Goal: Task Accomplishment & Management: Manage account settings

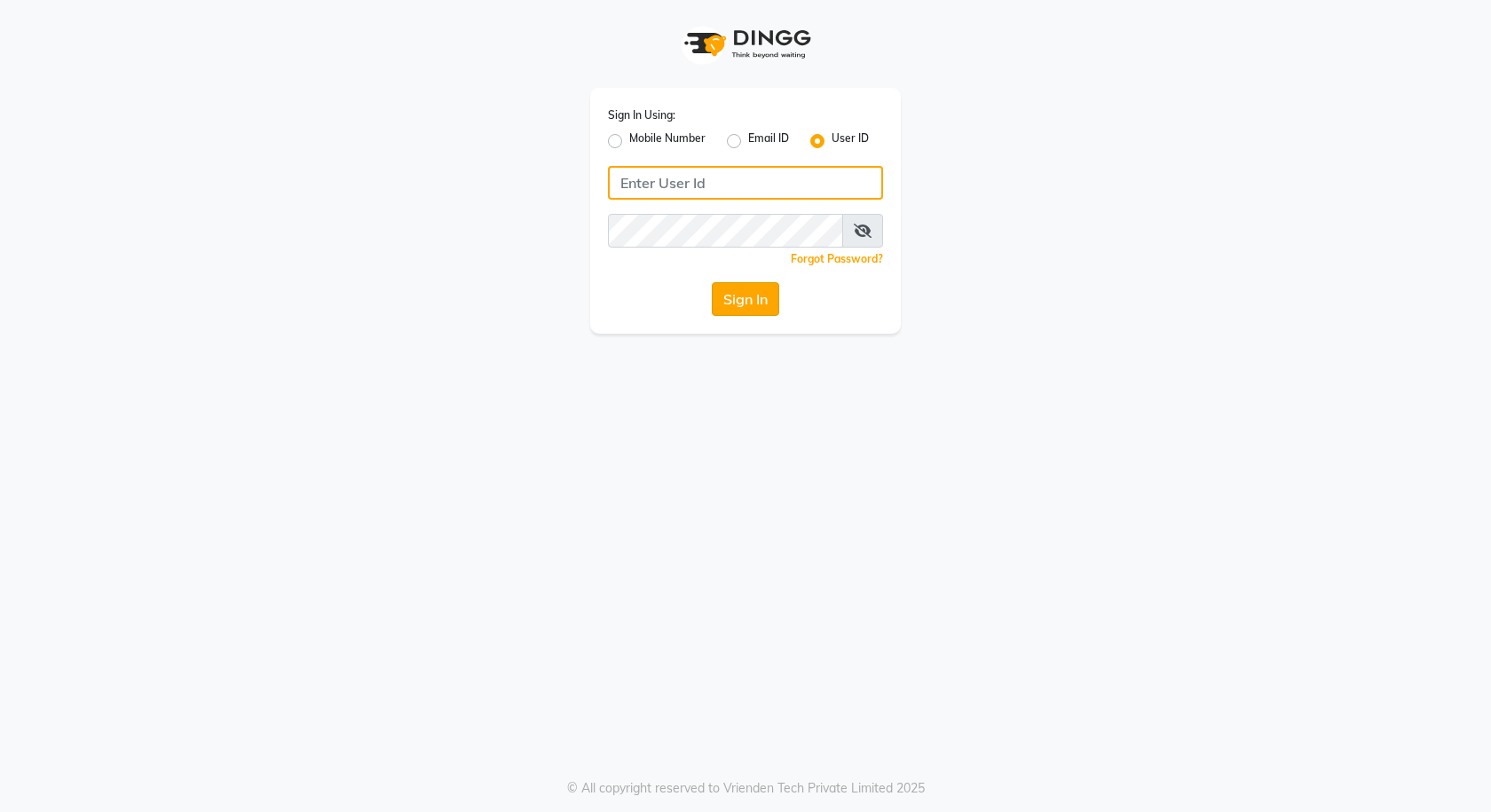
type input "e3591-01"
click at [755, 302] on button "Sign In" at bounding box center [746, 299] width 68 height 33
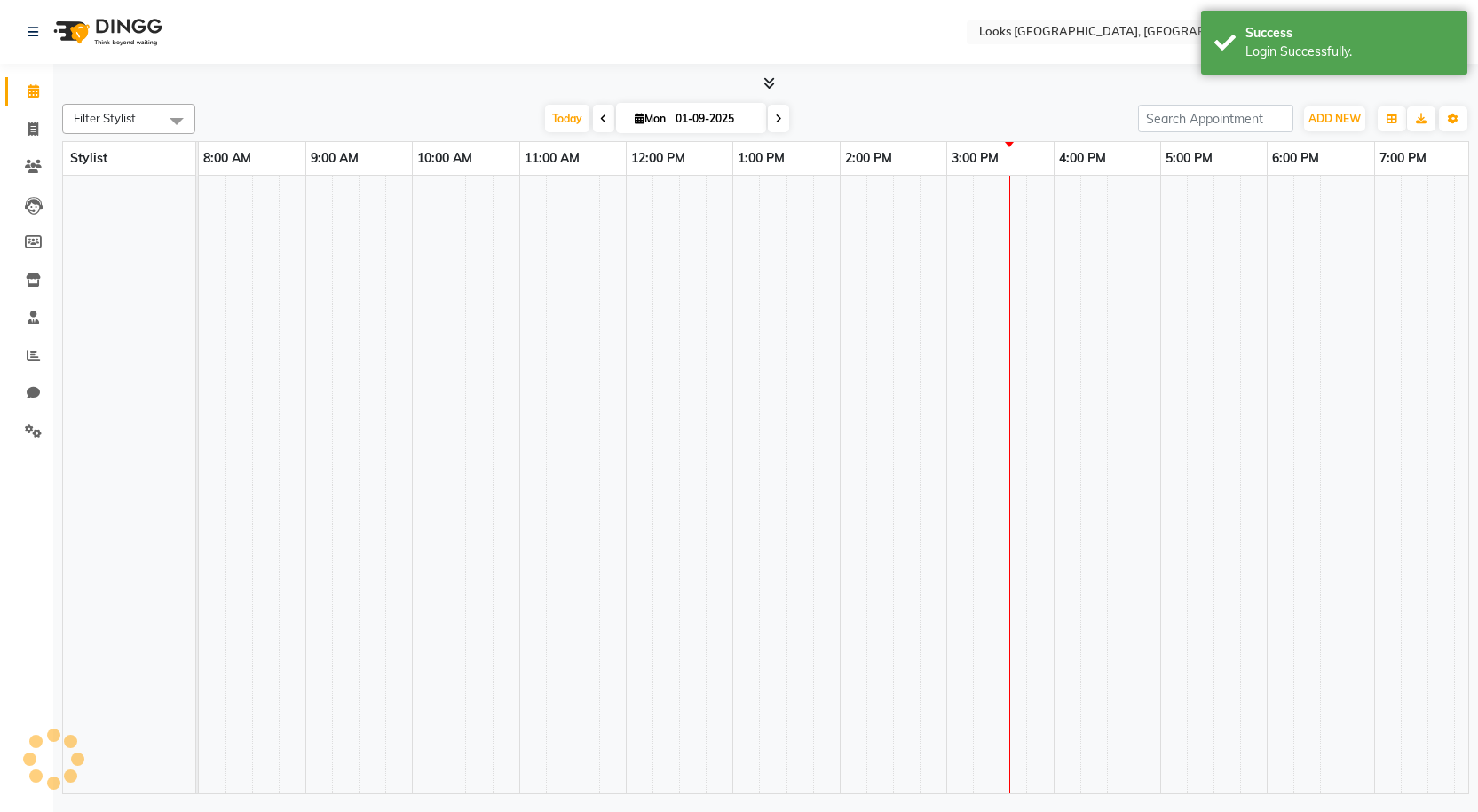
select select "en"
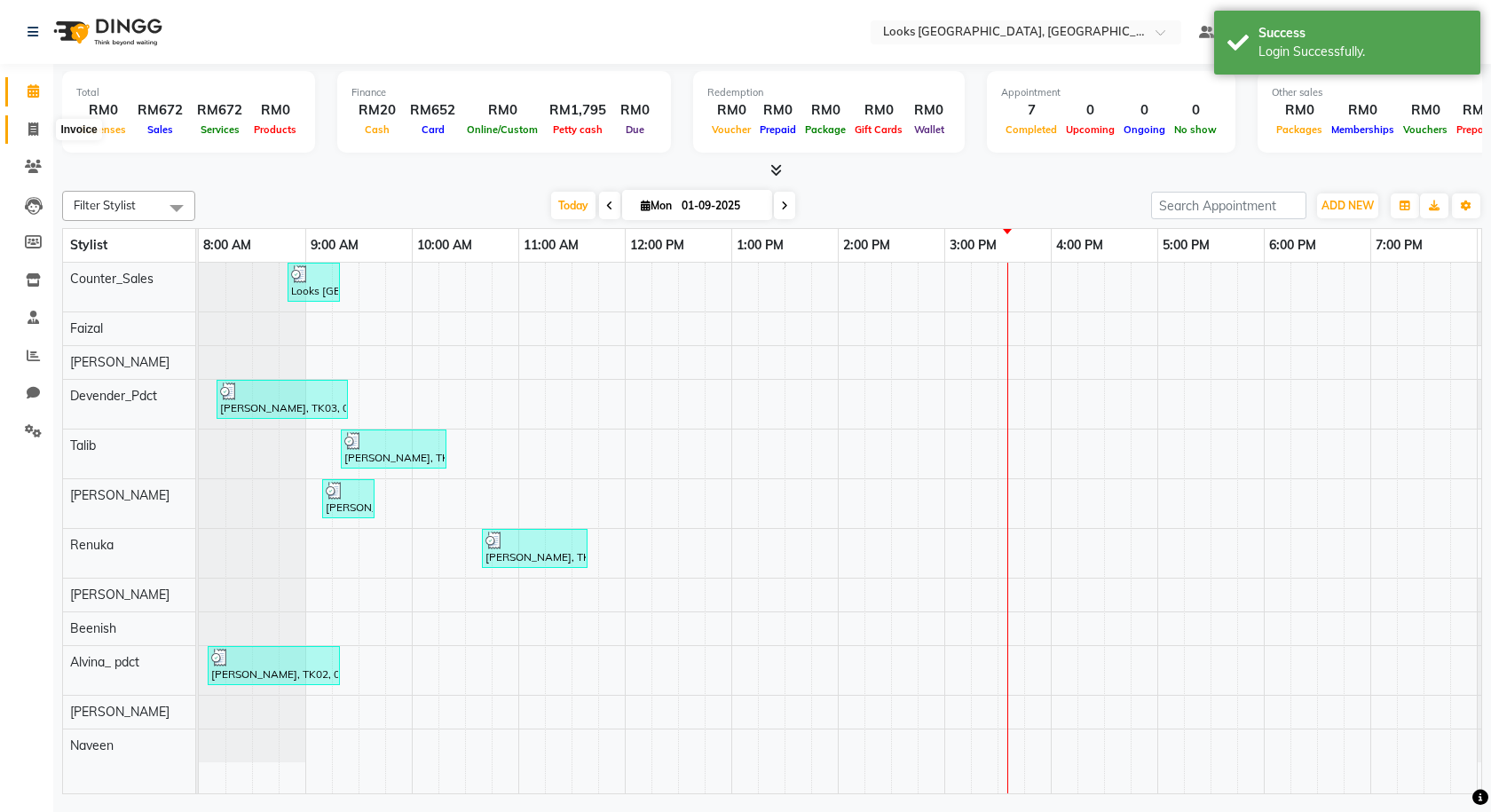
click at [37, 137] on span at bounding box center [33, 130] width 32 height 21
select select "service"
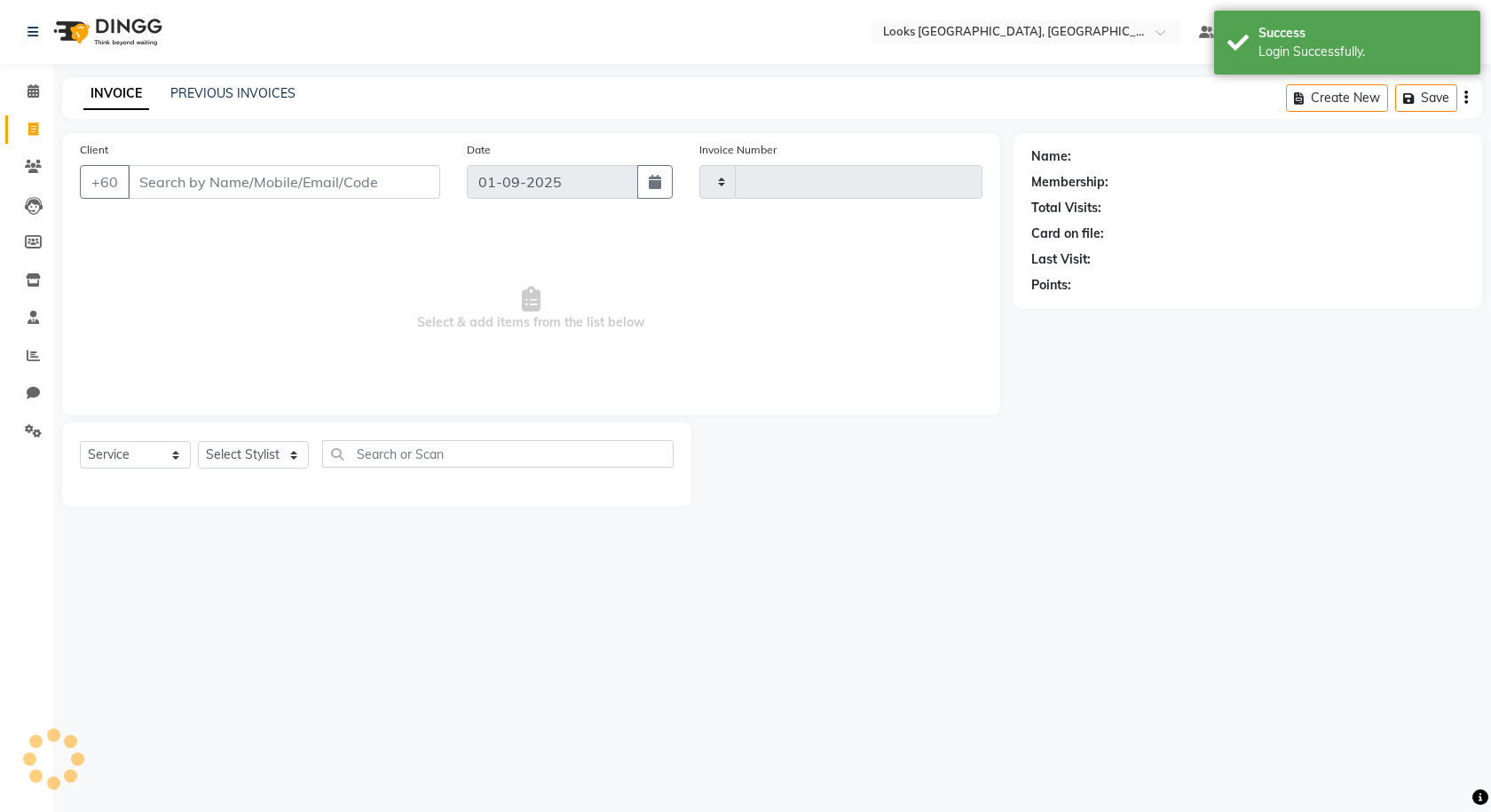
type input "1210"
select select "8109"
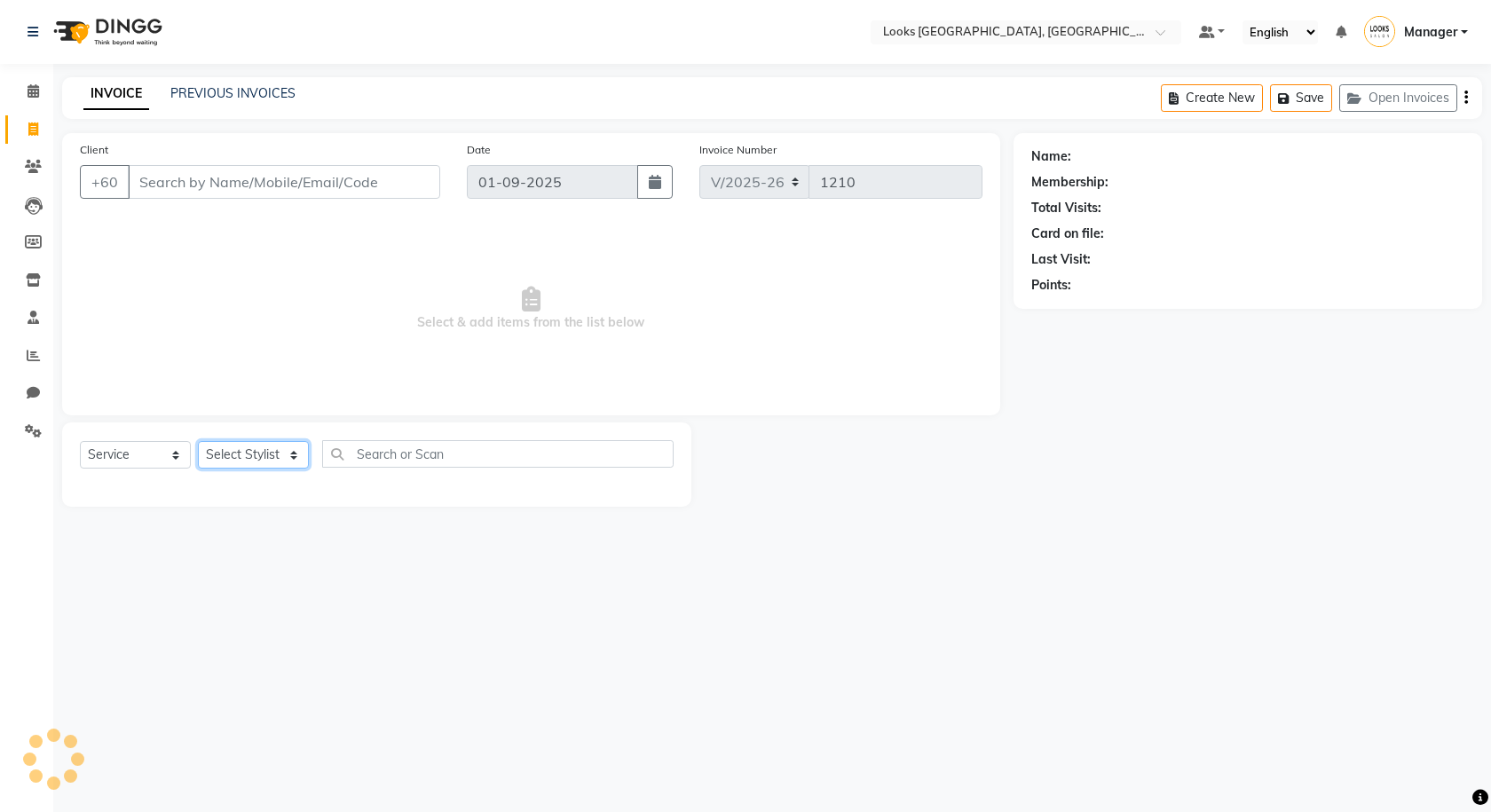
click at [271, 455] on select "Select Stylist" at bounding box center [253, 455] width 111 height 28
click at [32, 95] on icon at bounding box center [33, 92] width 12 height 14
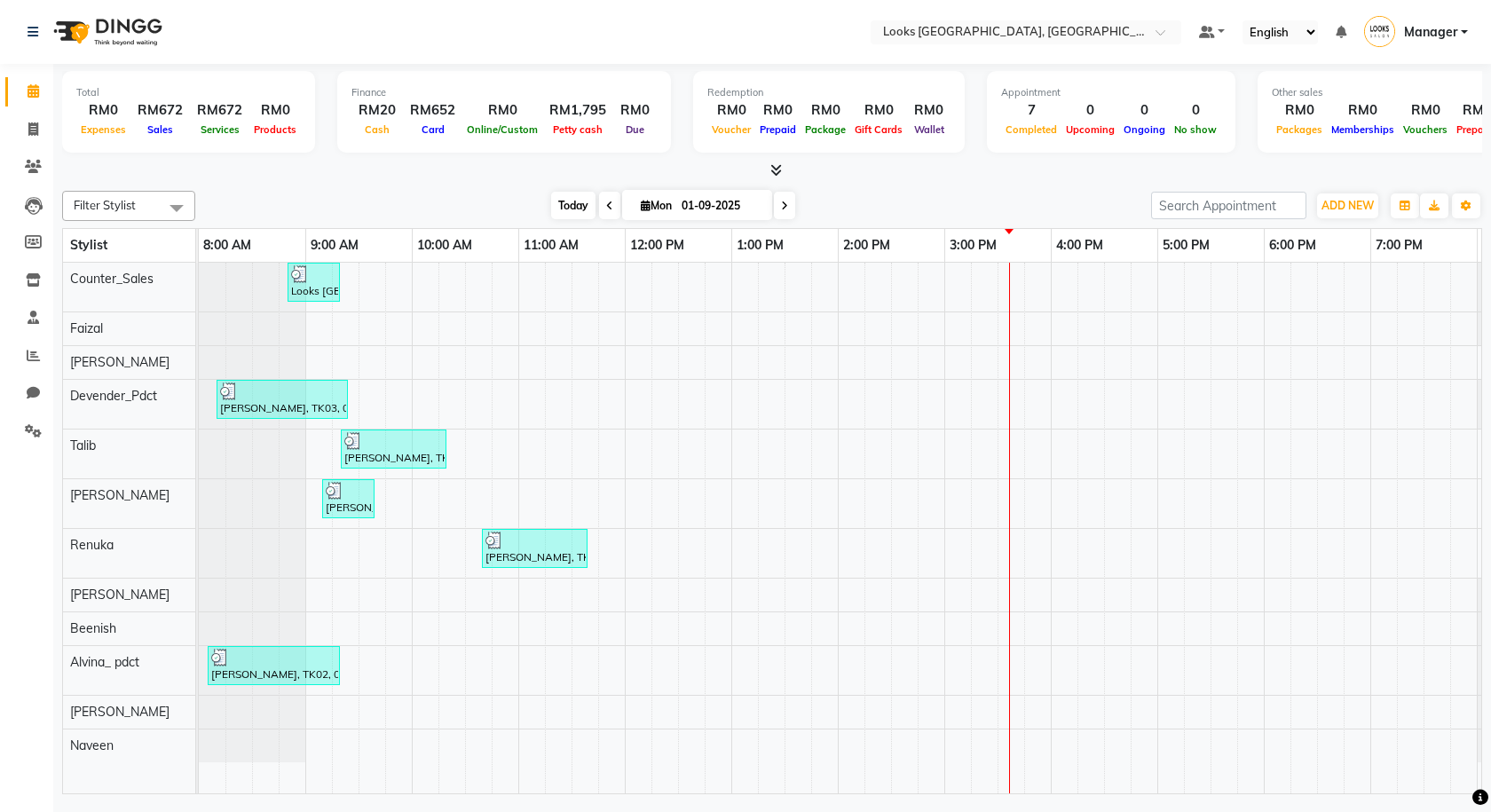
click at [568, 215] on span "Today" at bounding box center [573, 206] width 44 height 28
click at [36, 131] on icon at bounding box center [33, 129] width 10 height 14
select select "8109"
select select "service"
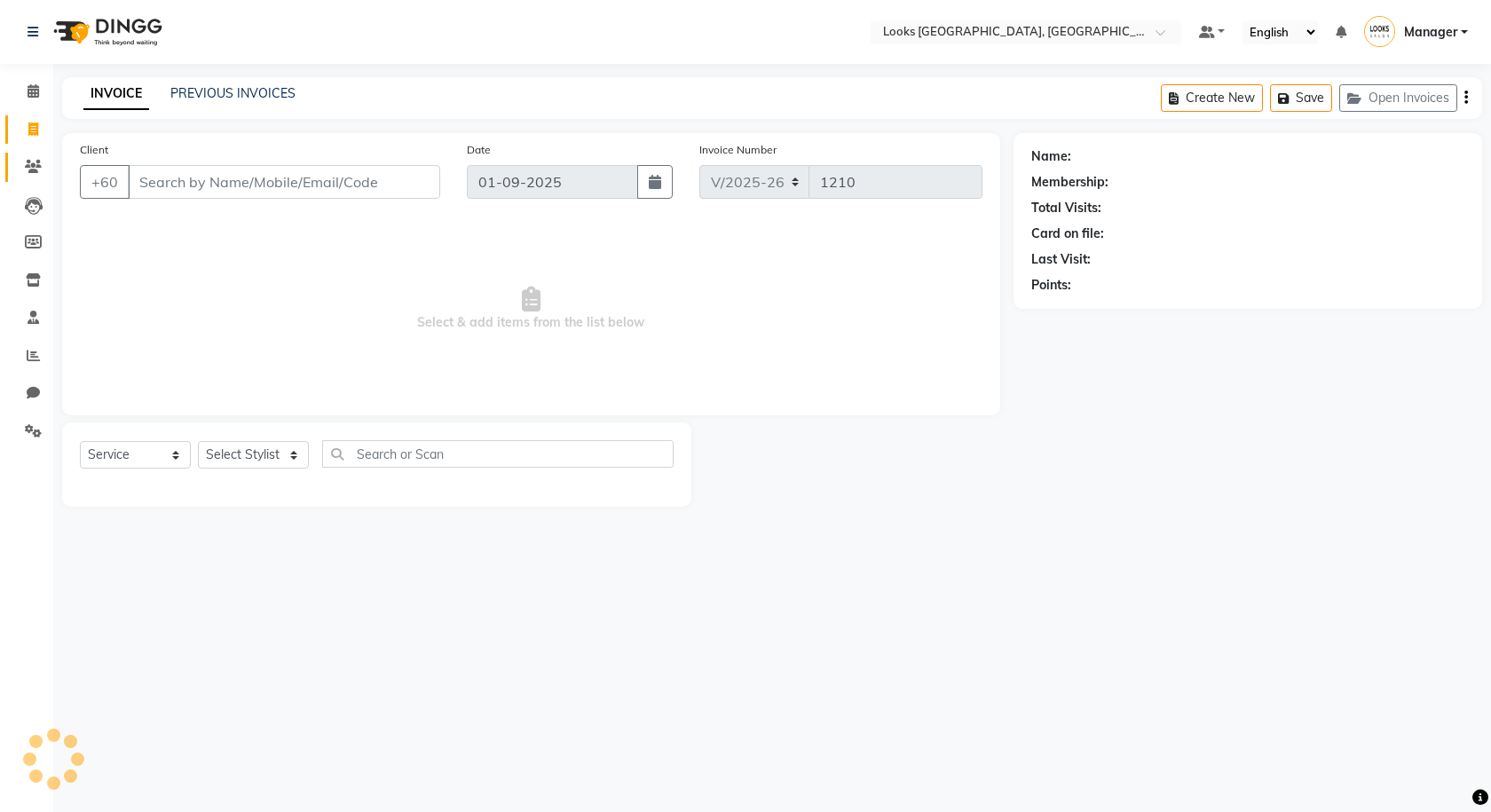
click at [43, 154] on link "Clients" at bounding box center [26, 167] width 42 height 30
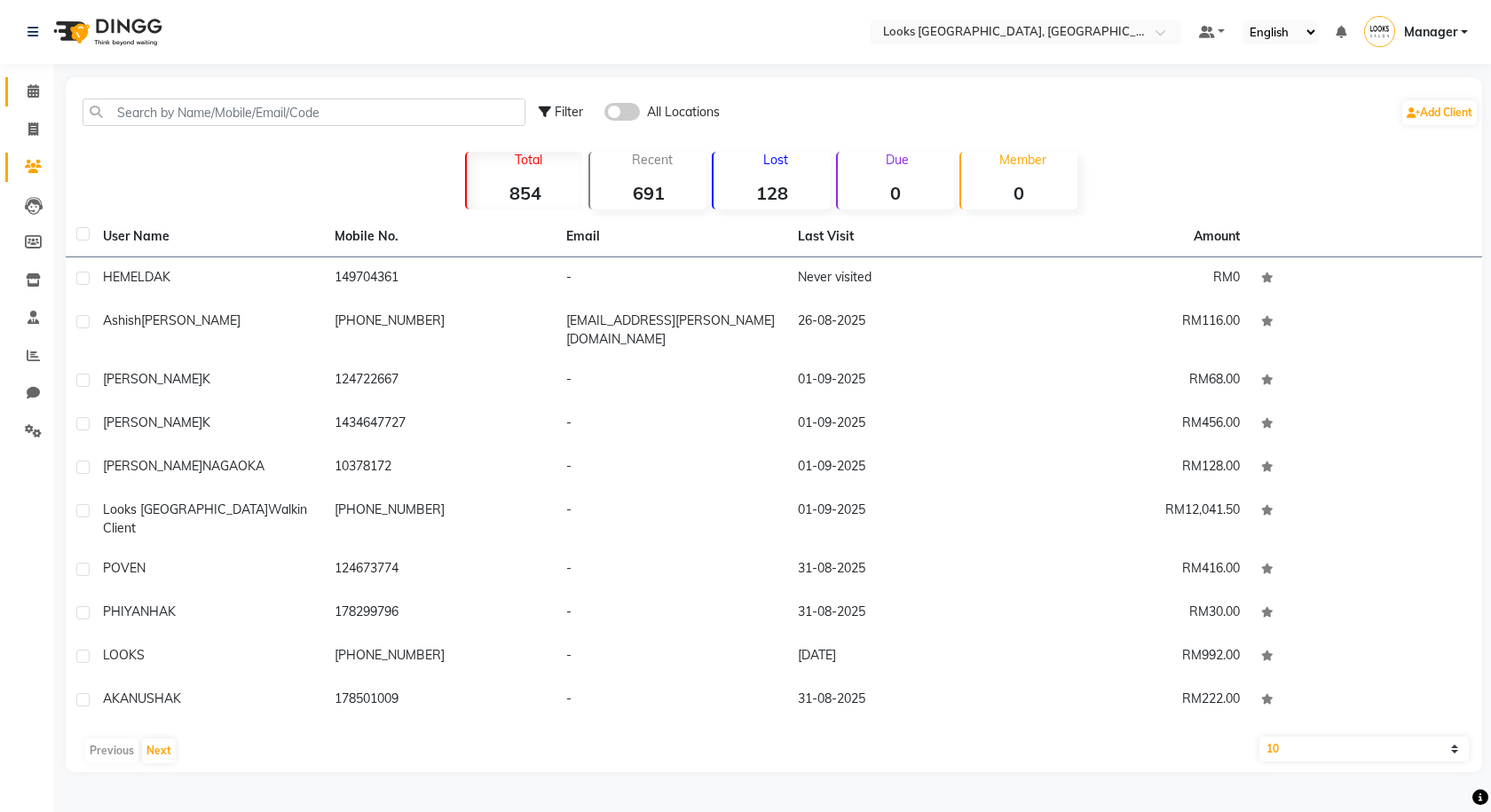
click at [32, 99] on span at bounding box center [33, 92] width 32 height 21
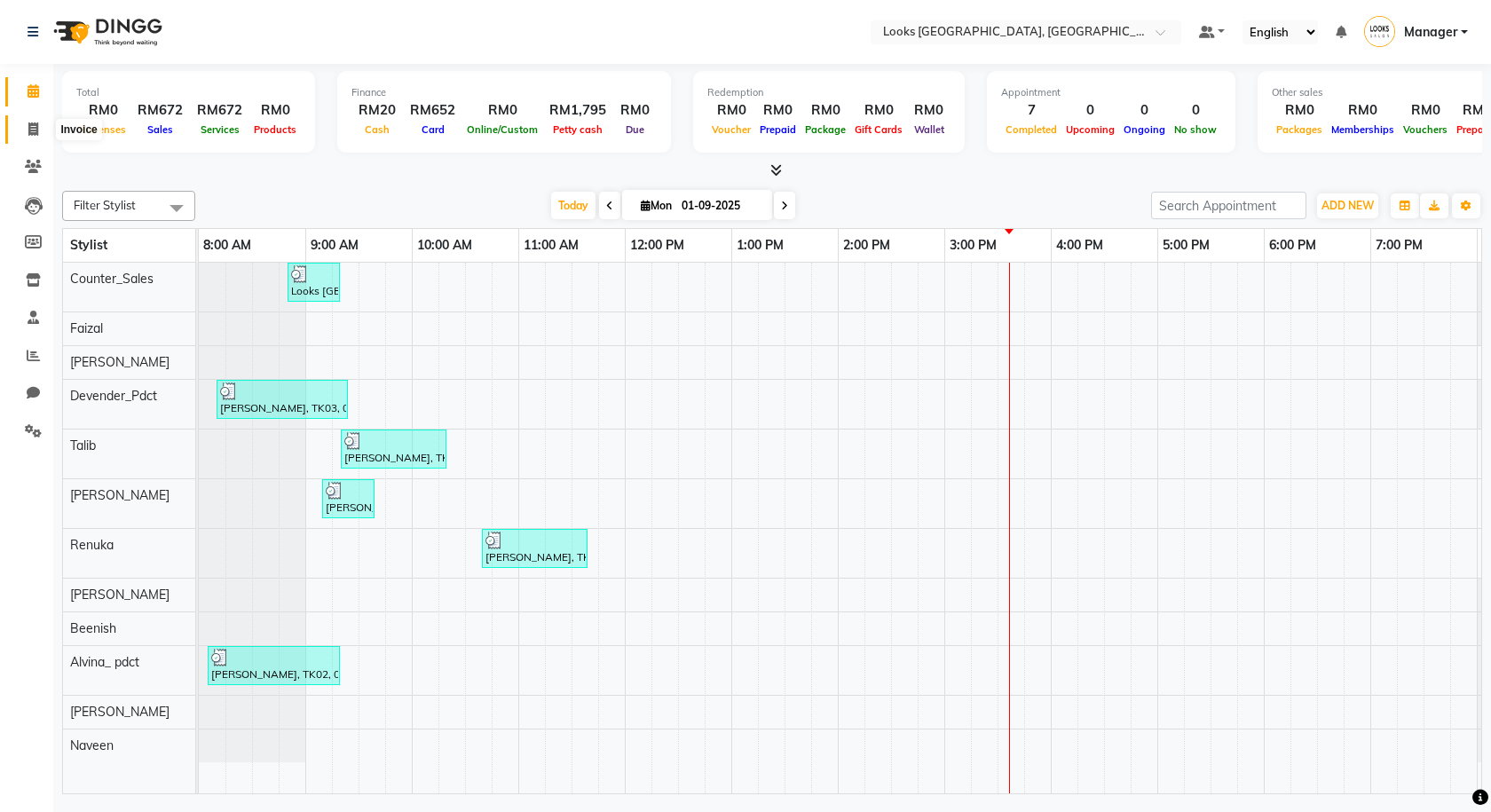
click at [20, 131] on span at bounding box center [33, 130] width 32 height 21
select select "service"
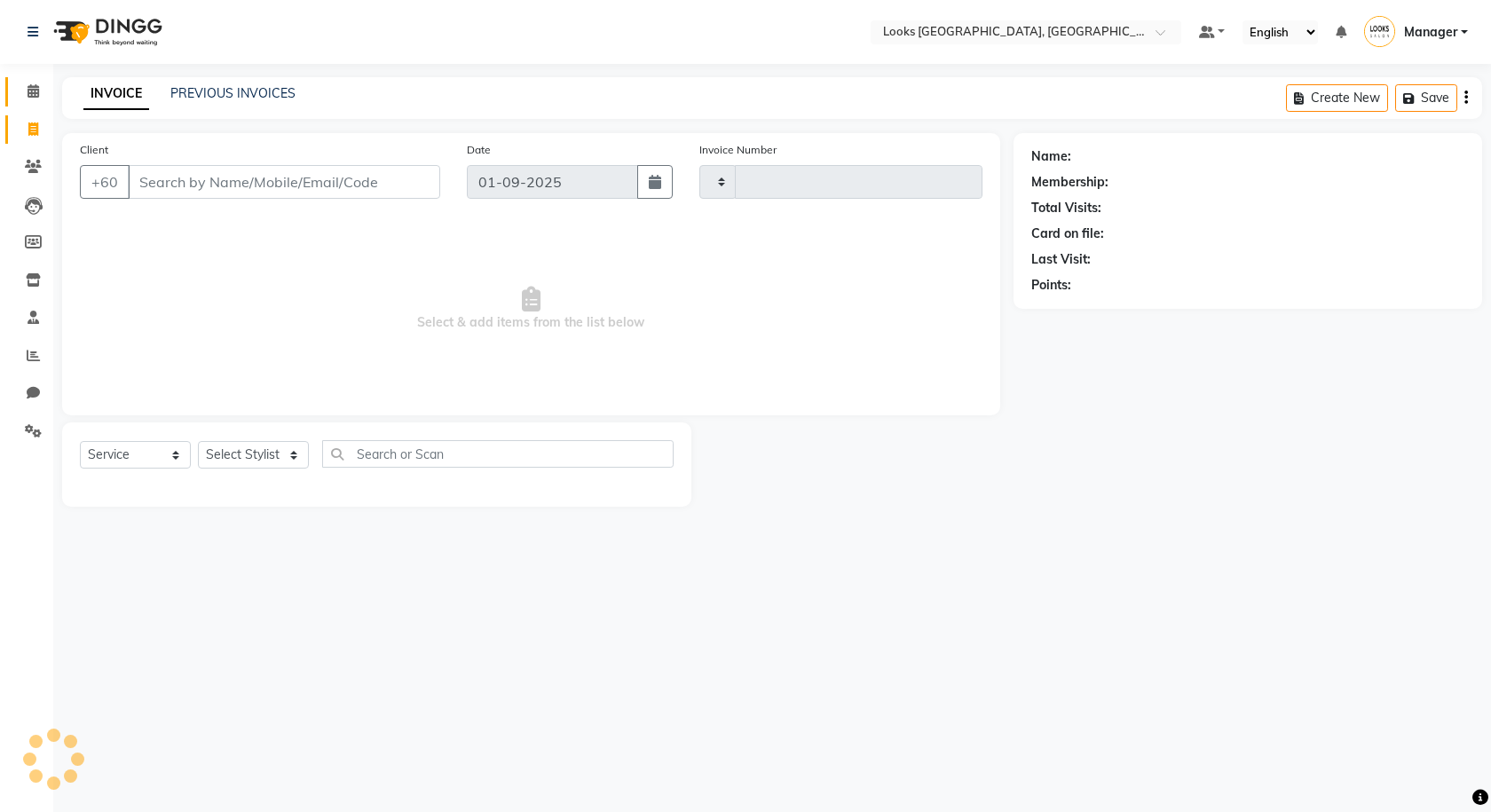
type input "1210"
select select "8109"
click at [28, 87] on icon at bounding box center [33, 92] width 12 height 14
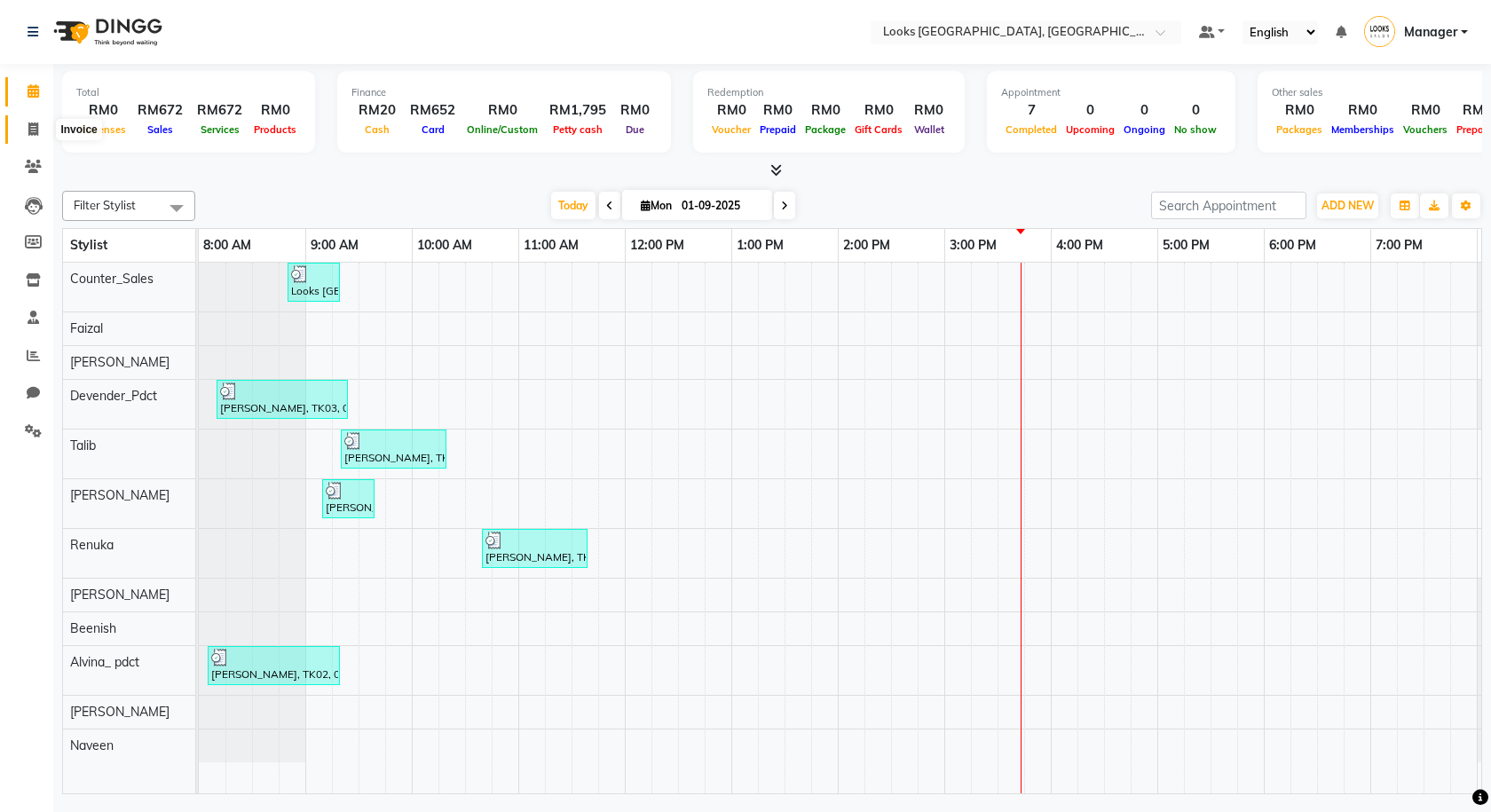
click at [43, 127] on span at bounding box center [33, 130] width 32 height 21
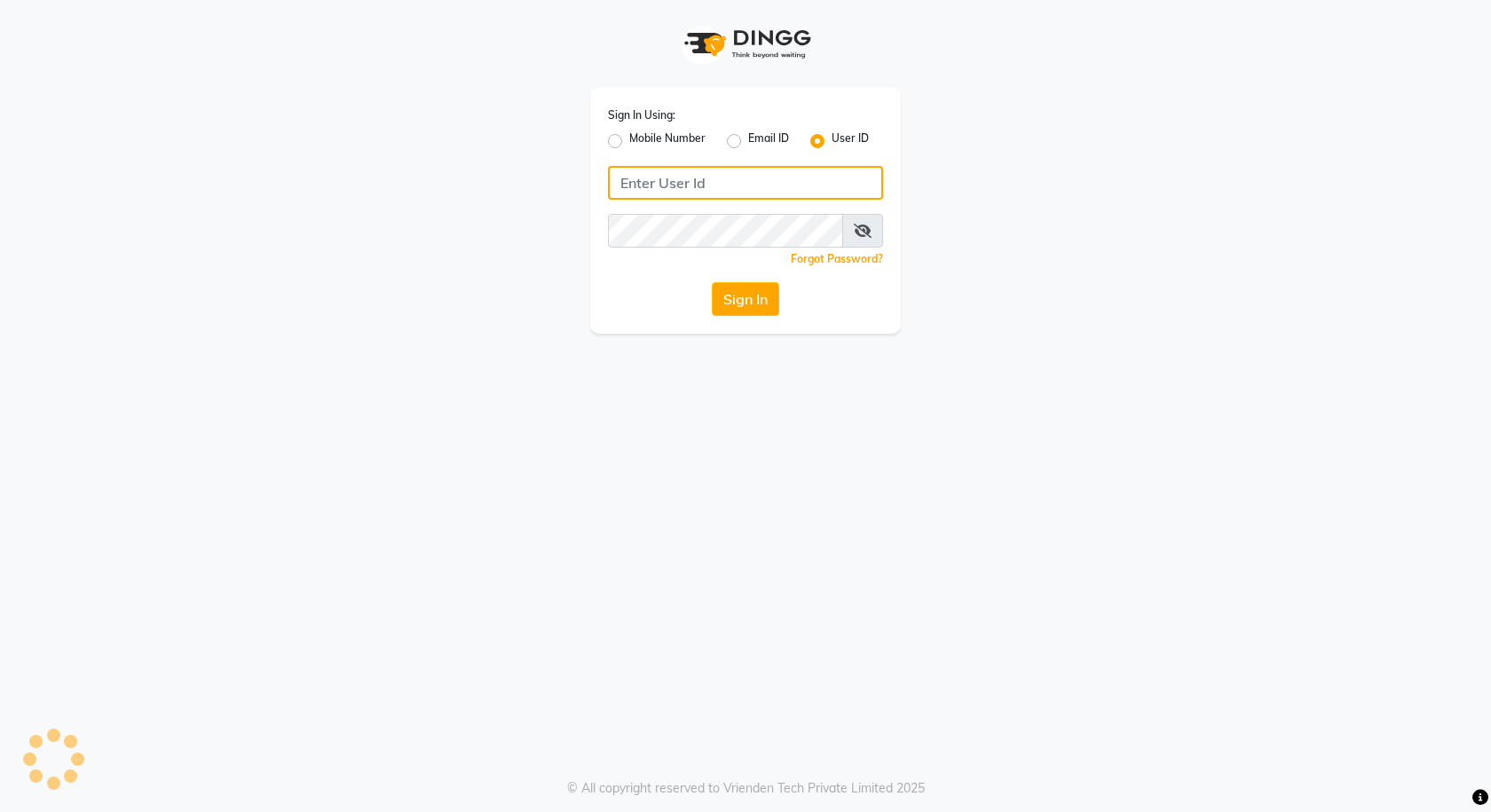
type input "e3591-01"
click at [728, 330] on div "Sign In Using: Mobile Number Email ID User ID e3591-01 Remember me Forgot Passw…" at bounding box center [745, 211] width 310 height 246
click at [739, 305] on button "Sign In" at bounding box center [746, 299] width 68 height 33
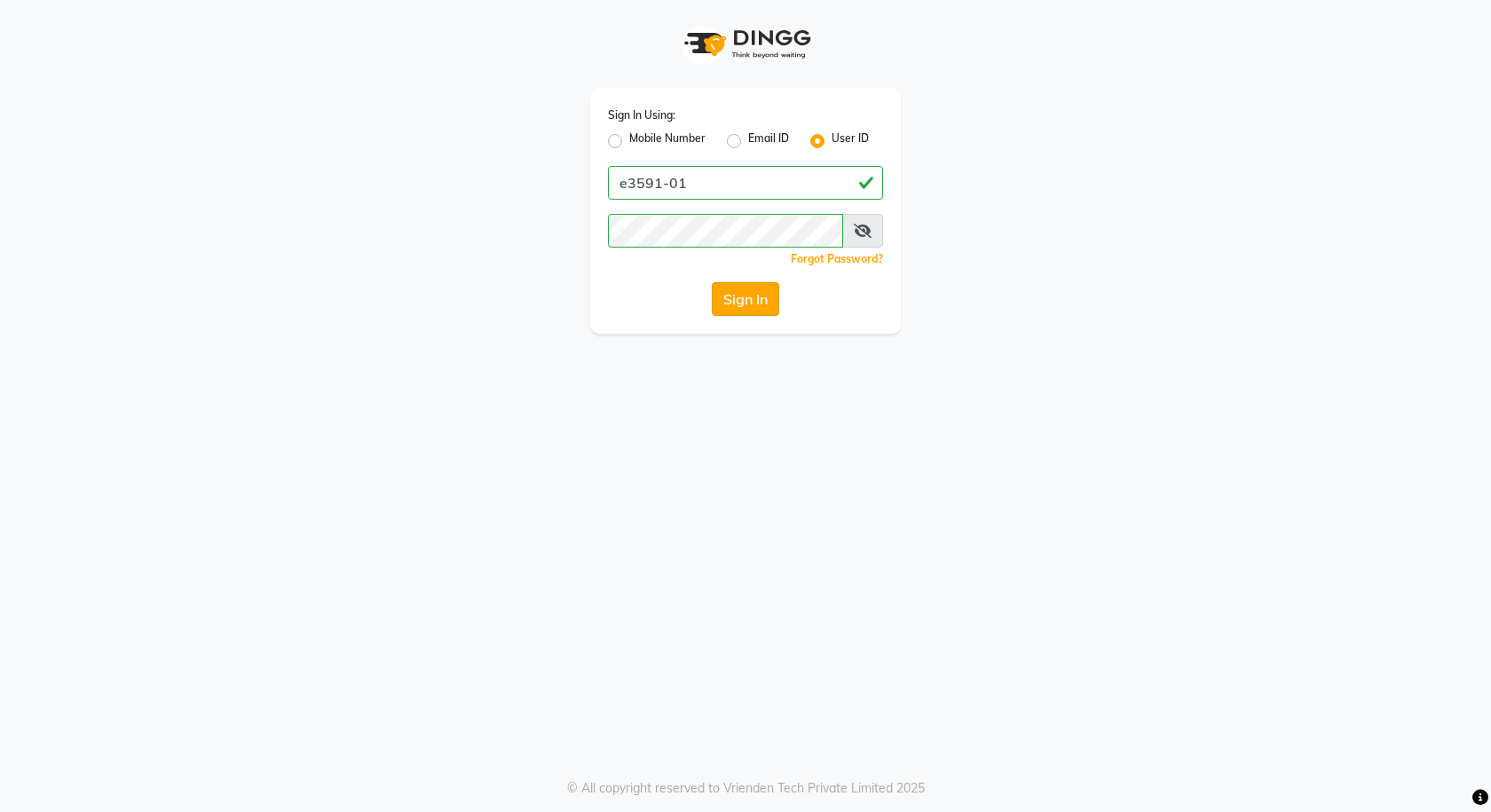
click at [759, 301] on button "Sign In" at bounding box center [746, 299] width 68 height 33
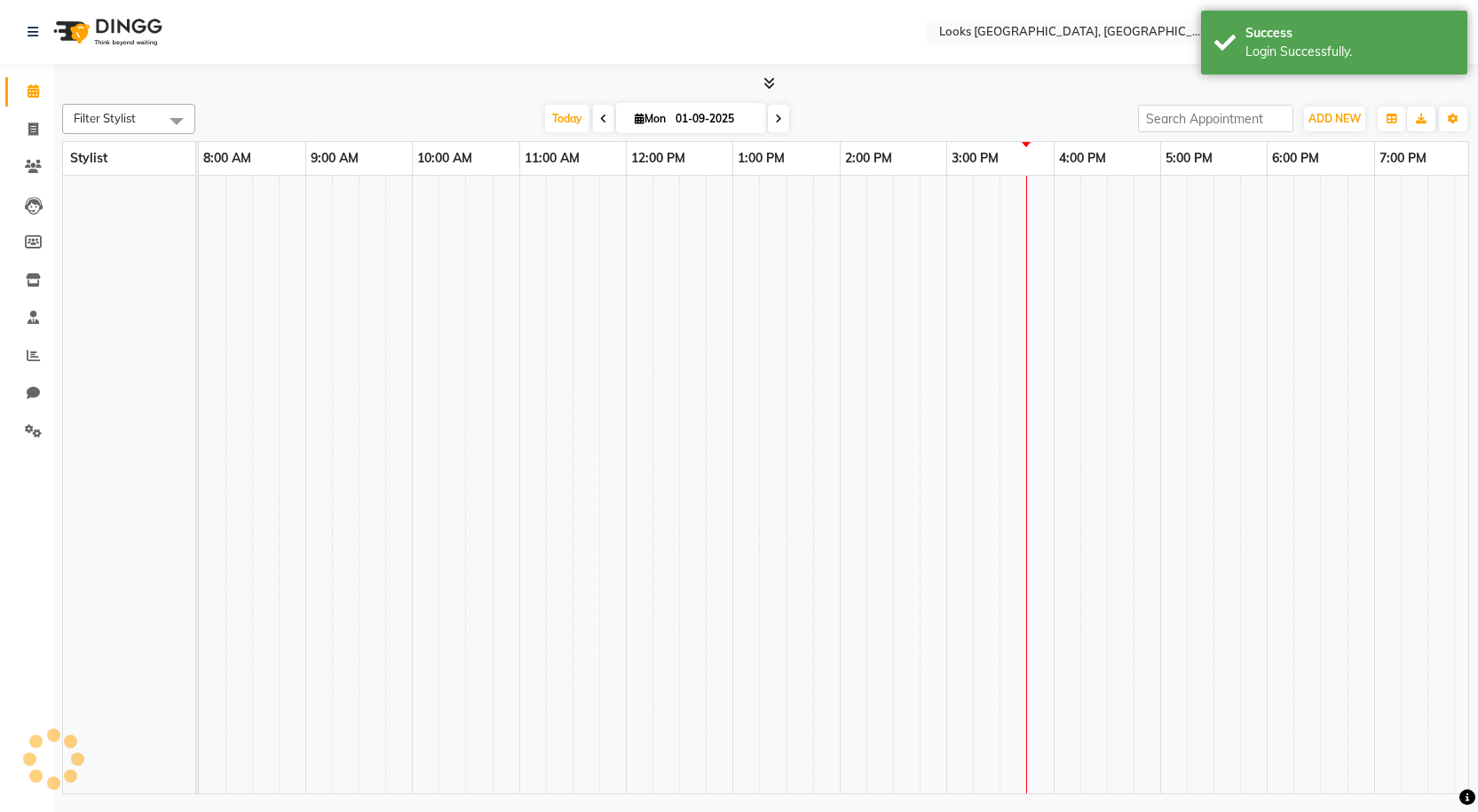
select select "en"
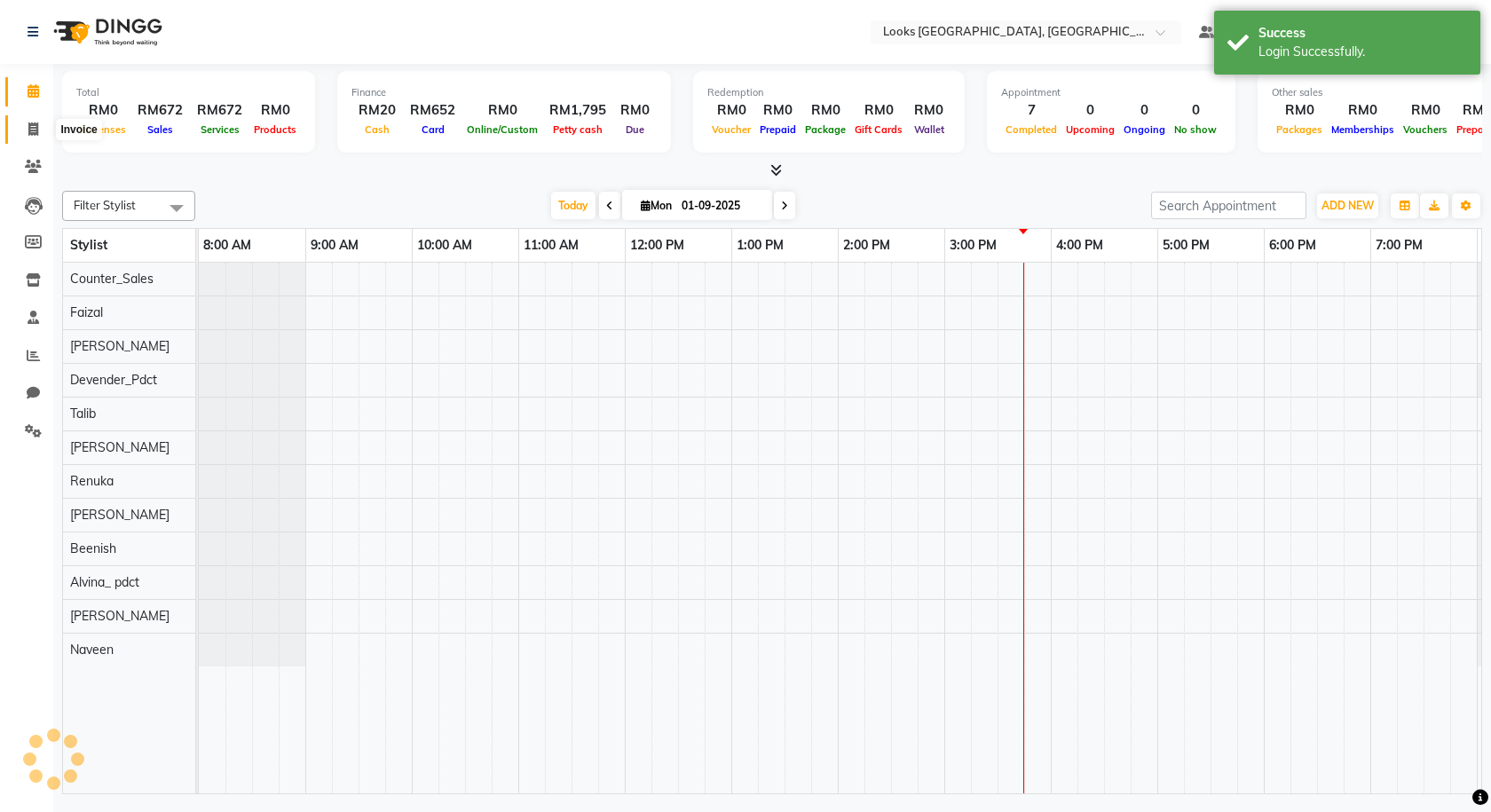
click at [32, 138] on span at bounding box center [33, 130] width 32 height 21
select select "8109"
select select "service"
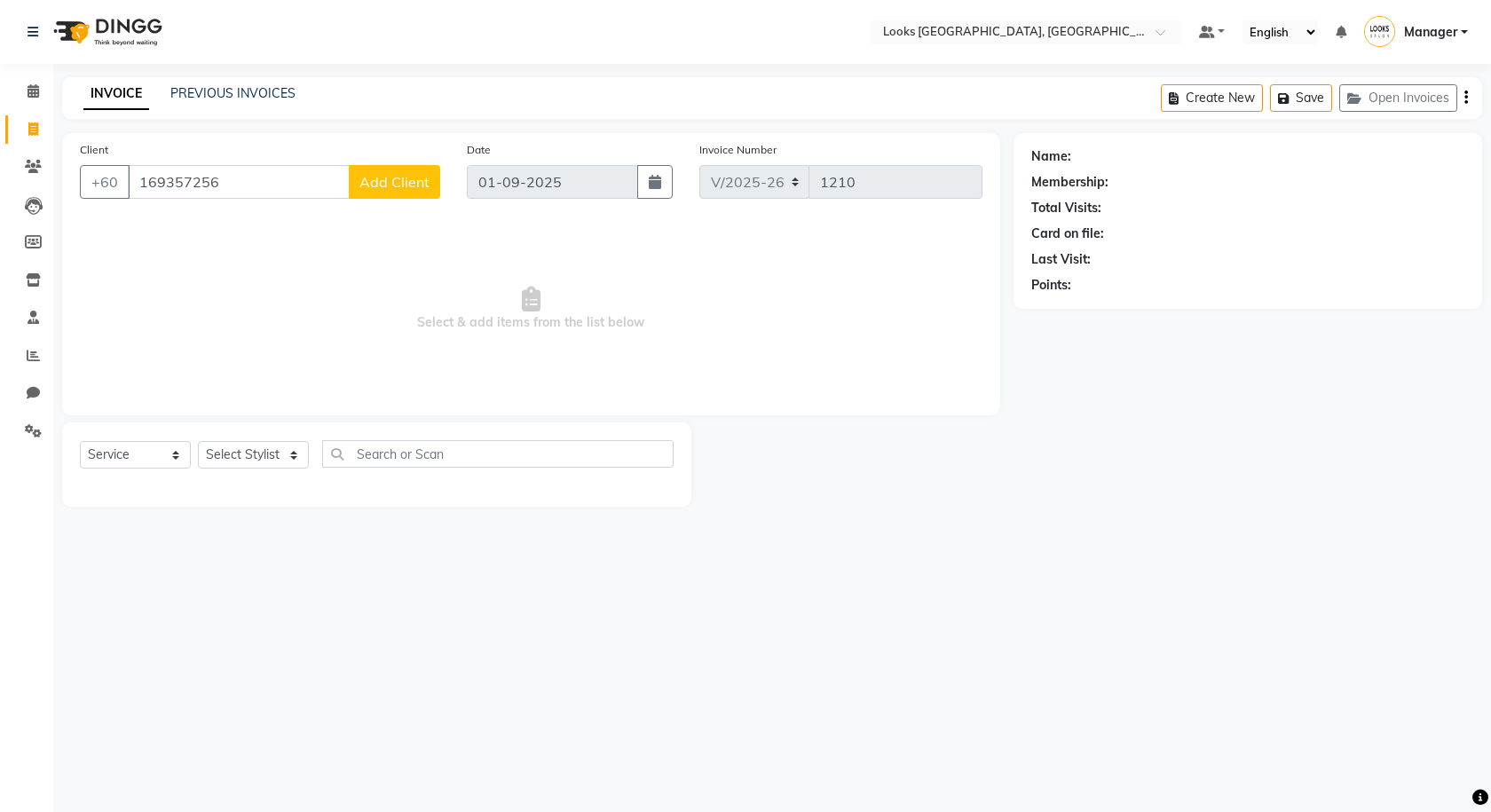
type input "169357256"
click at [425, 173] on span "Add Client" at bounding box center [394, 182] width 70 height 18
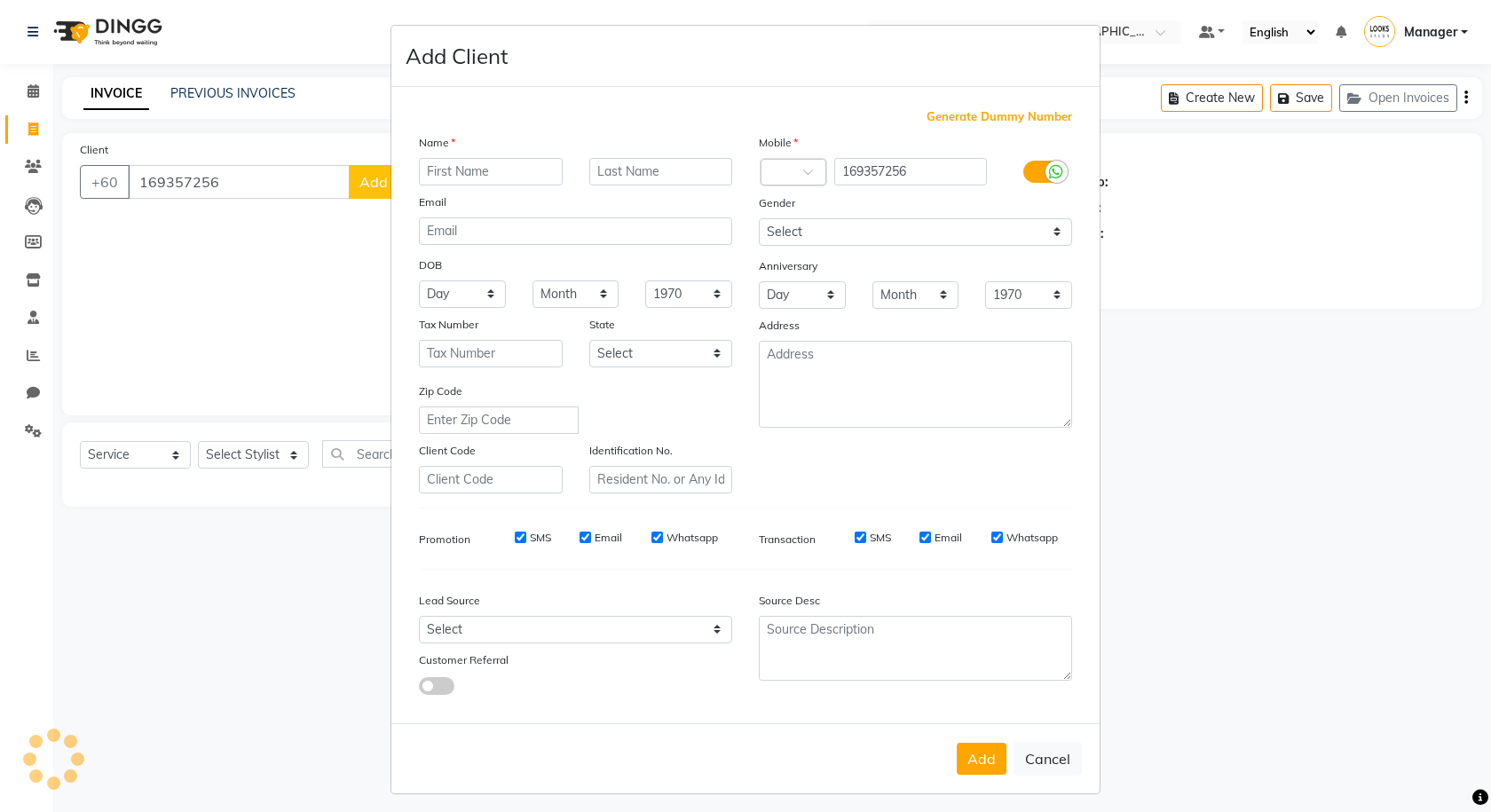
click at [1023, 173] on label at bounding box center [1043, 171] width 40 height 23
click at [0, 0] on input "checkbox" at bounding box center [0, 0] width 0 height 0
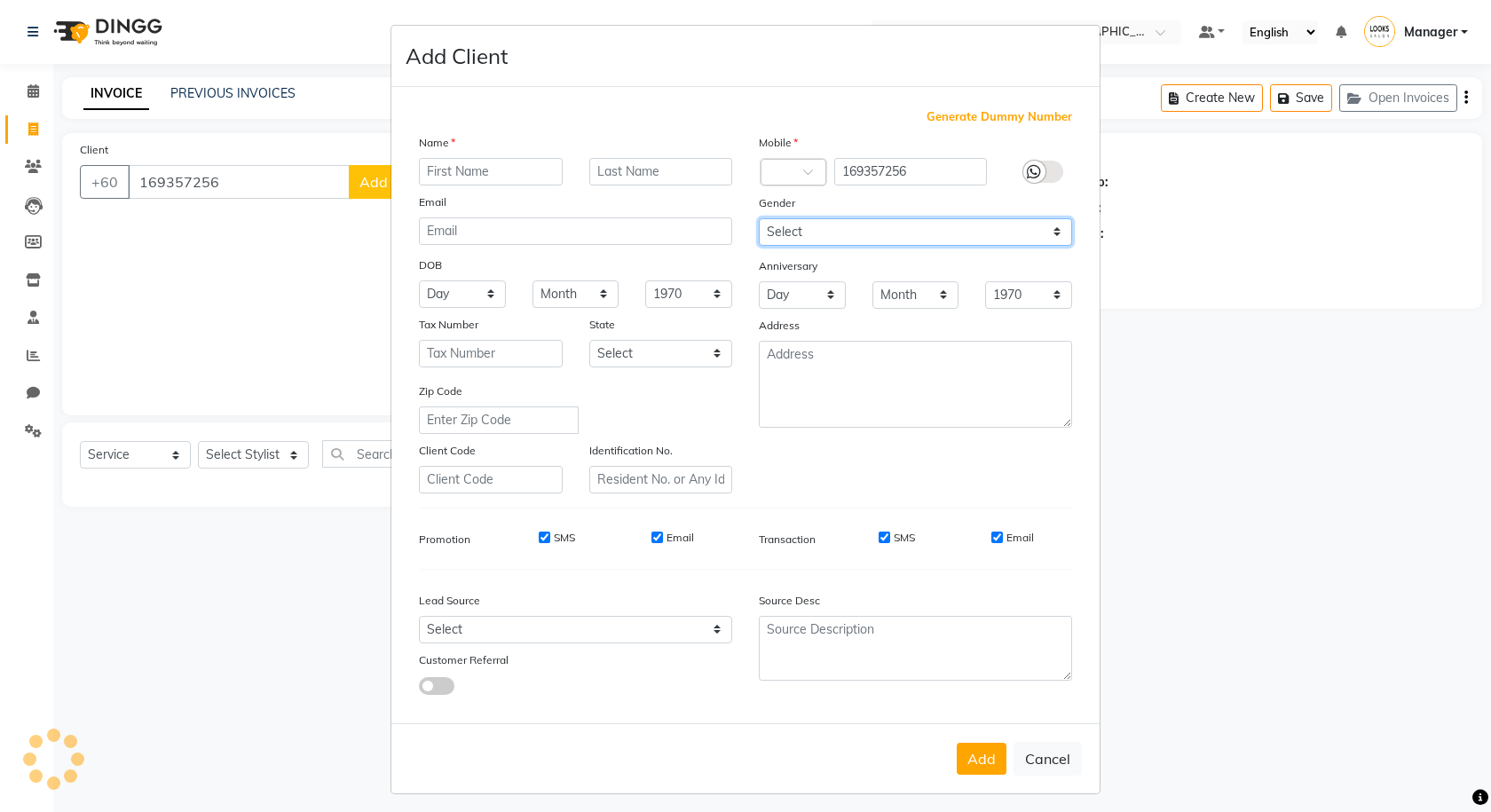
click at [1022, 226] on select "Select Male Female Other Prefer Not To Say" at bounding box center [916, 232] width 313 height 28
select select "male"
click at [759, 219] on select "Select Male Female Other Prefer Not To Say" at bounding box center [916, 232] width 313 height 28
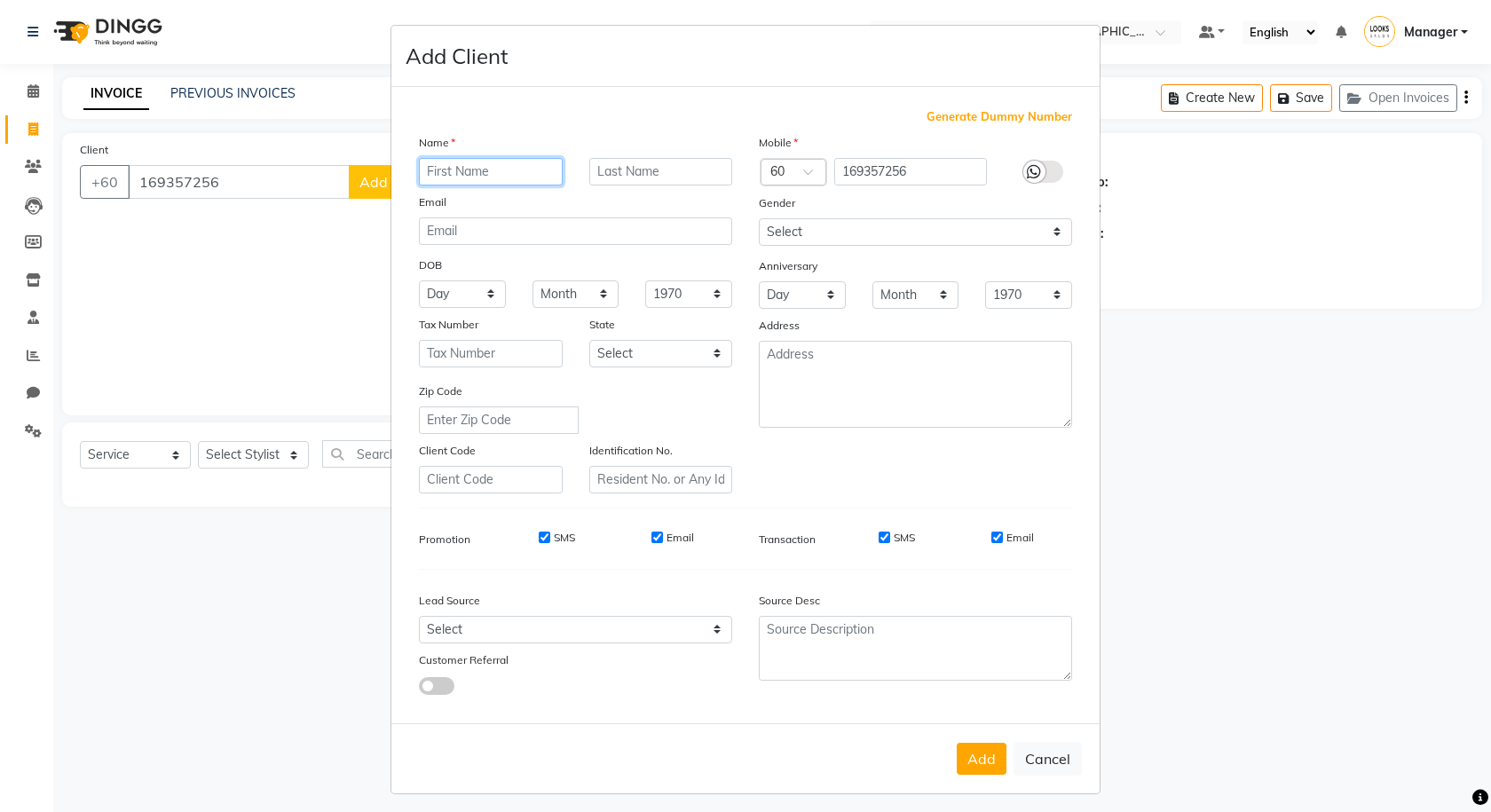
click at [499, 170] on input "text" at bounding box center [490, 171] width 144 height 28
type input "RASHMI"
type input "K"
click at [986, 755] on button "Add" at bounding box center [982, 758] width 49 height 31
select select
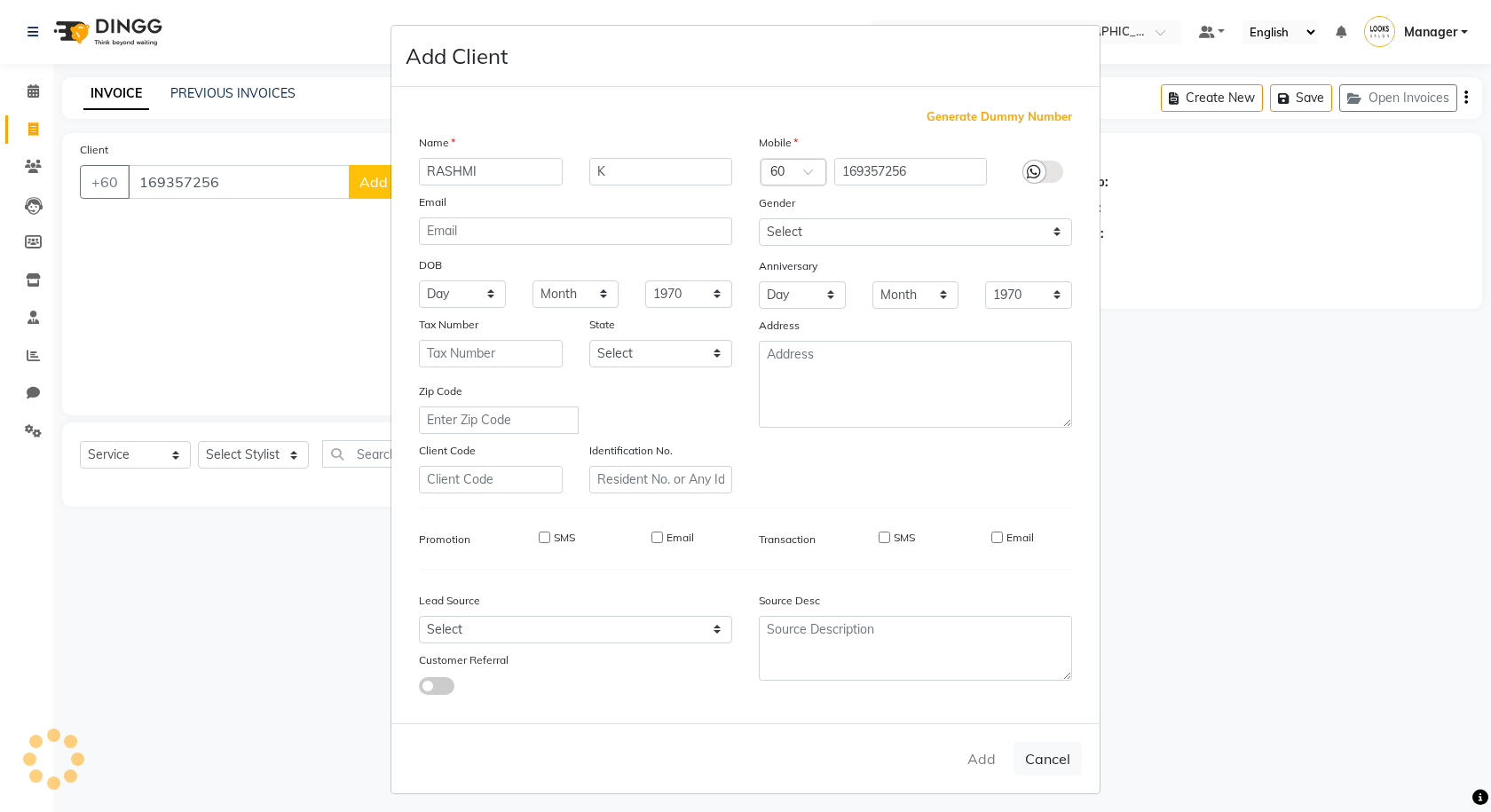
select select
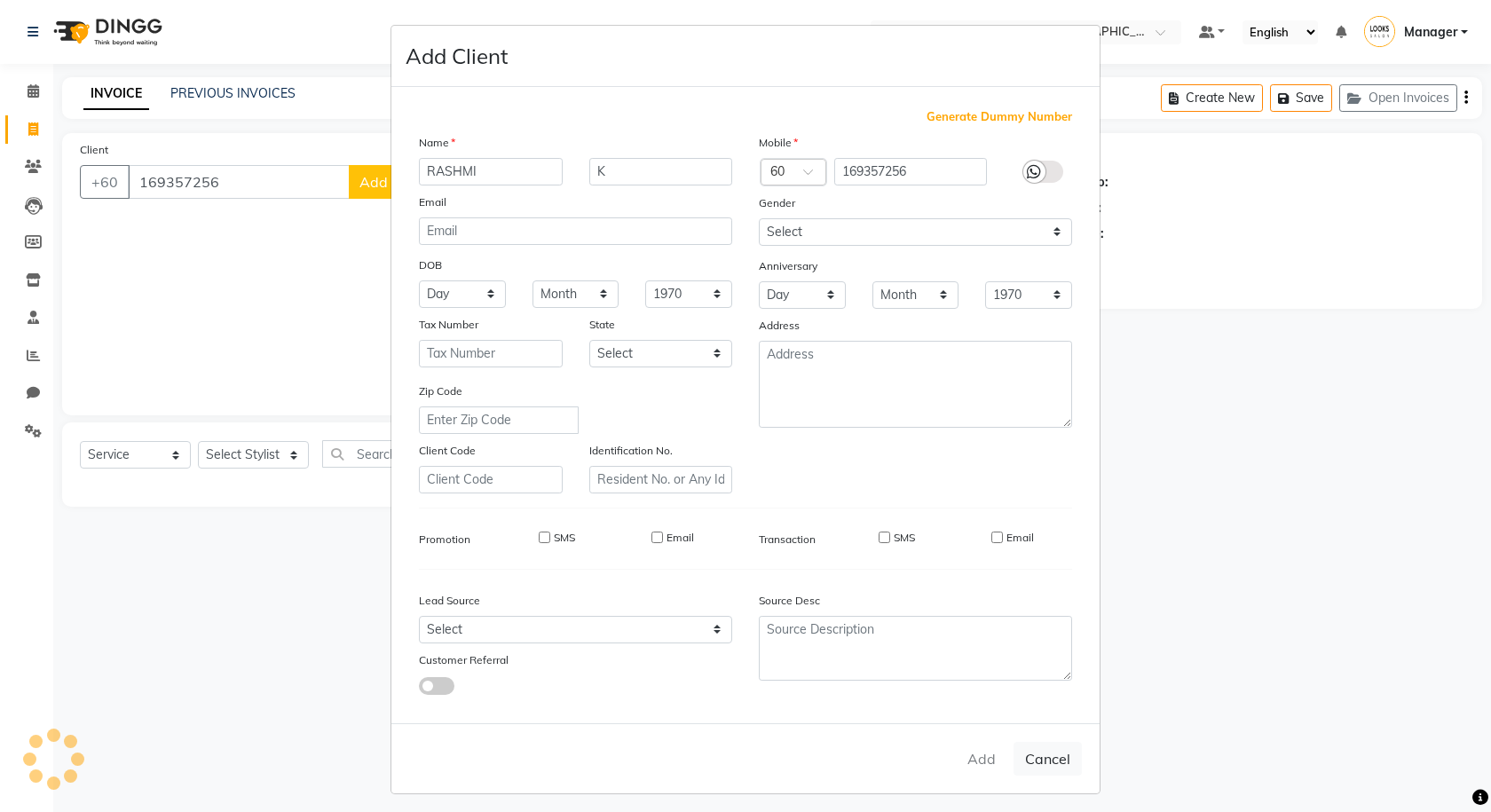
select select
checkbox input "false"
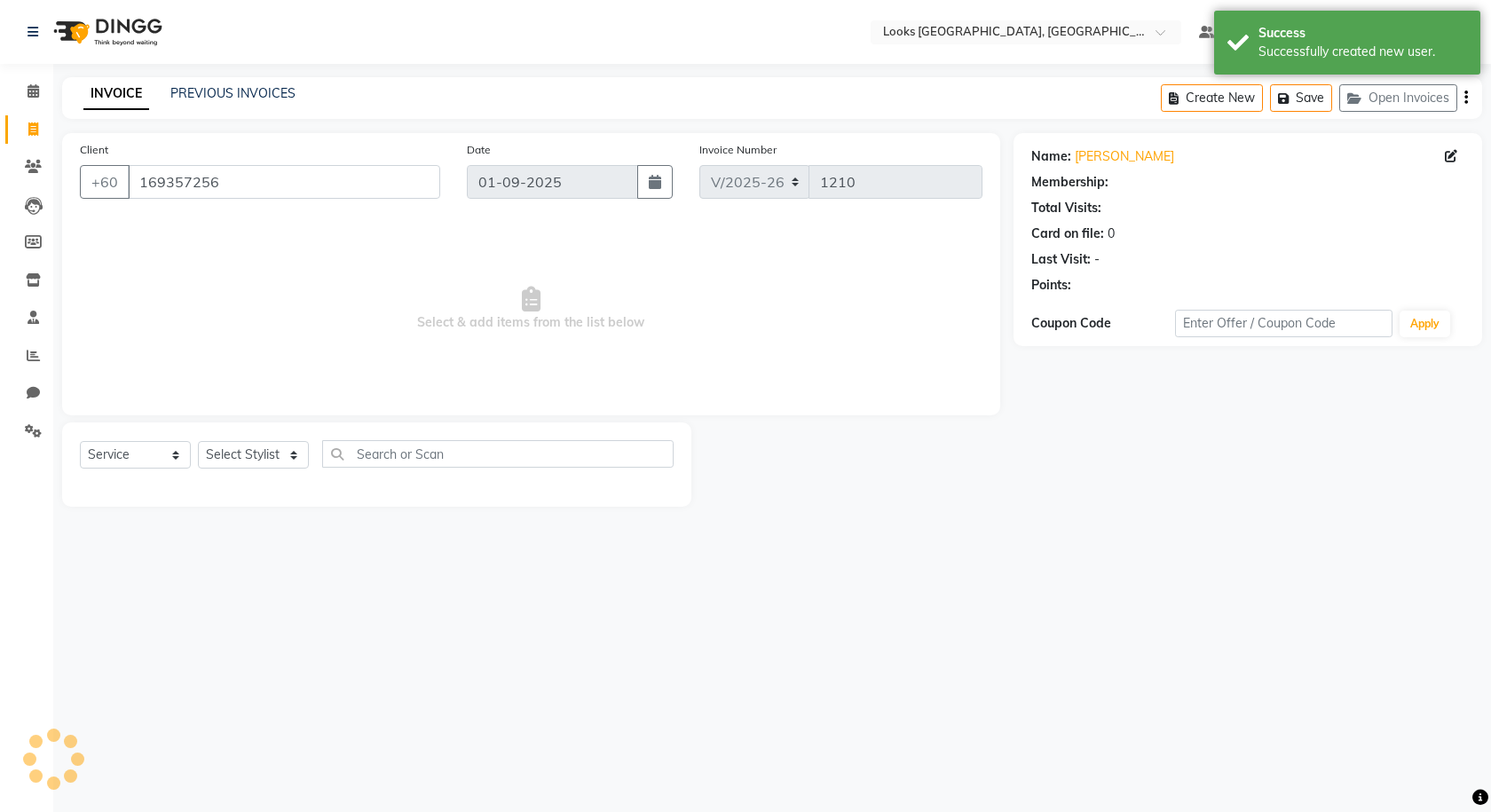
select select "1: Object"
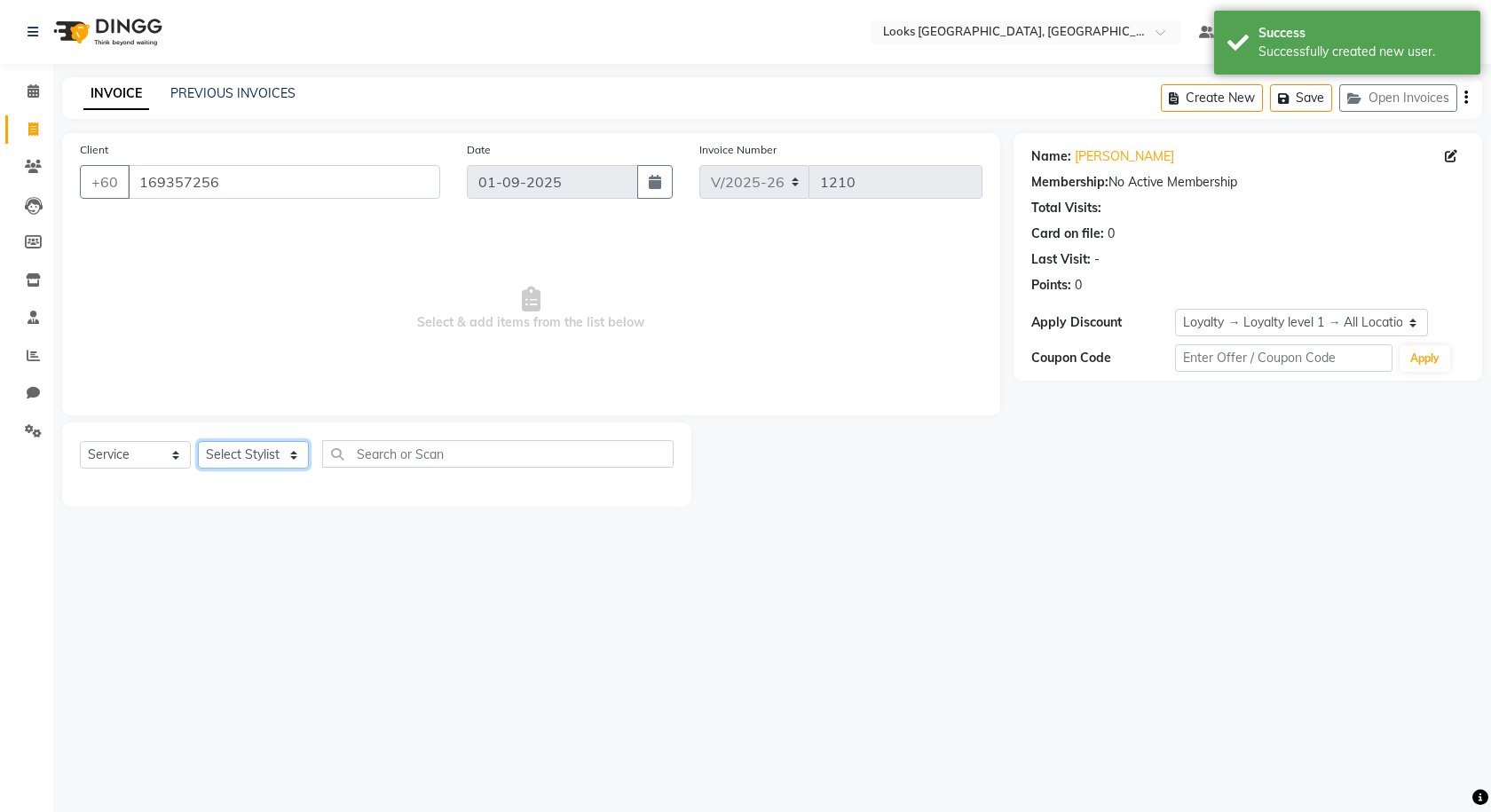
click at [249, 456] on select "Select Stylist Alvina_ pdct Awaiz_Mgr Beenish Counter_Sales Cynthia_pdct Devend…" at bounding box center [253, 455] width 111 height 28
select select "75497"
click at [198, 441] on select "Select Stylist Alvina_ pdct Awaiz_Mgr Beenish Counter_Sales Cynthia_pdct Devend…" at bounding box center [253, 455] width 111 height 28
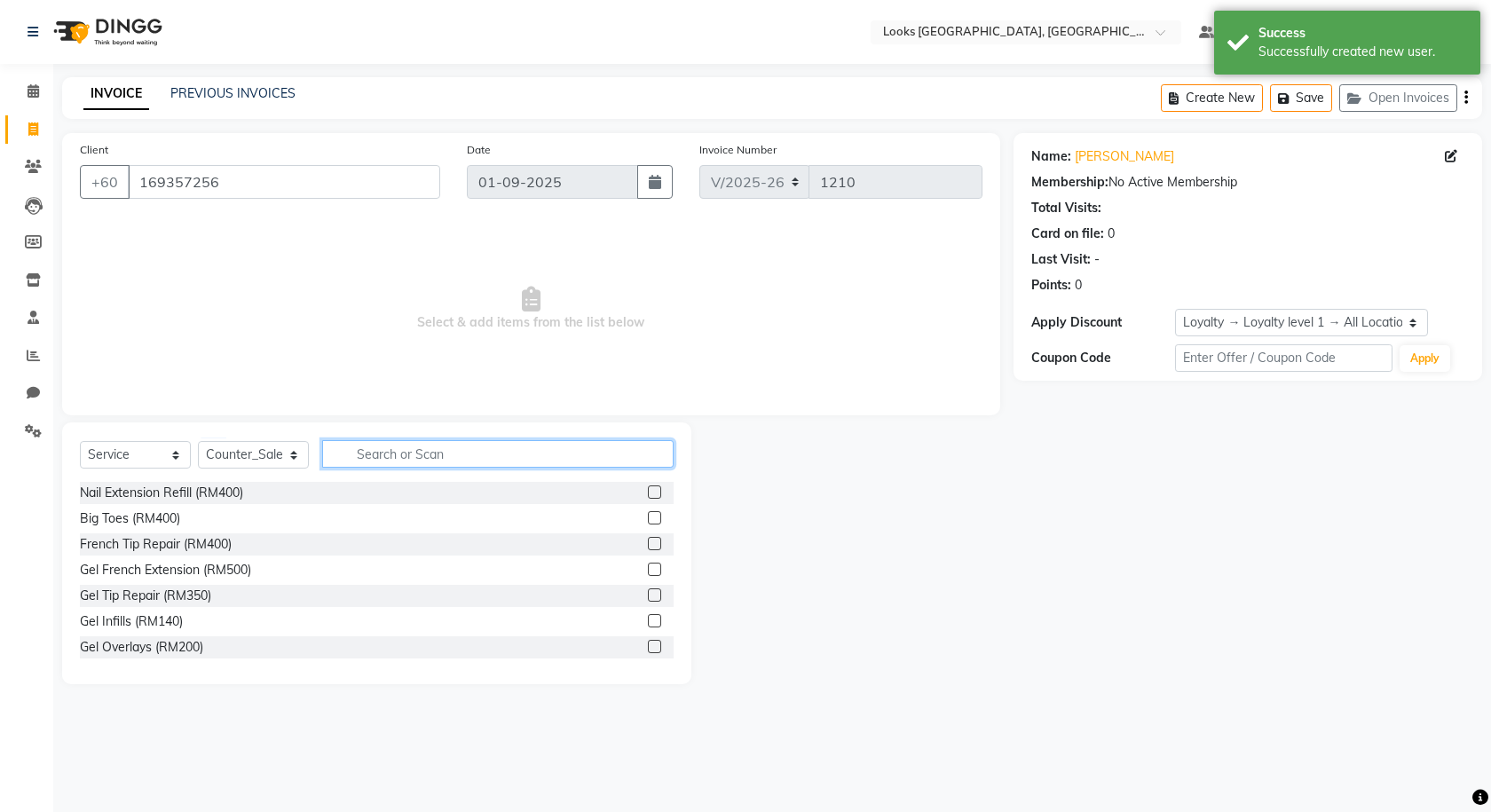
click at [514, 455] on input "text" at bounding box center [497, 454] width 352 height 28
type input "CUT"
click at [648, 519] on label at bounding box center [655, 518] width 14 height 14
click at [648, 519] on input "checkbox" at bounding box center [654, 519] width 12 height 12
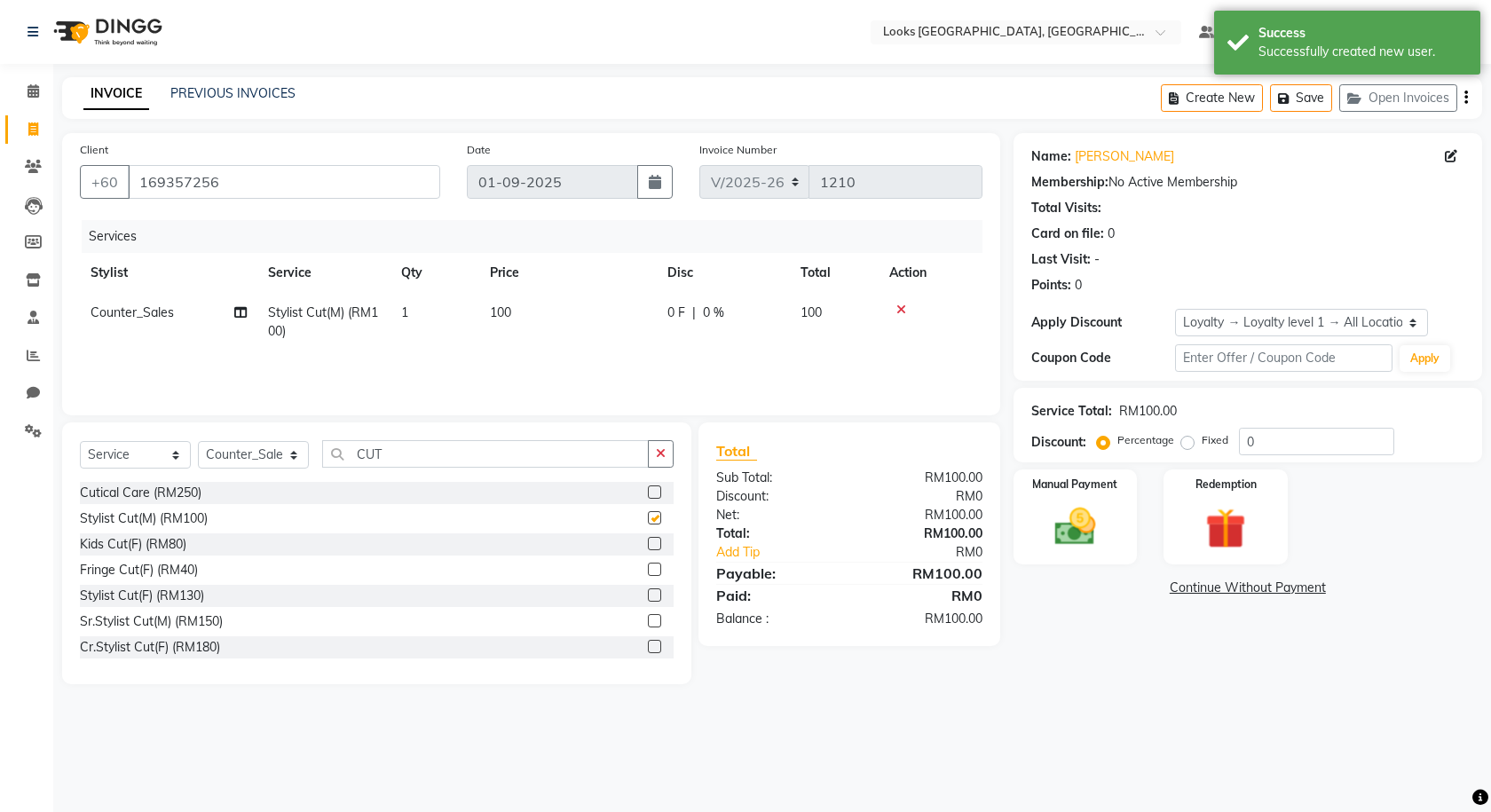
checkbox input "false"
click at [616, 344] on td "100" at bounding box center [568, 321] width 177 height 58
select select "75497"
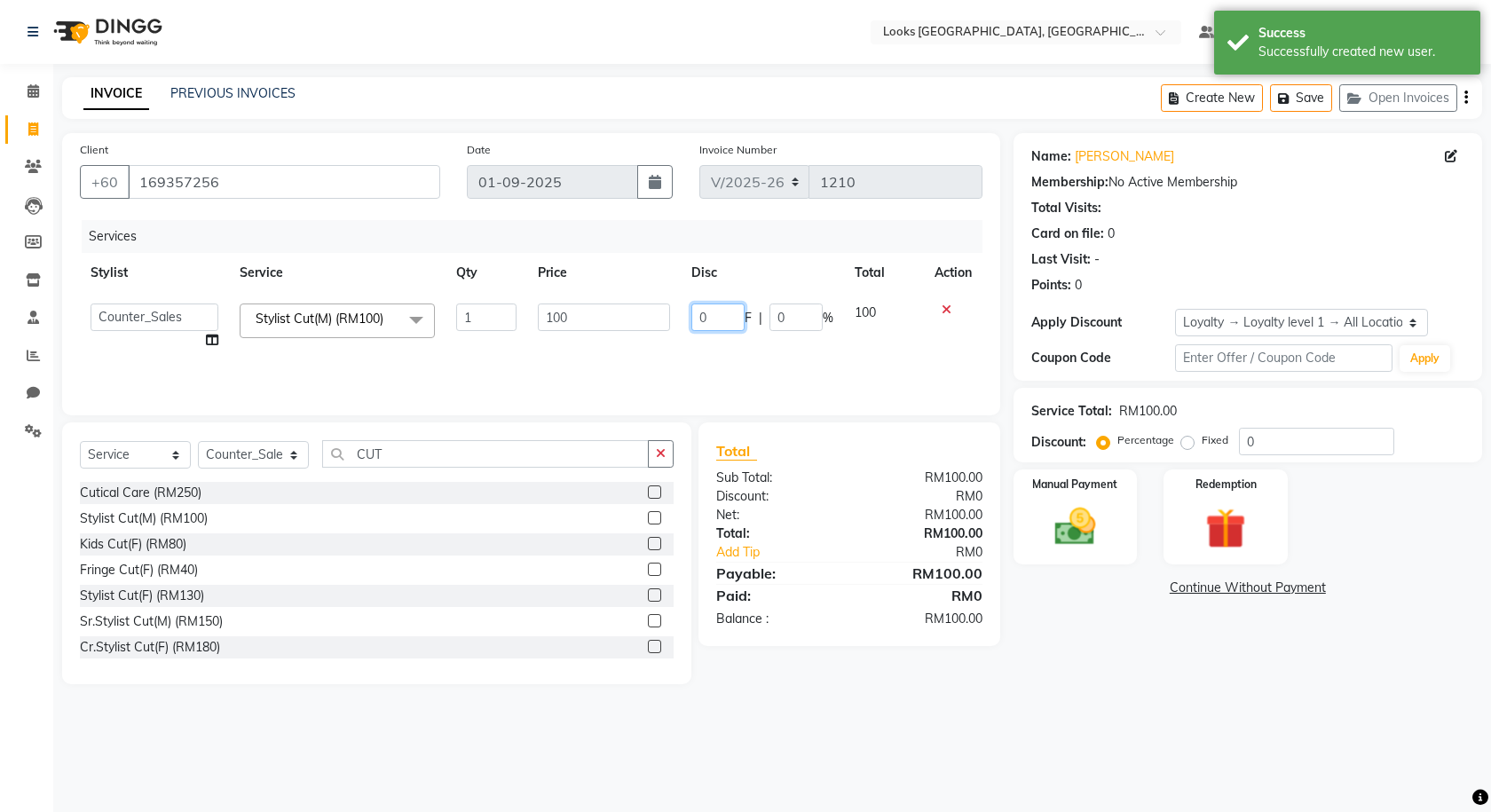
drag, startPoint x: 710, startPoint y: 315, endPoint x: 660, endPoint y: 313, distance: 50.0
click at [660, 313] on tr "Alvina_ pdct Awaiz_Mgr Beenish Counter_Sales Cynthia_pdct Devender_Pdct Faizal …" at bounding box center [531, 326] width 903 height 68
type input "32"
click at [1213, 746] on div "Select Location × Looks Kuala Lumpur, Malaysia Default Panel My Panel English E…" at bounding box center [746, 406] width 1491 height 812
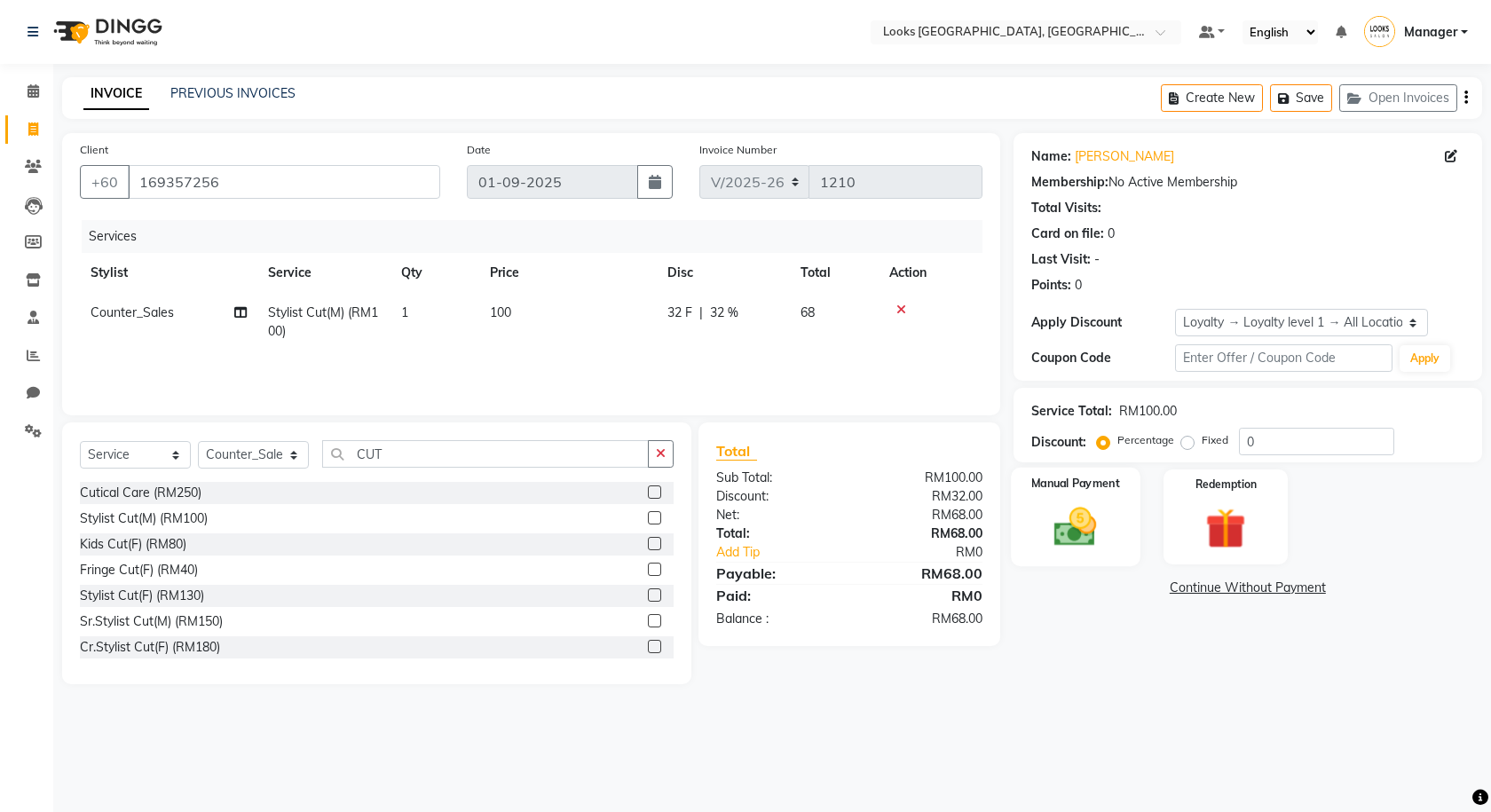
click at [1132, 531] on div "Manual Payment" at bounding box center [1075, 517] width 129 height 98
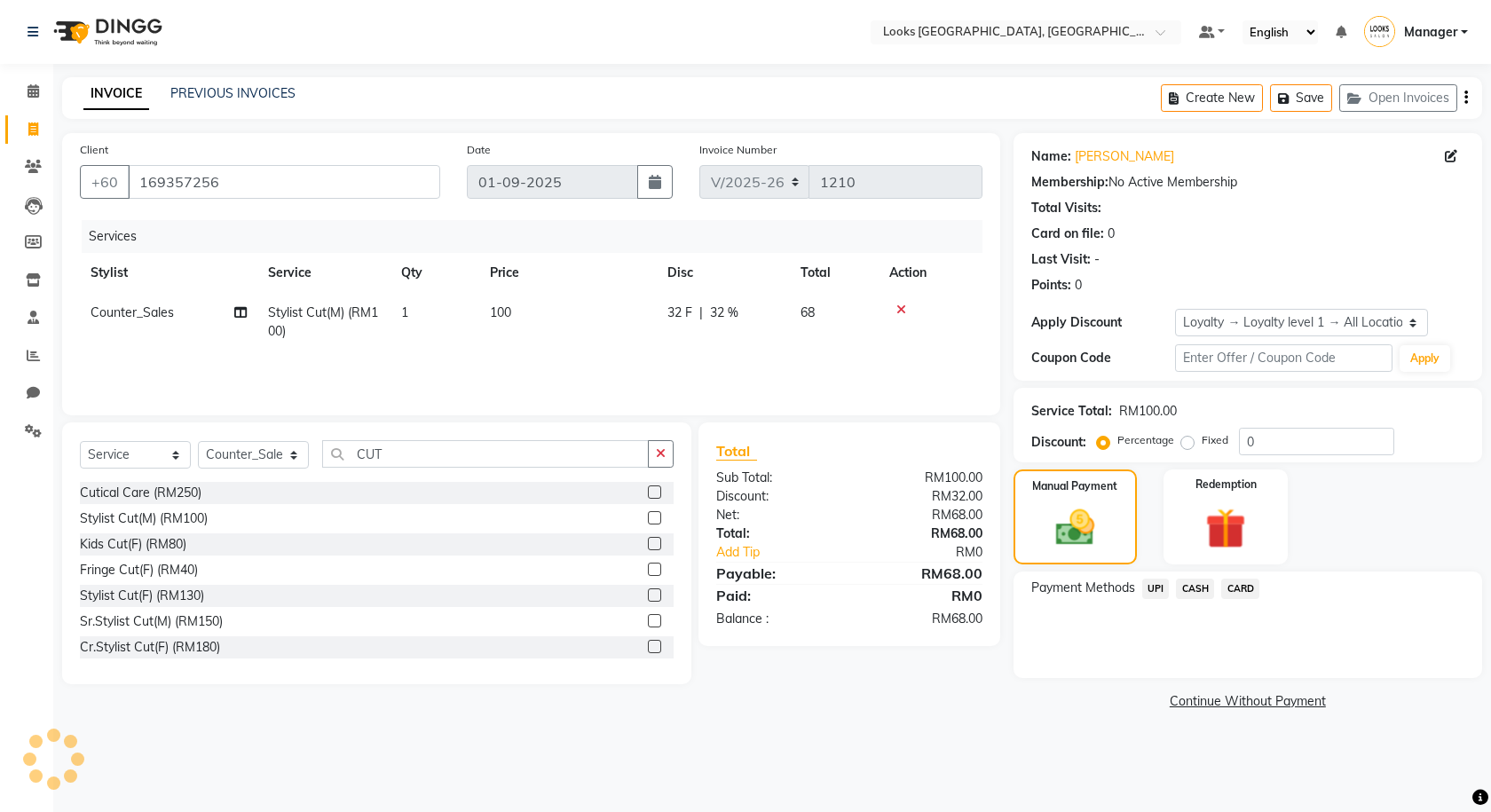
click at [1235, 591] on span "CARD" at bounding box center [1240, 589] width 38 height 21
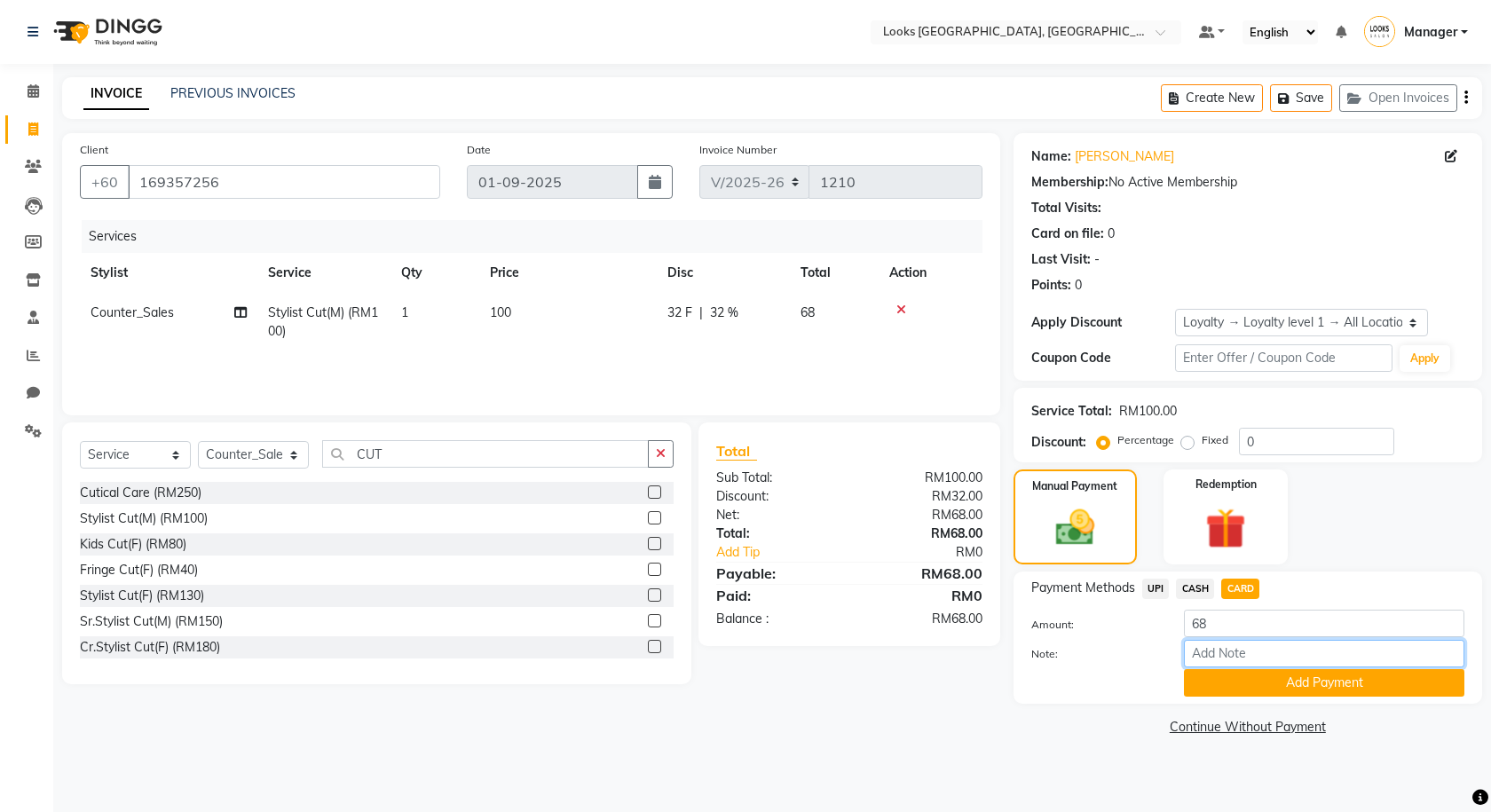
click at [1265, 651] on input "Note:" at bounding box center [1324, 654] width 281 height 28
type input "0080"
click at [1284, 680] on button "Add Payment" at bounding box center [1324, 683] width 281 height 28
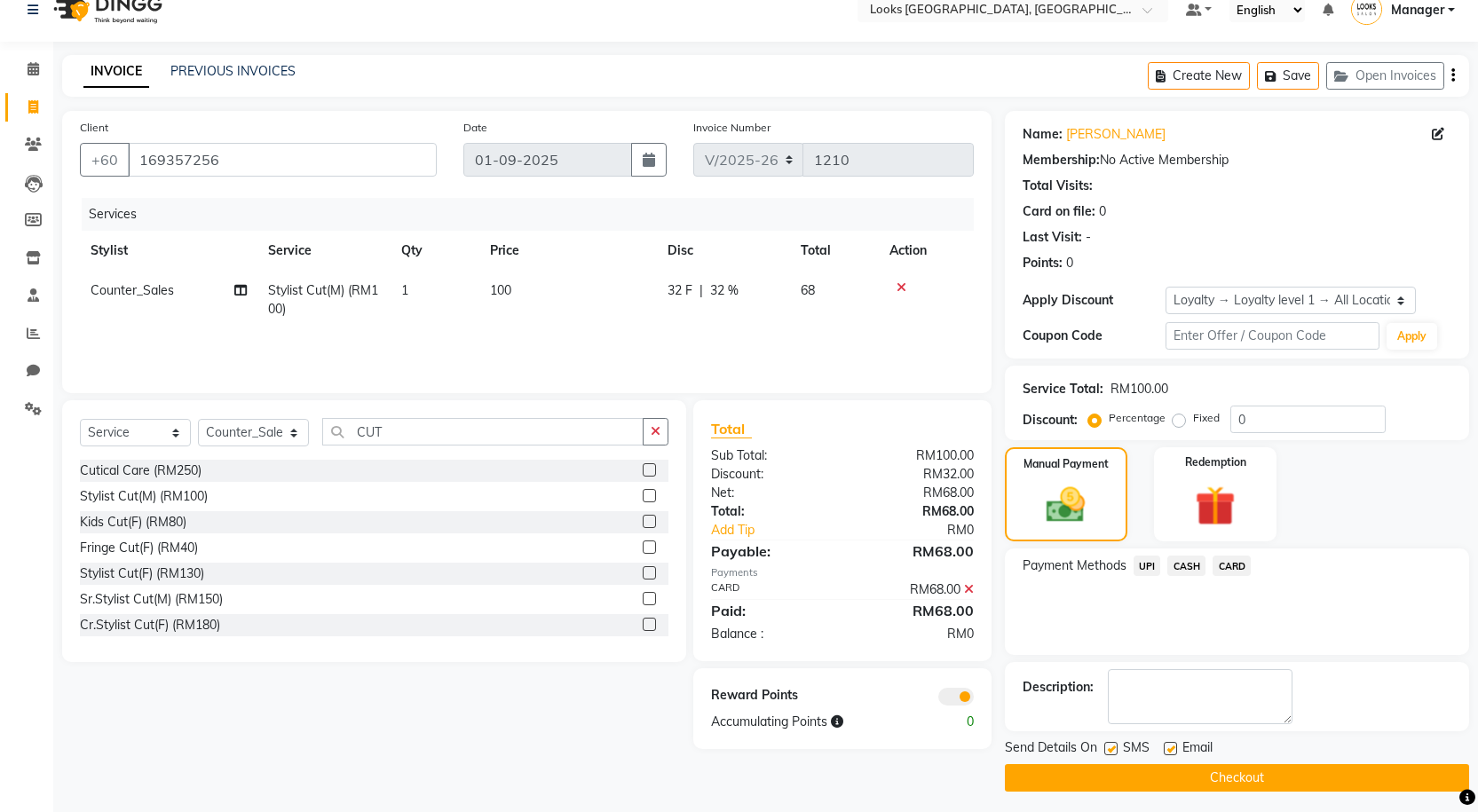
scroll to position [29, 0]
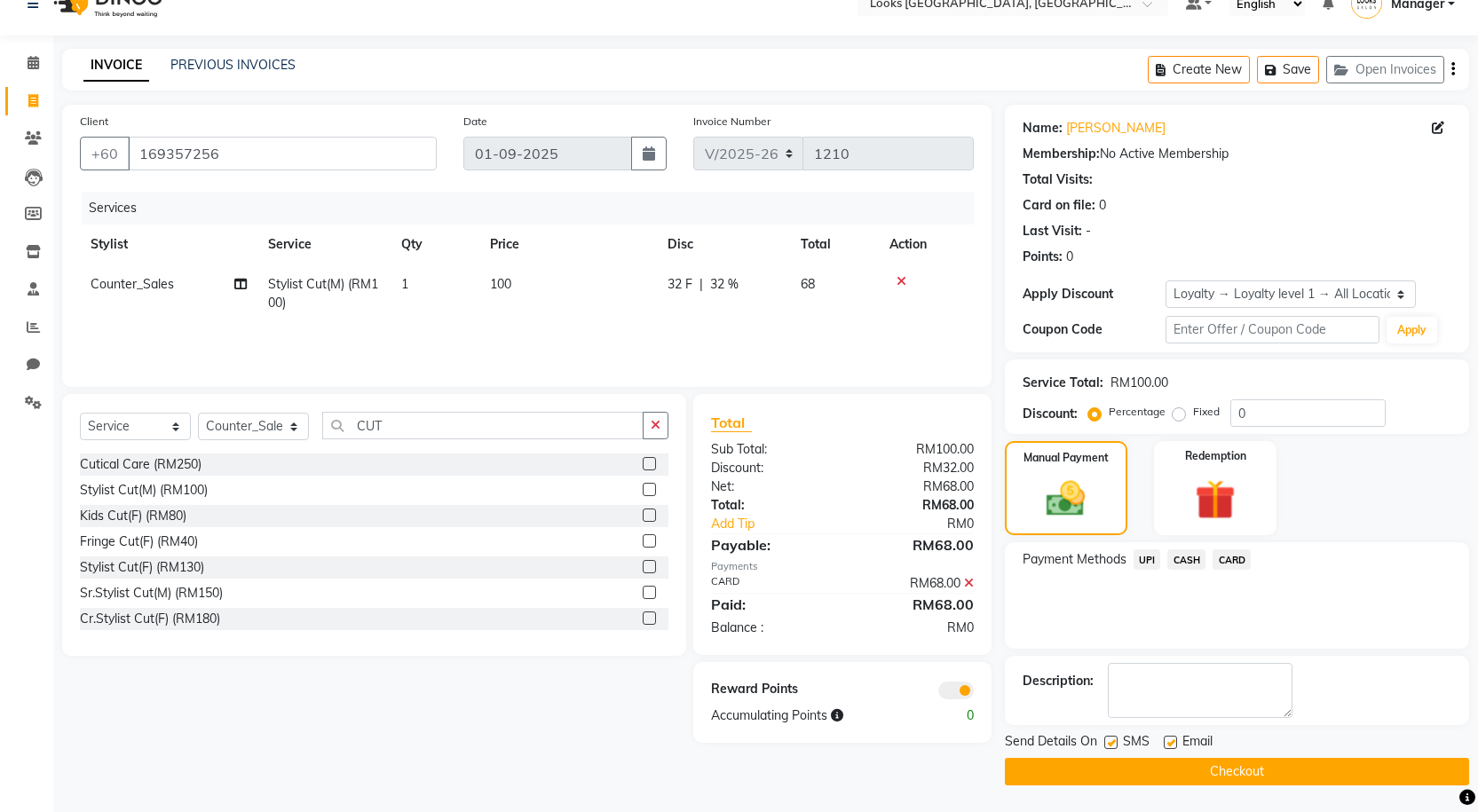
click at [949, 692] on span at bounding box center [956, 690] width 35 height 18
click at [974, 693] on input "checkbox" at bounding box center [974, 693] width 0 height 0
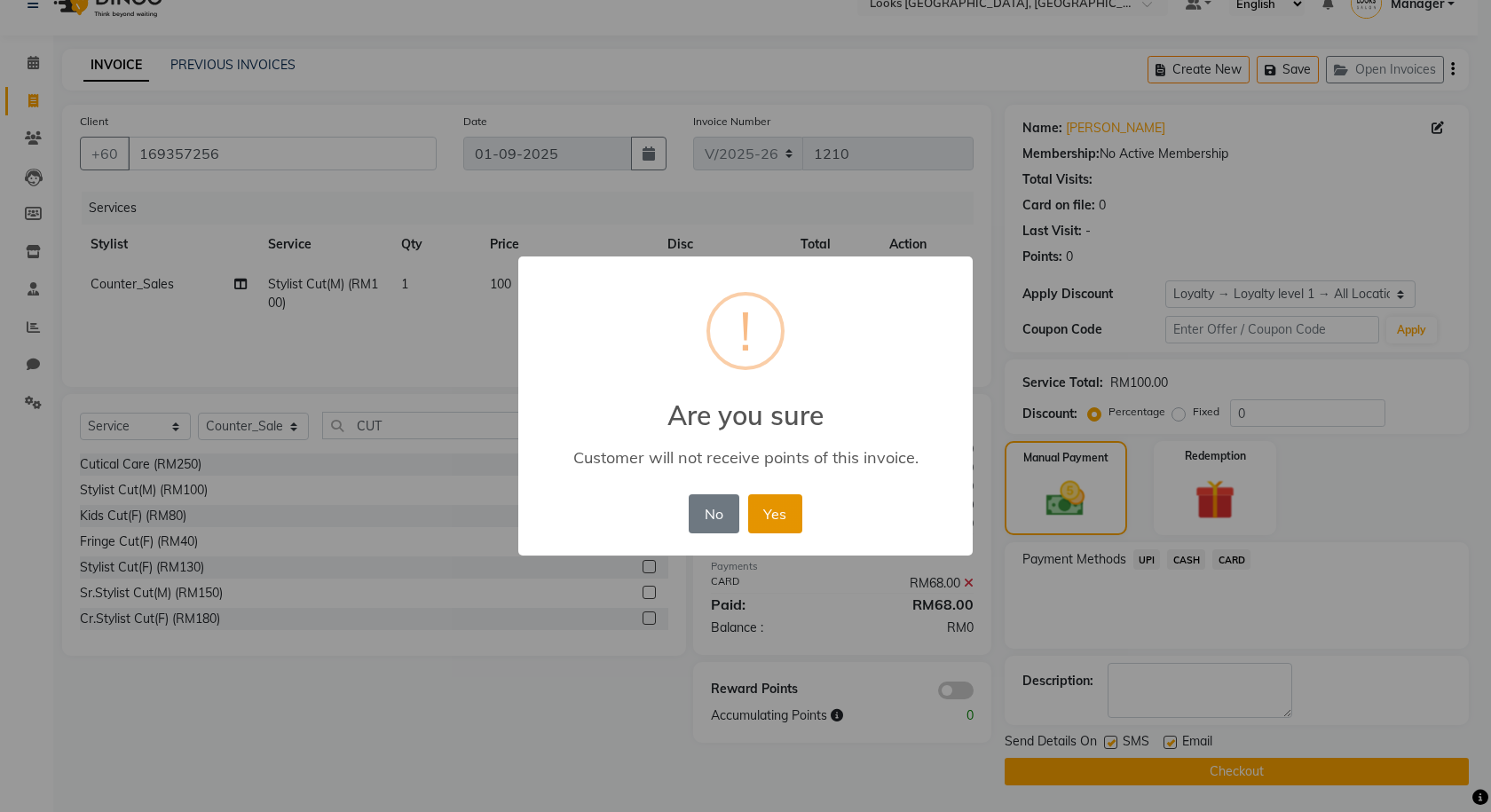
click at [787, 514] on button "Yes" at bounding box center [775, 514] width 54 height 39
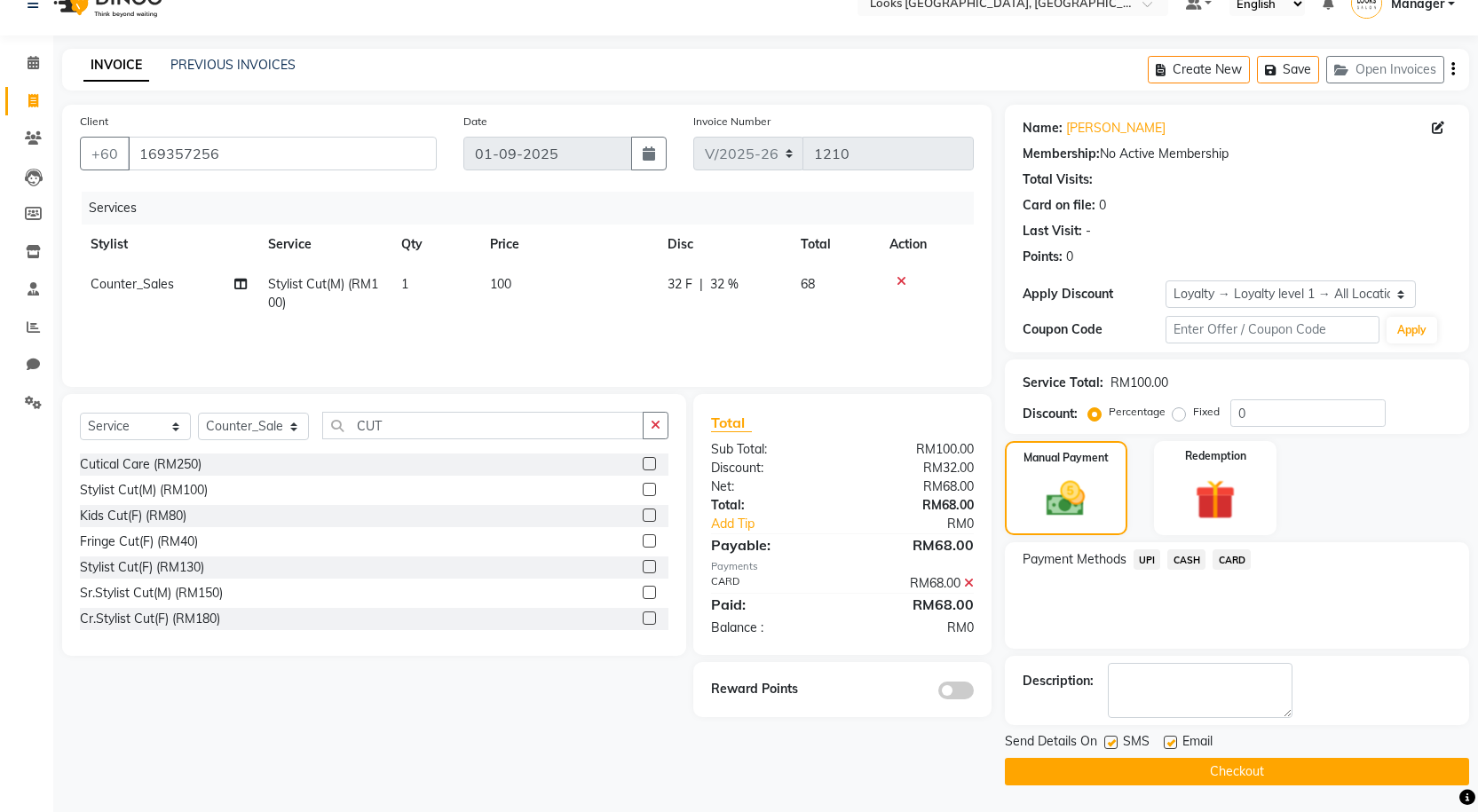
click at [1292, 767] on button "Checkout" at bounding box center [1236, 772] width 464 height 28
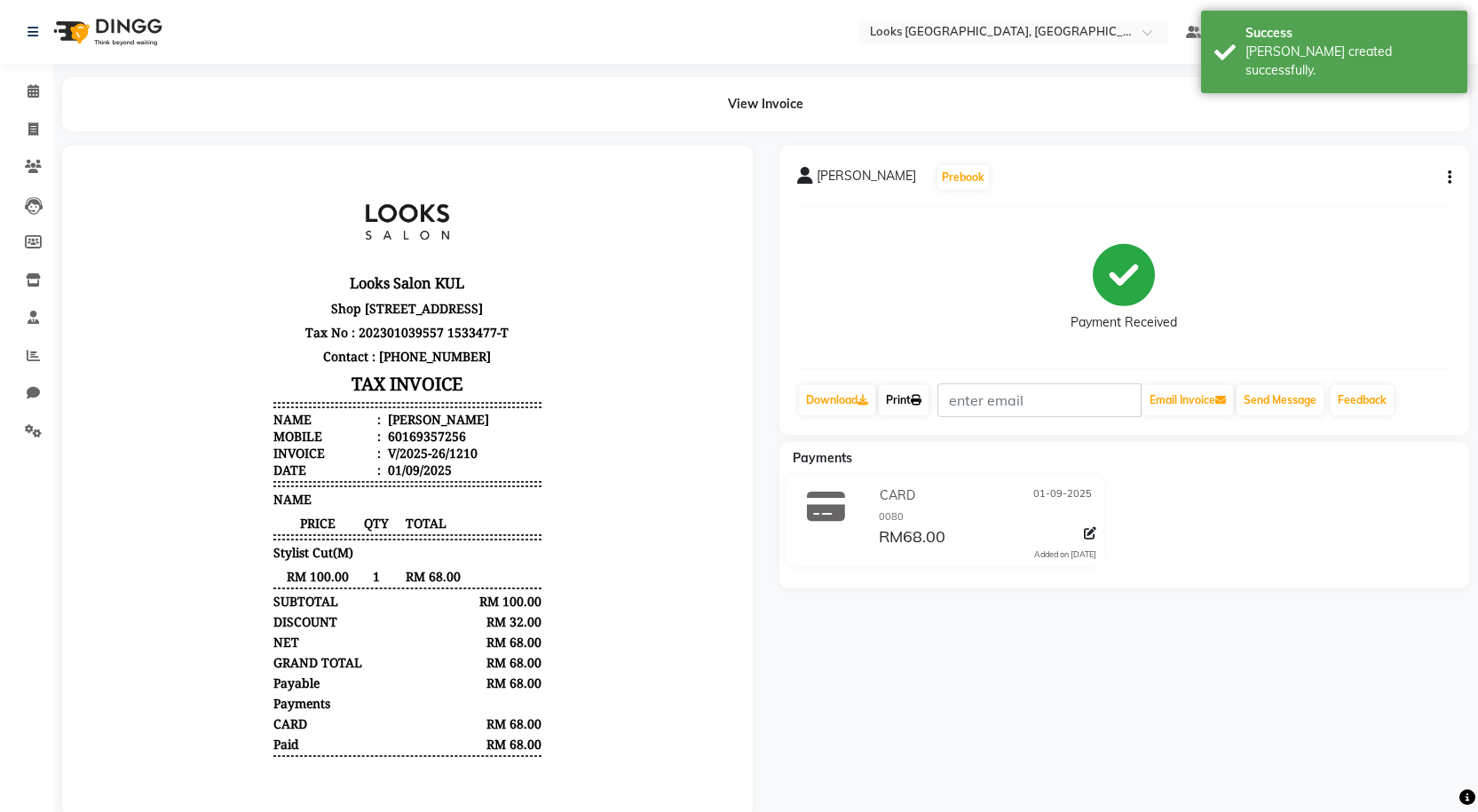
click at [922, 400] on icon at bounding box center [916, 400] width 11 height 11
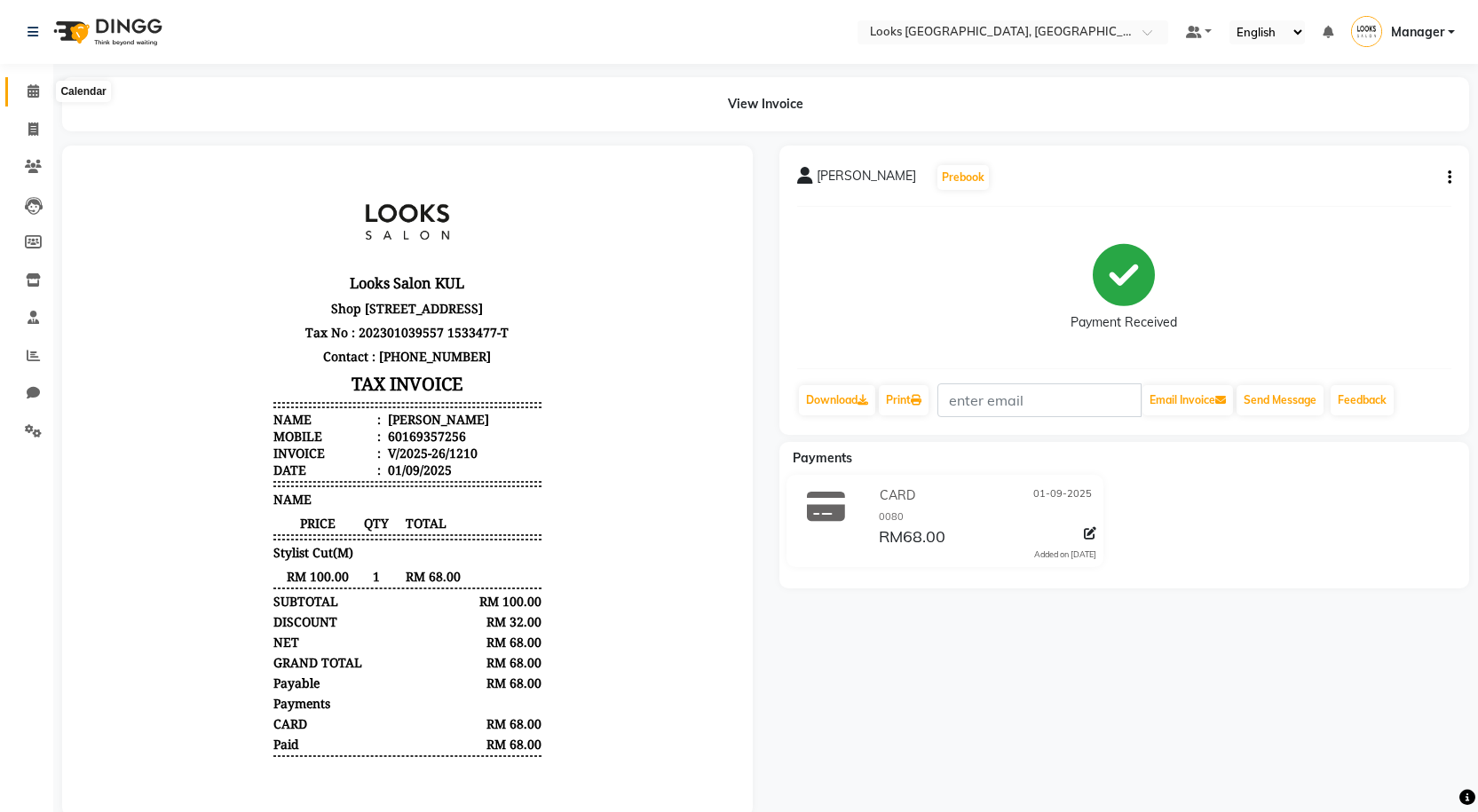
click at [22, 88] on span at bounding box center [33, 92] width 32 height 21
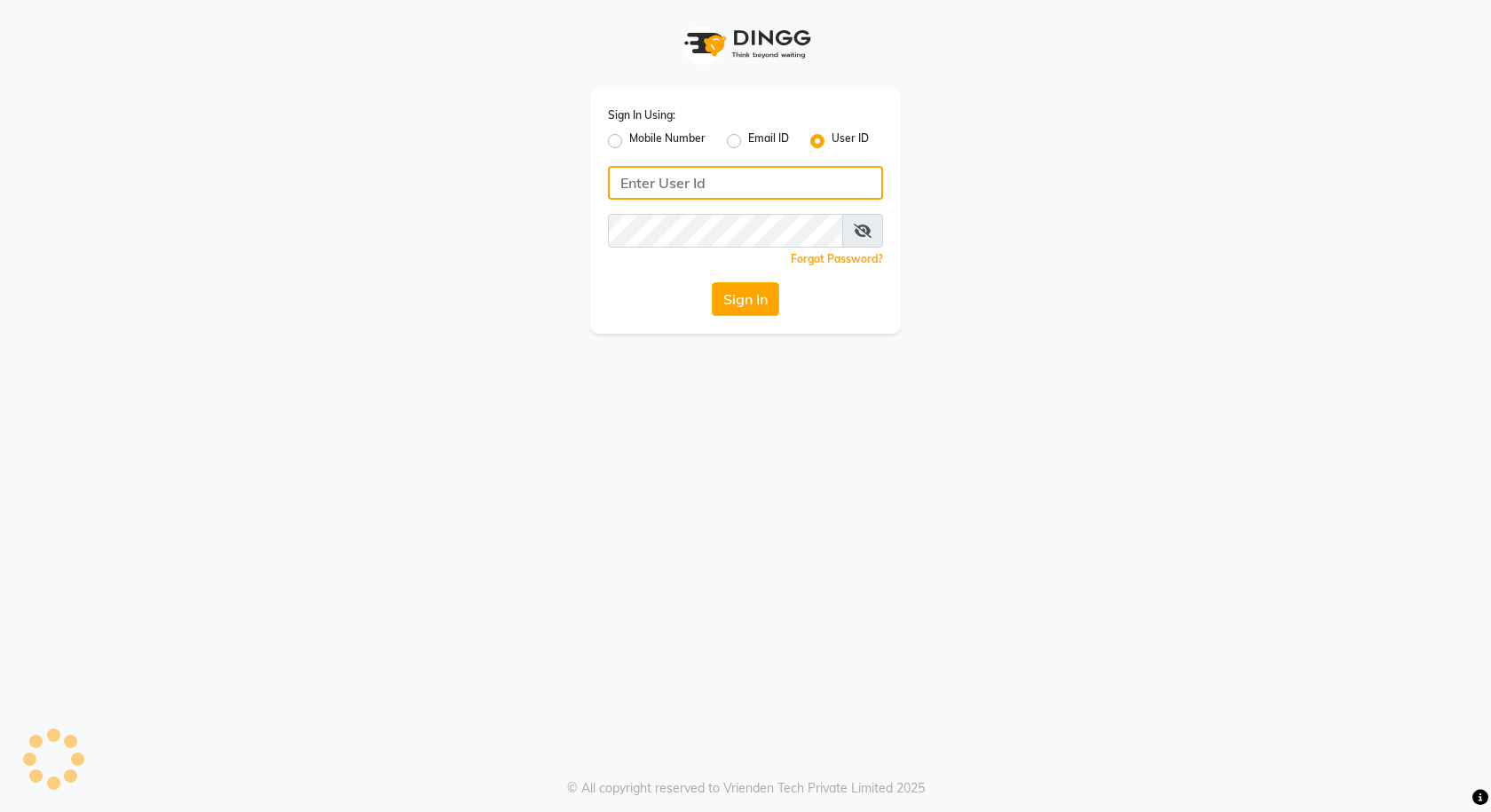
type input "e3591-01"
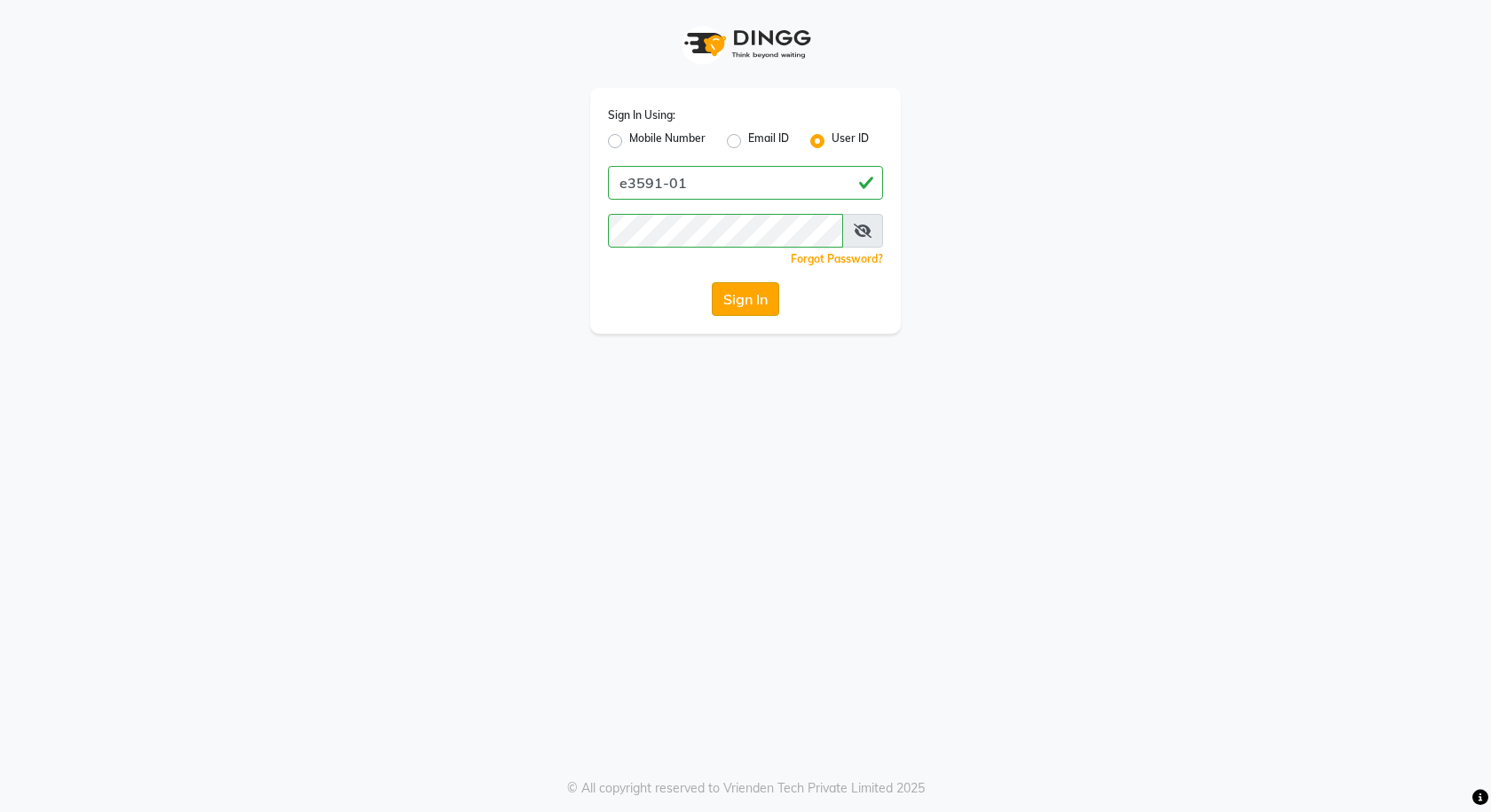
click at [734, 299] on button "Sign In" at bounding box center [746, 299] width 68 height 33
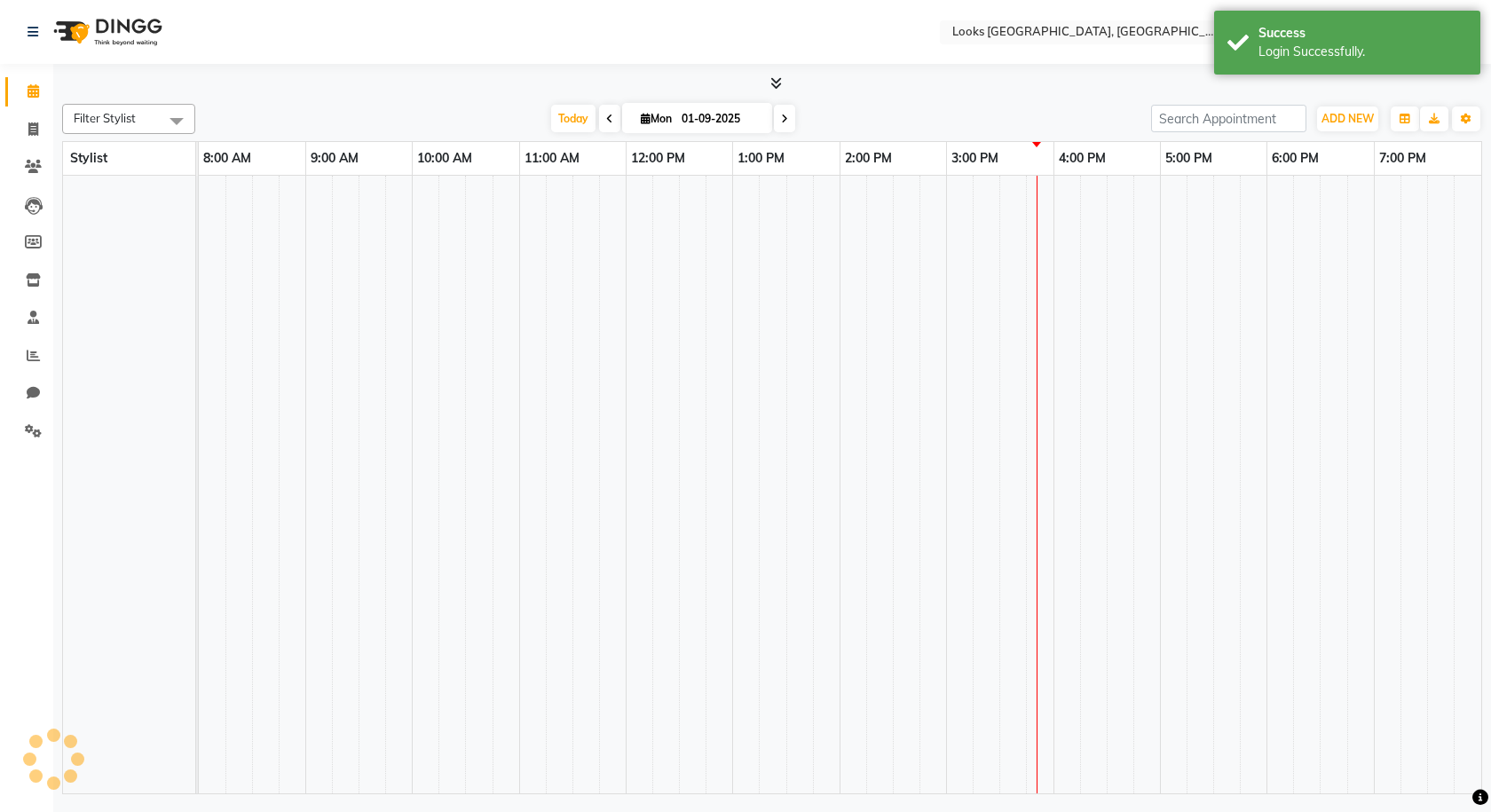
select select "en"
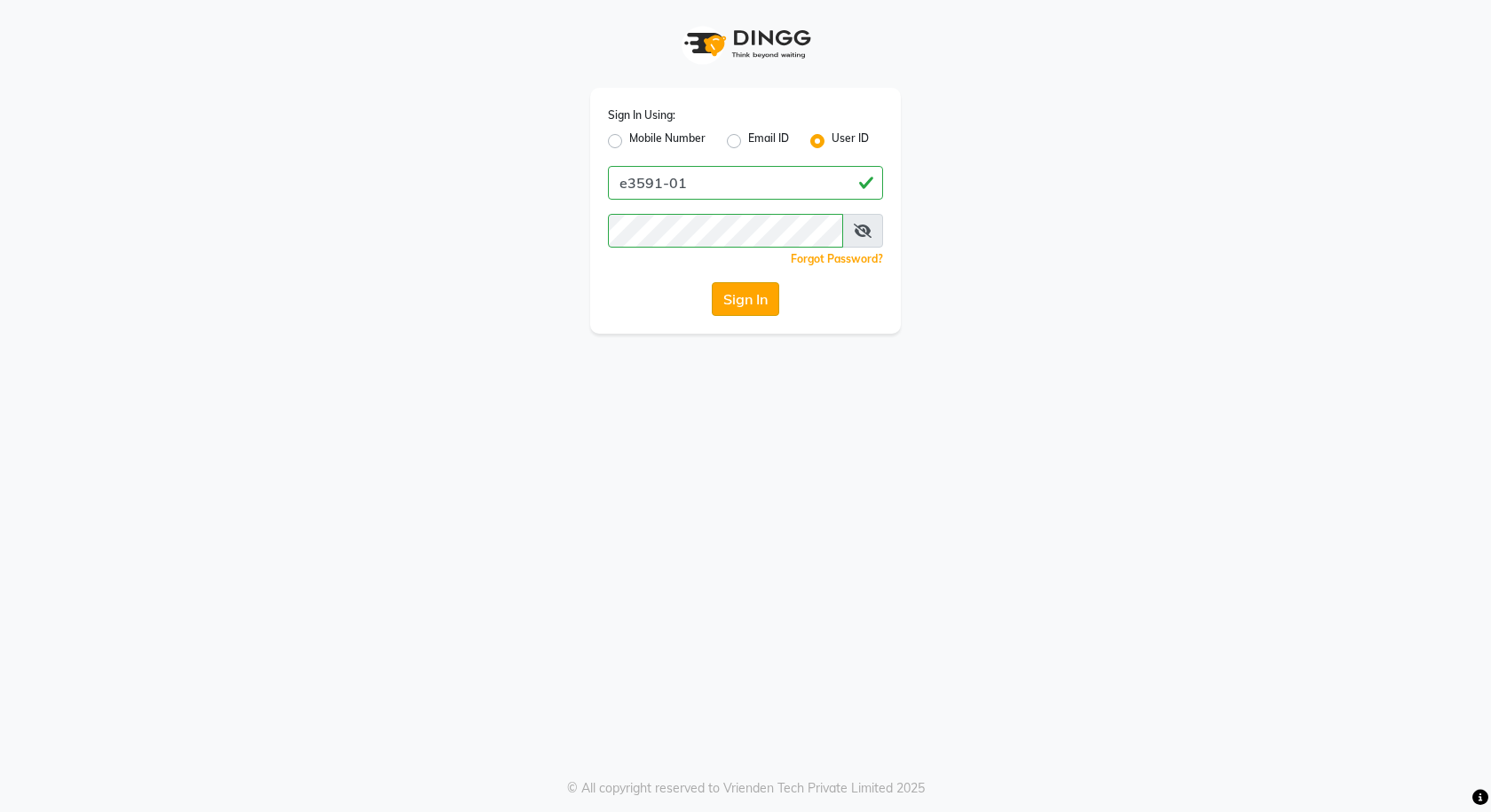
click at [749, 304] on button "Sign In" at bounding box center [746, 299] width 68 height 33
click at [749, 304] on div "Sign In" at bounding box center [745, 299] width 275 height 33
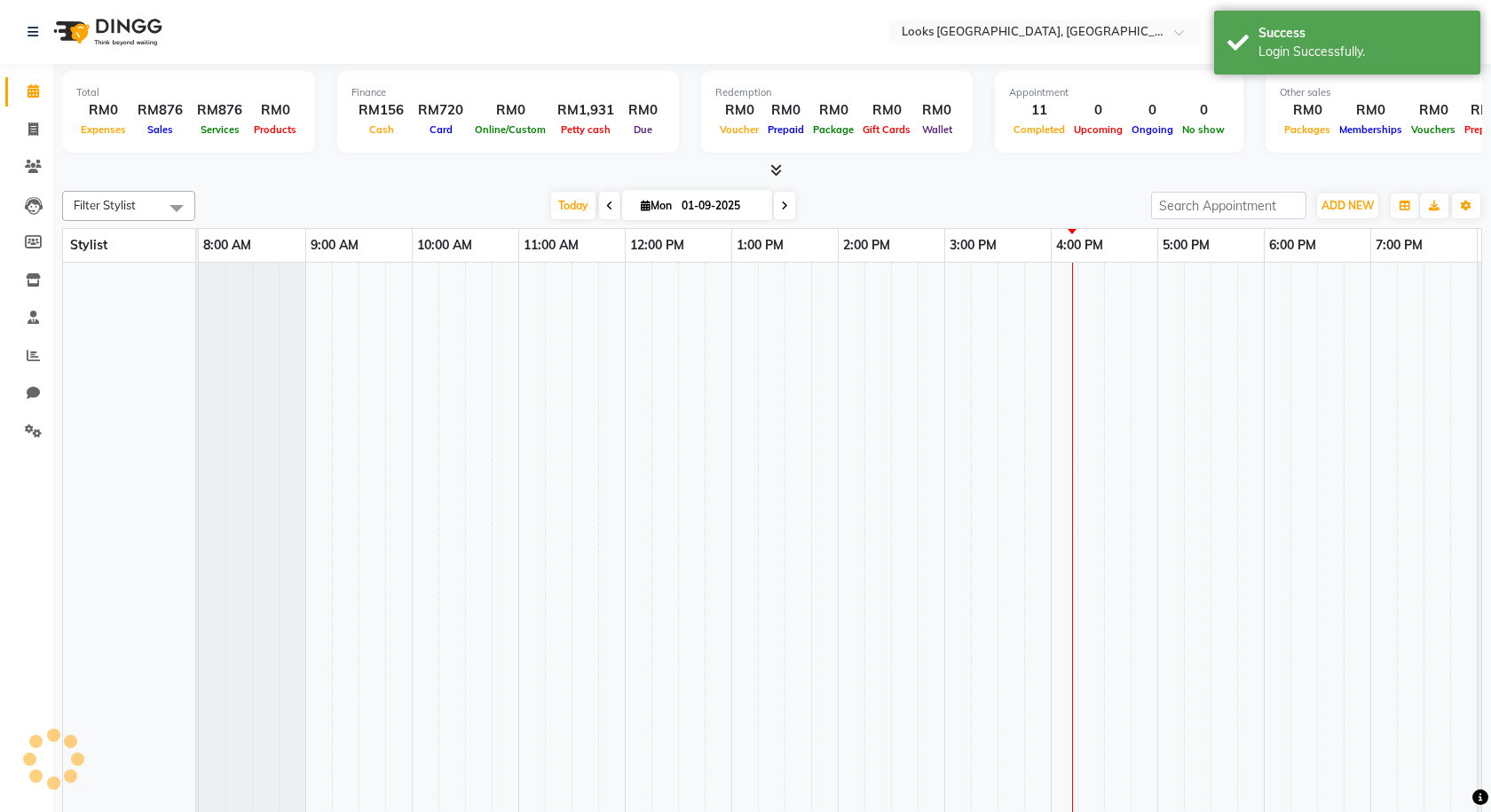
select select "en"
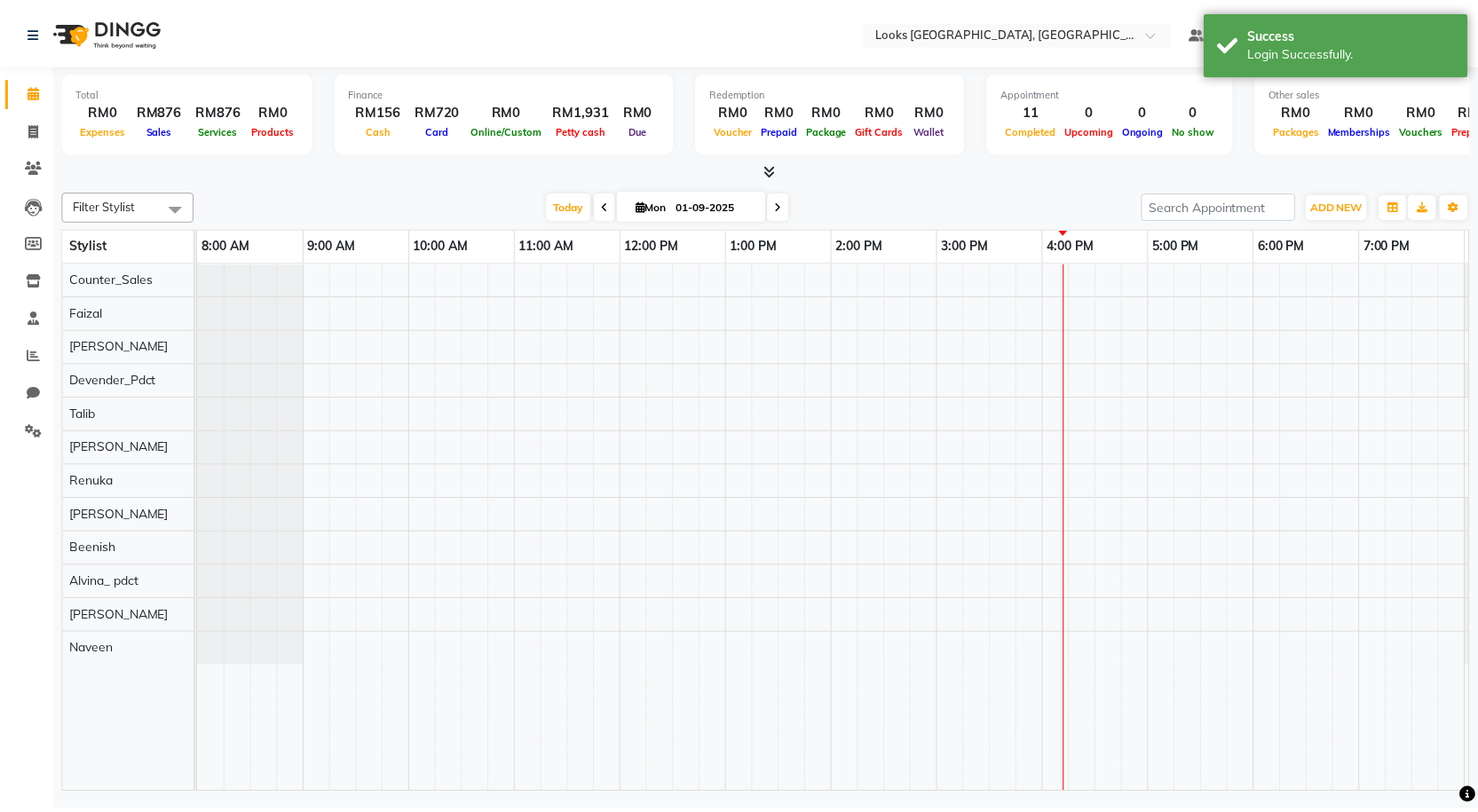
scroll to position [0, 102]
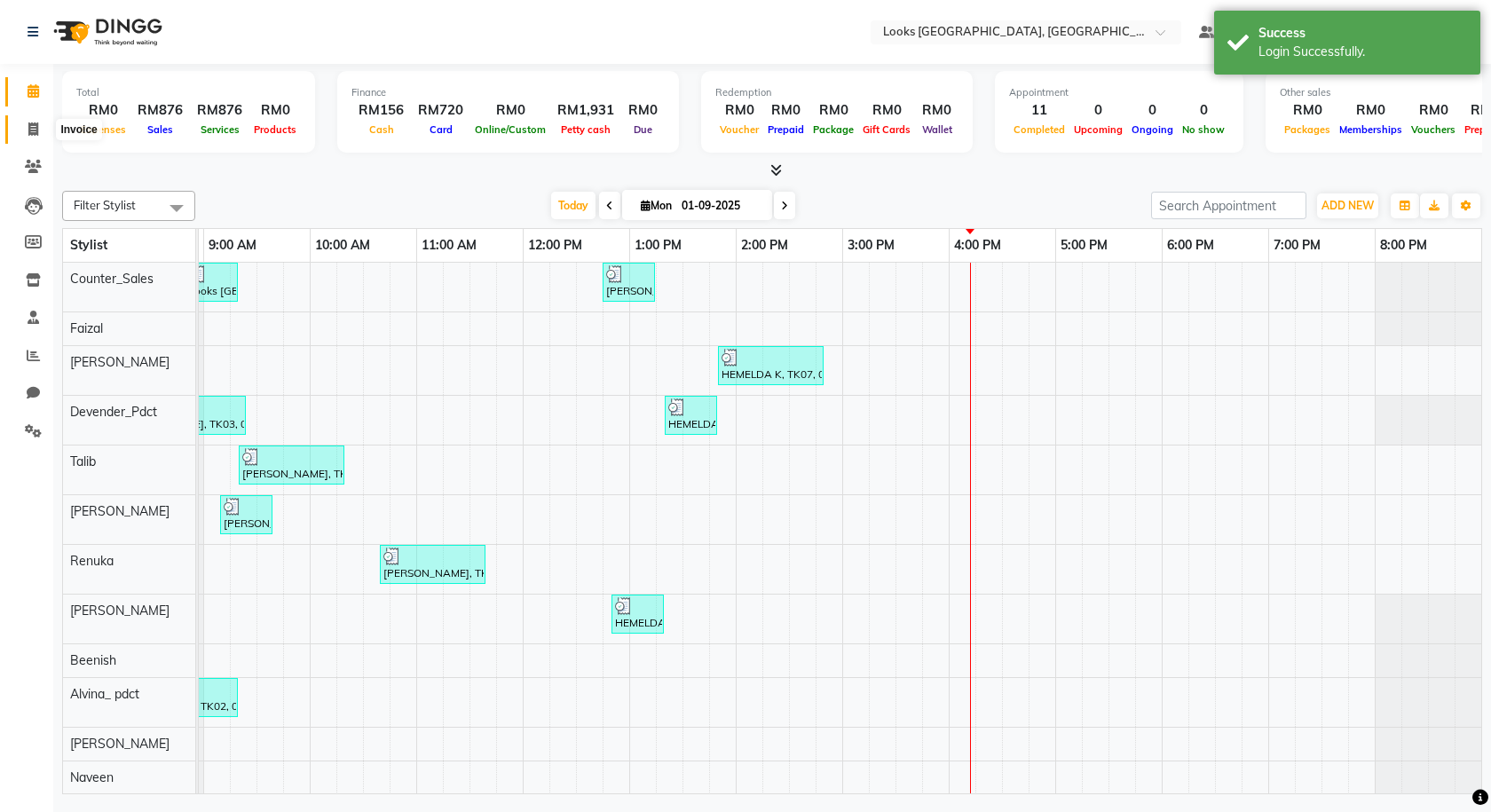
drag, startPoint x: 29, startPoint y: 121, endPoint x: 58, endPoint y: 129, distance: 30.1
click at [30, 121] on span at bounding box center [33, 130] width 32 height 21
select select "service"
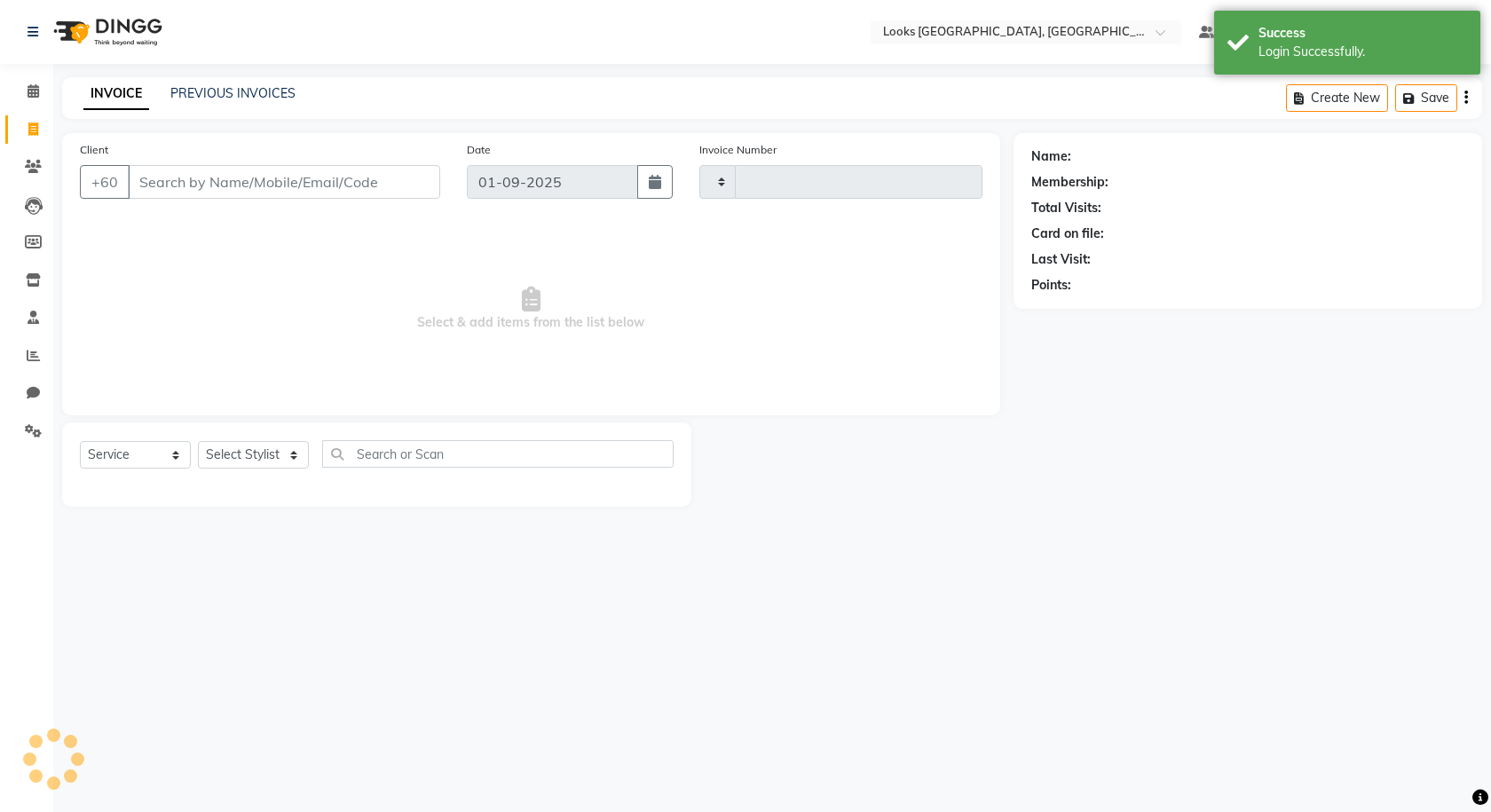
type input "1212"
select select "8109"
click at [170, 177] on input "Client" at bounding box center [284, 182] width 312 height 33
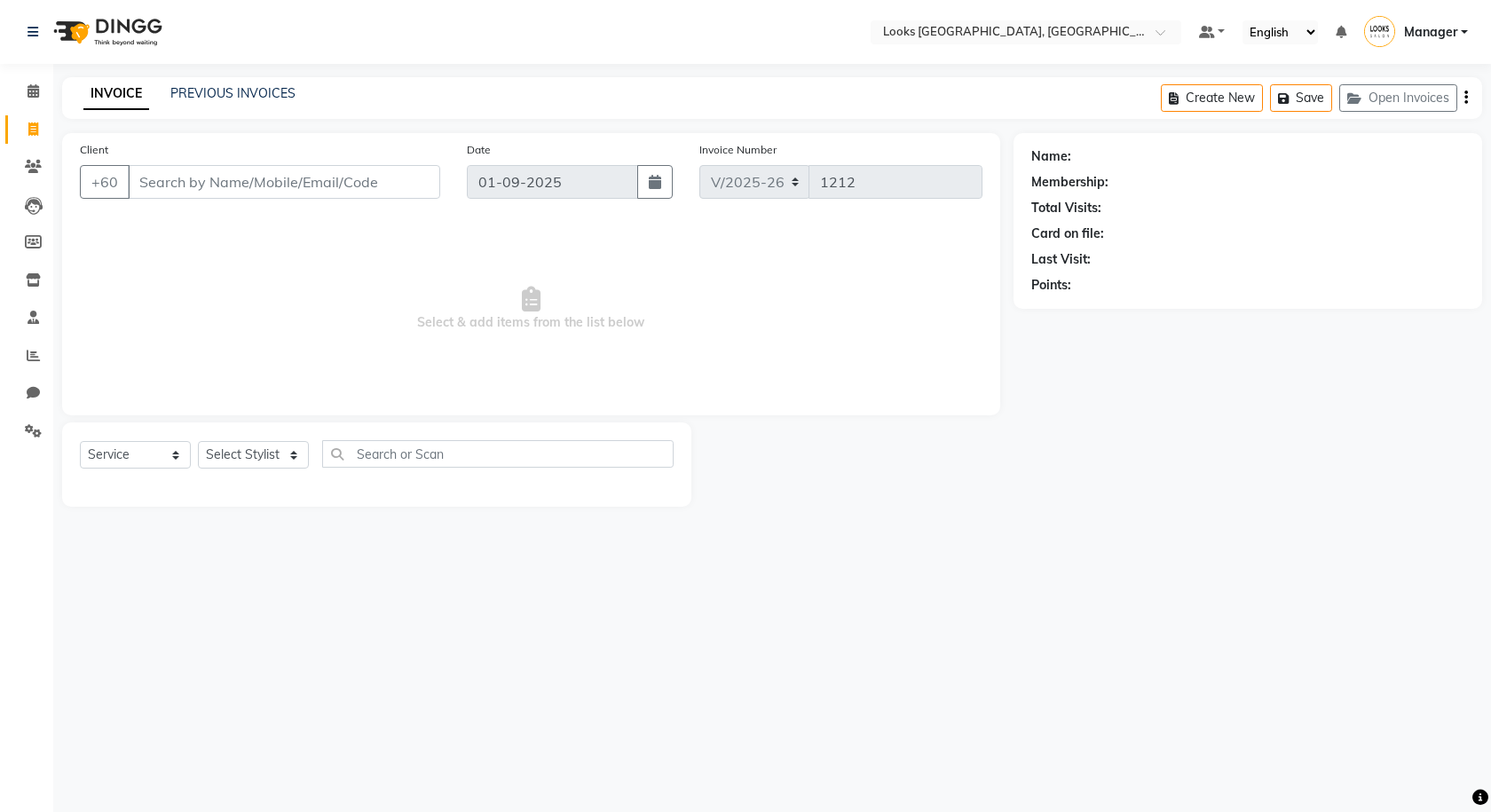
type input "0"
type input "124031300"
click at [376, 183] on span "Add Client" at bounding box center [394, 182] width 70 height 18
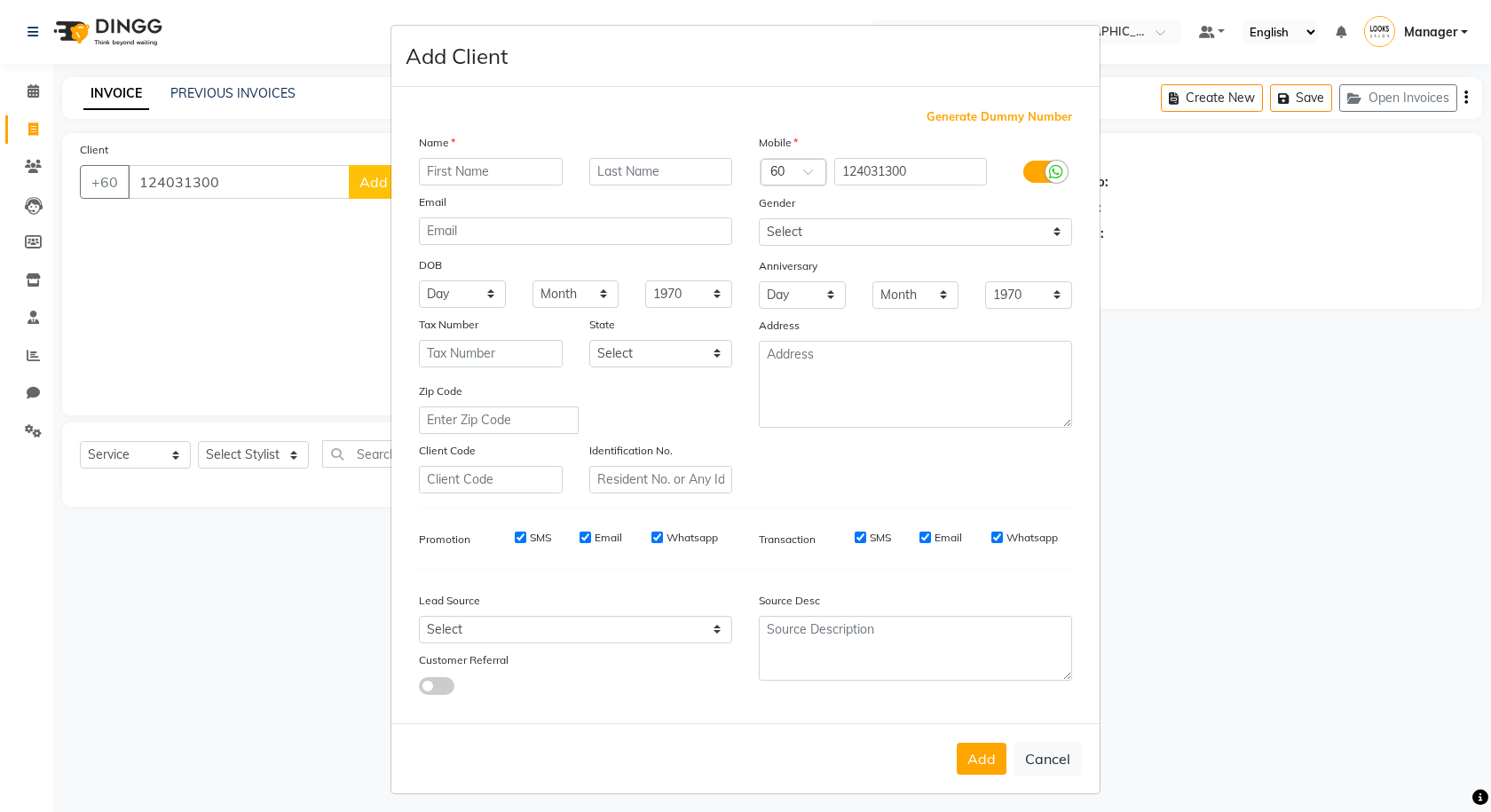
click at [476, 174] on input "text" at bounding box center [490, 171] width 144 height 28
type input "PRAGWALA"
click at [638, 167] on input "text" at bounding box center [662, 171] width 144 height 28
type input "K"
click at [804, 234] on select "Select Male Female Other Prefer Not To Say" at bounding box center [916, 232] width 313 height 28
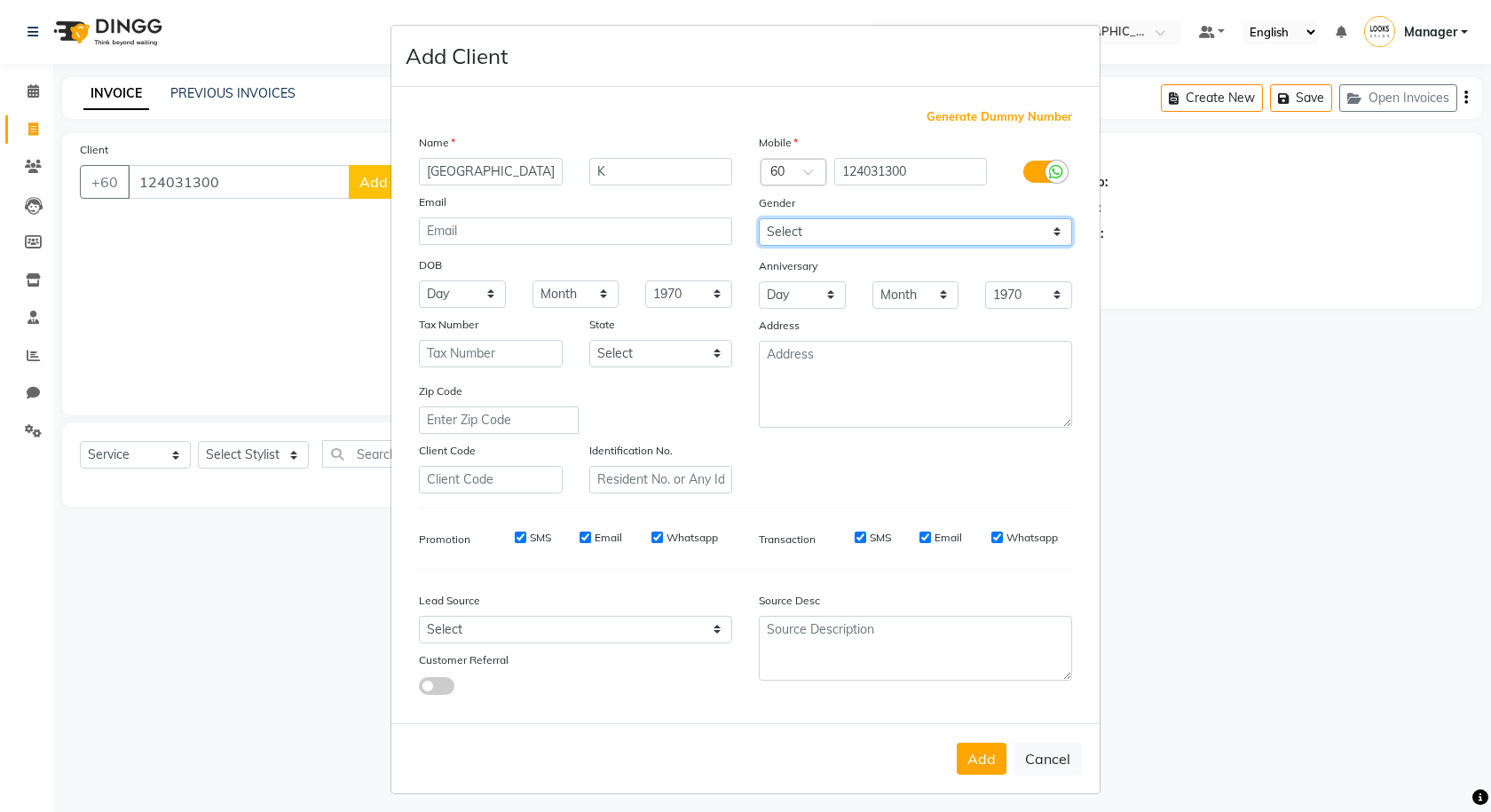
select select "female"
click at [759, 219] on select "Select Male Female Other Prefer Not To Say" at bounding box center [916, 232] width 313 height 28
click at [958, 756] on button "Add" at bounding box center [982, 758] width 49 height 31
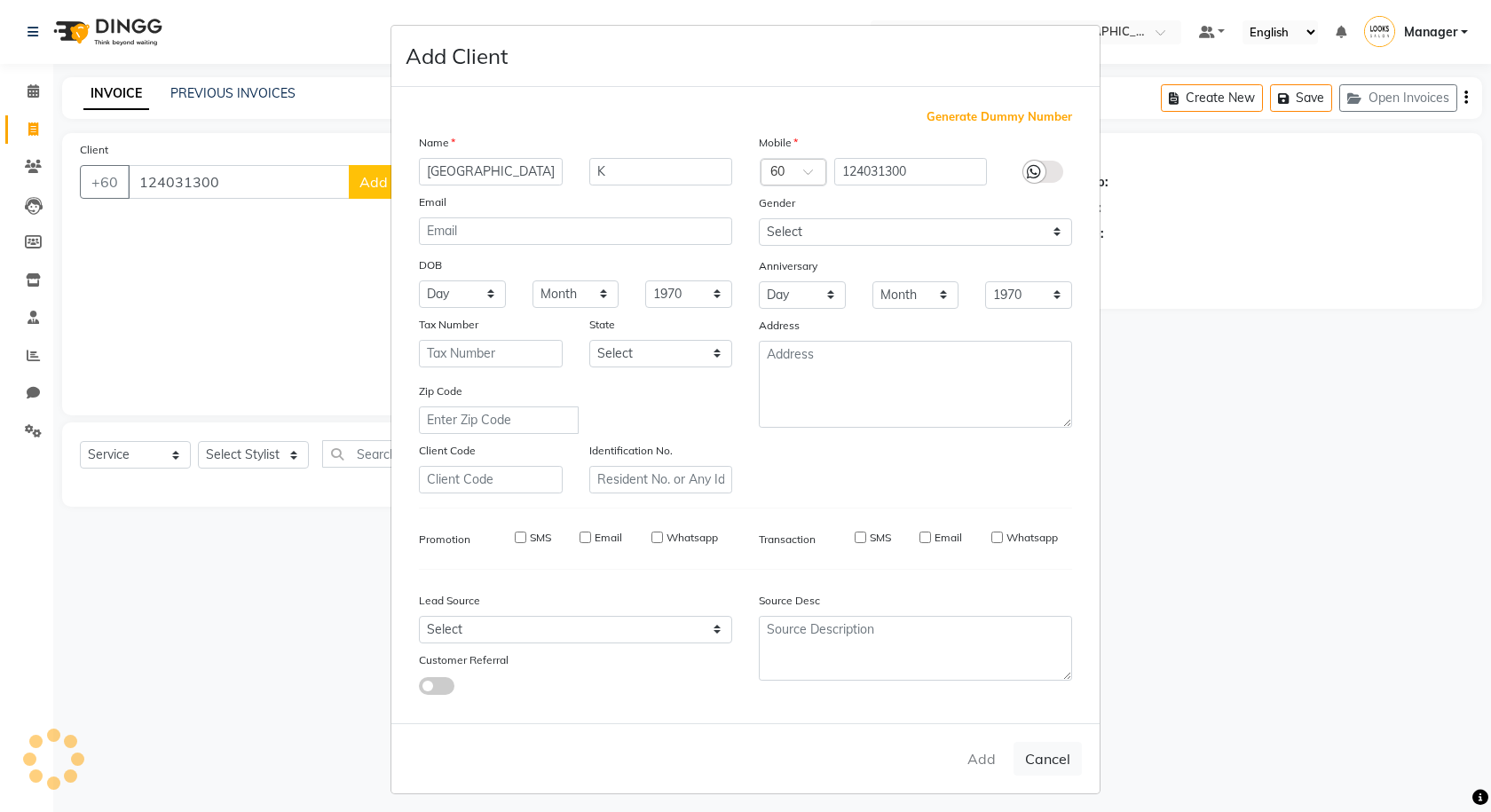
select select
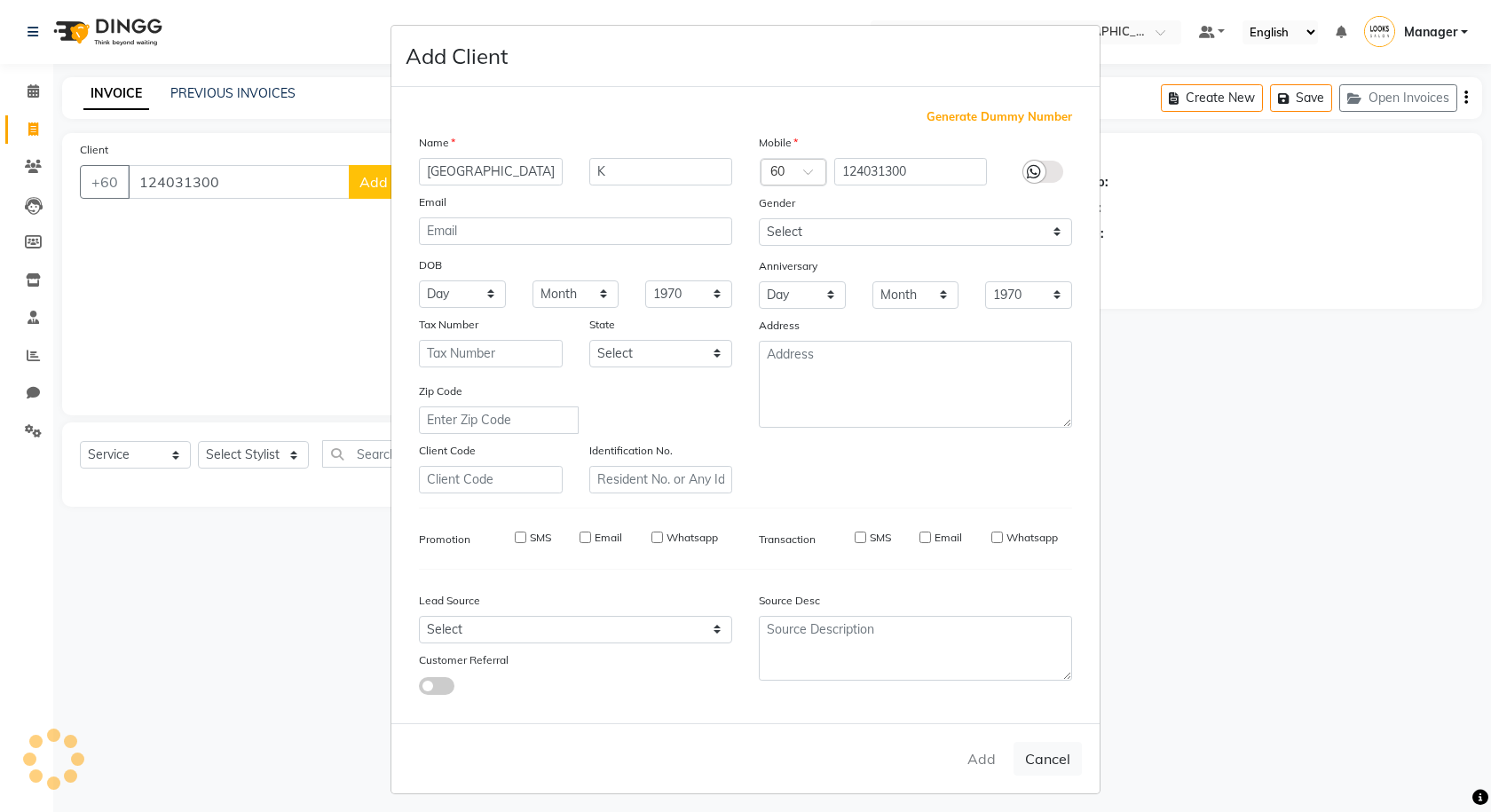
select select
checkbox input "false"
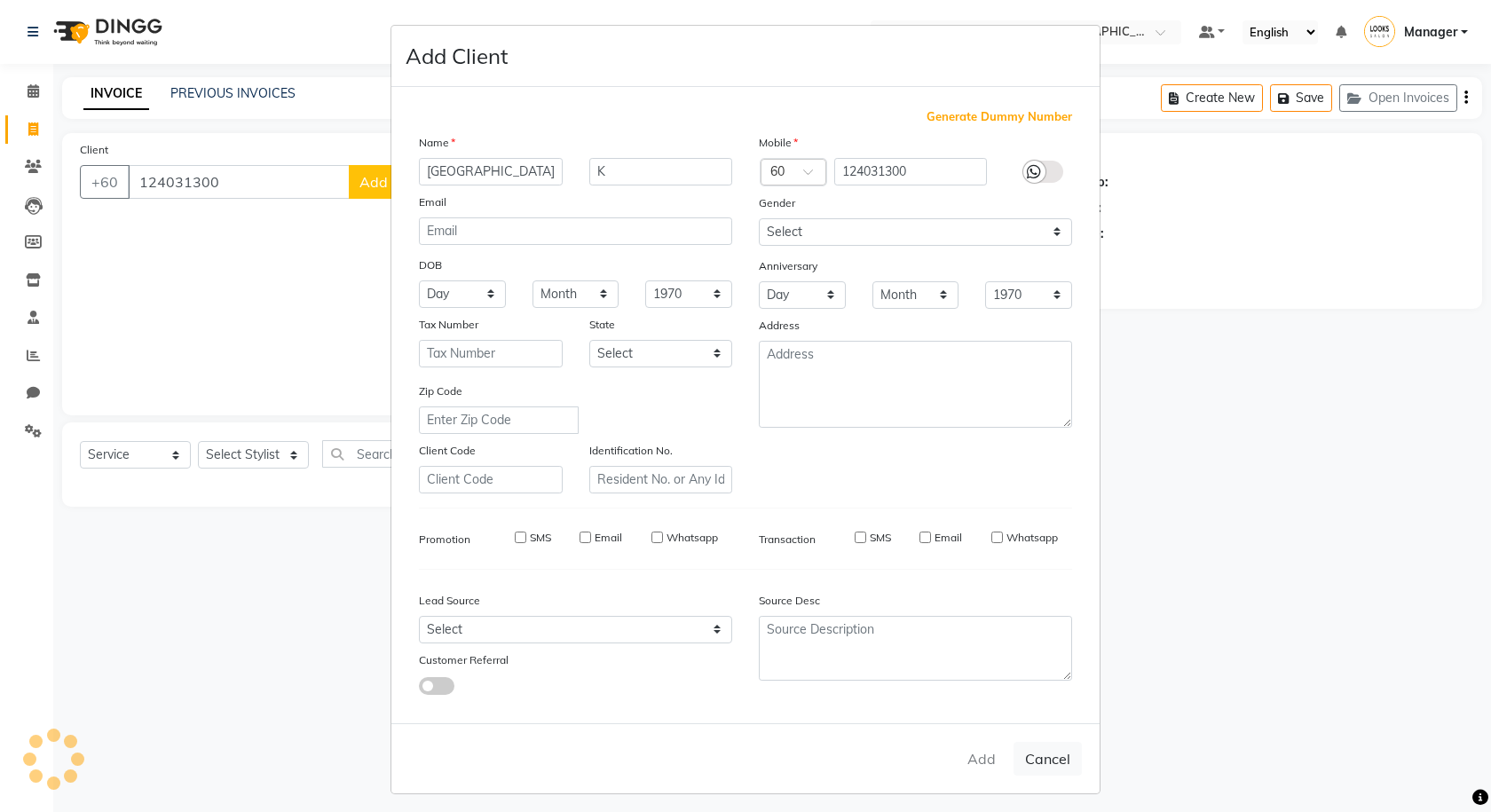
checkbox input "false"
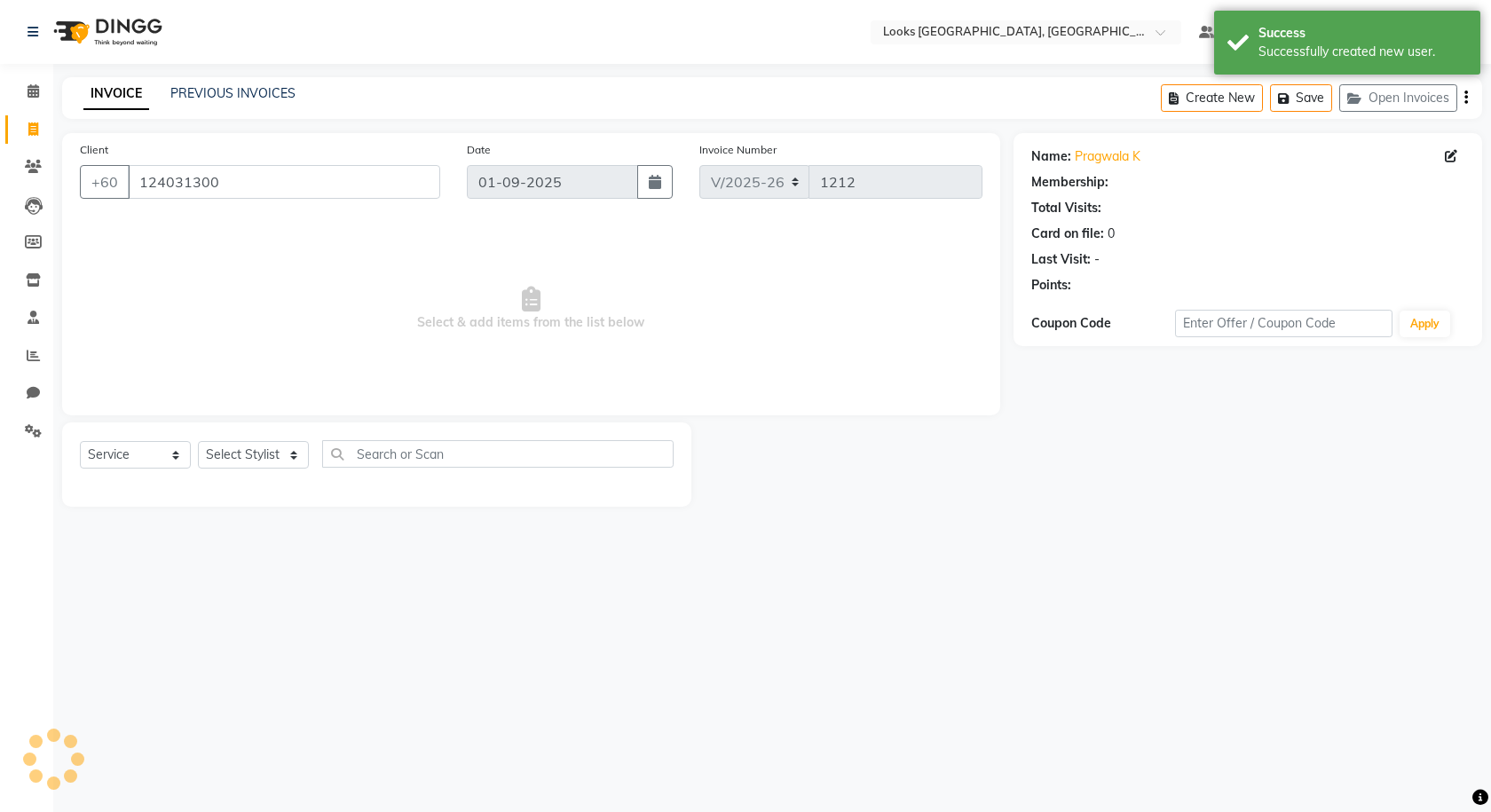
select select "1: Object"
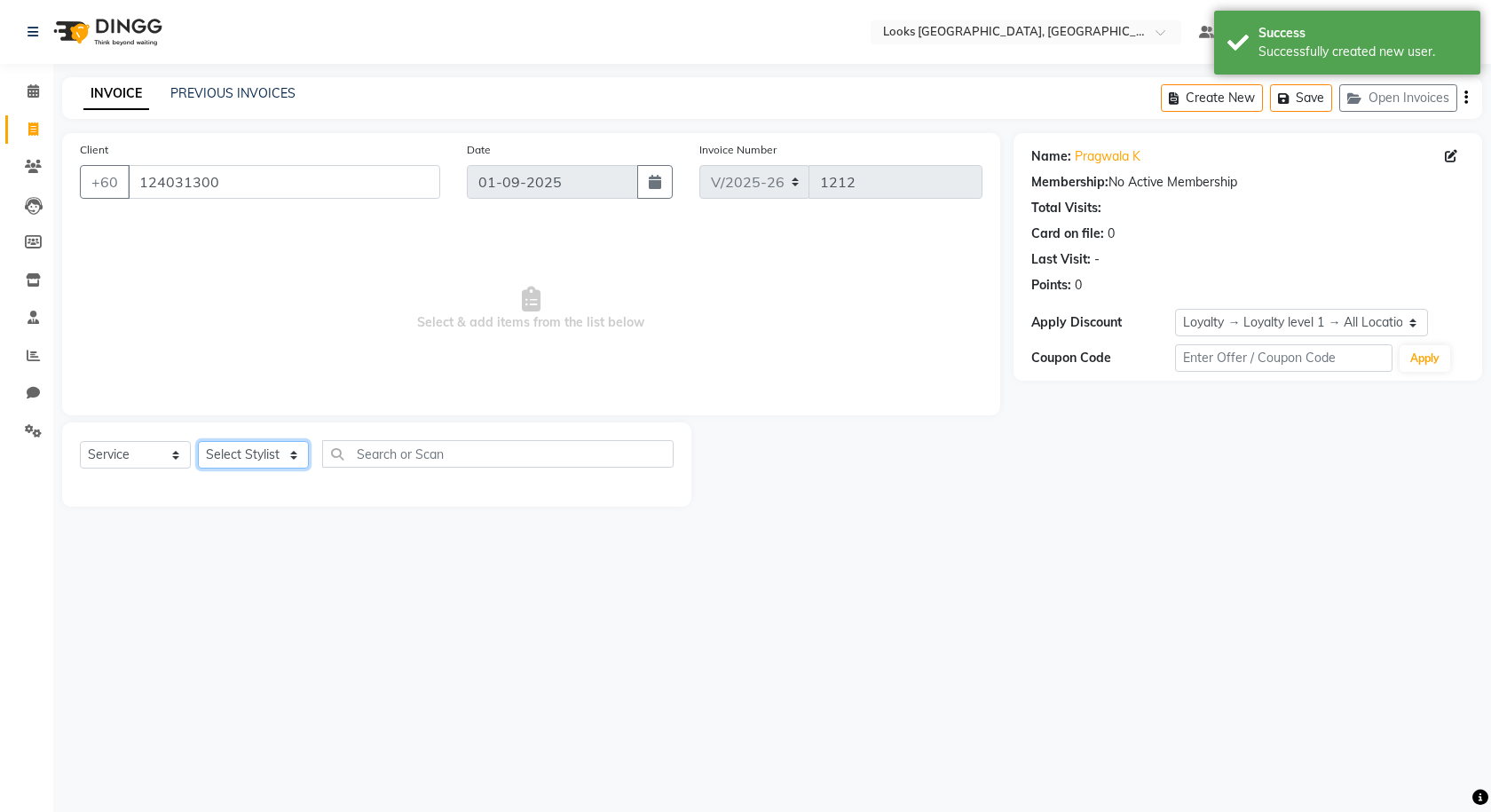
click at [239, 455] on select "Select Stylist Alvina_ pdct Awaiz_Mgr Beenish Counter_Sales Cynthia_pdct Devend…" at bounding box center [253, 455] width 111 height 28
select select "89277"
click at [198, 441] on select "Select Stylist Alvina_ pdct Awaiz_Mgr Beenish Counter_Sales Cynthia_pdct Devend…" at bounding box center [253, 455] width 111 height 28
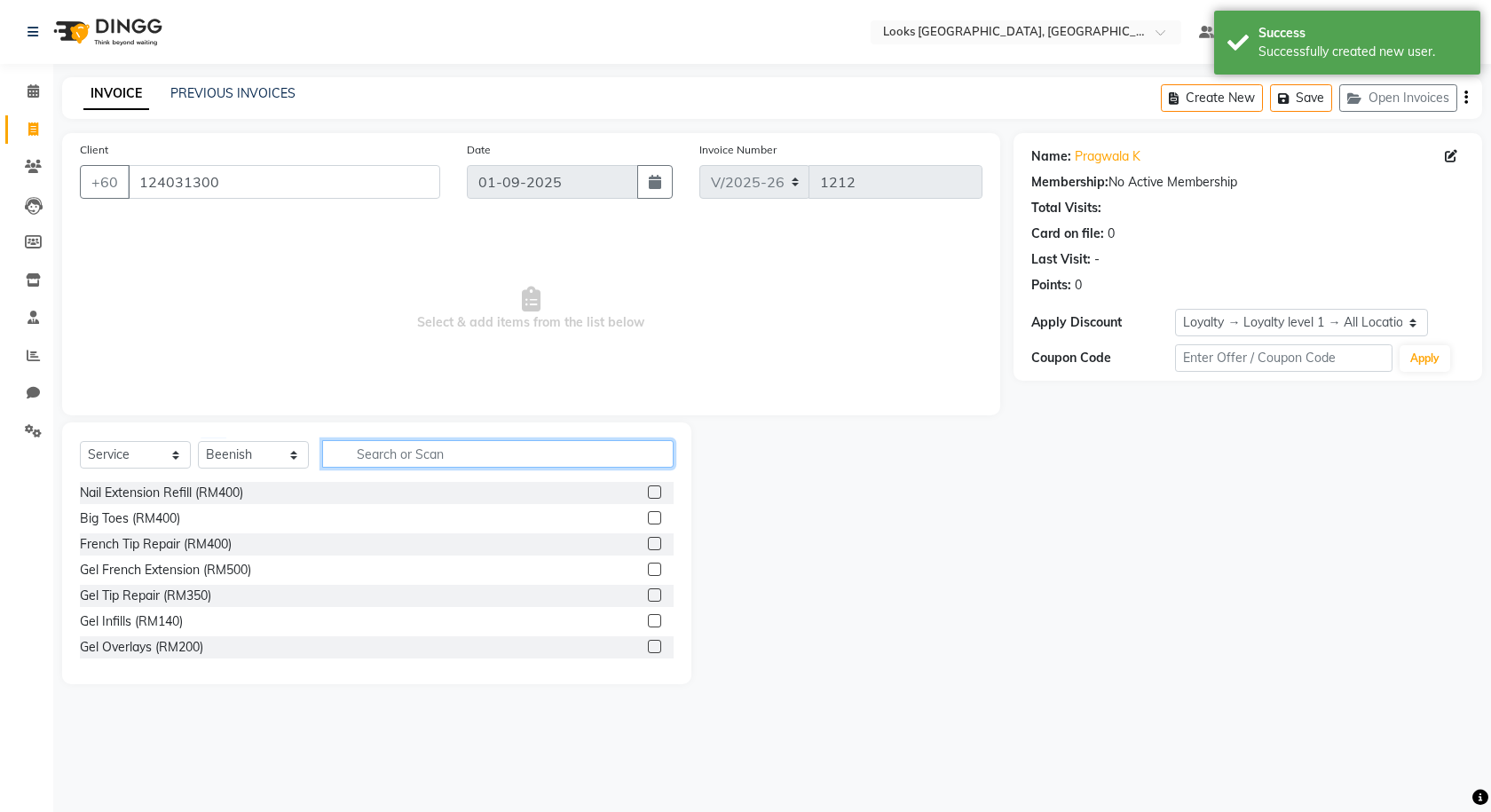
click at [383, 451] on input "text" at bounding box center [497, 454] width 352 height 28
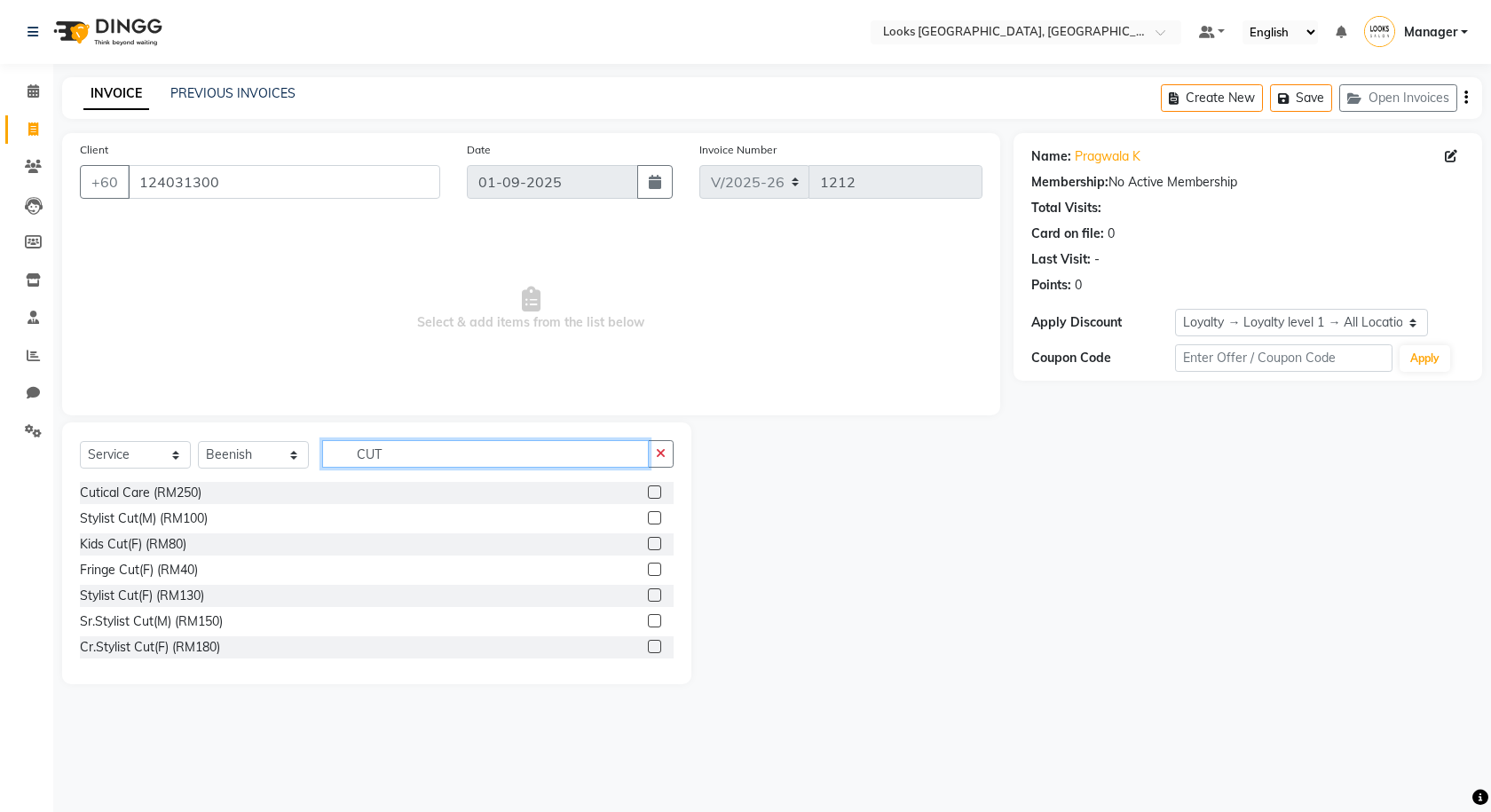
type input "CUT"
click at [648, 590] on label at bounding box center [655, 595] width 14 height 14
click at [648, 590] on input "checkbox" at bounding box center [654, 595] width 12 height 12
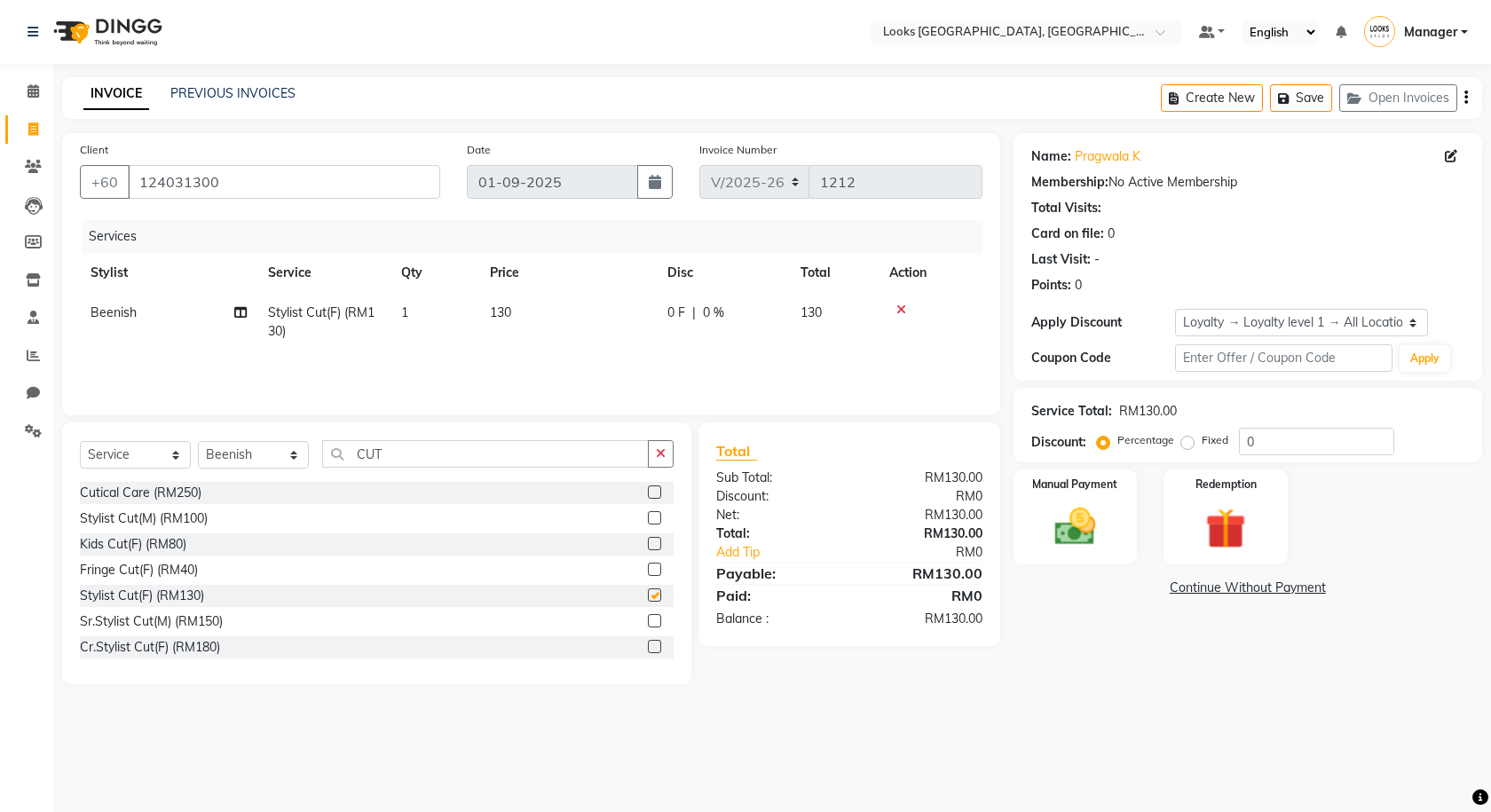
checkbox input "false"
click at [526, 316] on td "130" at bounding box center [568, 321] width 177 height 58
select select "89277"
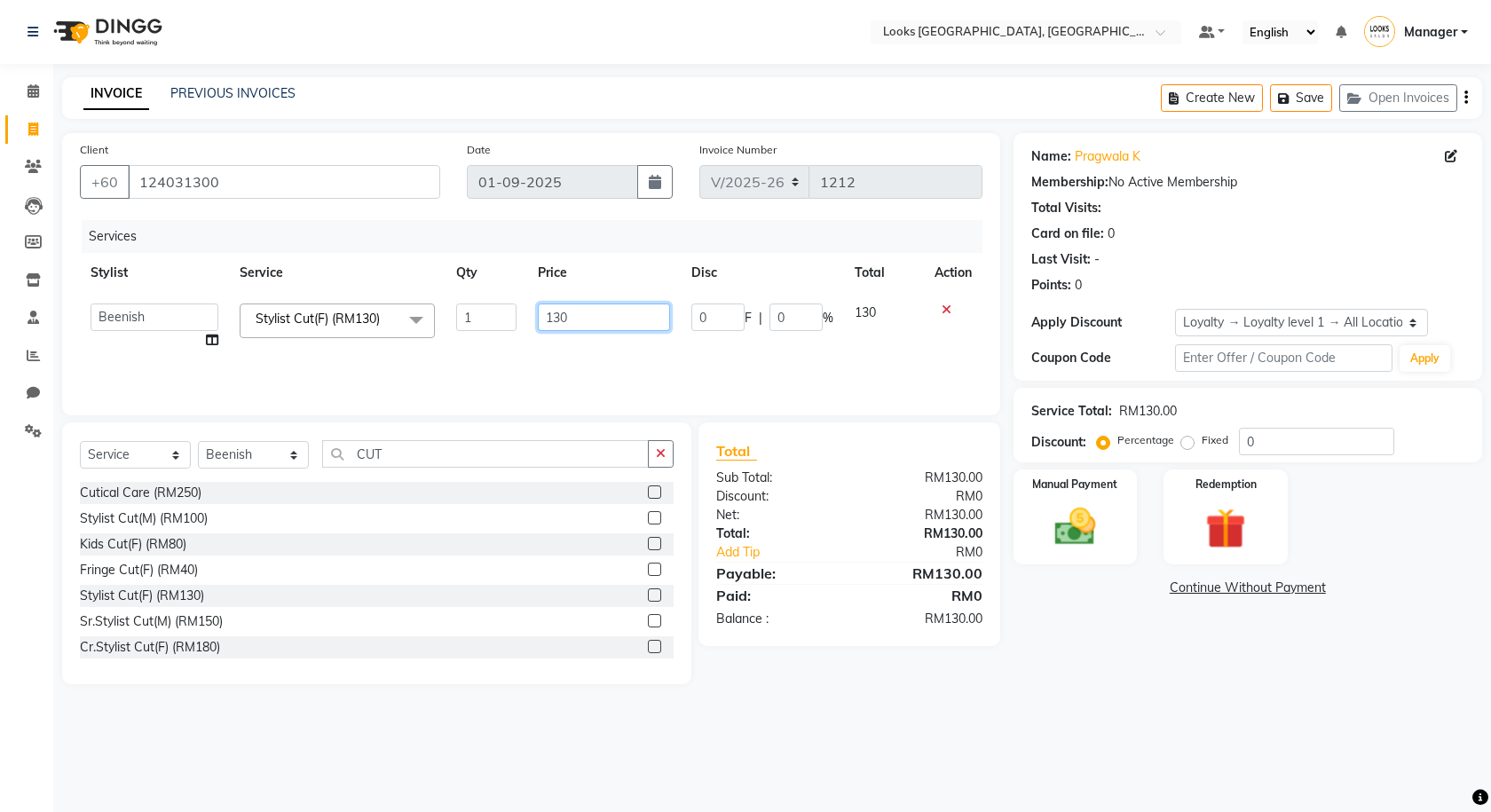
click at [597, 310] on input "130" at bounding box center [603, 317] width 131 height 28
type input "1"
type input "120"
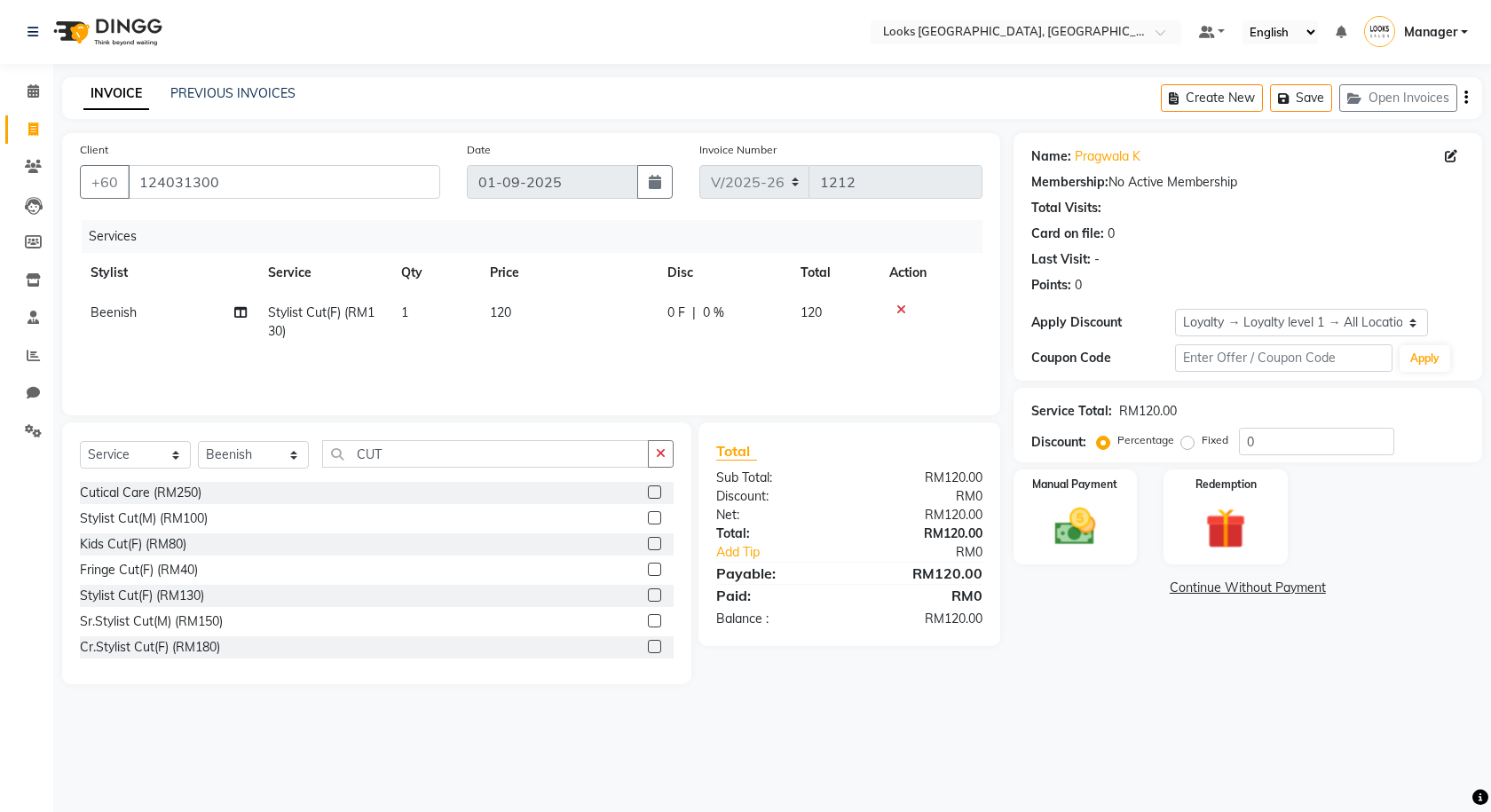
click at [574, 355] on div "Services Stylist Service Qty Price Disc Total Action Beenish Stylist Cut(F) (RM…" at bounding box center [531, 309] width 903 height 177
click at [671, 308] on span "0 F" at bounding box center [677, 312] width 18 height 19
select select "89277"
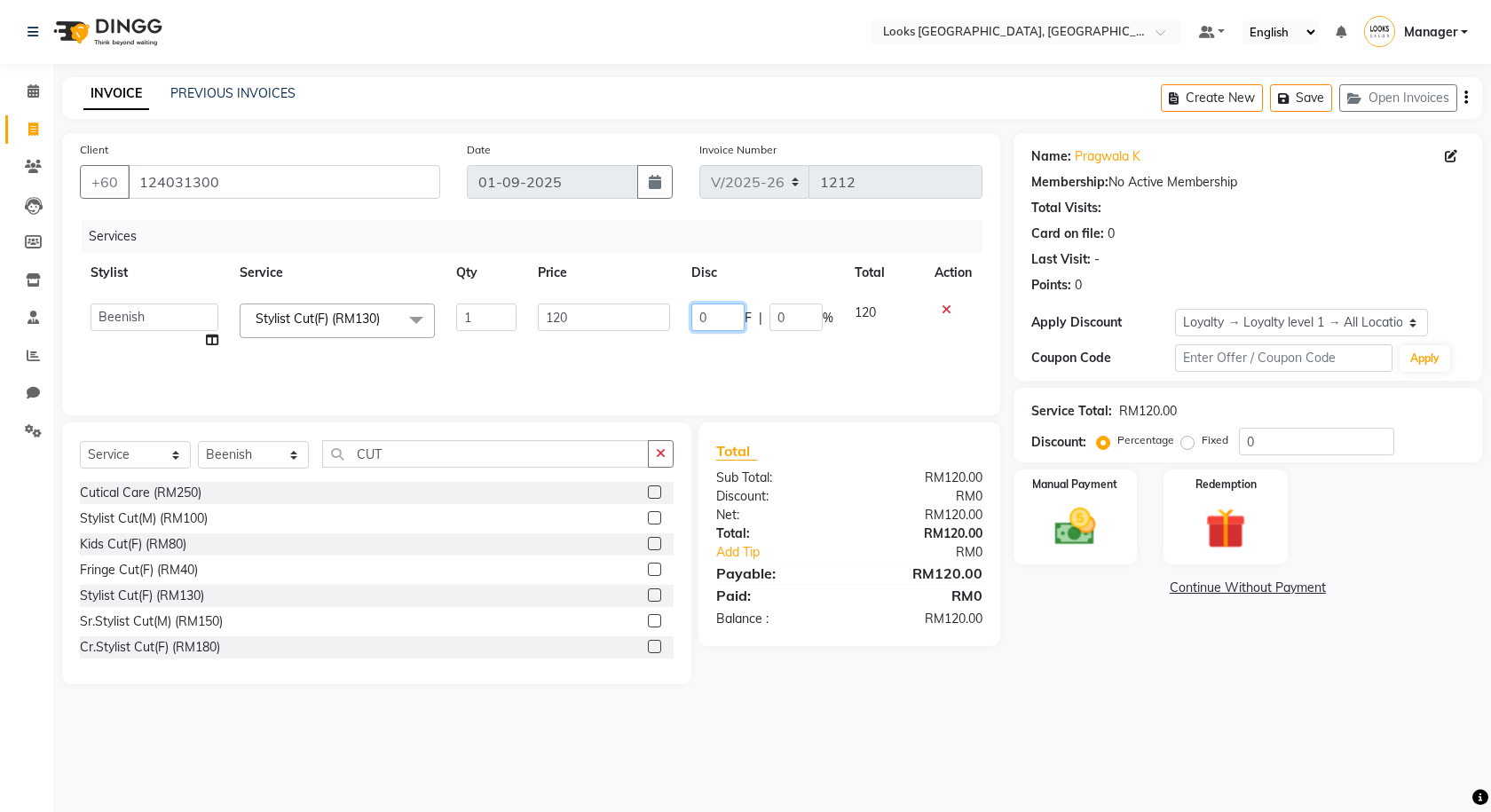
click at [711, 319] on input "0" at bounding box center [718, 317] width 53 height 28
type input "1"
type input "52"
click at [655, 346] on td "120" at bounding box center [603, 326] width 153 height 68
select select "89277"
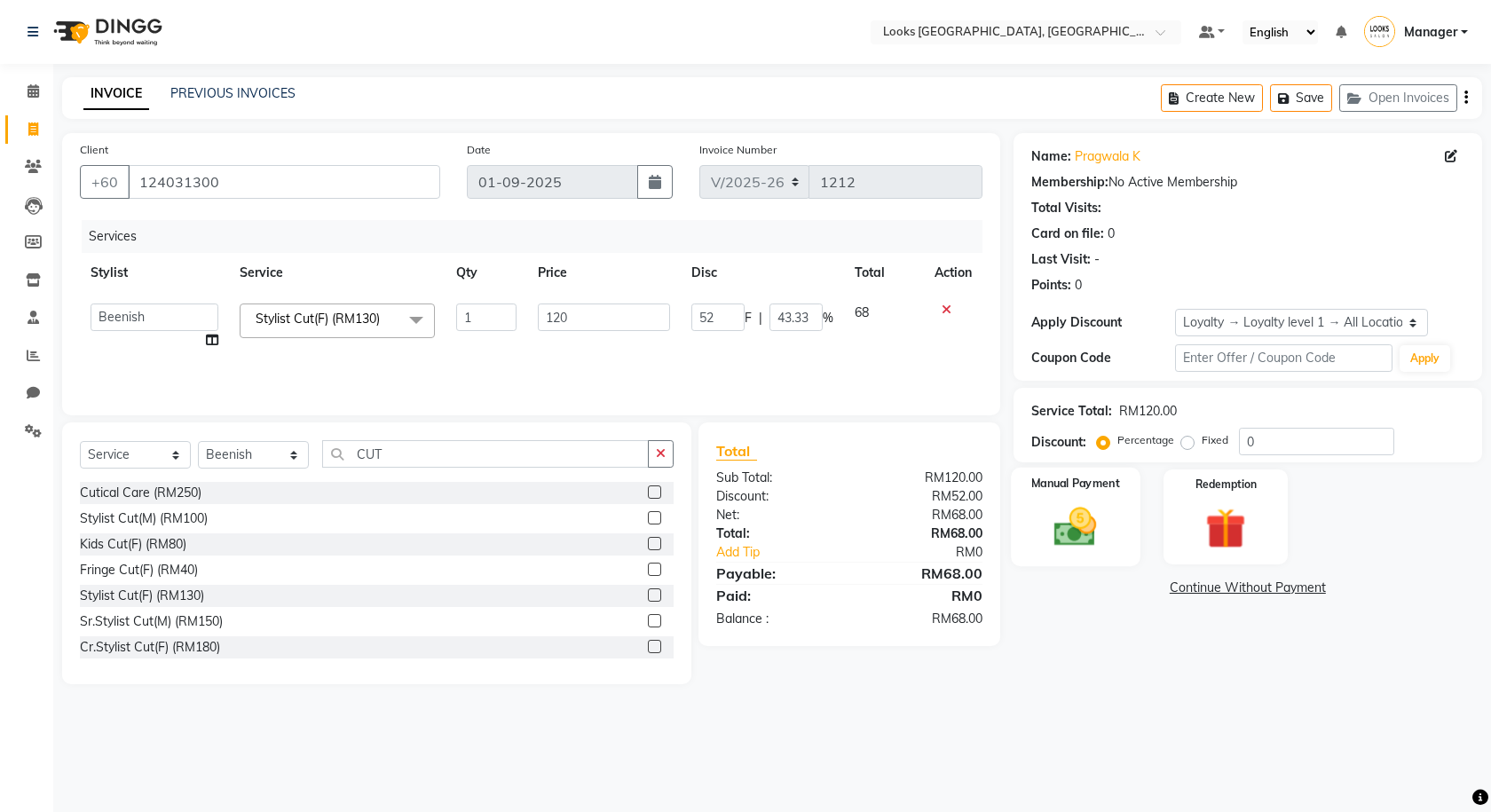
click at [1075, 535] on img at bounding box center [1075, 527] width 69 height 49
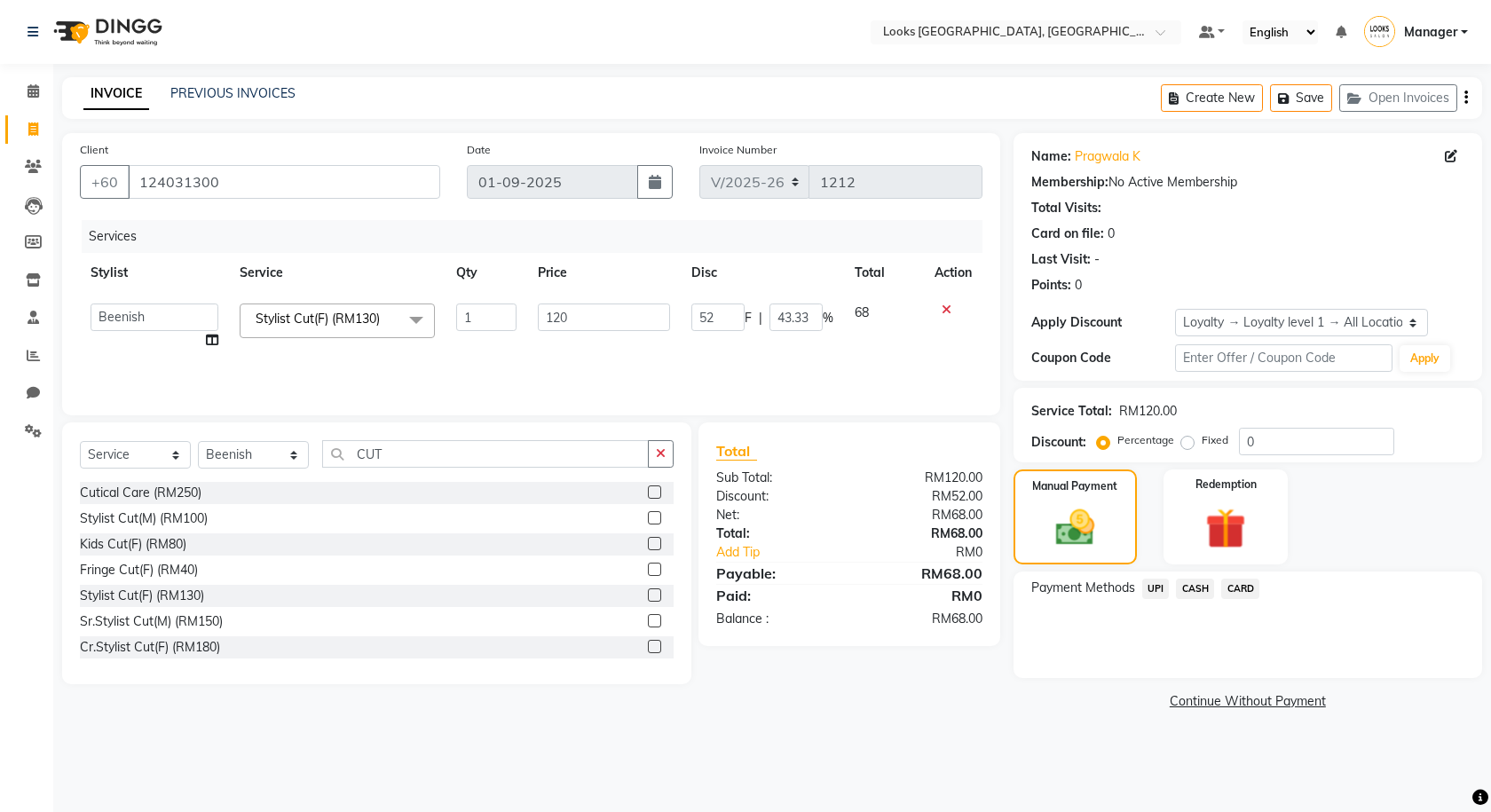
click at [1198, 588] on span "CASH" at bounding box center [1195, 589] width 38 height 21
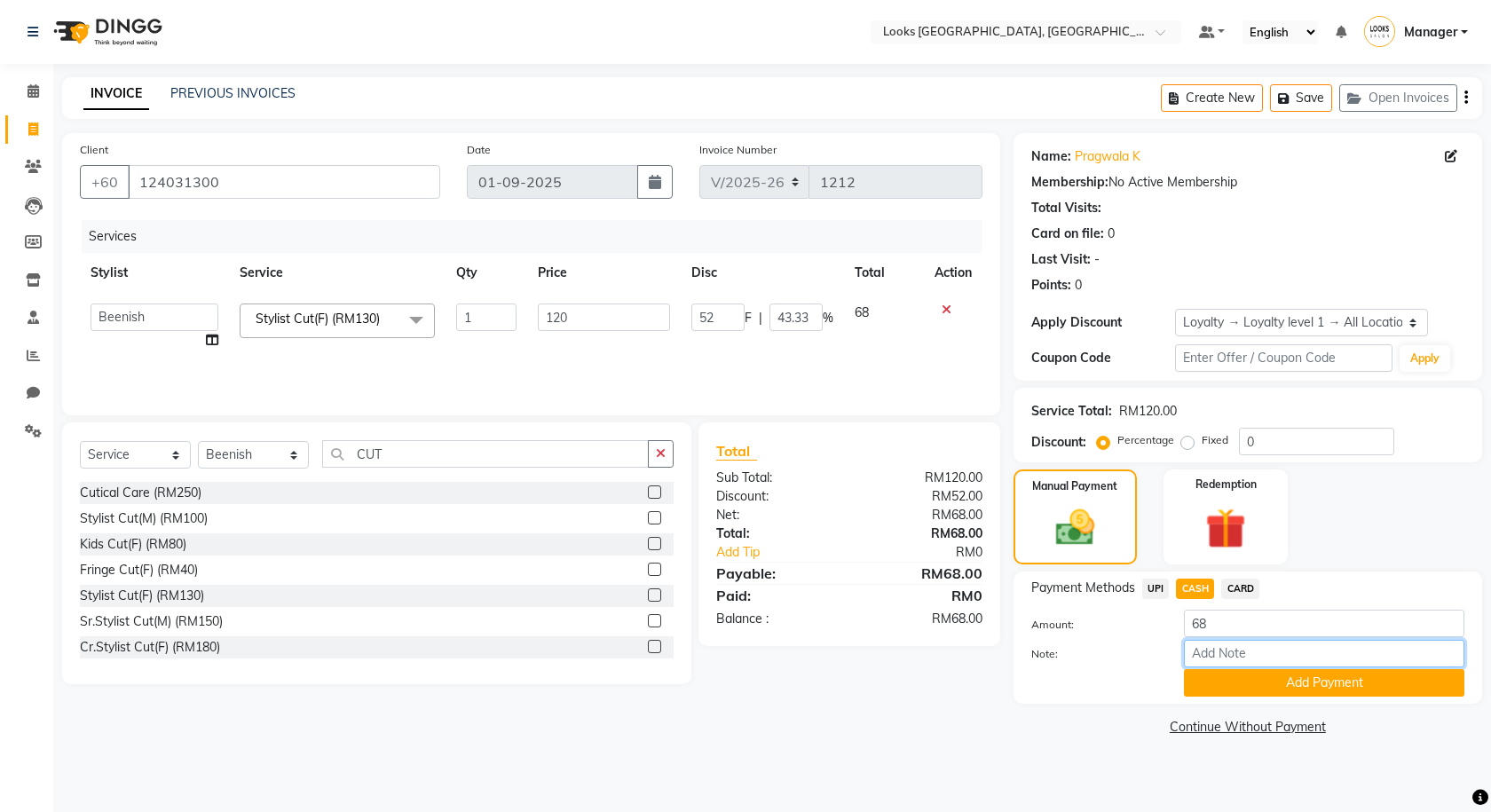
click at [1209, 653] on input "Note:" at bounding box center [1324, 654] width 281 height 28
type input "cash"
click at [1260, 688] on button "Add Payment" at bounding box center [1324, 683] width 281 height 28
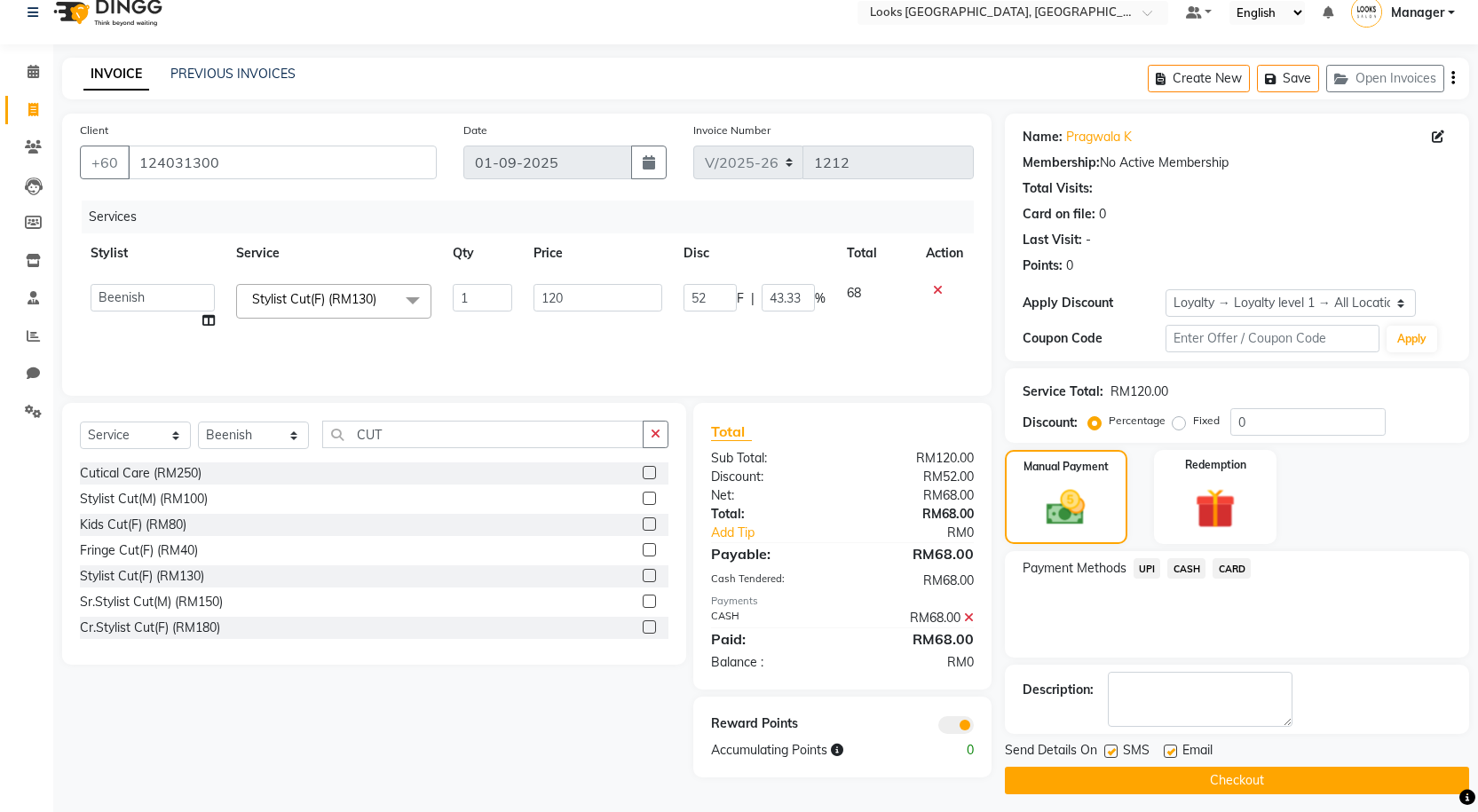
scroll to position [29, 0]
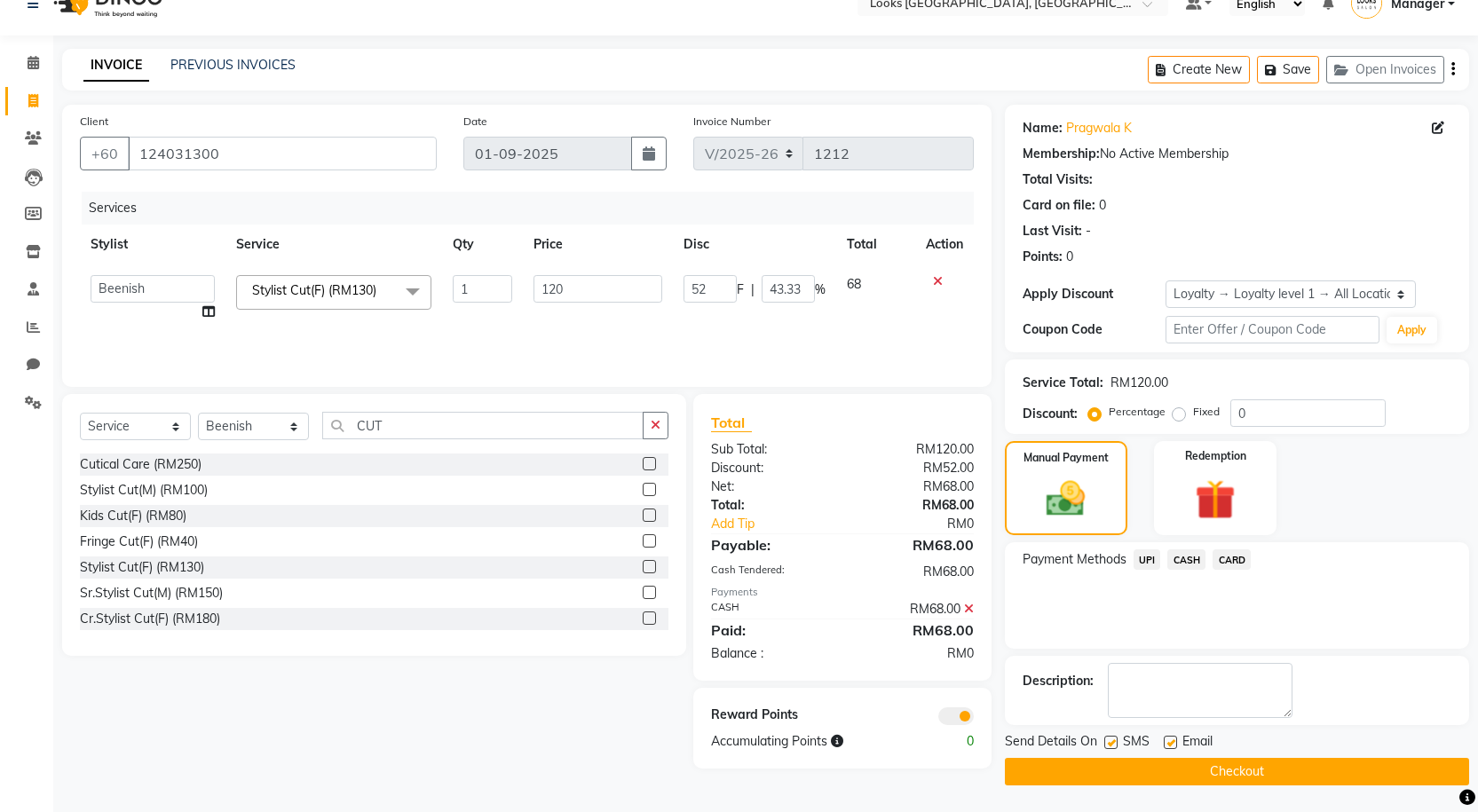
click at [953, 718] on span at bounding box center [956, 716] width 35 height 18
click at [974, 718] on input "checkbox" at bounding box center [974, 718] width 0 height 0
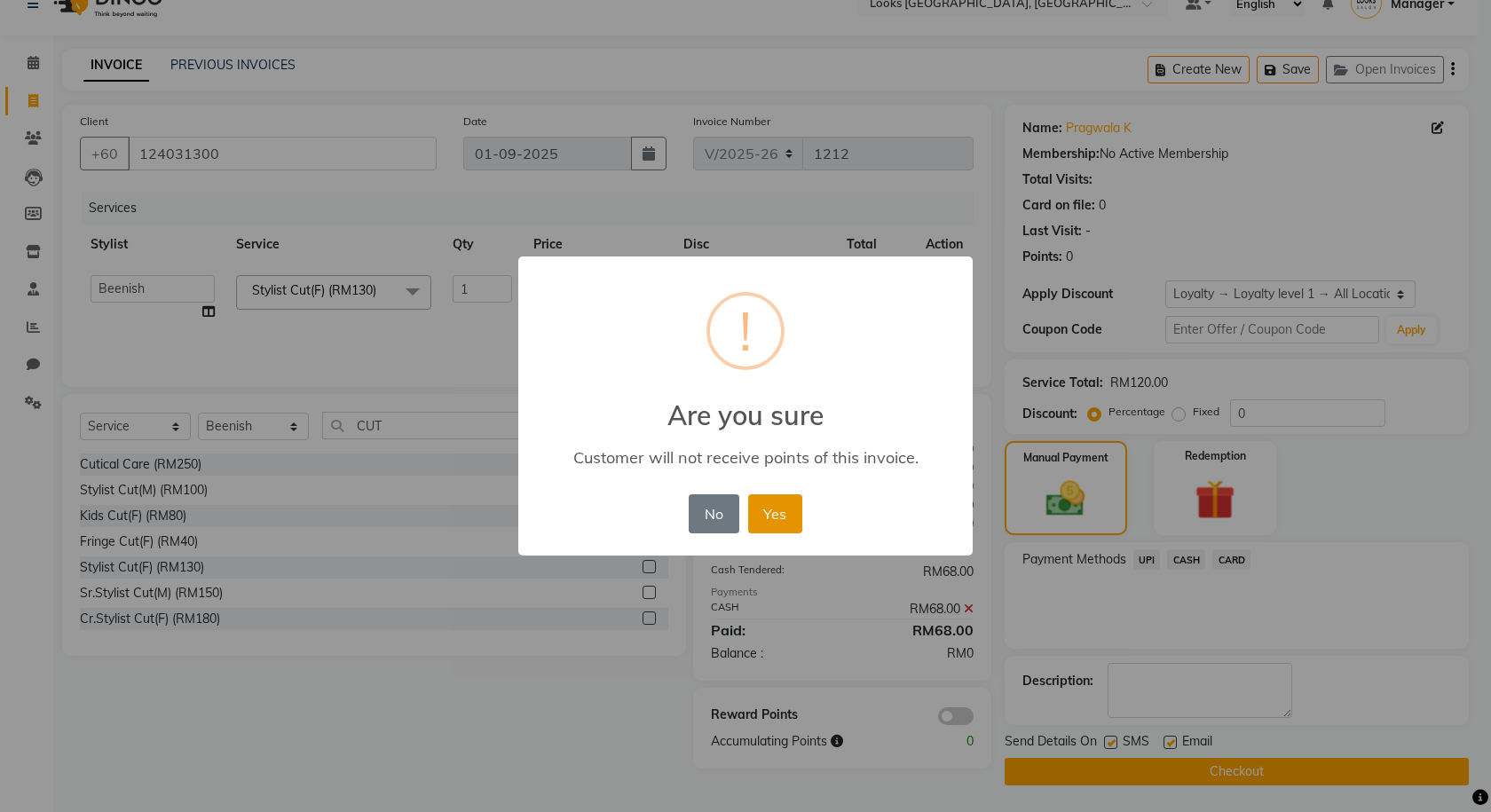
click at [758, 506] on button "Yes" at bounding box center [775, 514] width 54 height 39
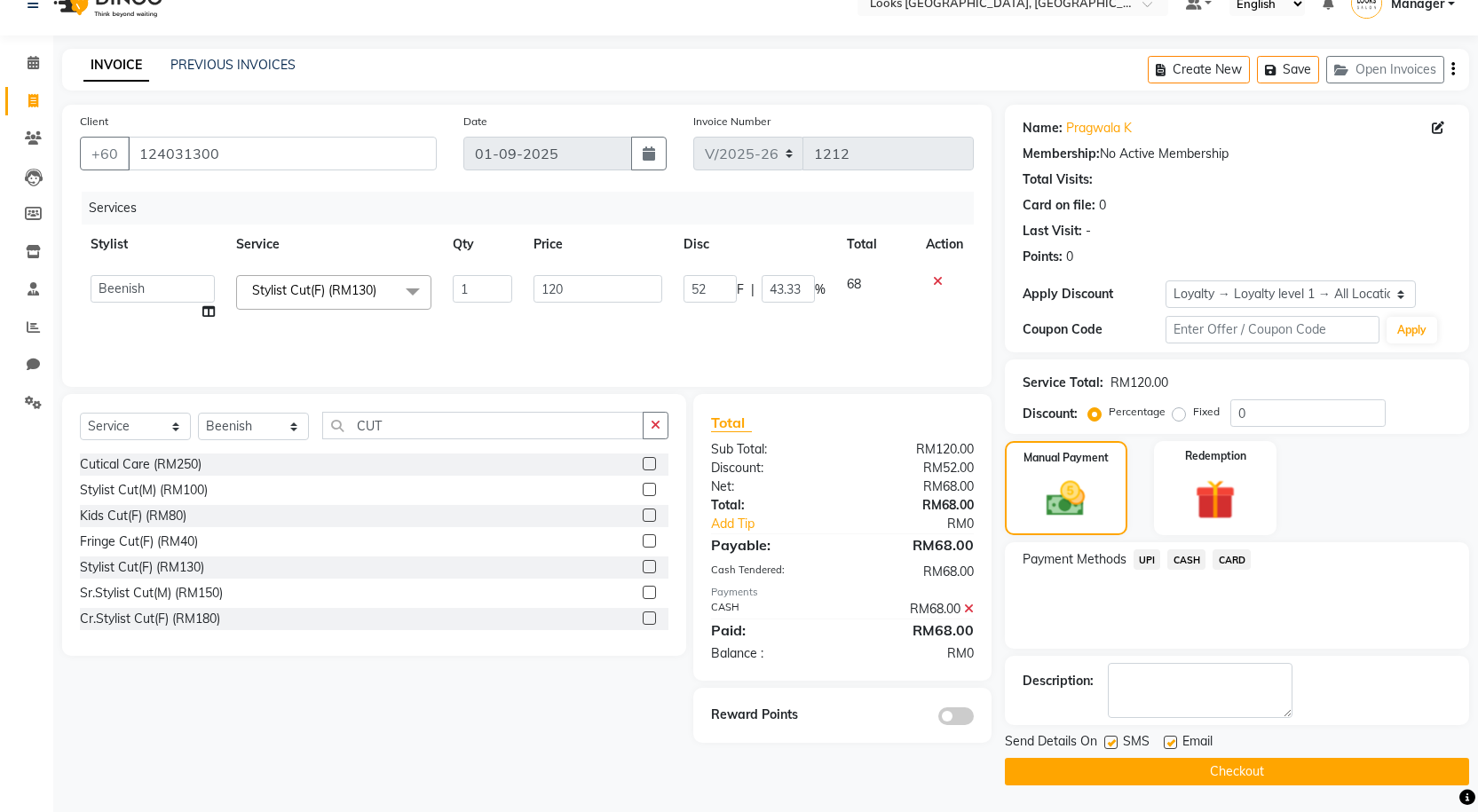
click at [1047, 773] on button "Checkout" at bounding box center [1236, 772] width 464 height 28
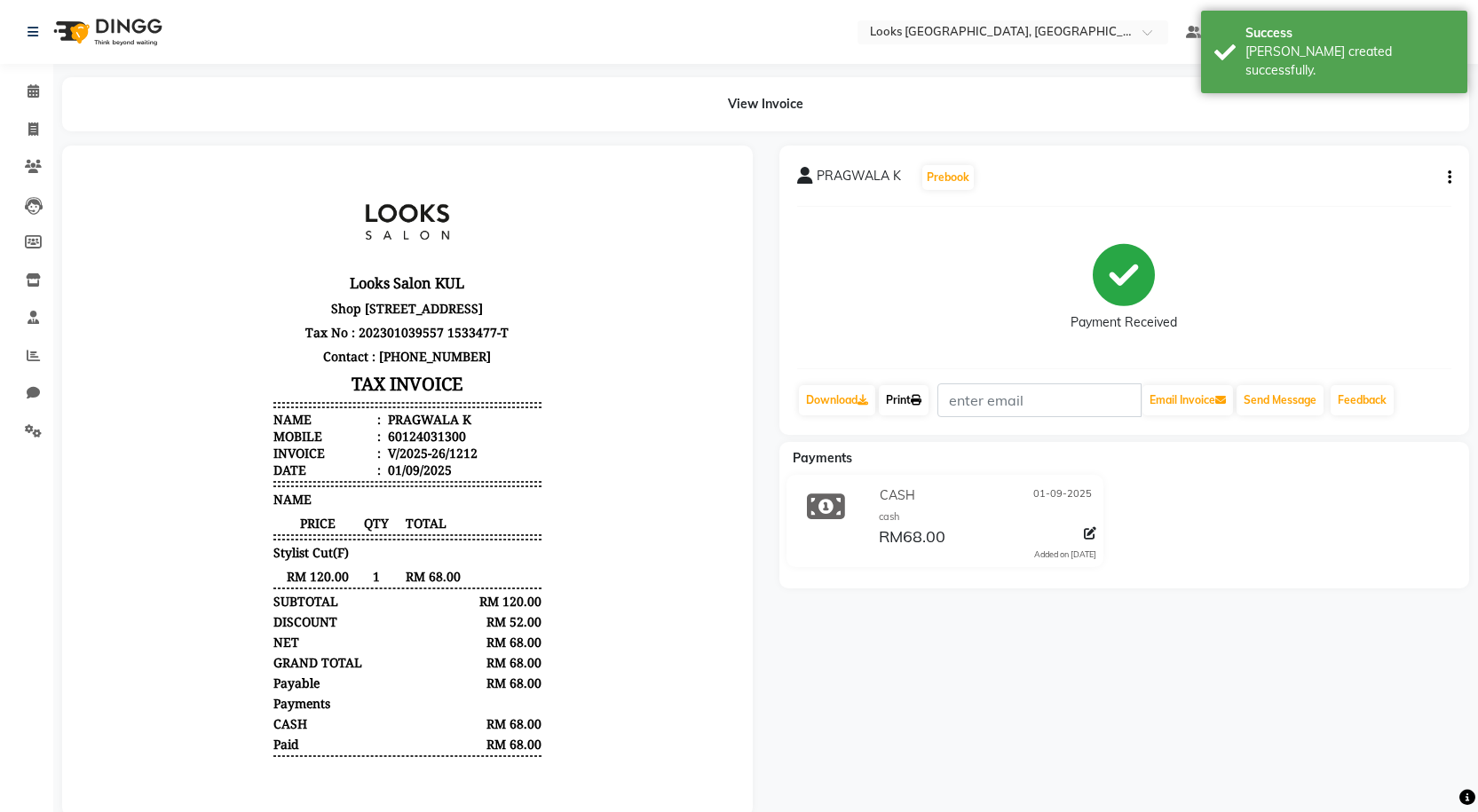
click at [922, 401] on icon at bounding box center [916, 400] width 11 height 11
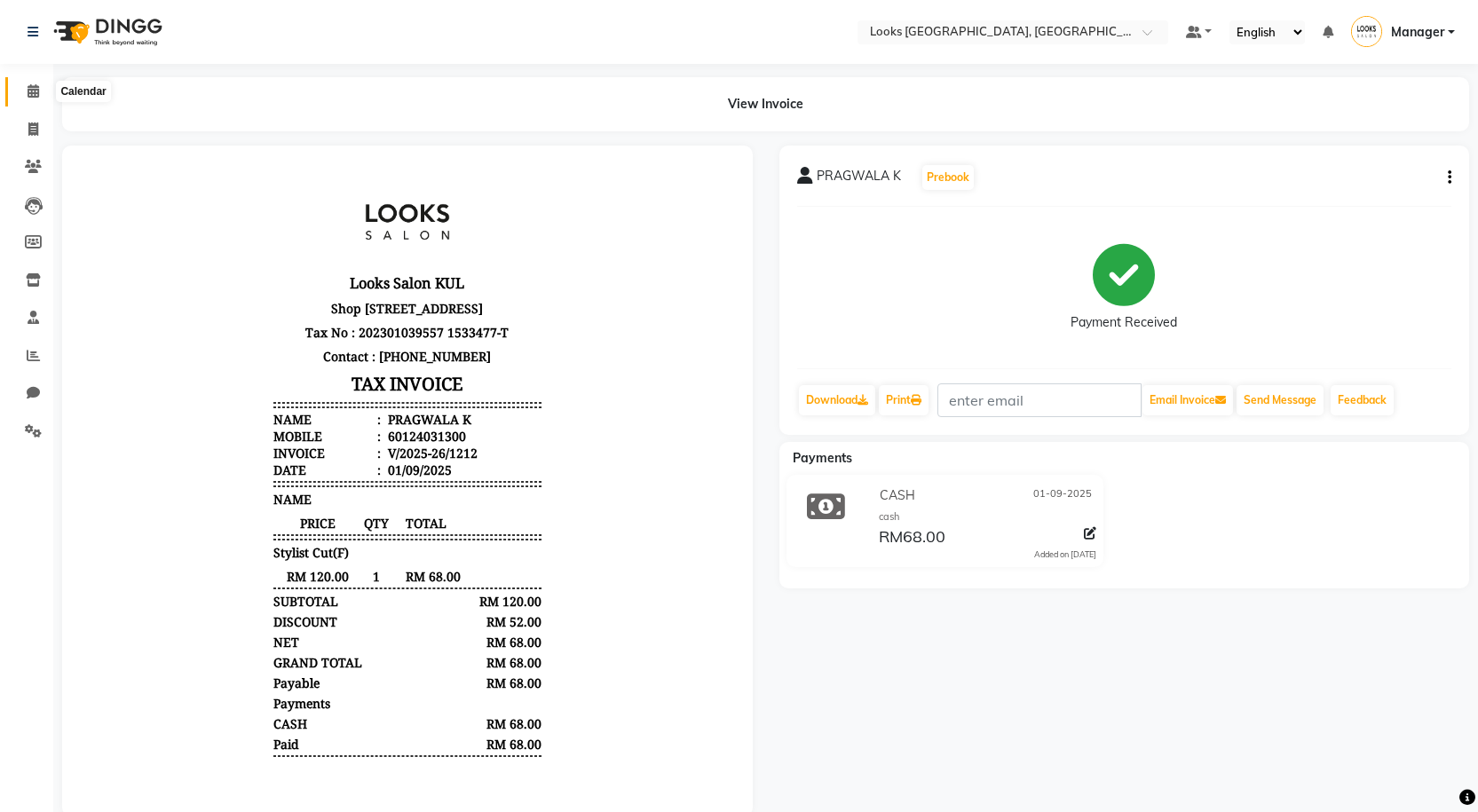
click at [39, 95] on icon at bounding box center [33, 92] width 12 height 14
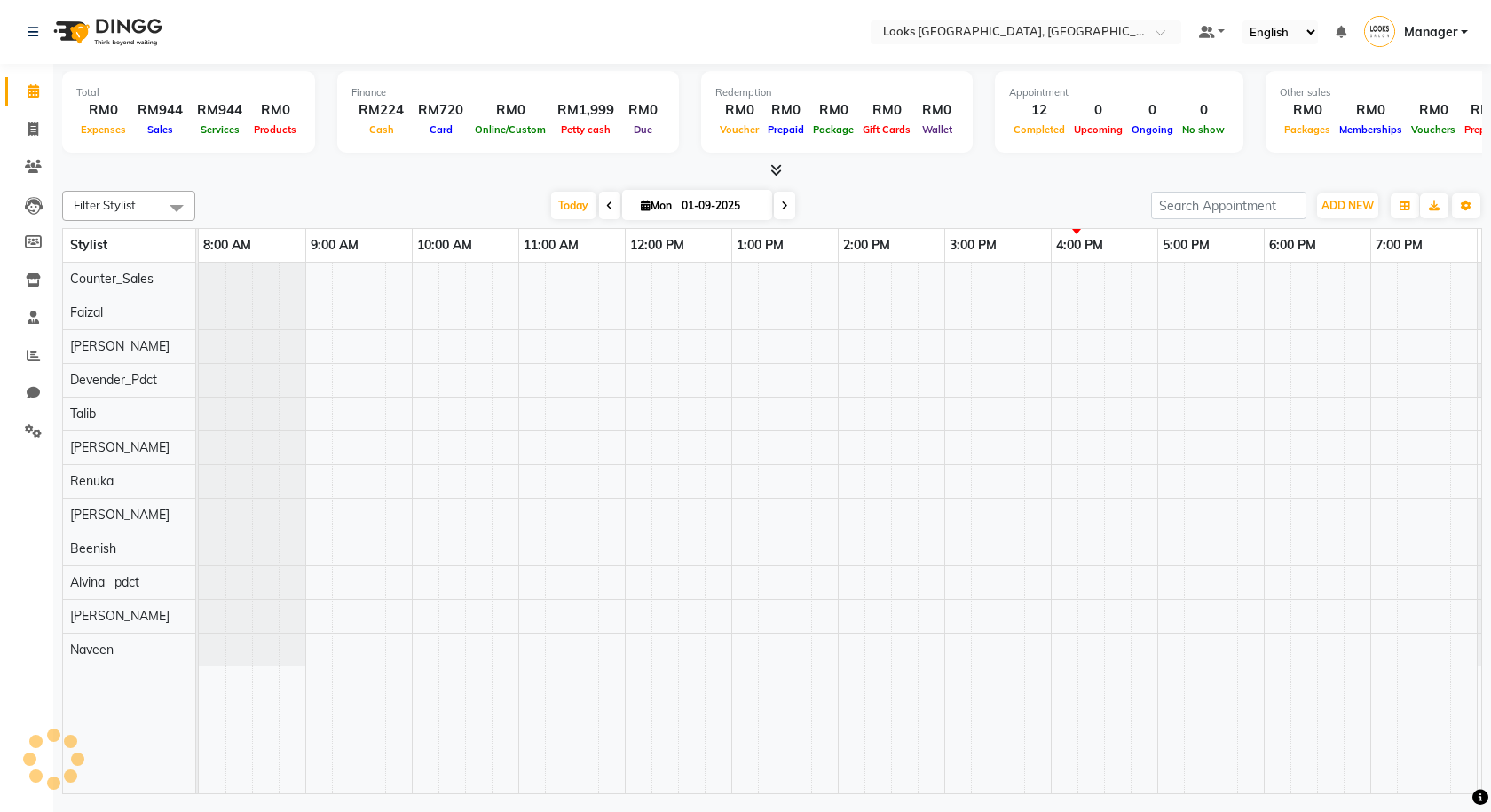
scroll to position [0, 102]
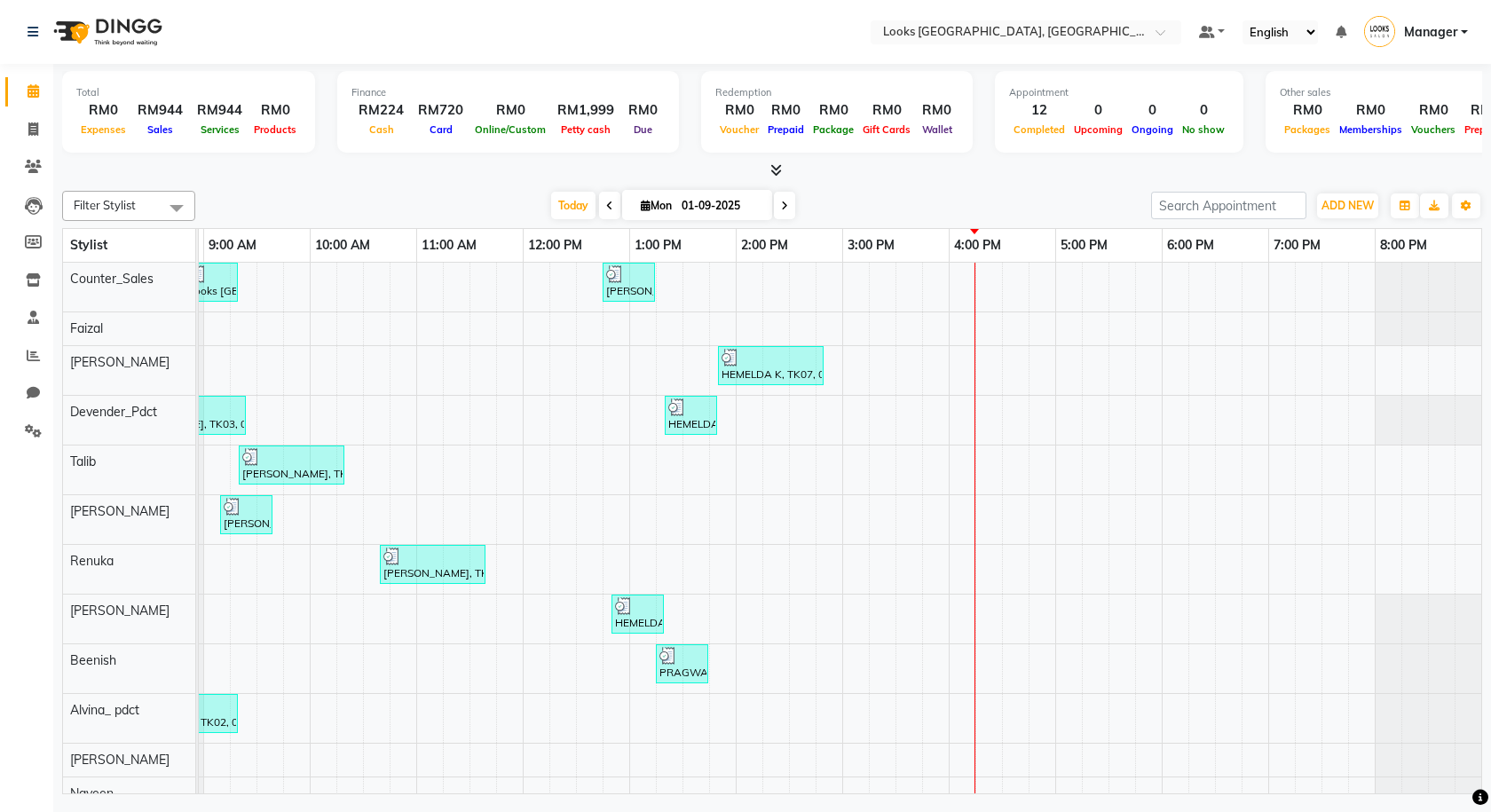
click at [782, 166] on div at bounding box center [772, 170] width 1420 height 19
click at [775, 167] on icon at bounding box center [776, 170] width 12 height 14
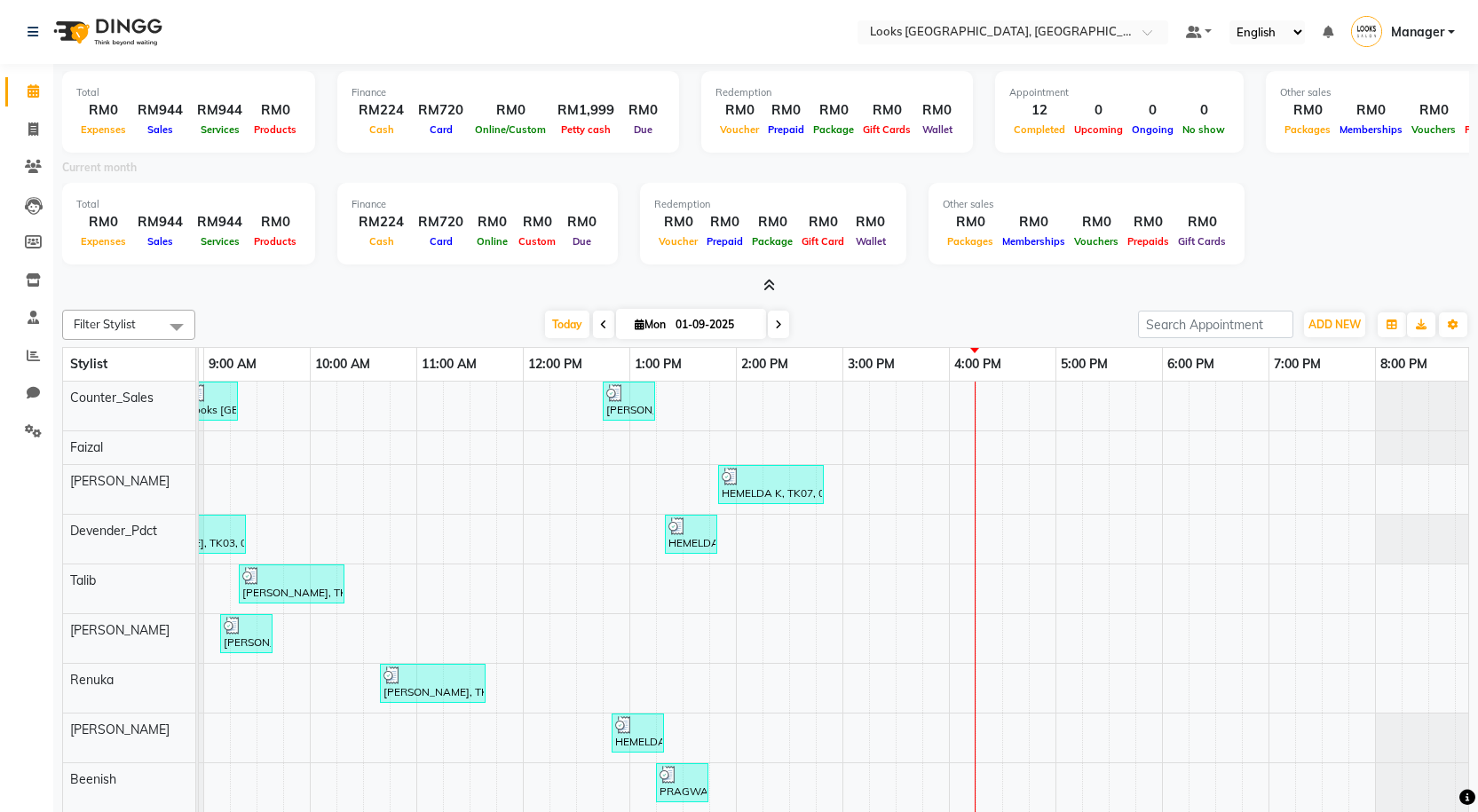
click at [770, 281] on icon at bounding box center [769, 285] width 12 height 14
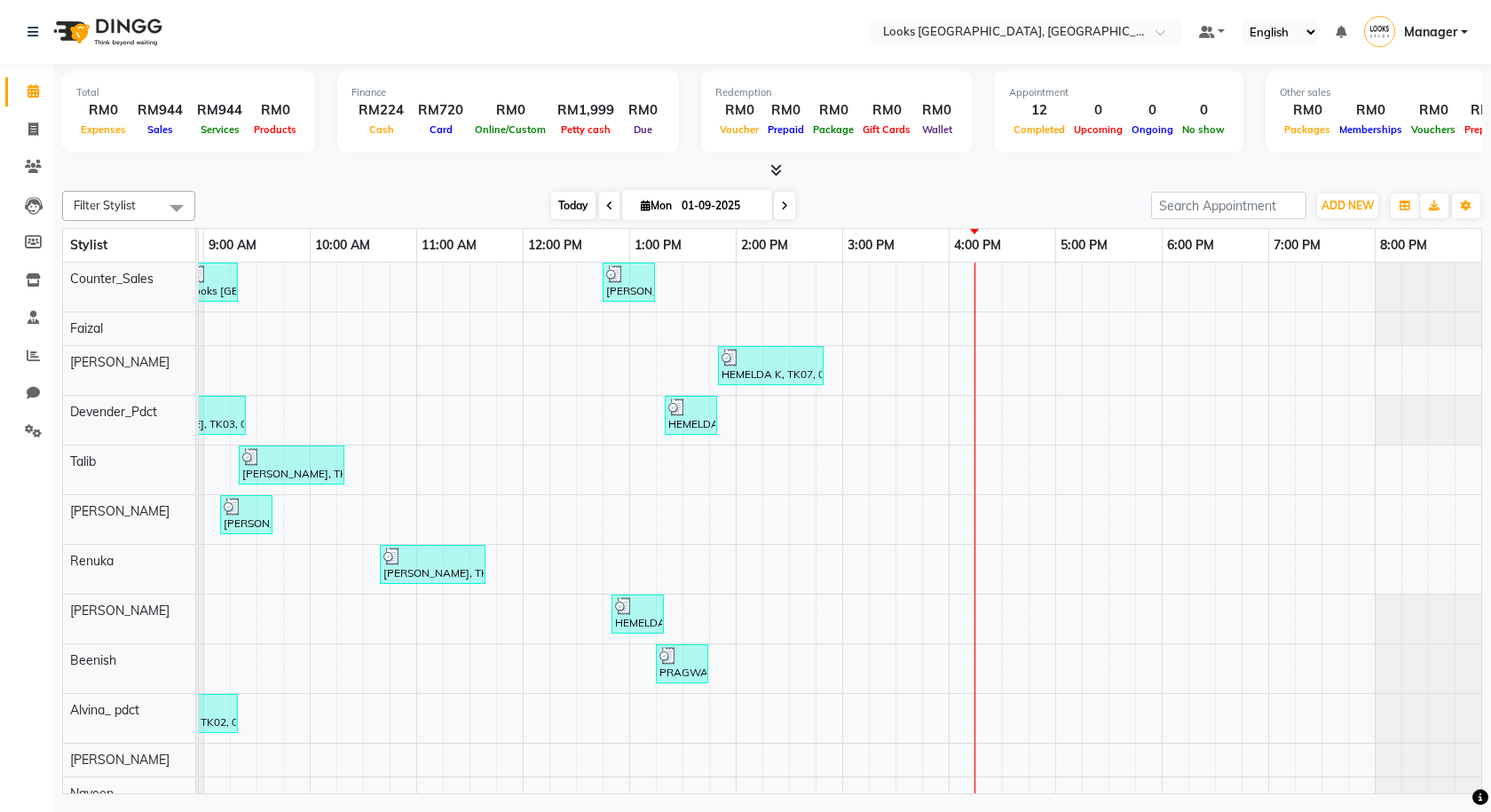
click at [578, 212] on span "Today" at bounding box center [573, 206] width 44 height 28
click at [27, 123] on span at bounding box center [33, 130] width 32 height 21
select select "service"
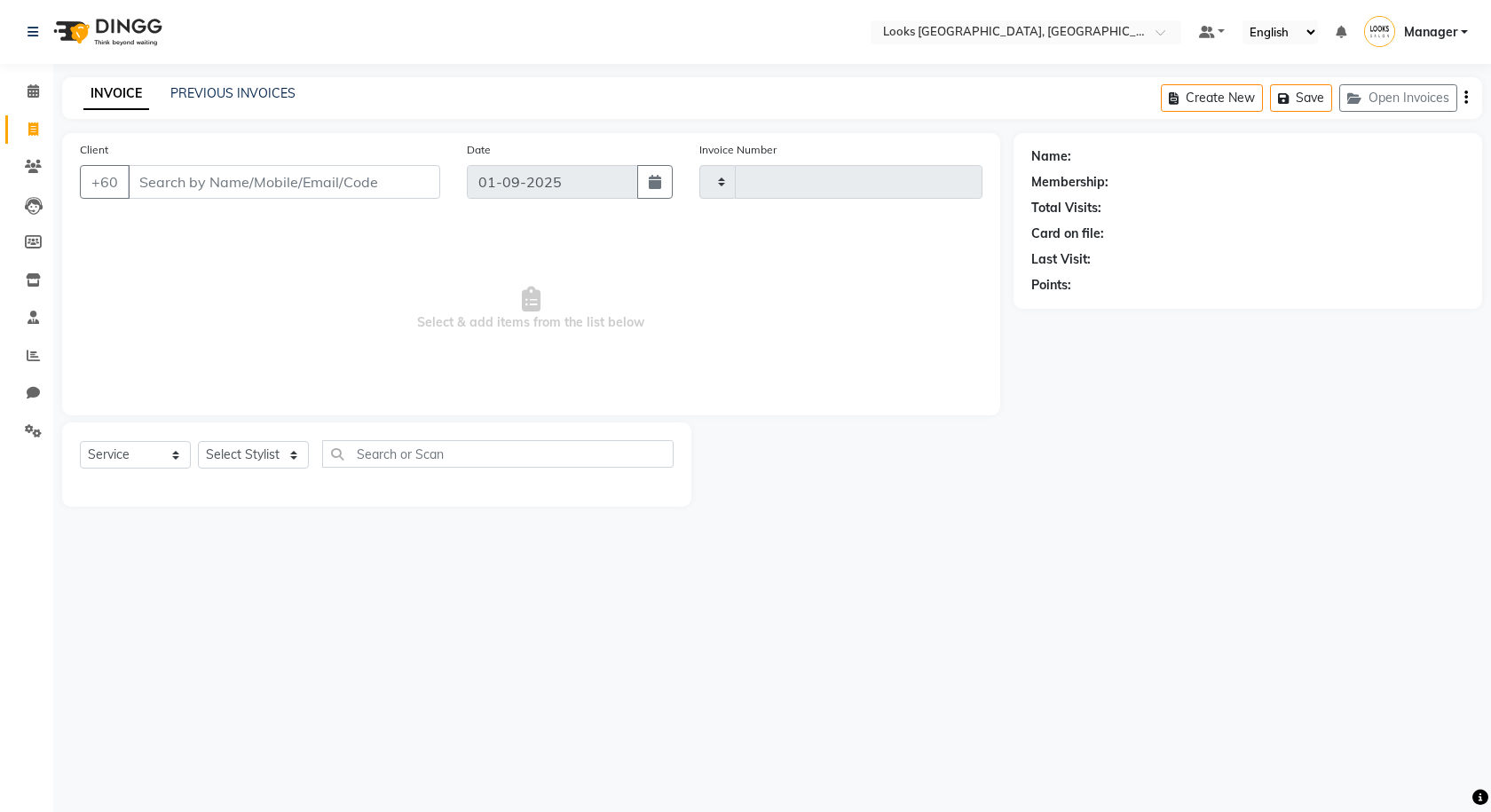
type input "1213"
select select "8109"
click at [231, 95] on link "PREVIOUS INVOICES" at bounding box center [232, 94] width 125 height 16
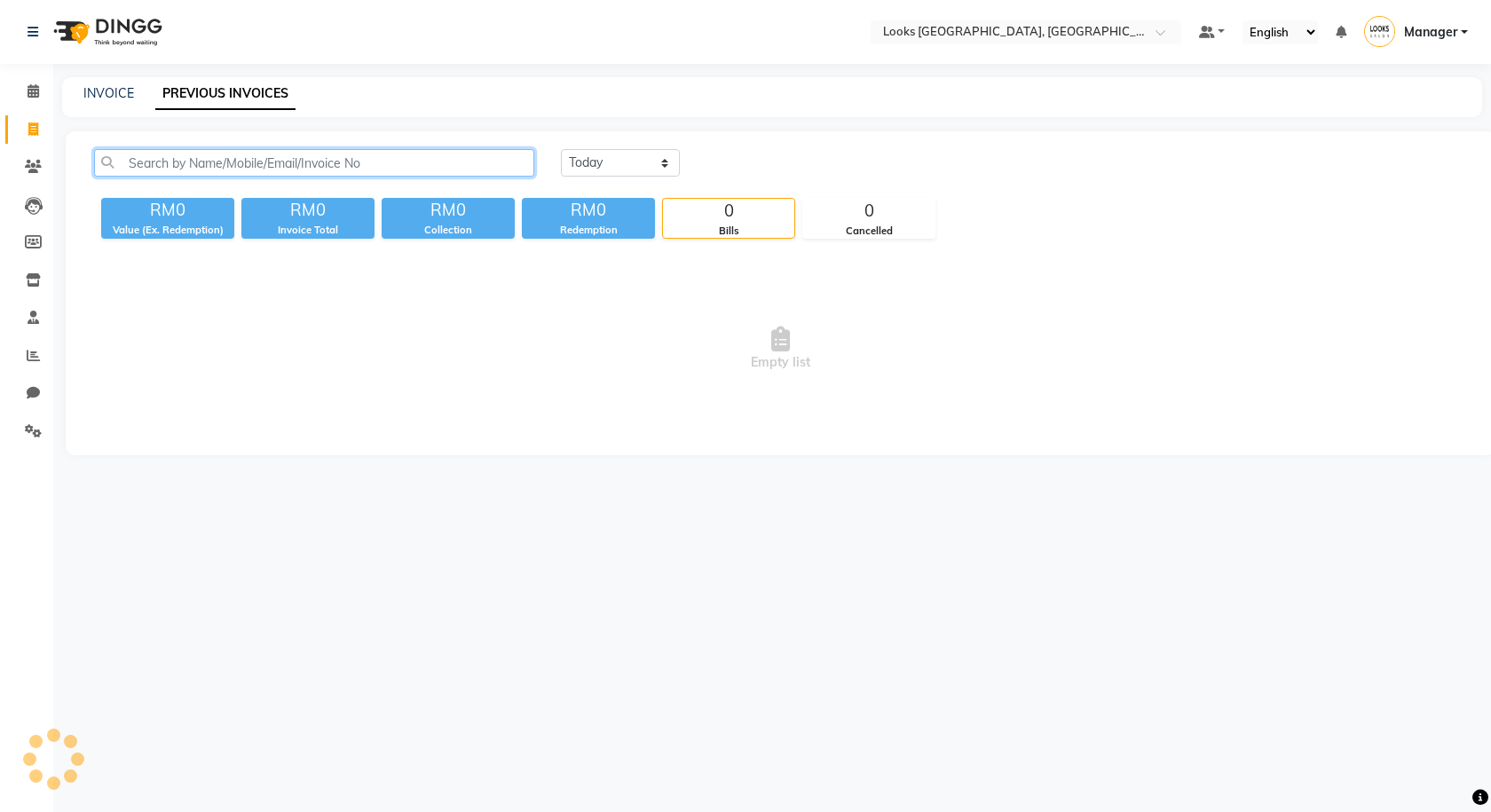
click at [366, 165] on input "text" at bounding box center [314, 162] width 440 height 28
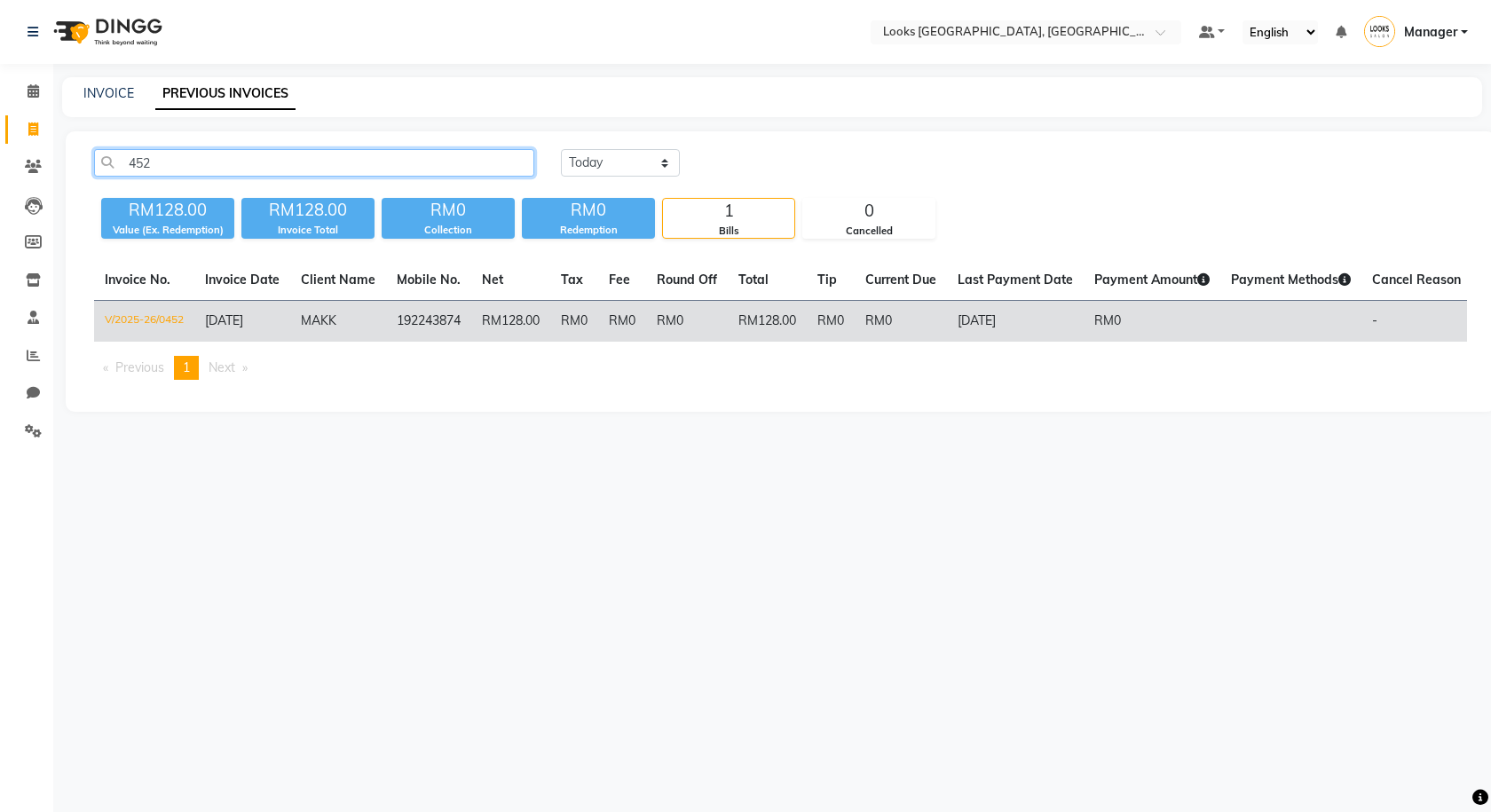
type input "452"
click at [678, 310] on td "RM0" at bounding box center [686, 322] width 82 height 41
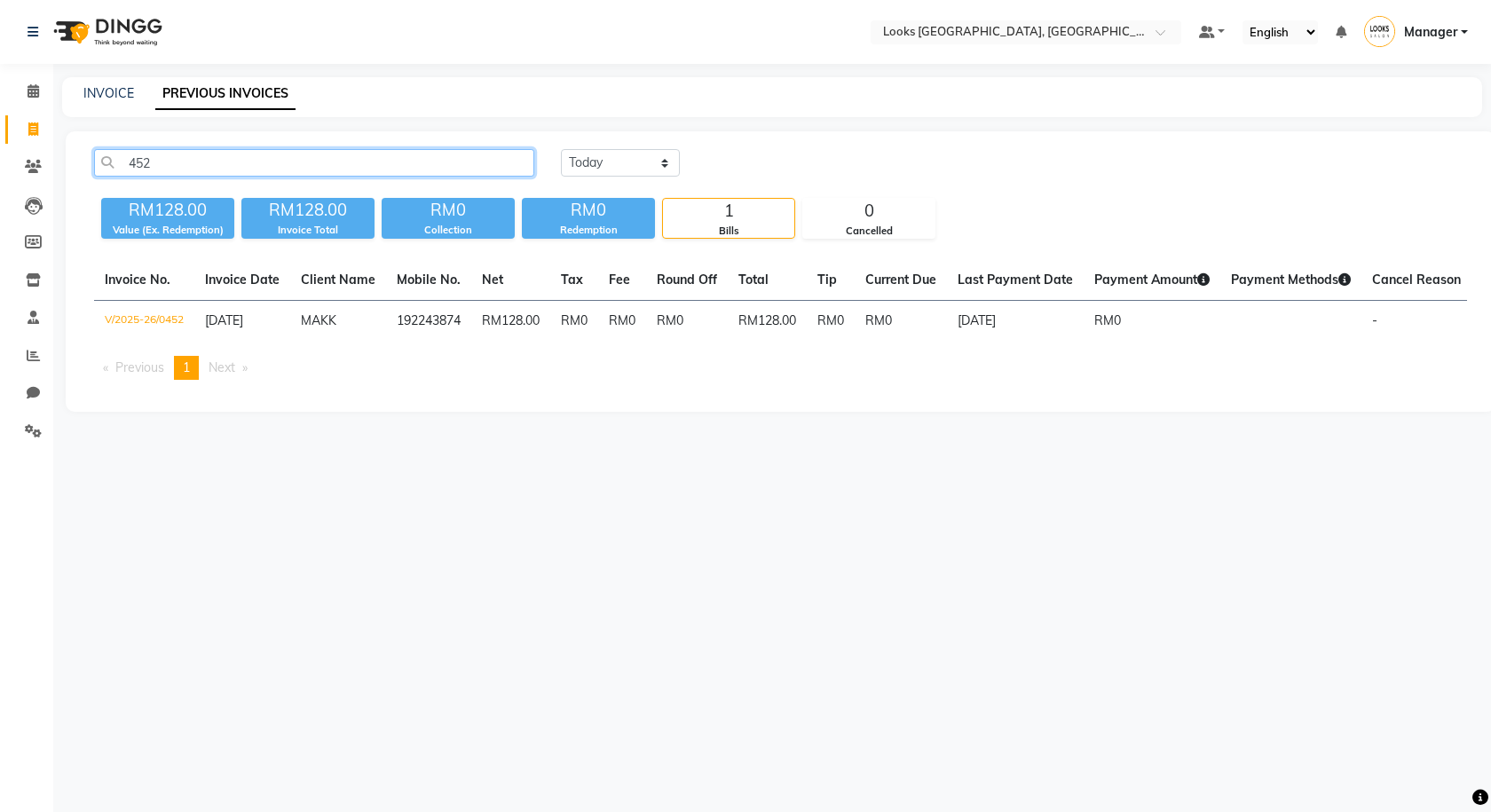
drag, startPoint x: 205, startPoint y: 164, endPoint x: 104, endPoint y: 184, distance: 103.0
click at [104, 184] on div "452 Today Yesterday Custom Range" at bounding box center [781, 169] width 1400 height 41
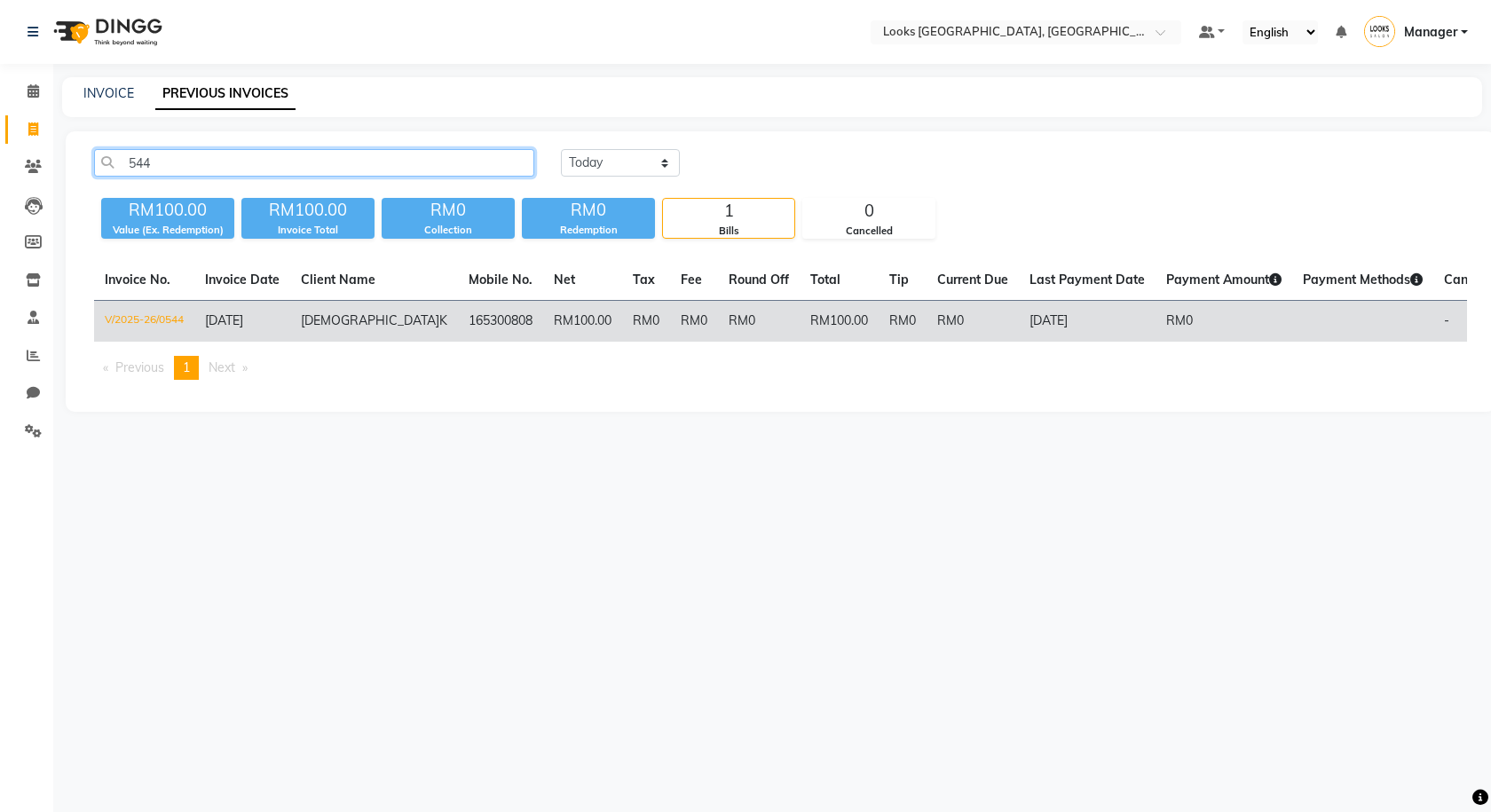
type input "544"
click at [458, 322] on td "165300808" at bounding box center [500, 322] width 86 height 41
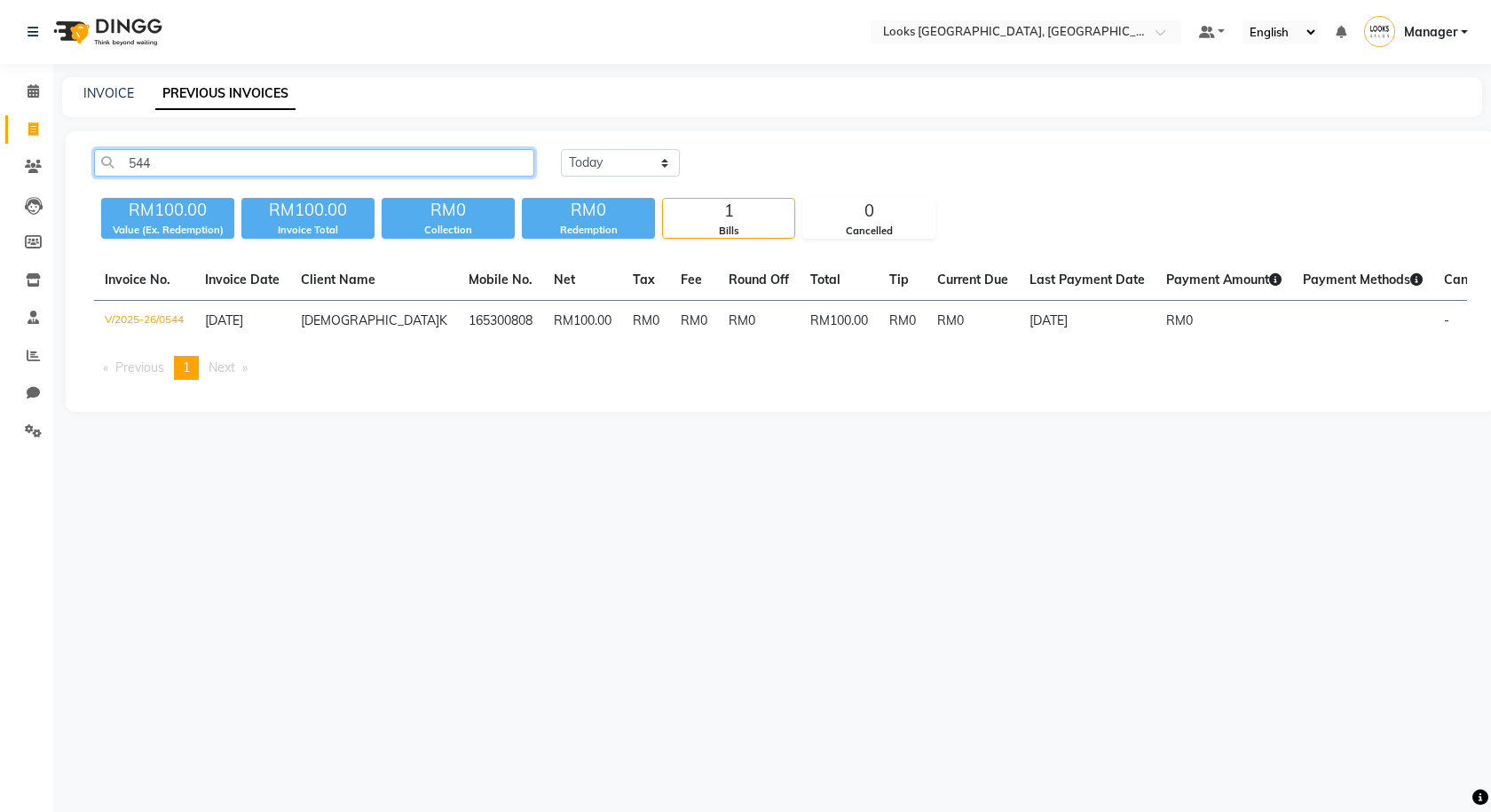
drag, startPoint x: 179, startPoint y: 162, endPoint x: 97, endPoint y: 158, distance: 82.1
click at [100, 162] on input "544" at bounding box center [314, 162] width 440 height 28
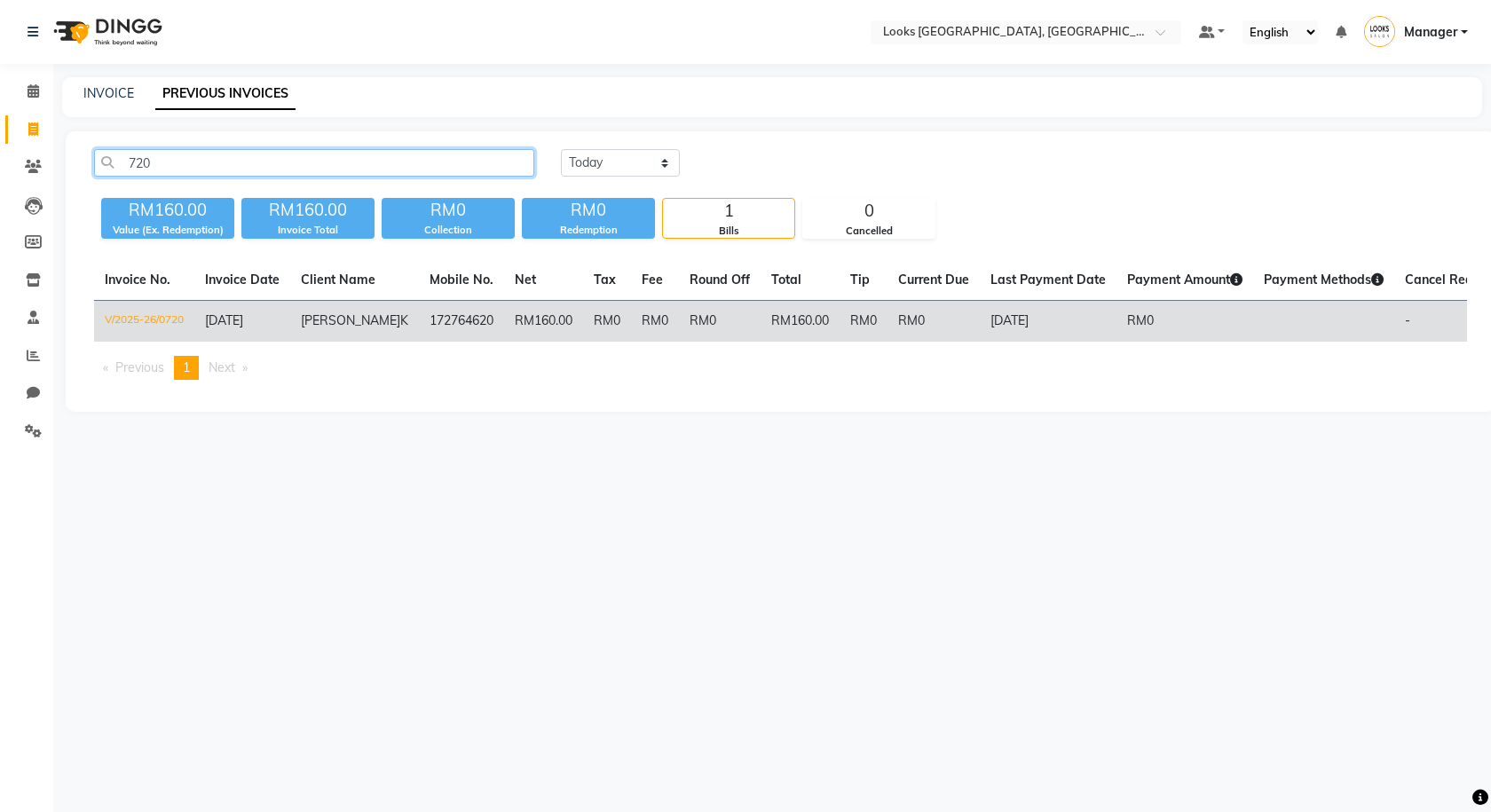
type input "720"
click at [631, 321] on td "RM0" at bounding box center [655, 322] width 48 height 41
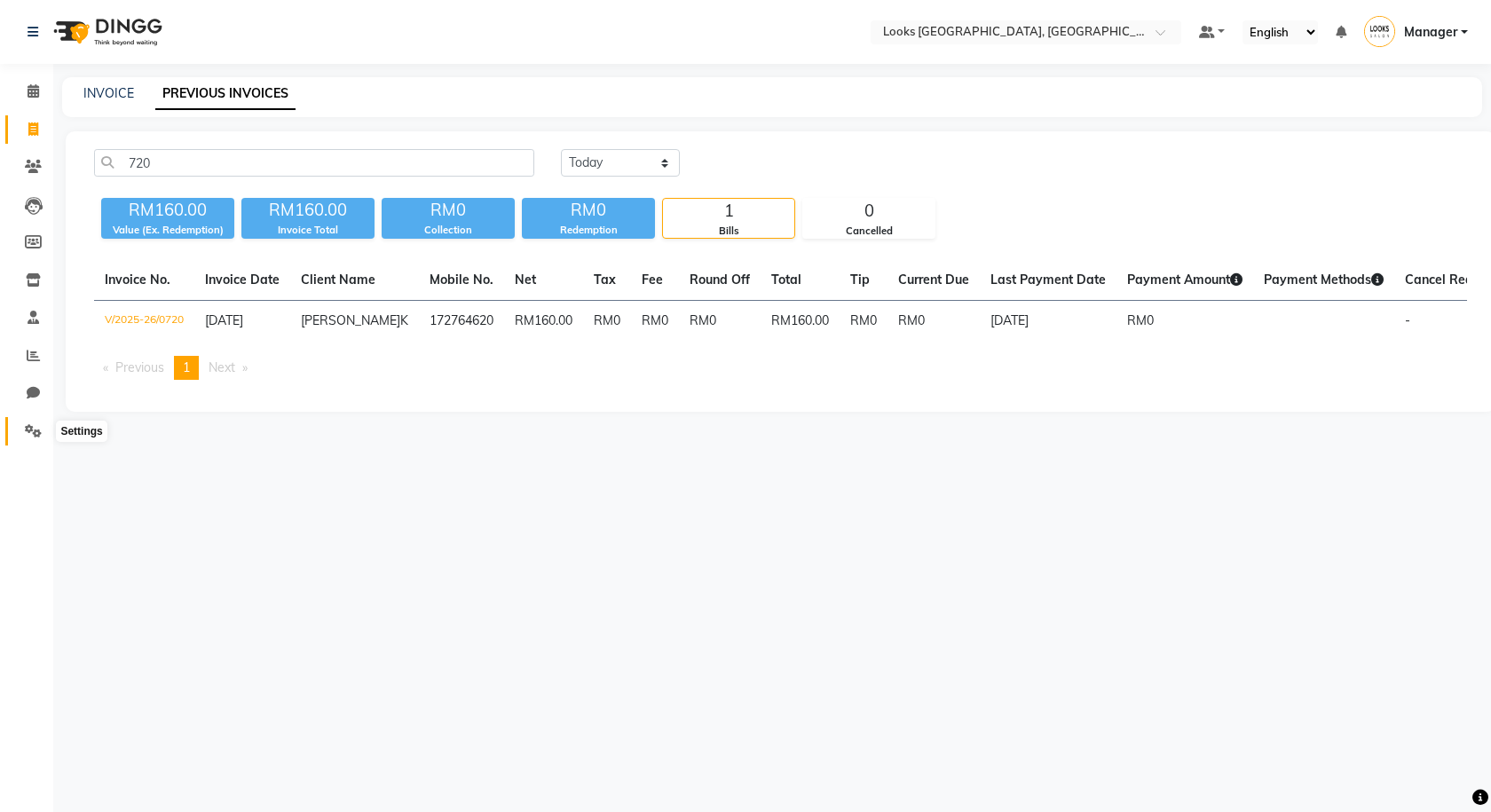
click at [37, 436] on icon at bounding box center [32, 431] width 17 height 14
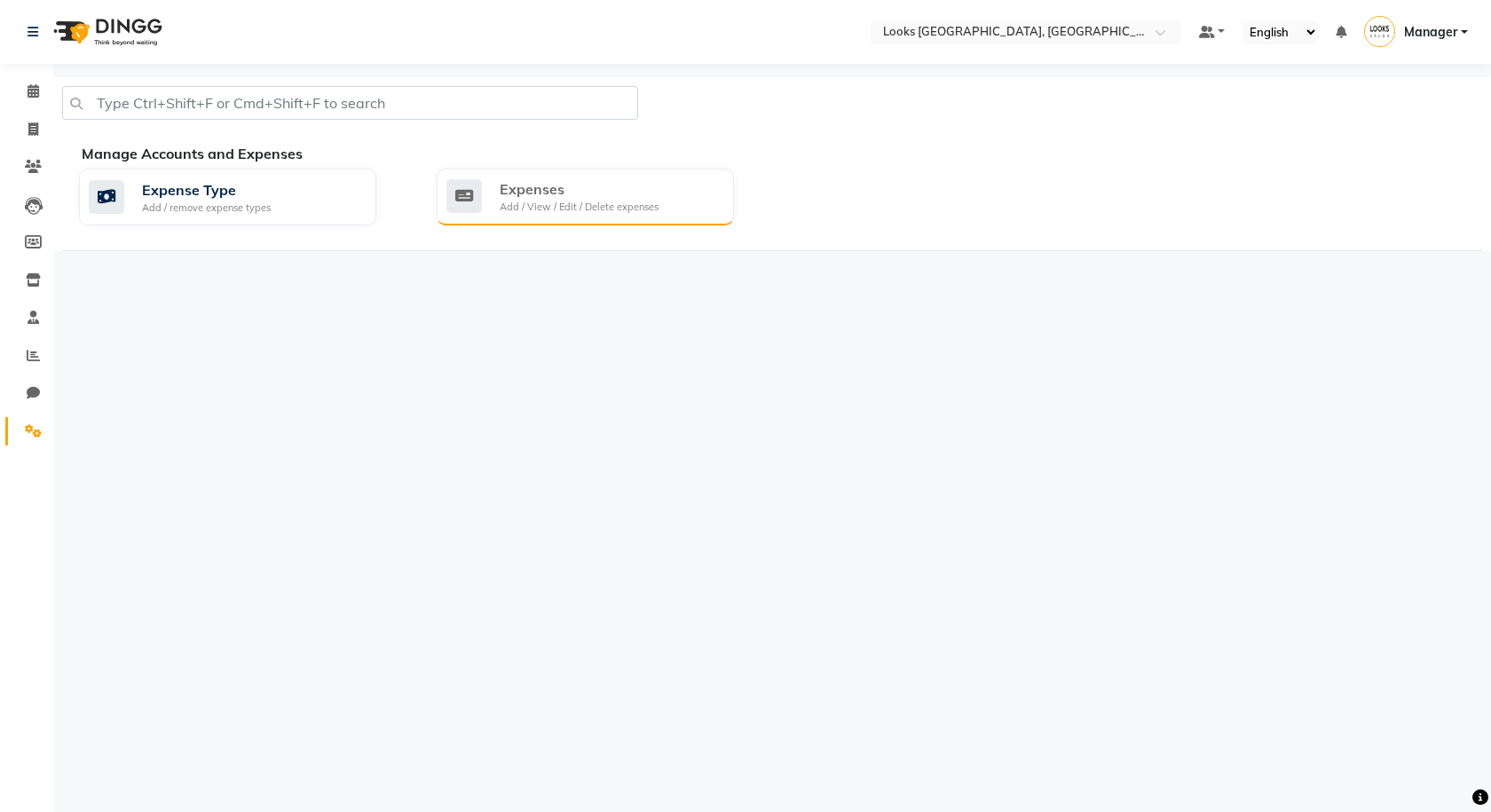
click at [590, 198] on div "Expenses" at bounding box center [578, 189] width 159 height 22
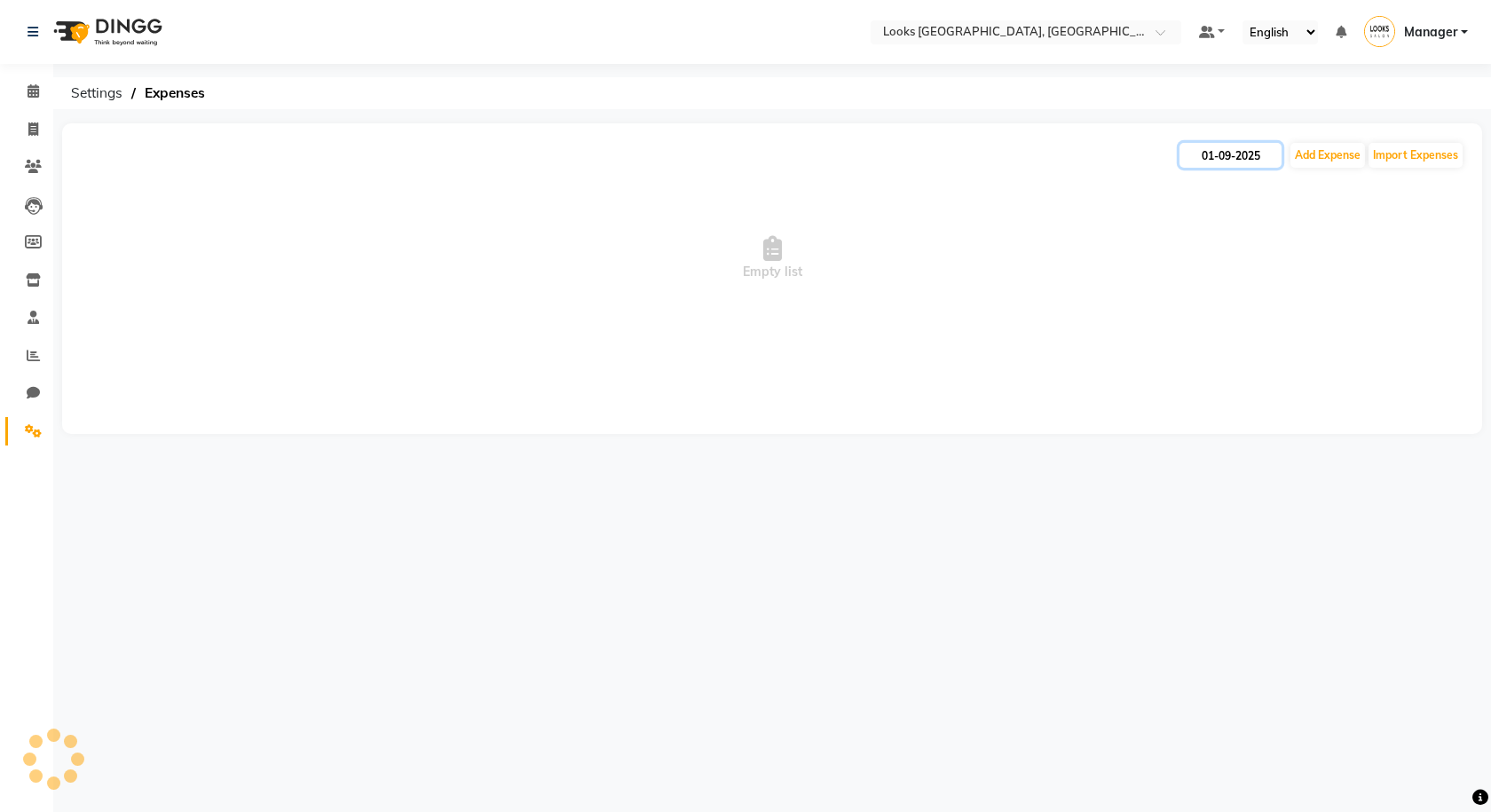
click at [1238, 159] on input "01-09-2025" at bounding box center [1231, 155] width 102 height 25
select select "9"
select select "2025"
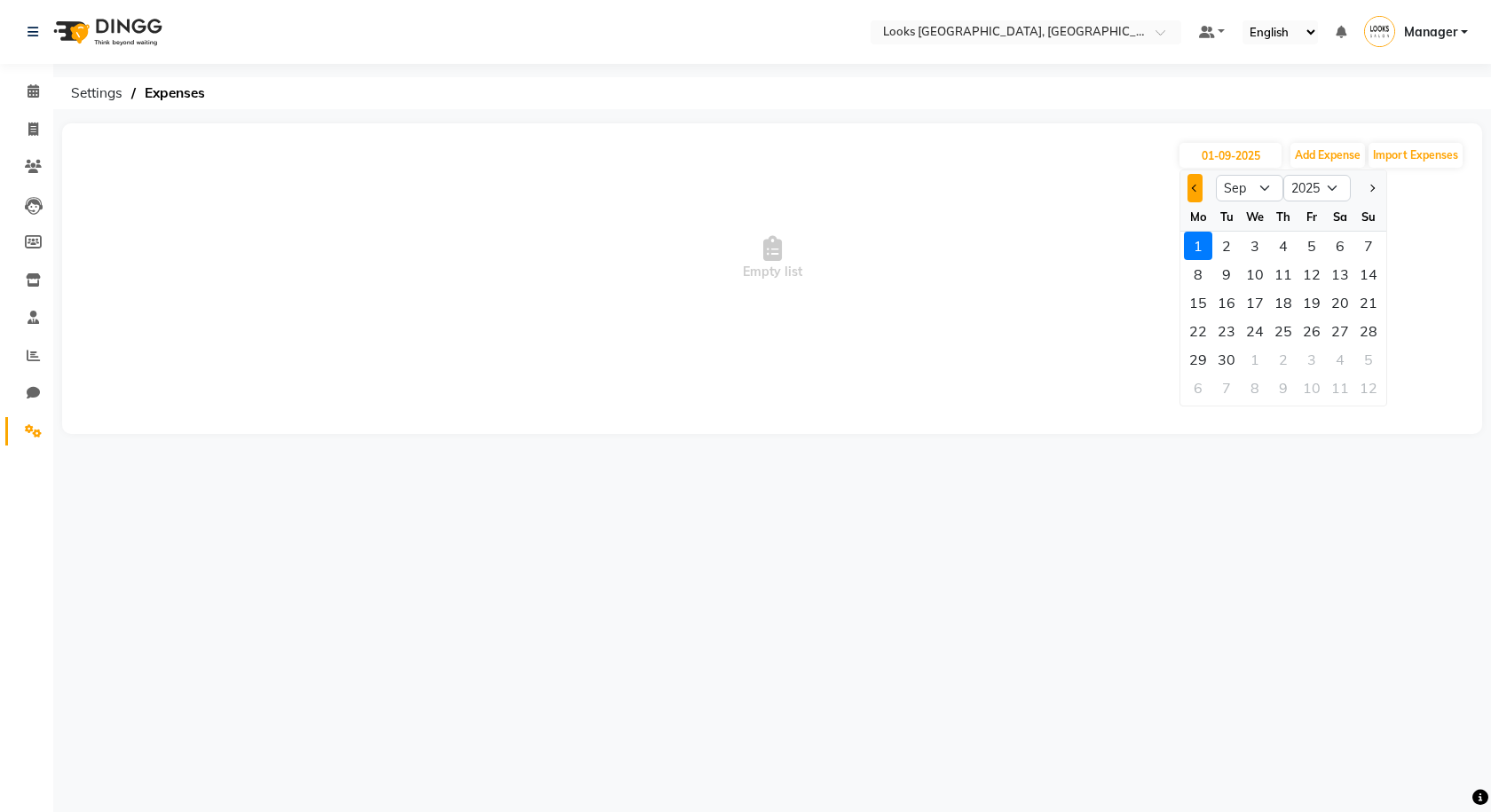
click at [1195, 185] on span "Previous month" at bounding box center [1196, 187] width 7 height 7
click at [1197, 186] on span "Previous month" at bounding box center [1196, 187] width 7 height 7
select select "5"
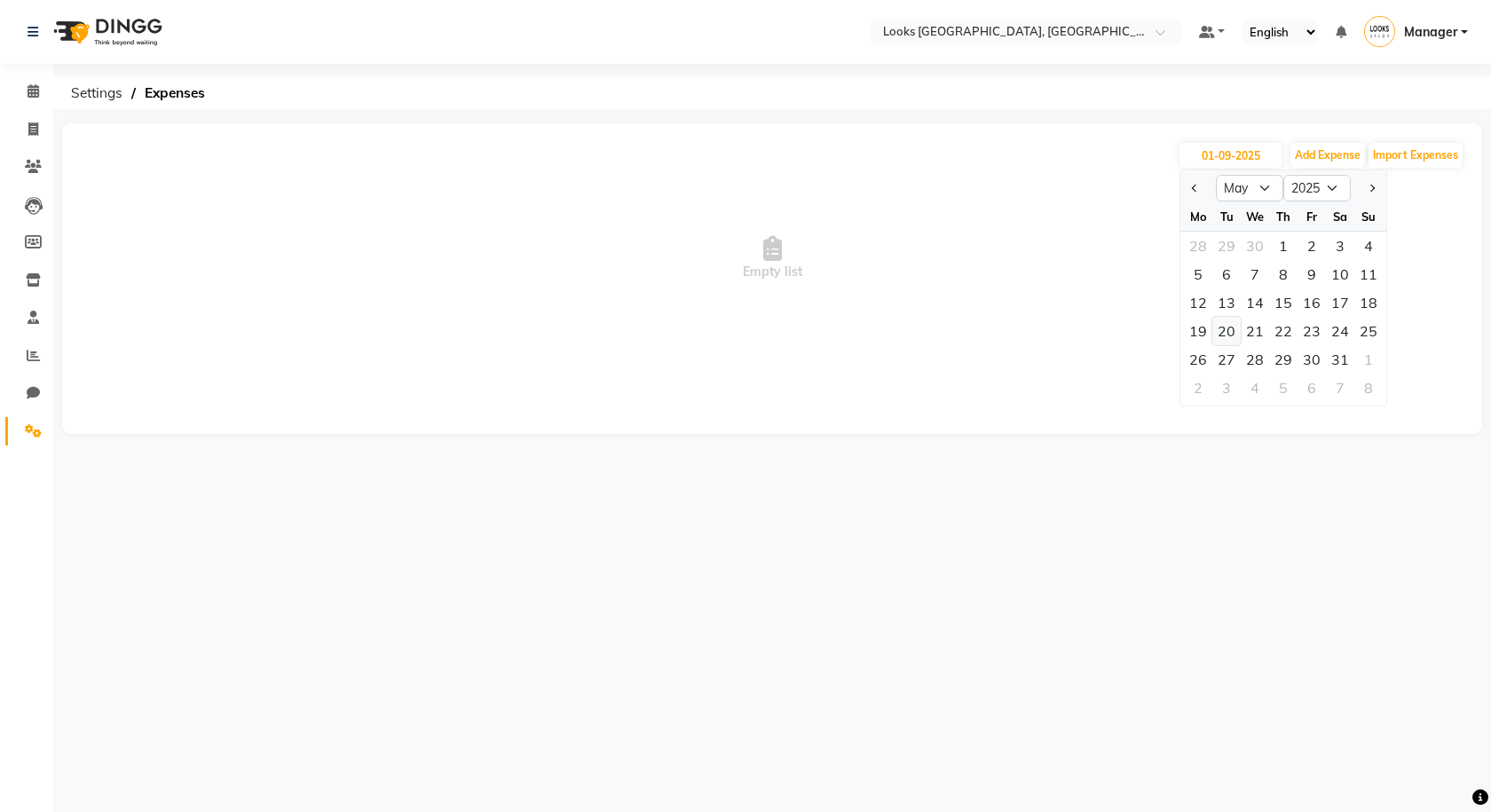
click at [1235, 336] on div "20" at bounding box center [1226, 331] width 29 height 29
type input "20-05-2025"
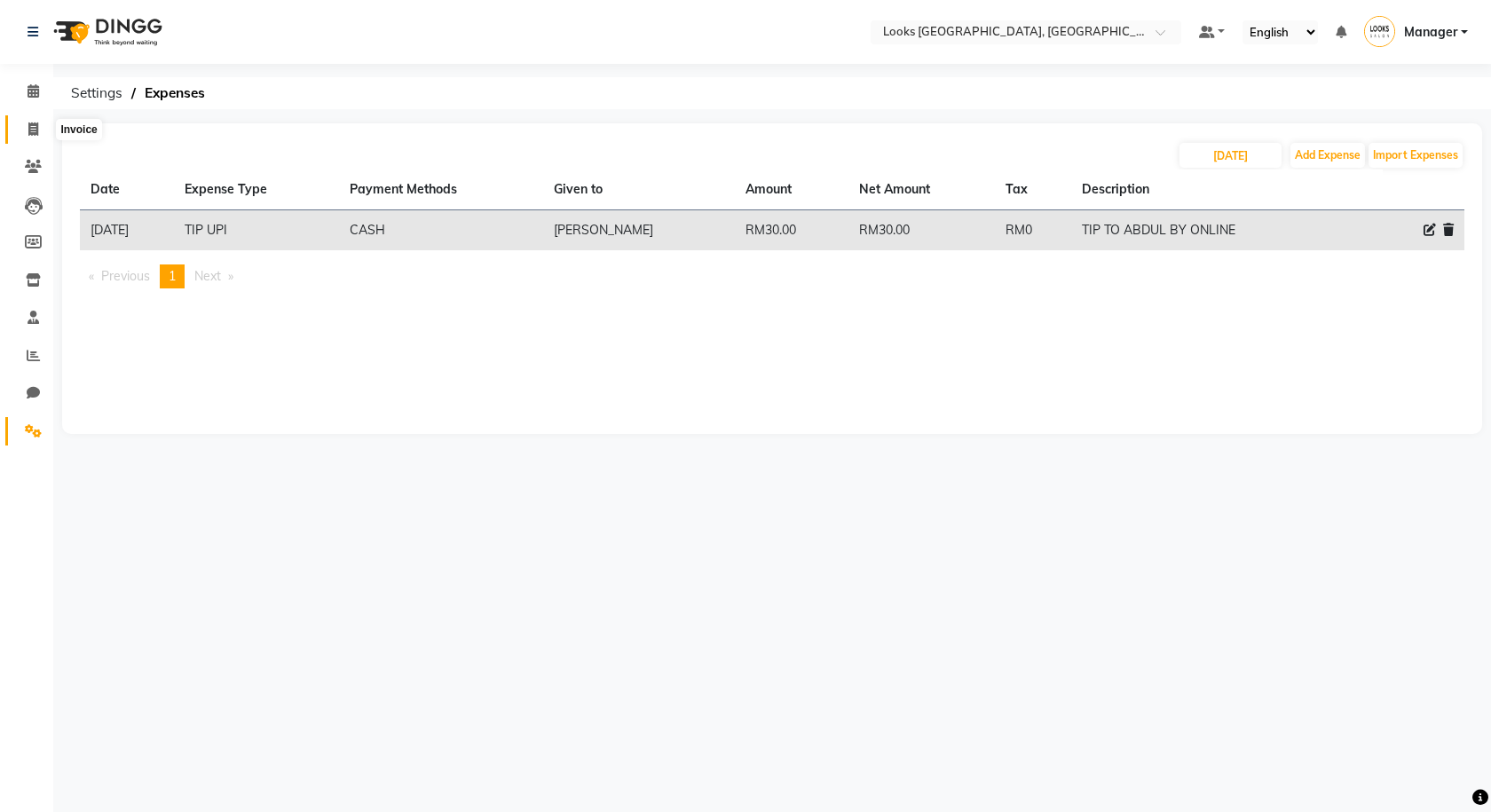
click at [19, 121] on span at bounding box center [33, 130] width 32 height 21
select select "service"
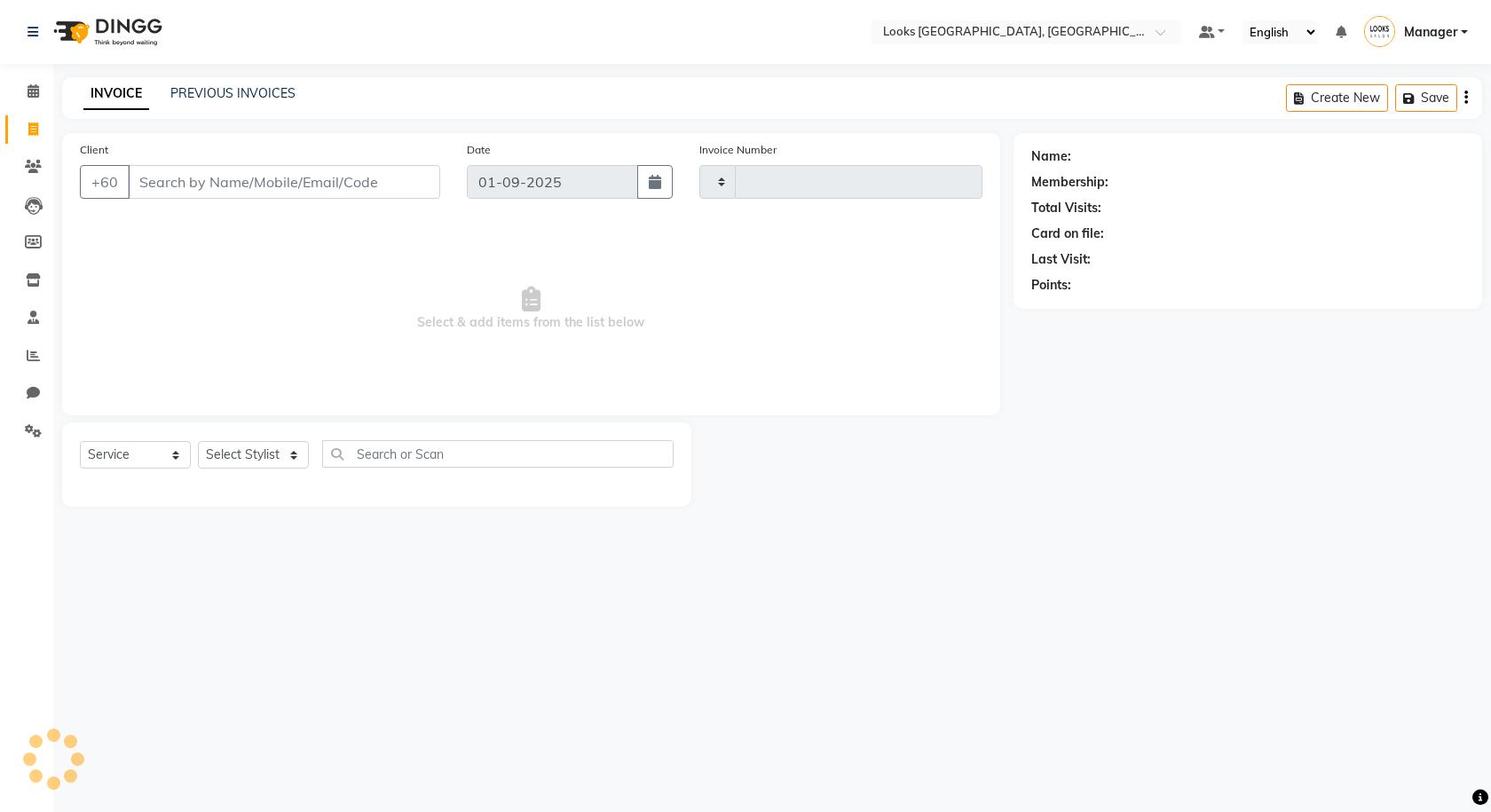
type input "1213"
select select "8109"
click at [244, 94] on link "PREVIOUS INVOICES" at bounding box center [232, 94] width 125 height 16
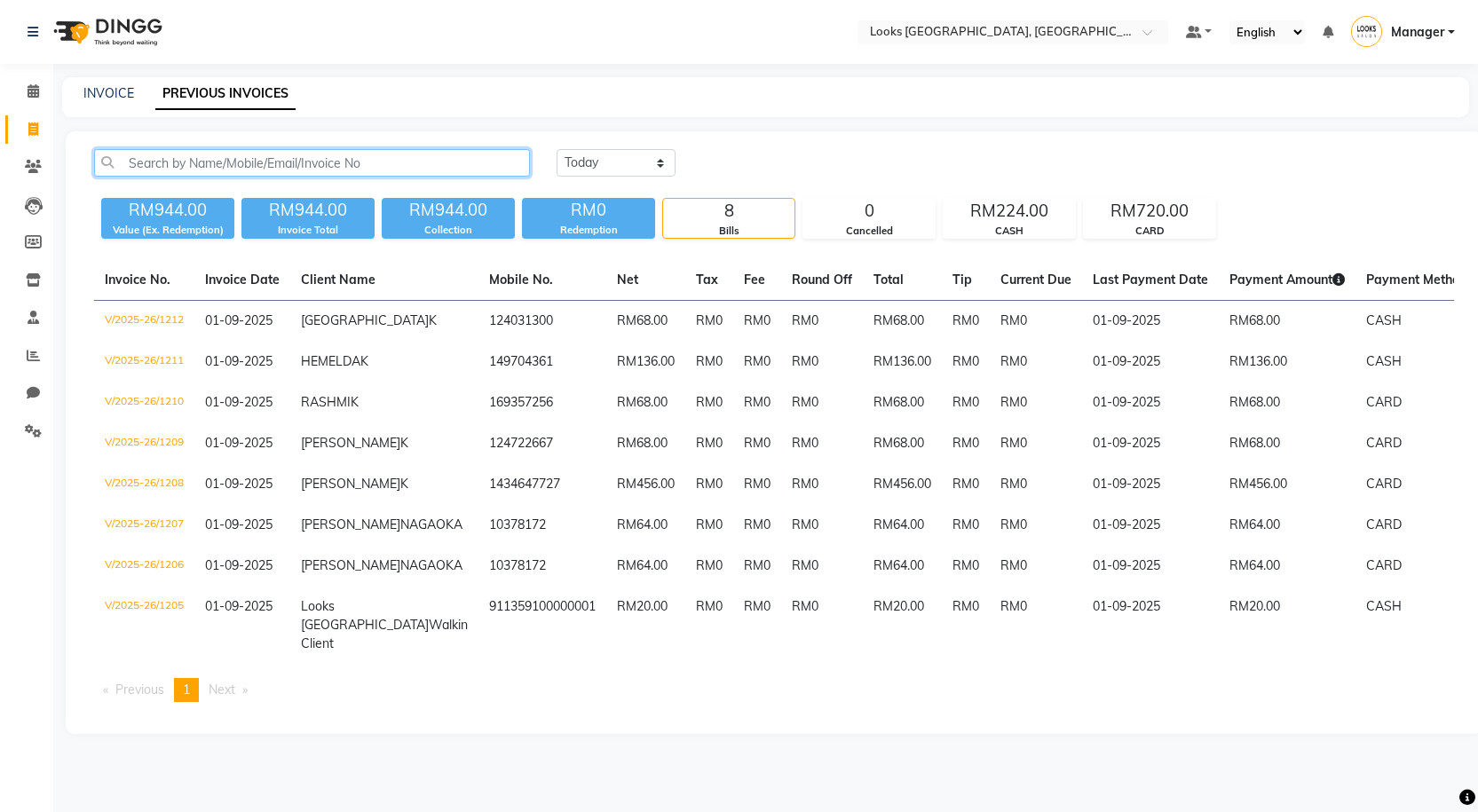
click at [261, 159] on input "text" at bounding box center [312, 162] width 436 height 28
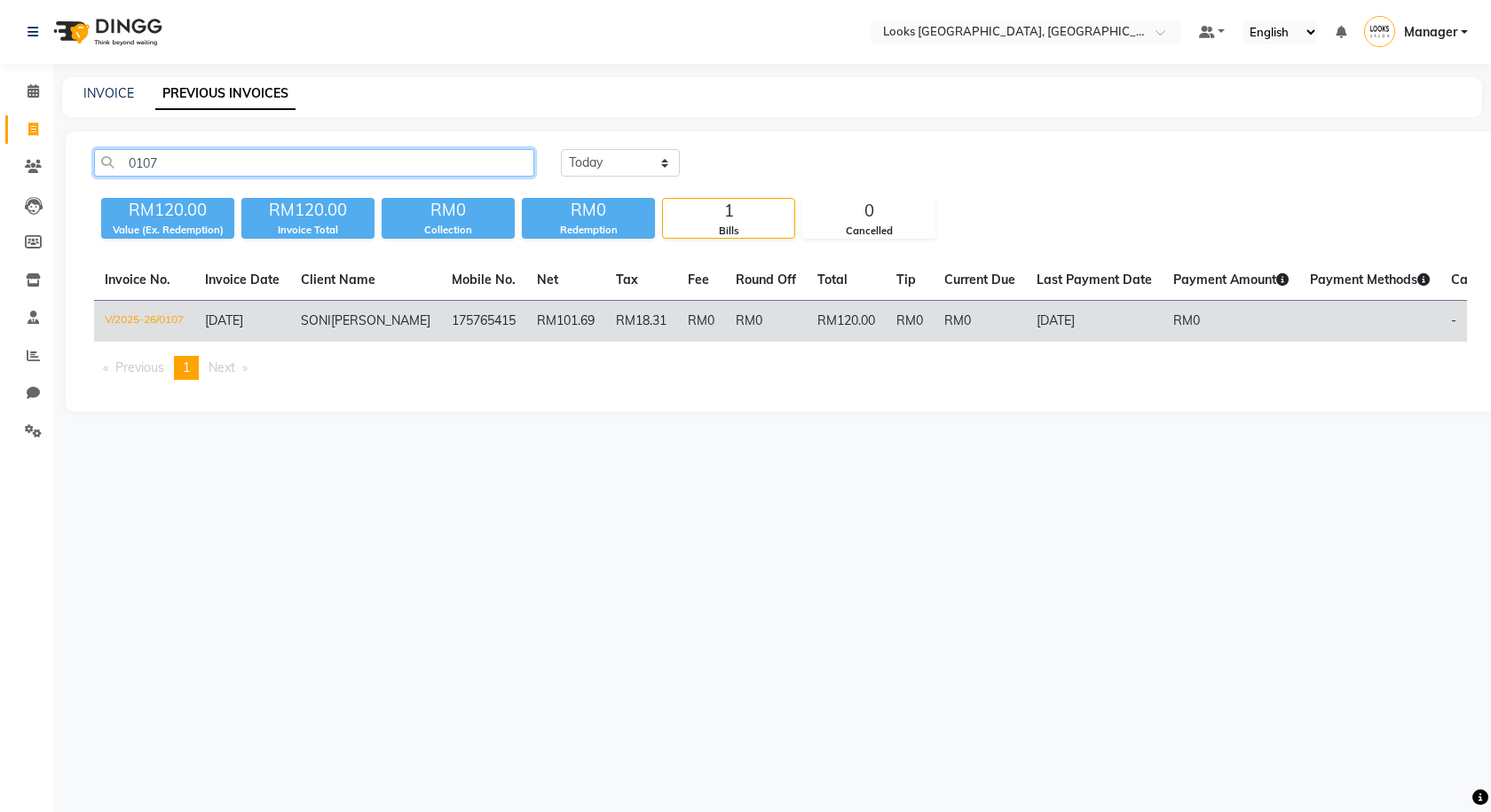
type input "0107"
click at [527, 342] on td "RM101.69" at bounding box center [566, 322] width 79 height 41
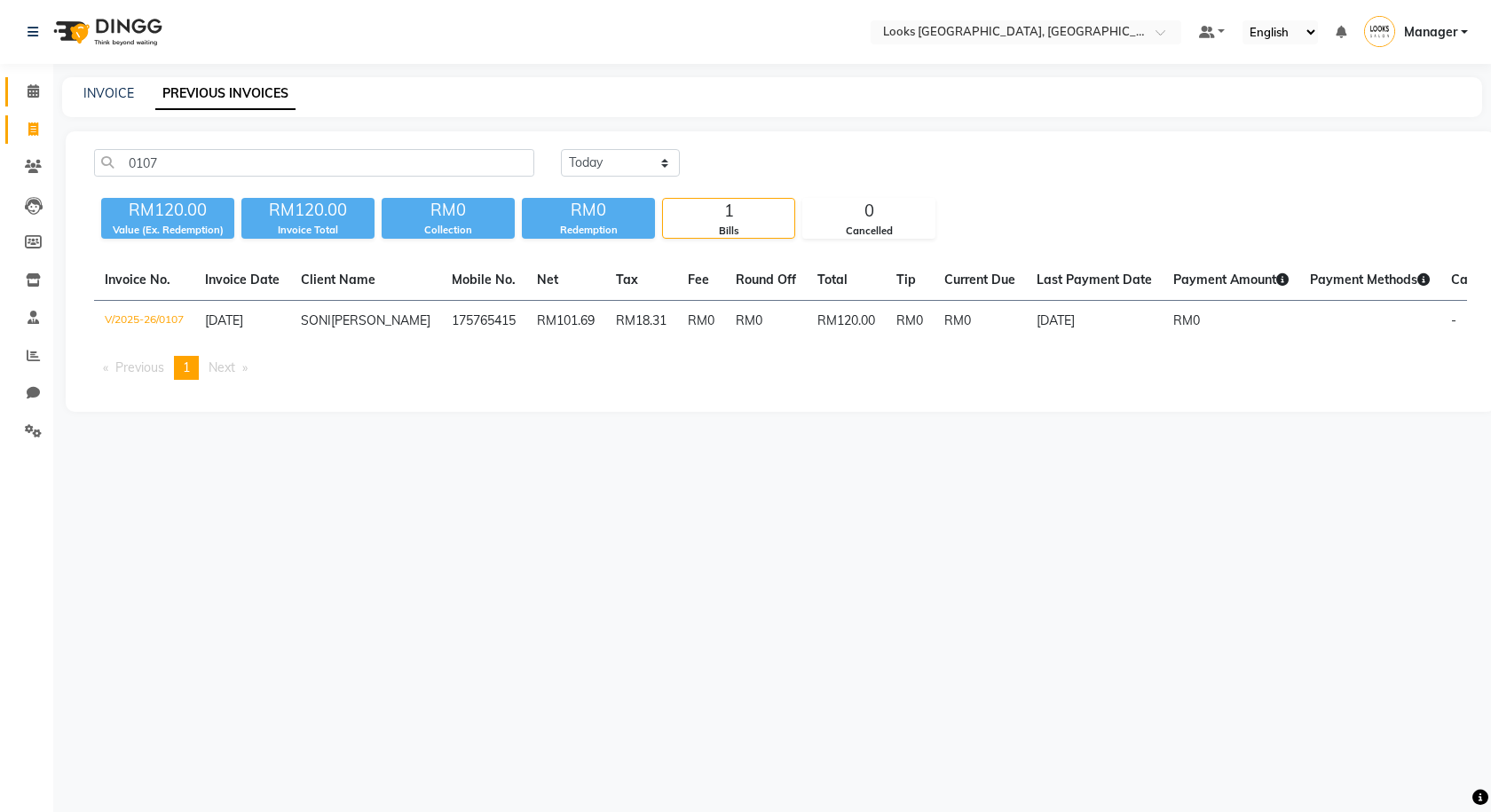
click at [15, 94] on link "Calendar" at bounding box center [26, 92] width 42 height 30
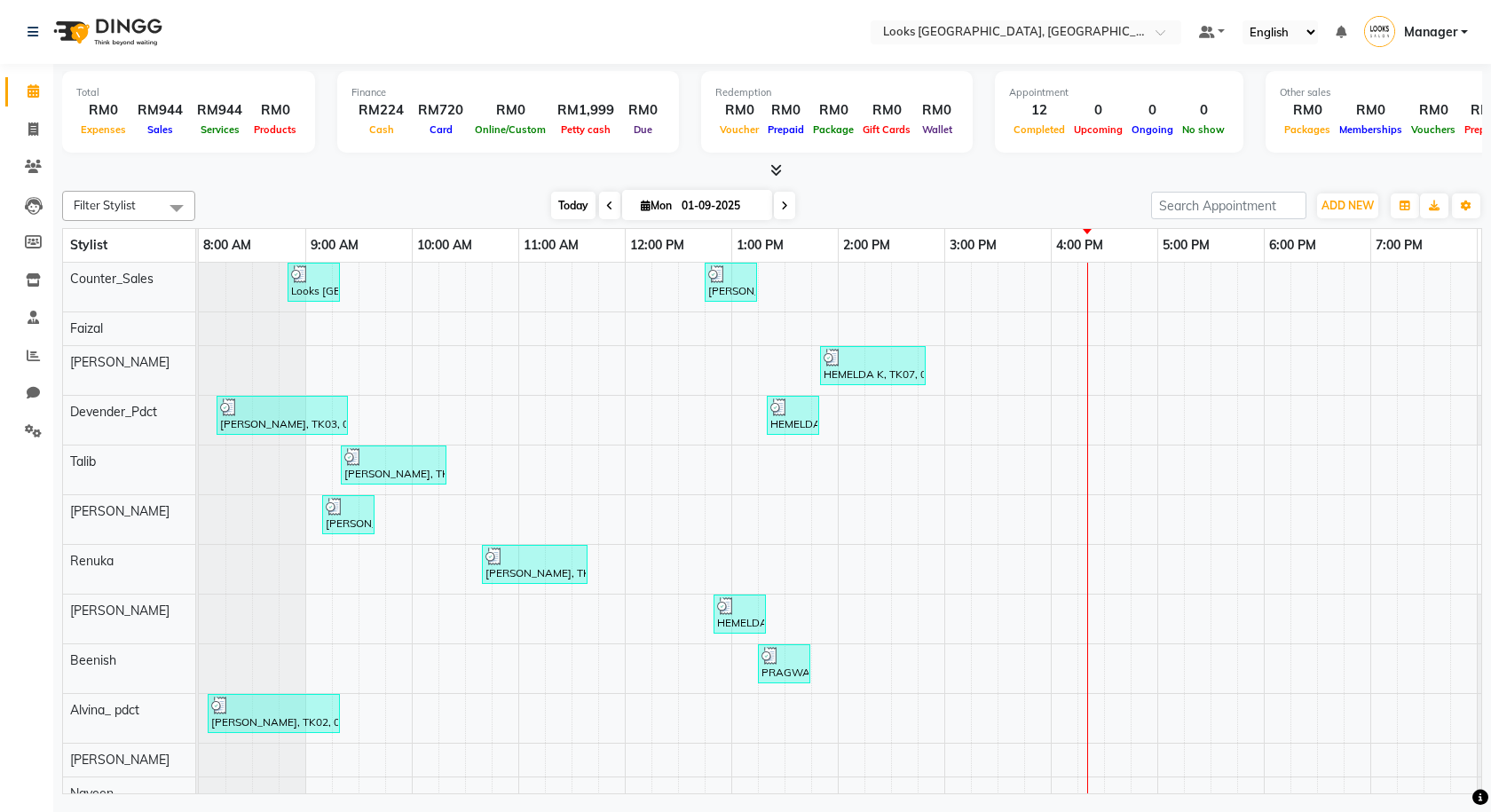
click at [565, 205] on span "Today" at bounding box center [573, 206] width 44 height 28
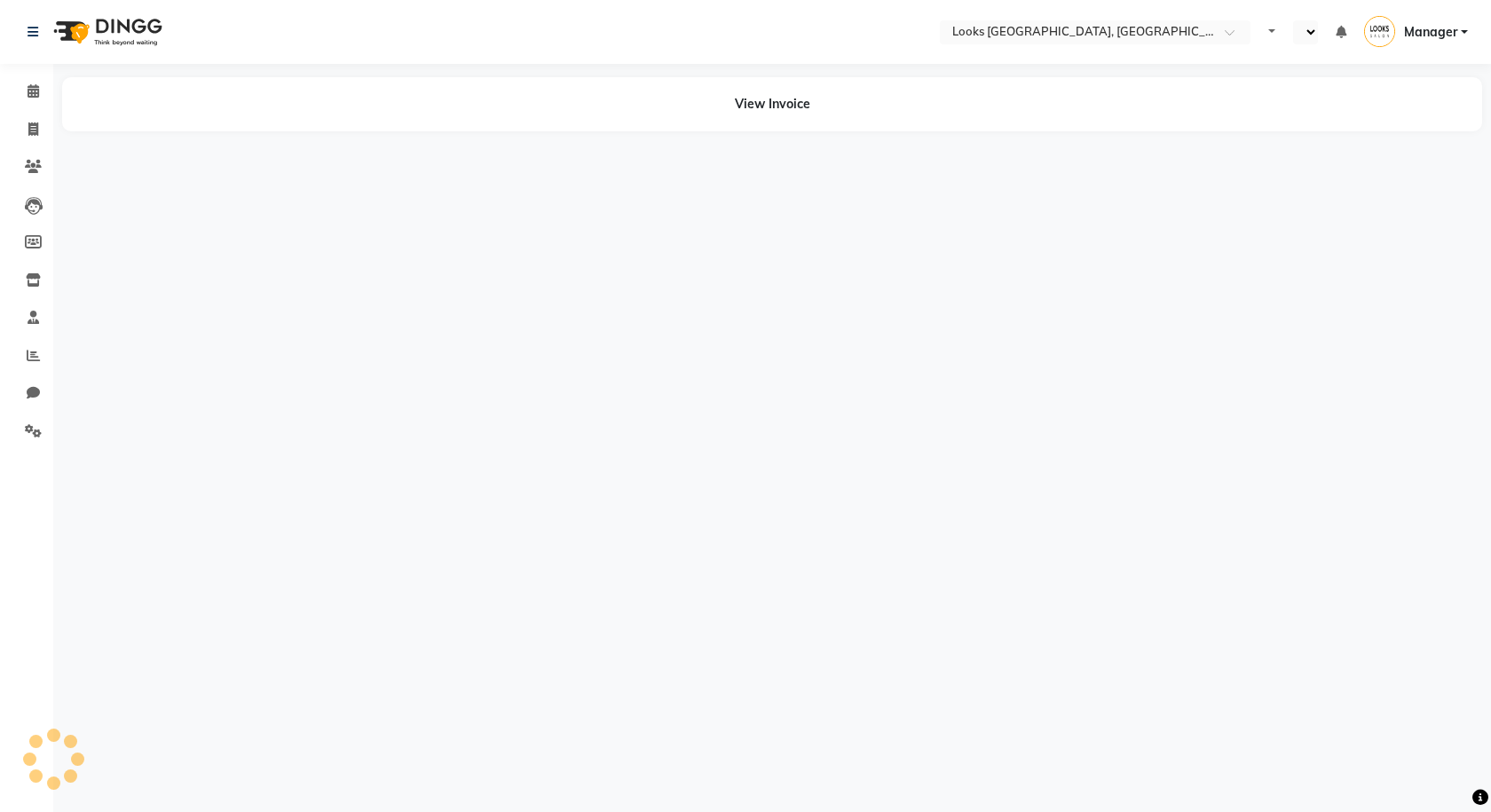
select select "en"
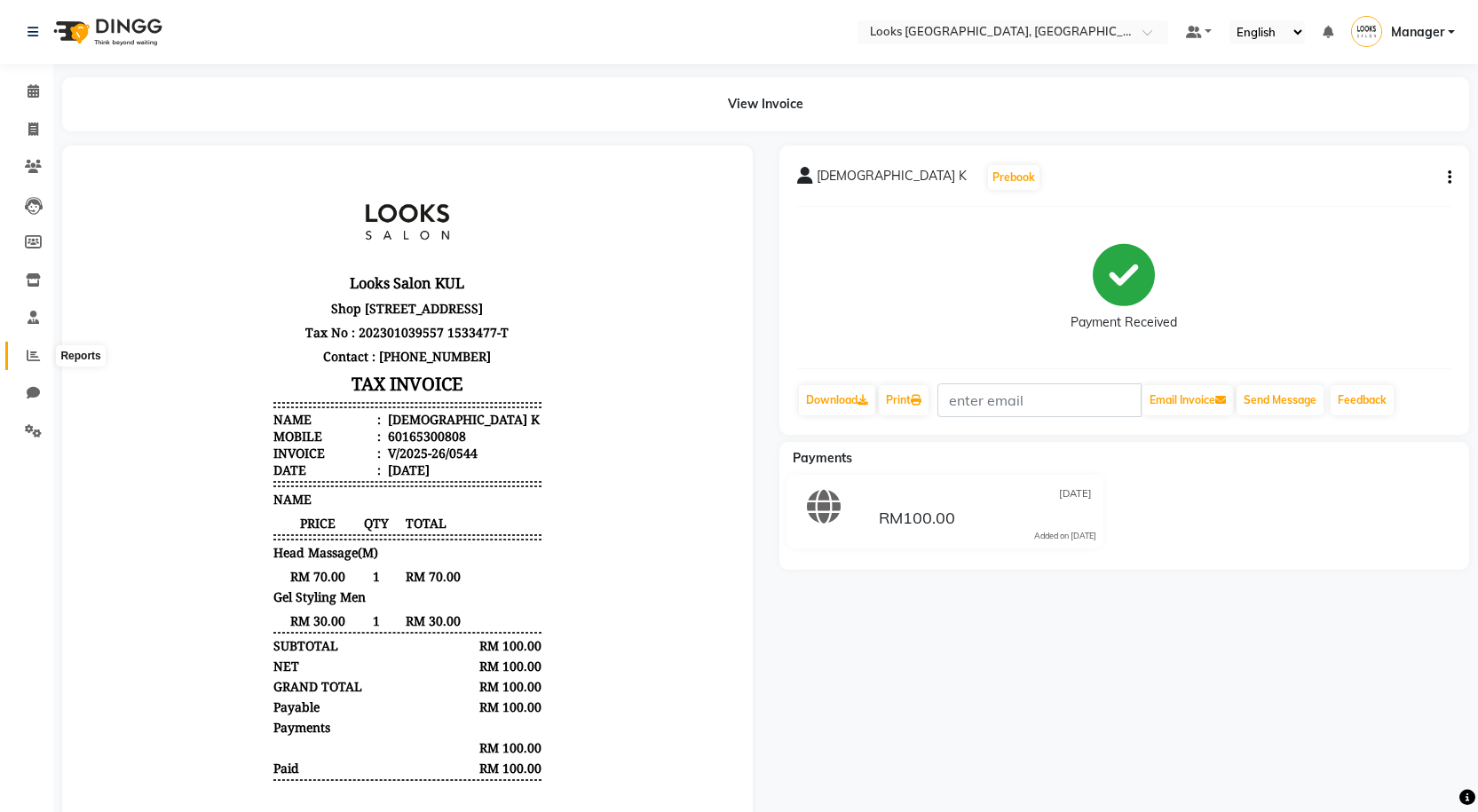
click at [25, 360] on span at bounding box center [33, 356] width 32 height 21
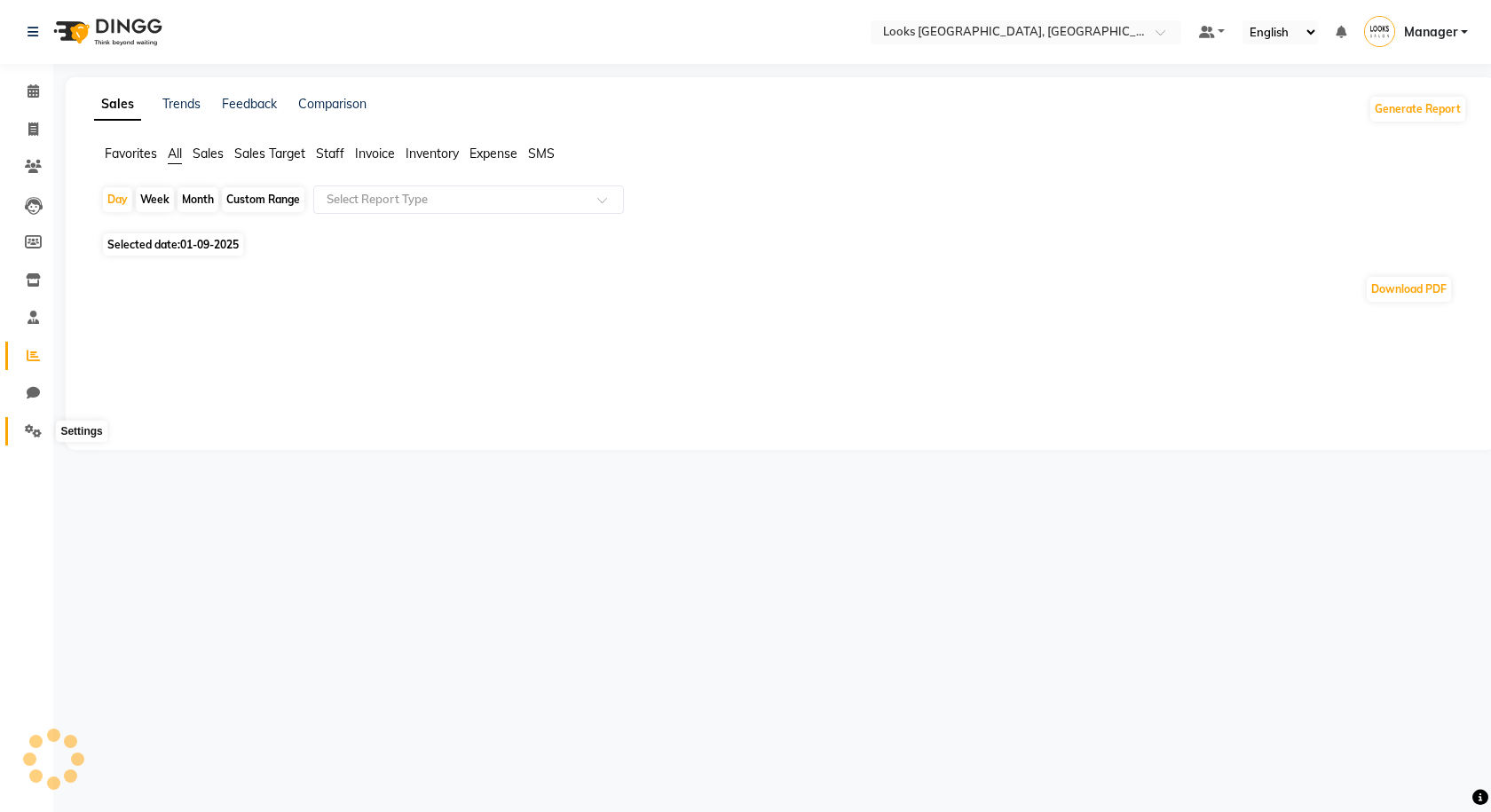
click at [37, 426] on icon at bounding box center [32, 431] width 17 height 14
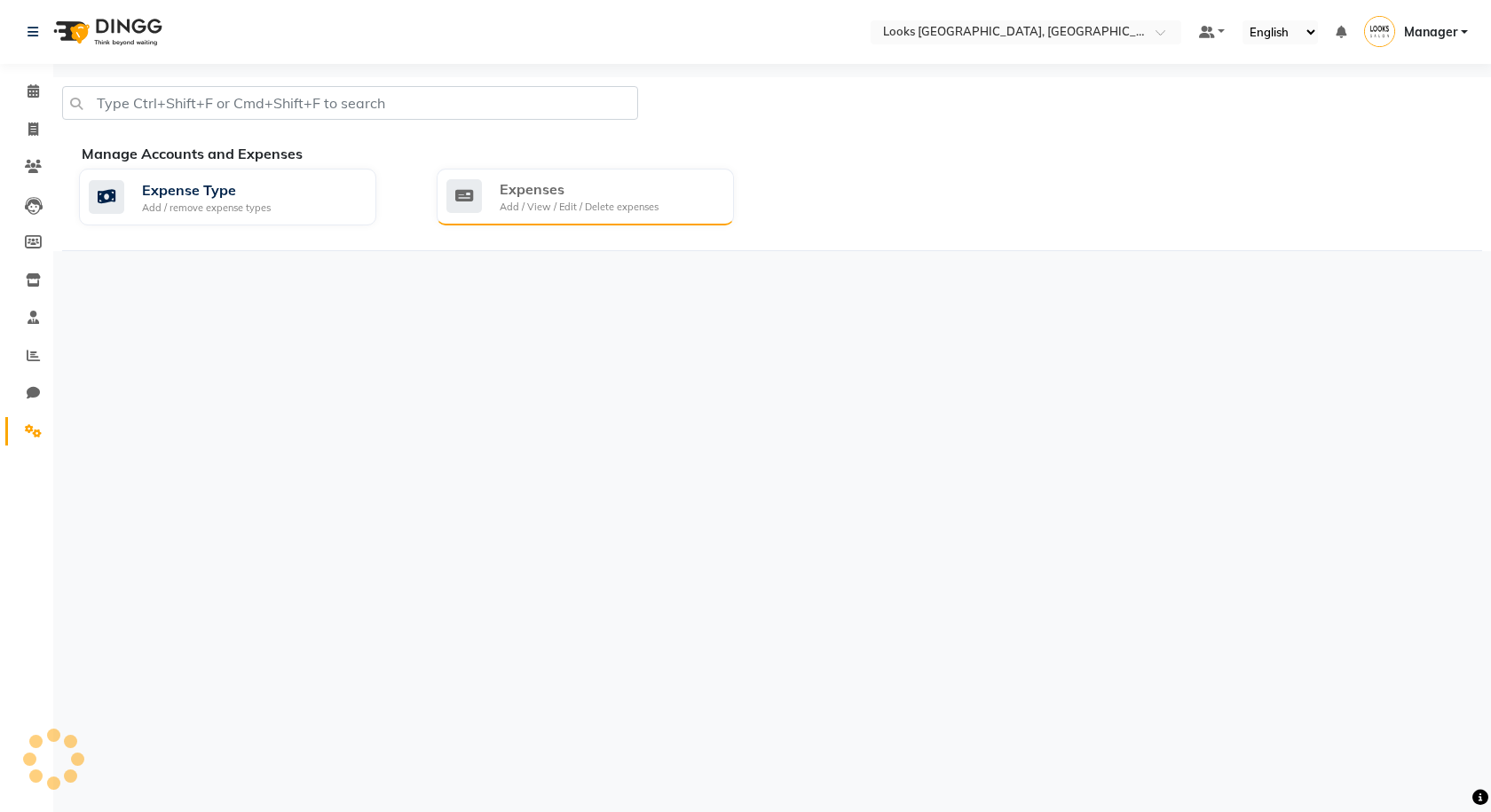
click at [511, 216] on div "Expenses Add / View / Edit / Delete expenses" at bounding box center [585, 197] width 297 height 57
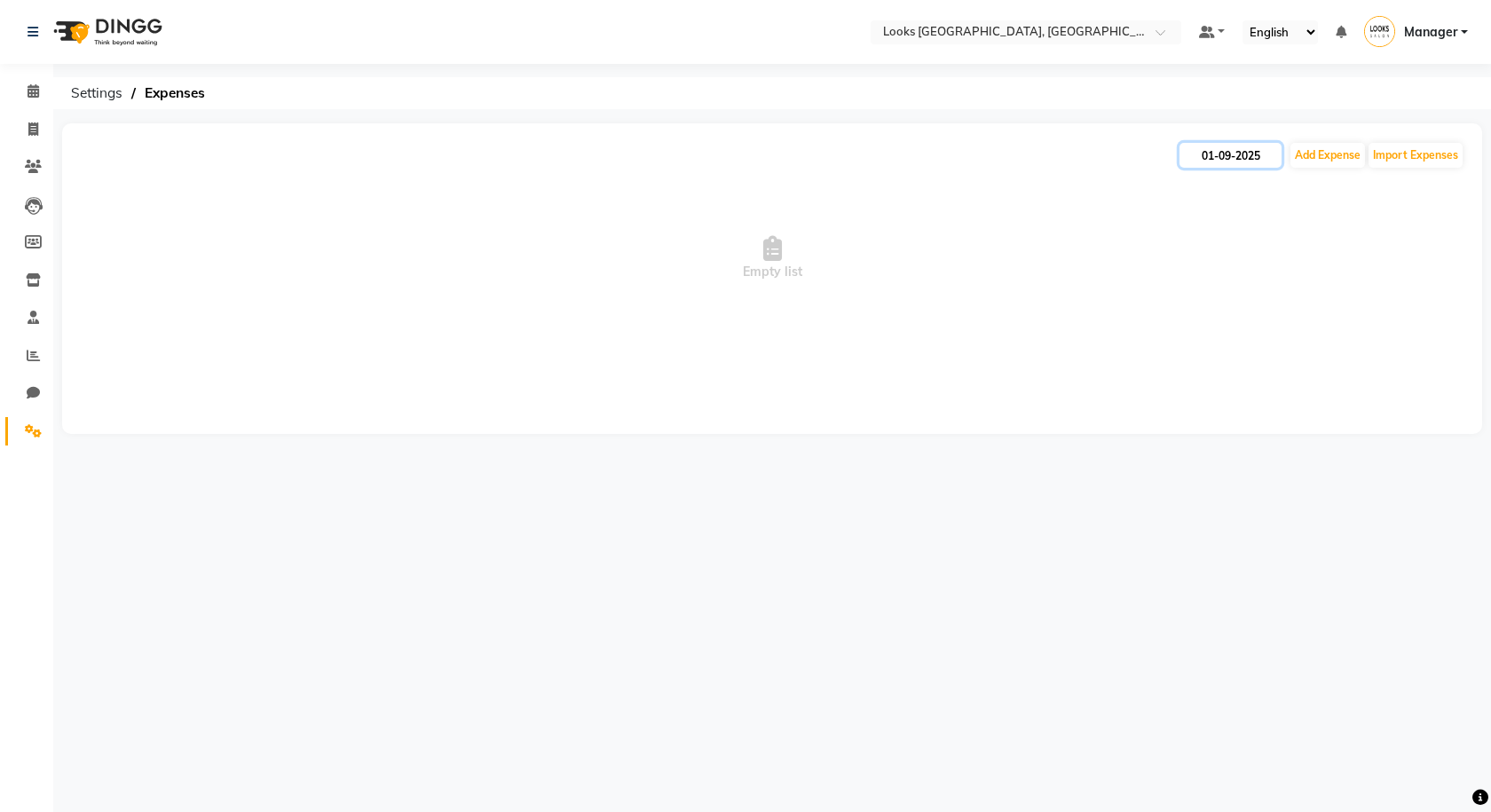
click at [1242, 162] on input "01-09-2025" at bounding box center [1231, 155] width 102 height 25
select select "9"
select select "2025"
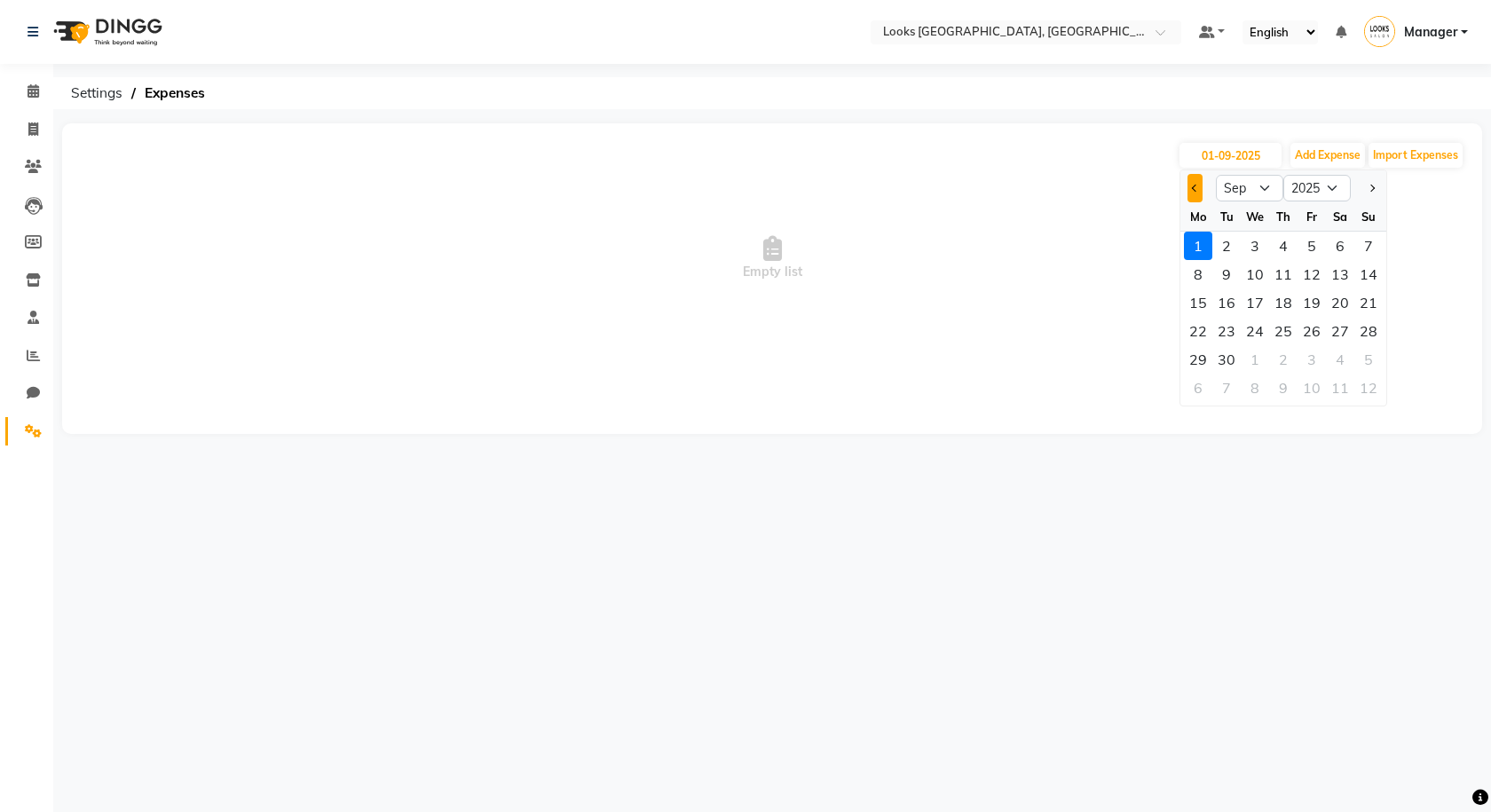
click at [1194, 191] on span "Previous month" at bounding box center [1196, 187] width 7 height 7
select select "7"
click at [1312, 280] on div "11" at bounding box center [1312, 274] width 29 height 29
type input "11-07-2025"
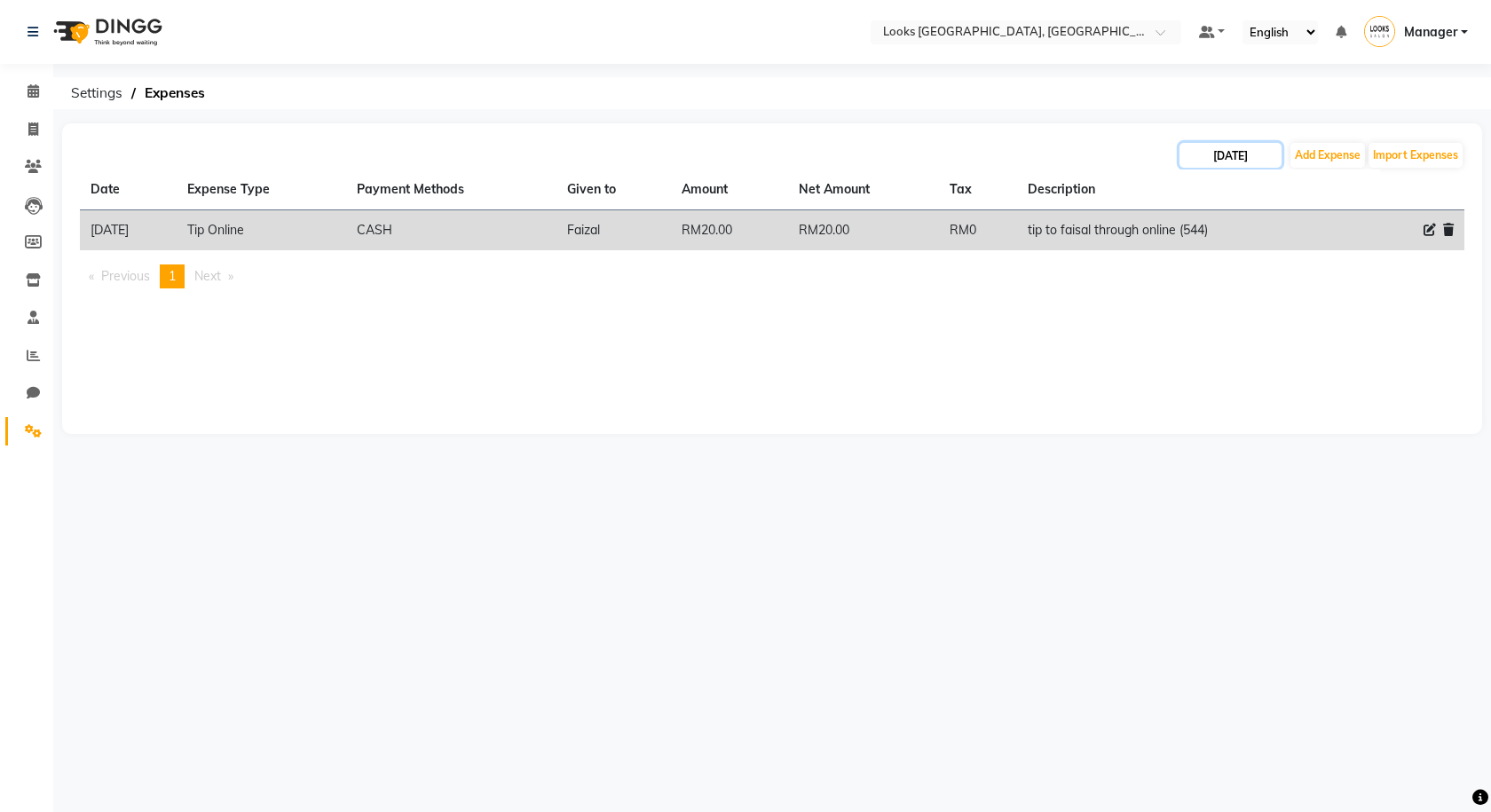
click at [1220, 160] on input "11-07-2025" at bounding box center [1231, 155] width 102 height 25
select select "7"
select select "2025"
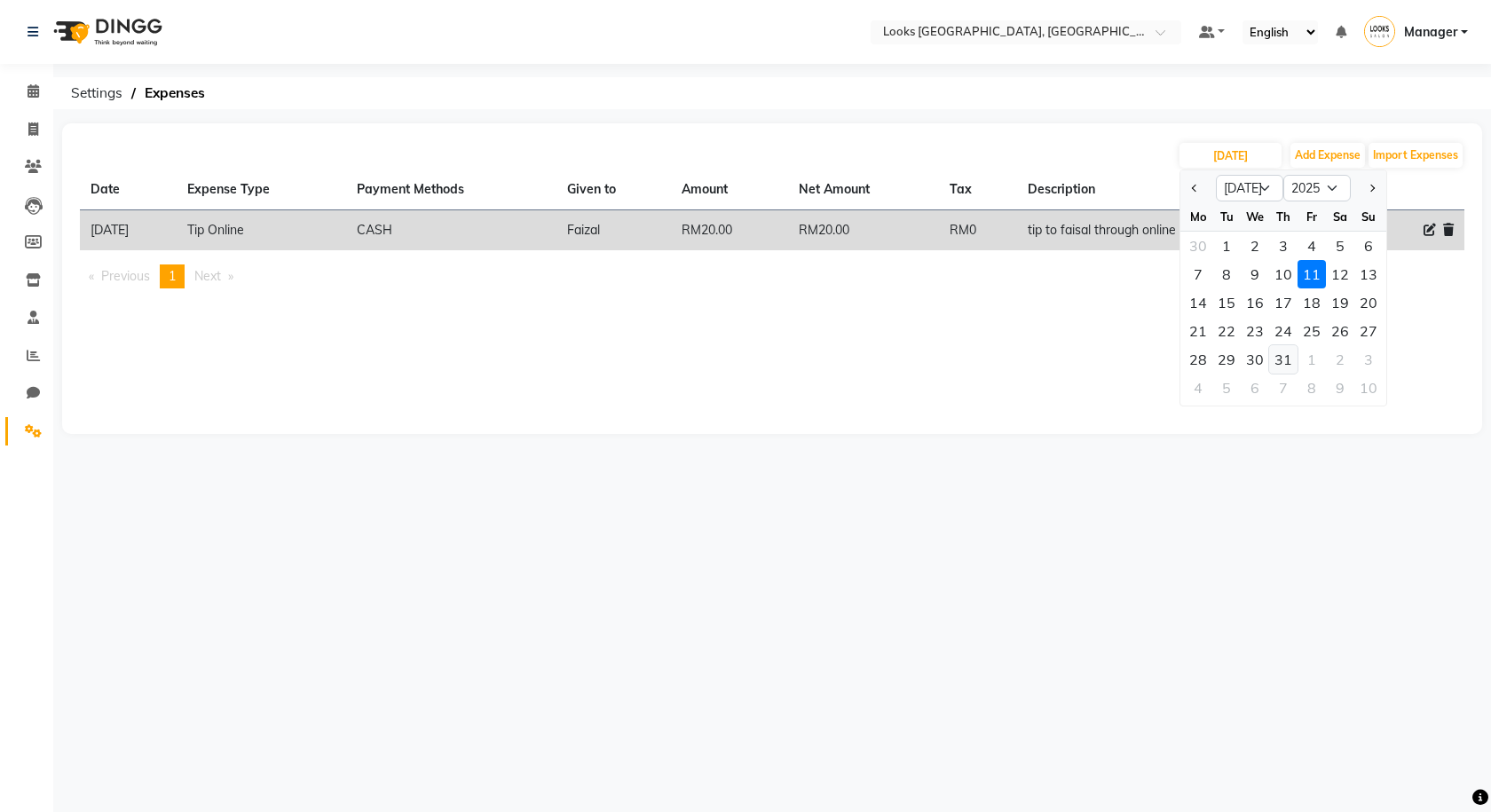
click at [1285, 366] on div "31" at bounding box center [1283, 359] width 29 height 29
type input "31-07-2025"
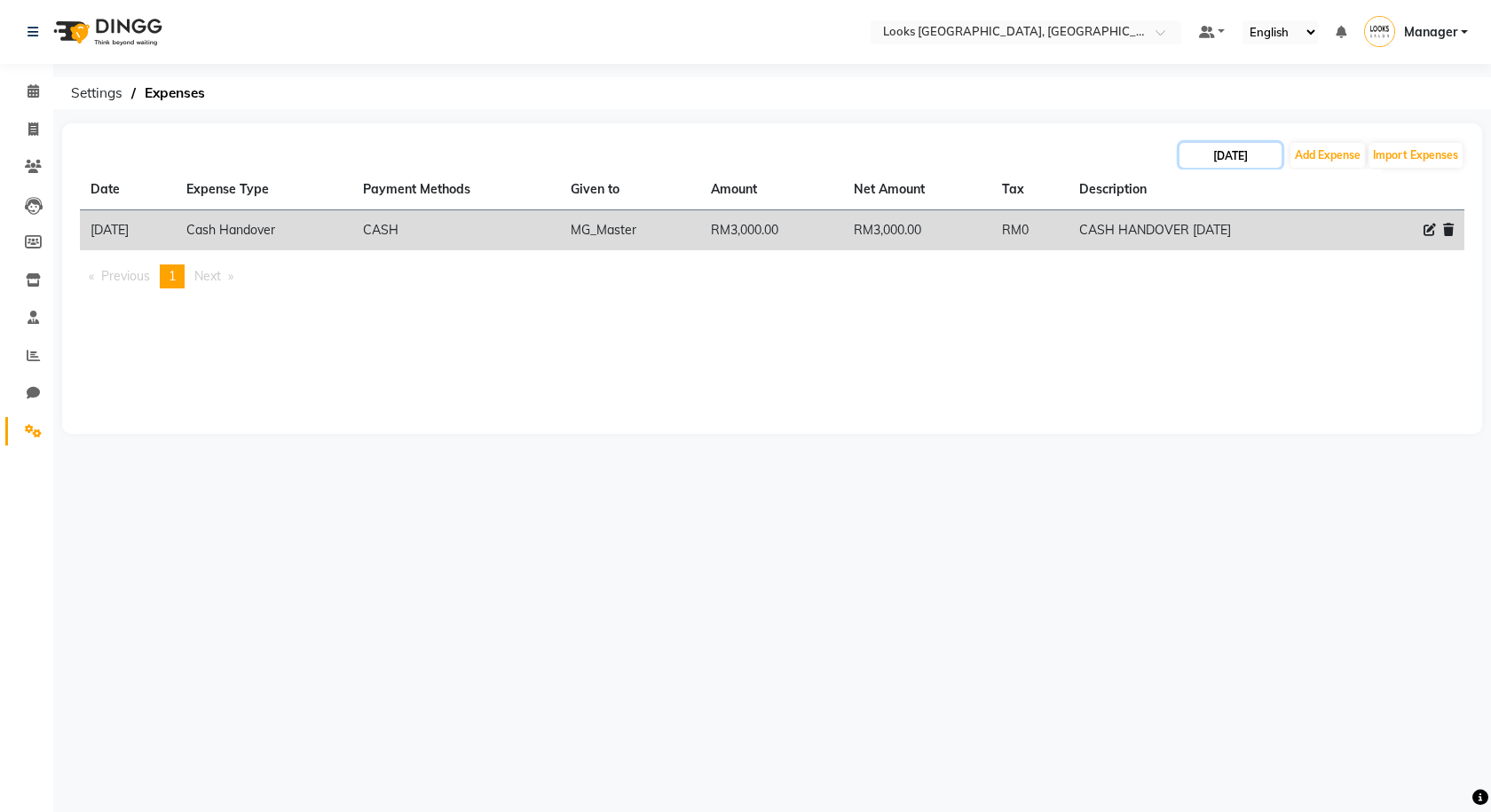
click at [1228, 155] on input "31-07-2025" at bounding box center [1231, 155] width 102 height 25
select select "7"
select select "2025"
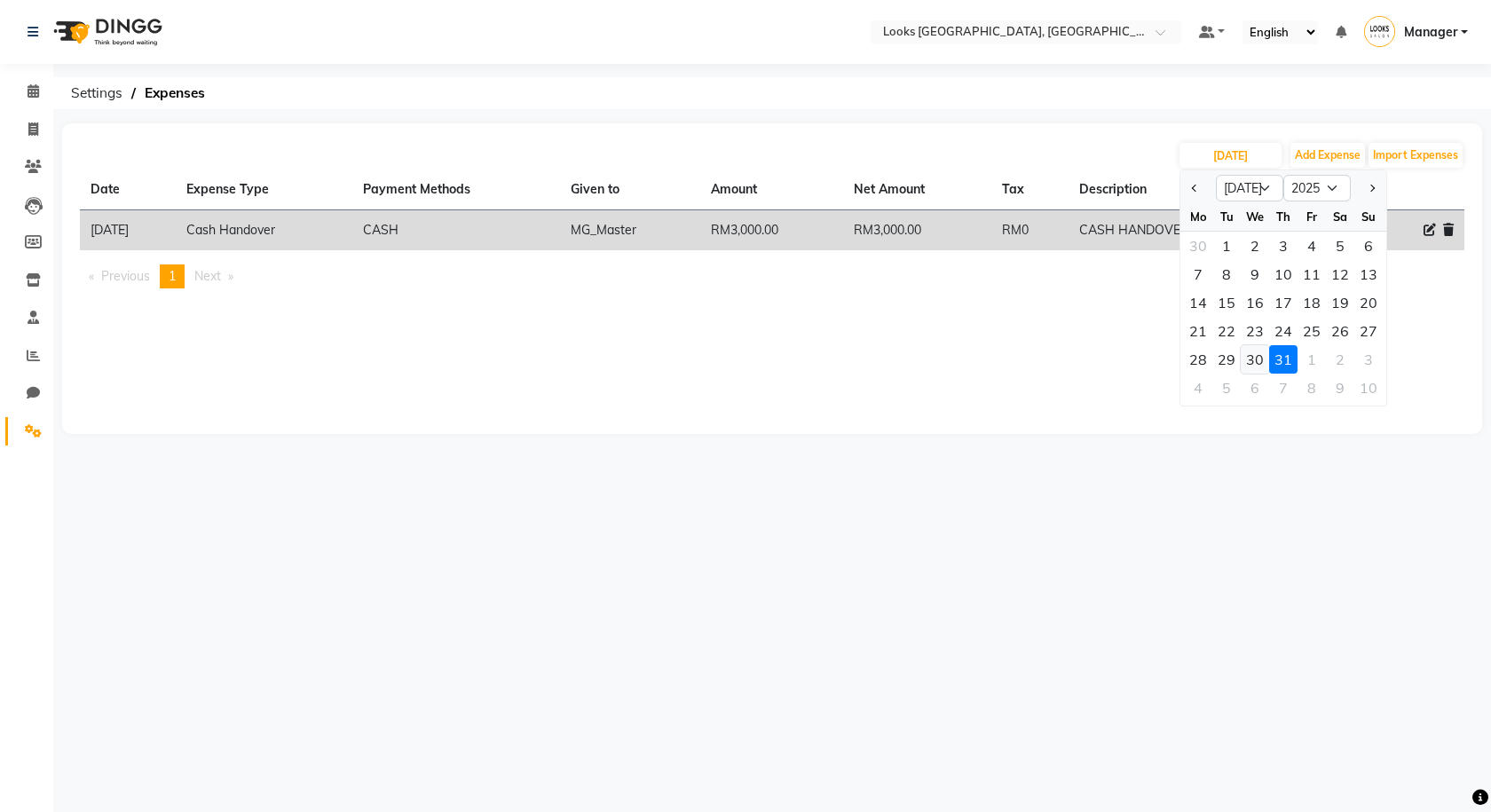
click at [1264, 366] on div "30" at bounding box center [1255, 359] width 29 height 29
type input "30-07-2025"
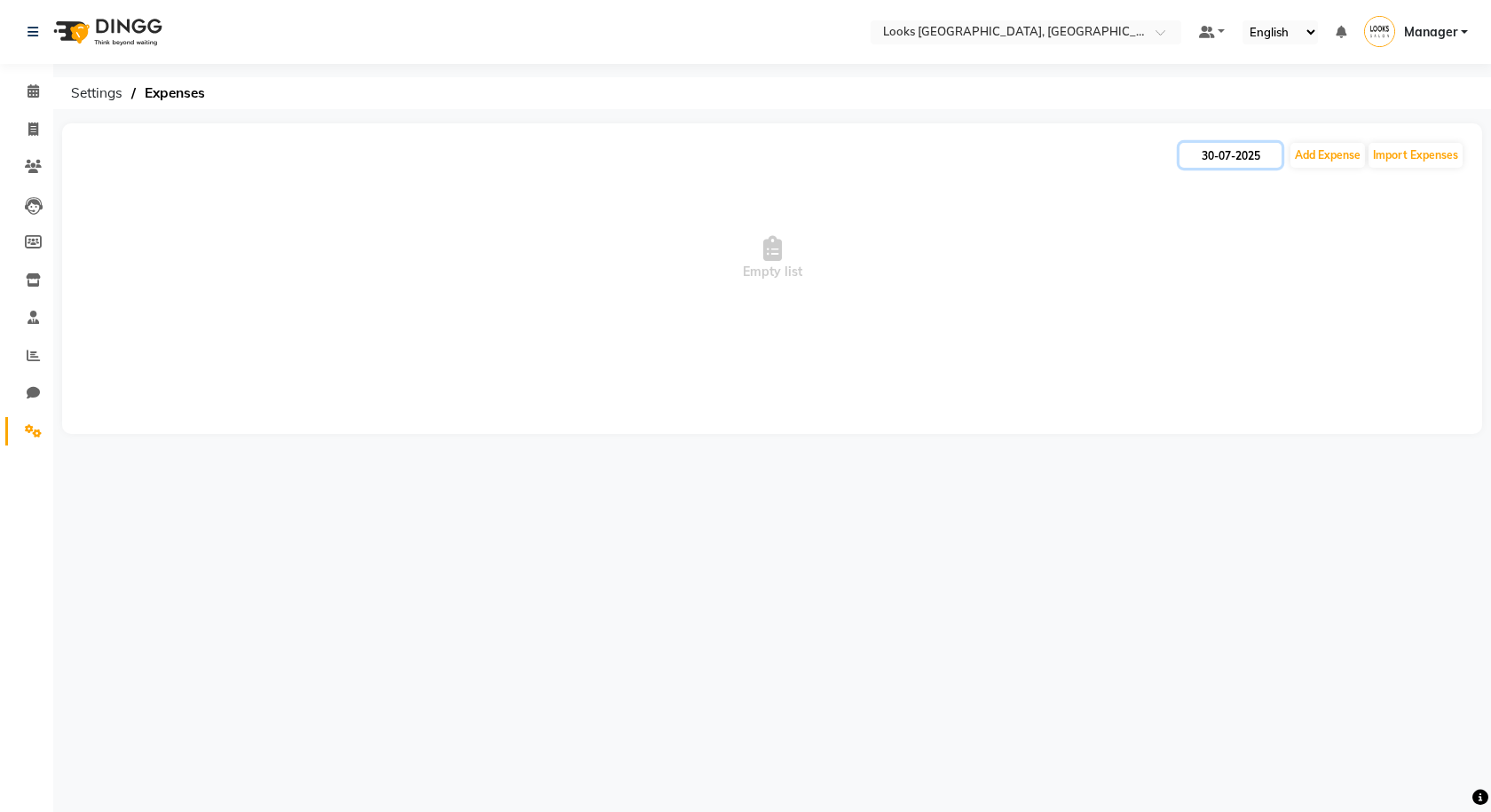
click at [1220, 157] on input "30-07-2025" at bounding box center [1231, 155] width 102 height 25
select select "7"
select select "2025"
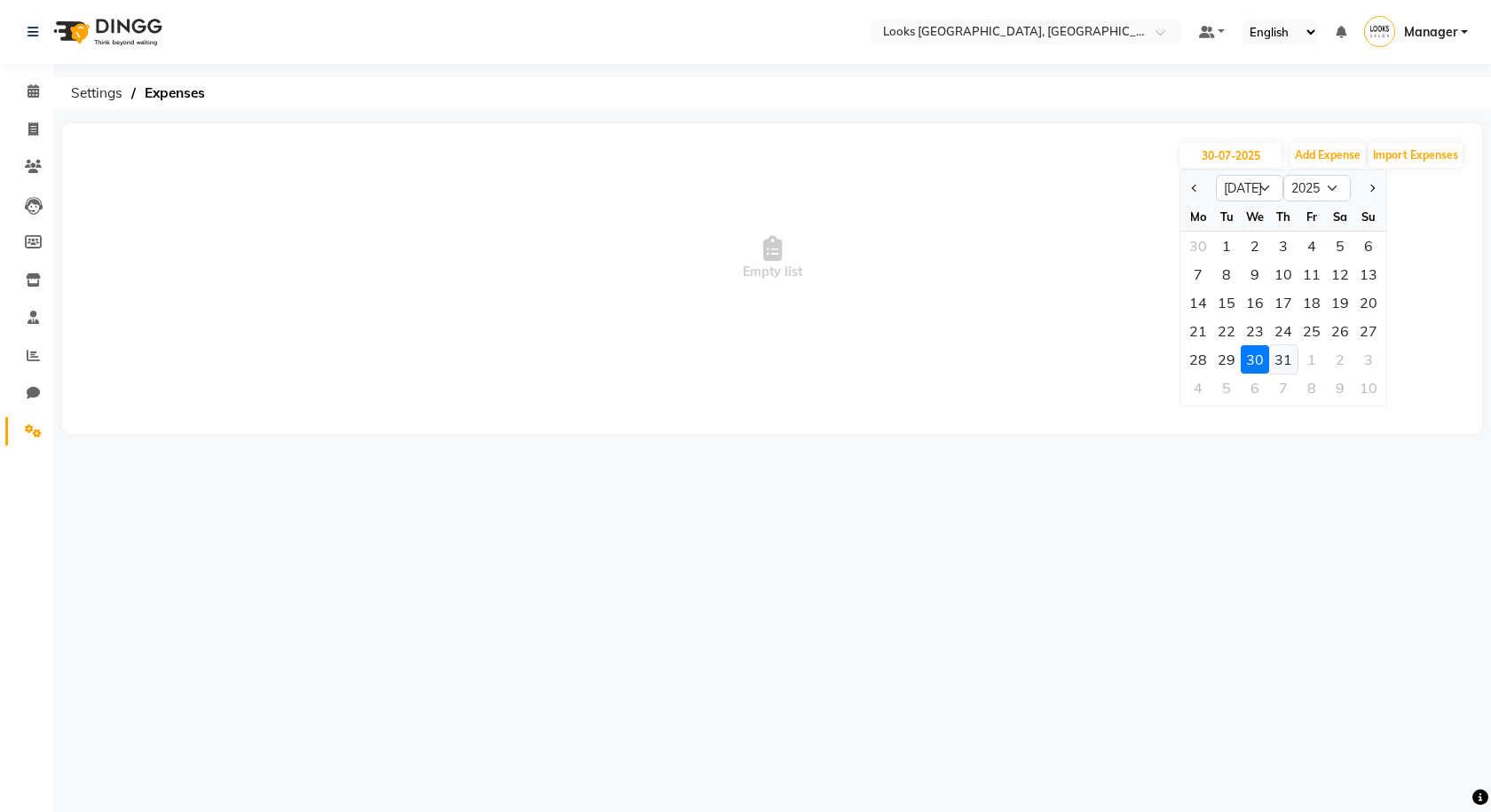
click at [1287, 355] on div "31" at bounding box center [1283, 359] width 29 height 29
type input "31-07-2025"
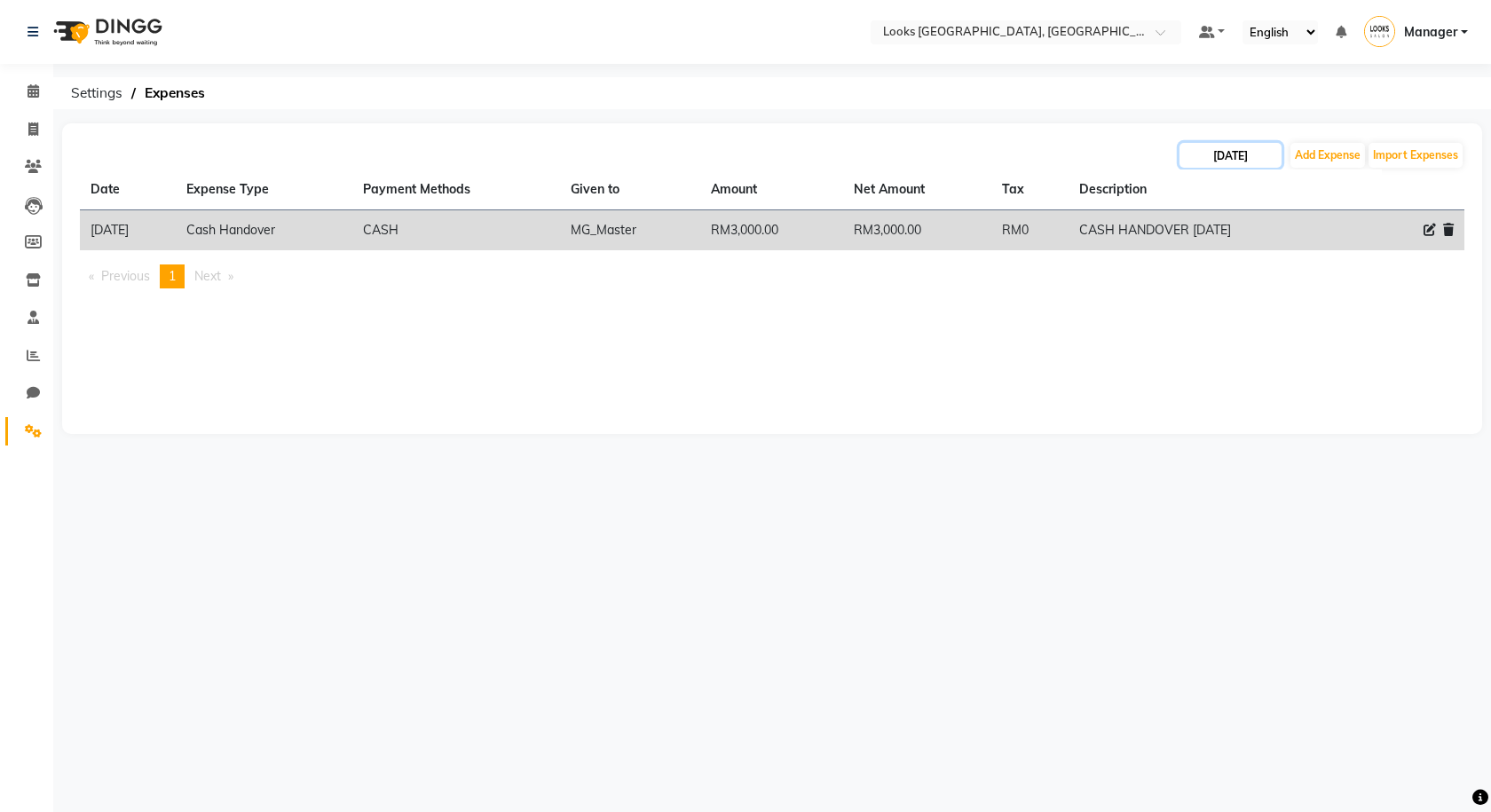
click at [1207, 162] on input "31-07-2025" at bounding box center [1231, 155] width 102 height 25
select select "7"
select select "2025"
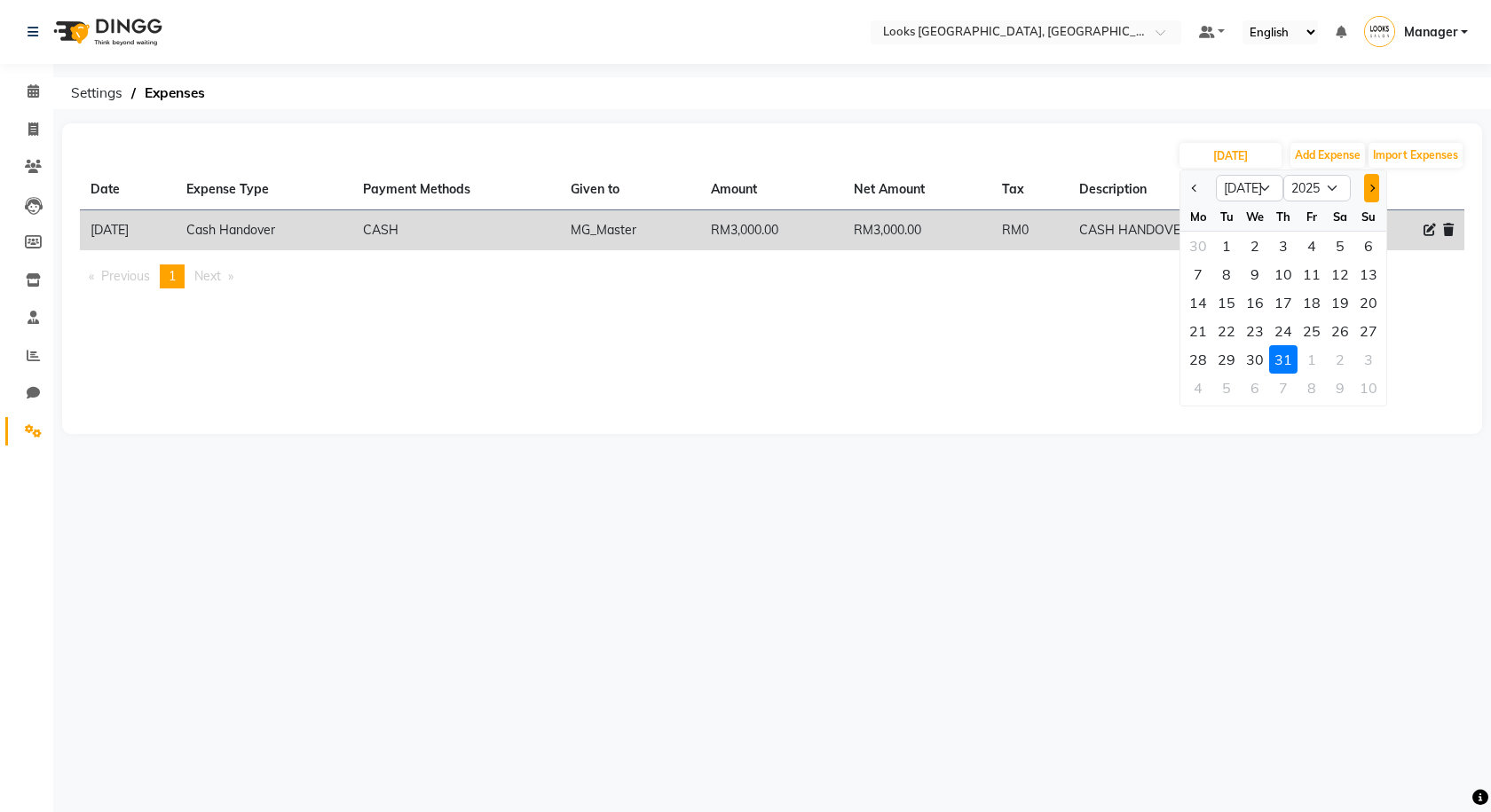
click at [1364, 186] on button "Next month" at bounding box center [1371, 188] width 15 height 29
select select "8"
click at [1300, 243] on div "1" at bounding box center [1312, 245] width 29 height 29
type input "01-08-2025"
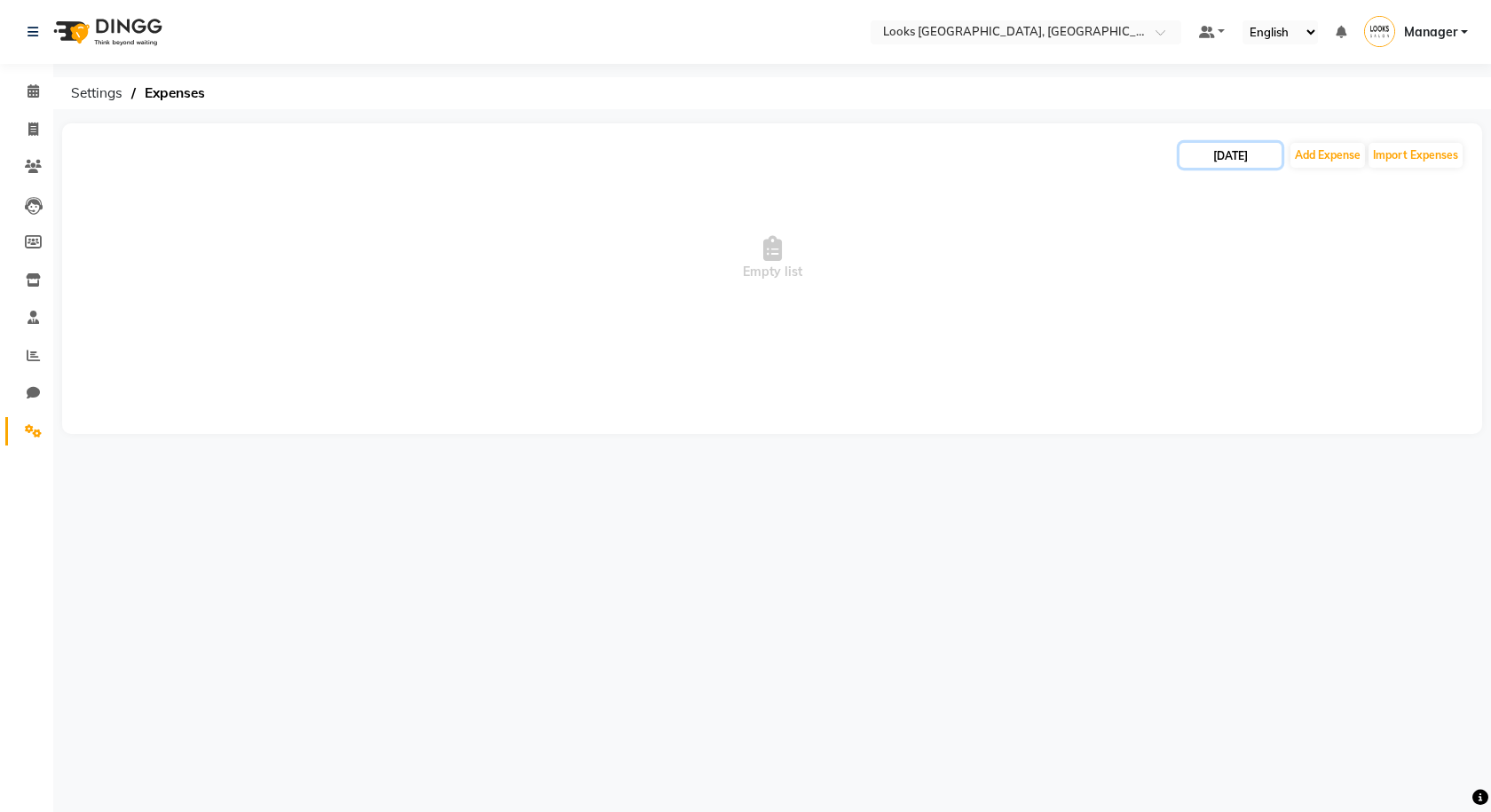
click at [1240, 161] on input "01-08-2025" at bounding box center [1231, 155] width 102 height 25
select select "8"
select select "2025"
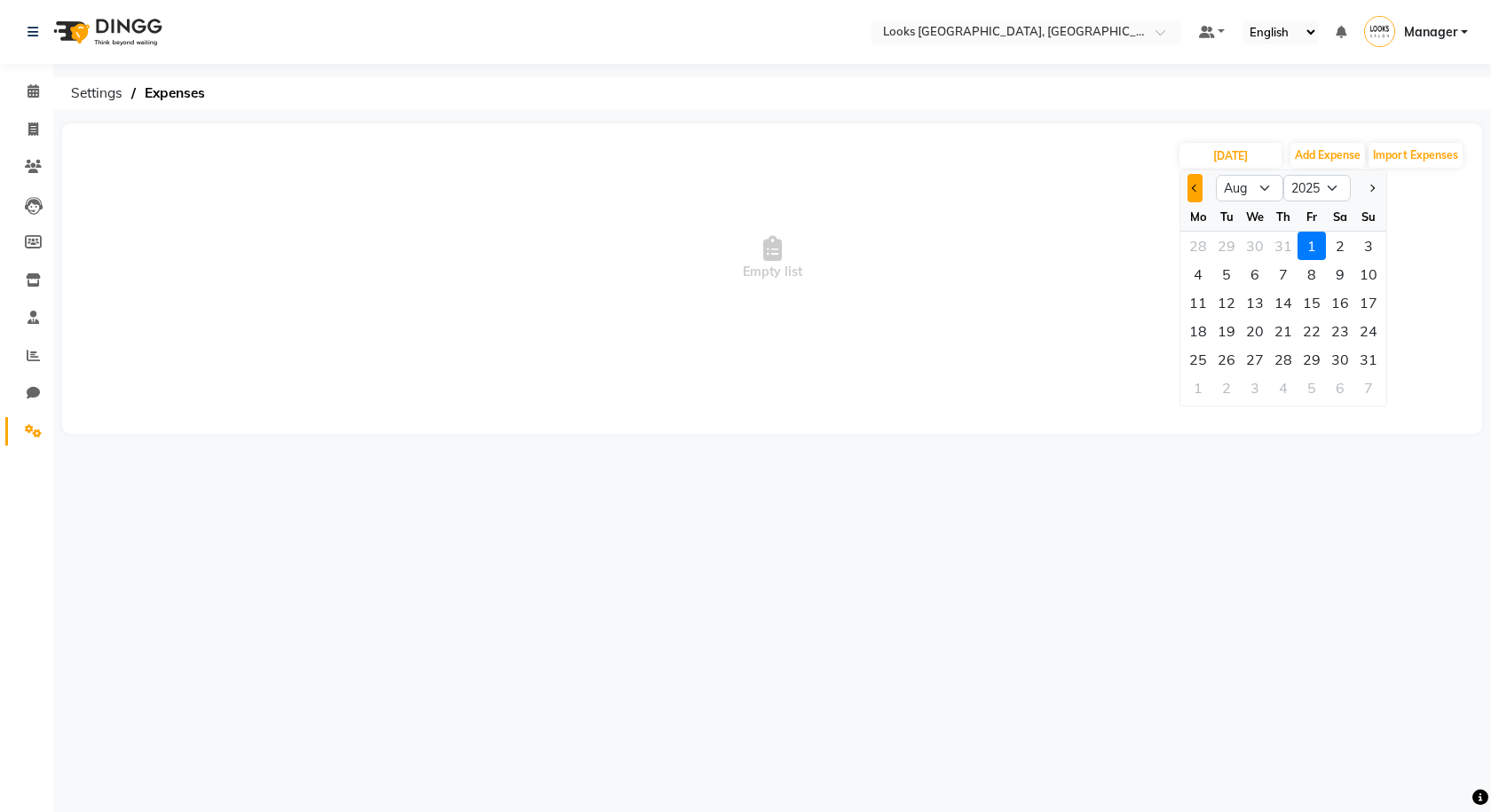
click at [1194, 178] on button "Previous month" at bounding box center [1195, 188] width 15 height 29
select select "7"
click at [1265, 346] on div "30" at bounding box center [1255, 359] width 29 height 29
type input "30-07-2025"
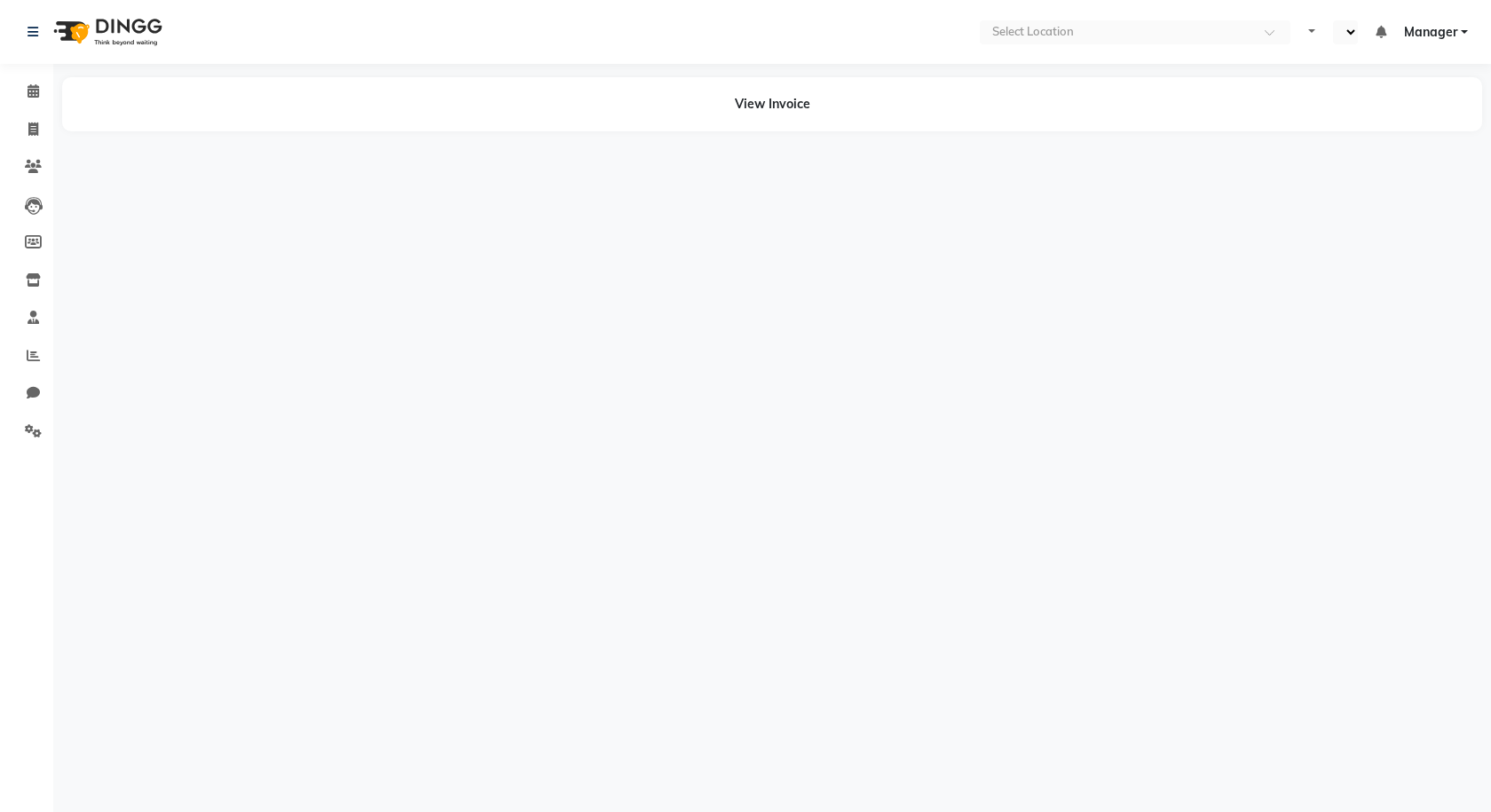
select select "en"
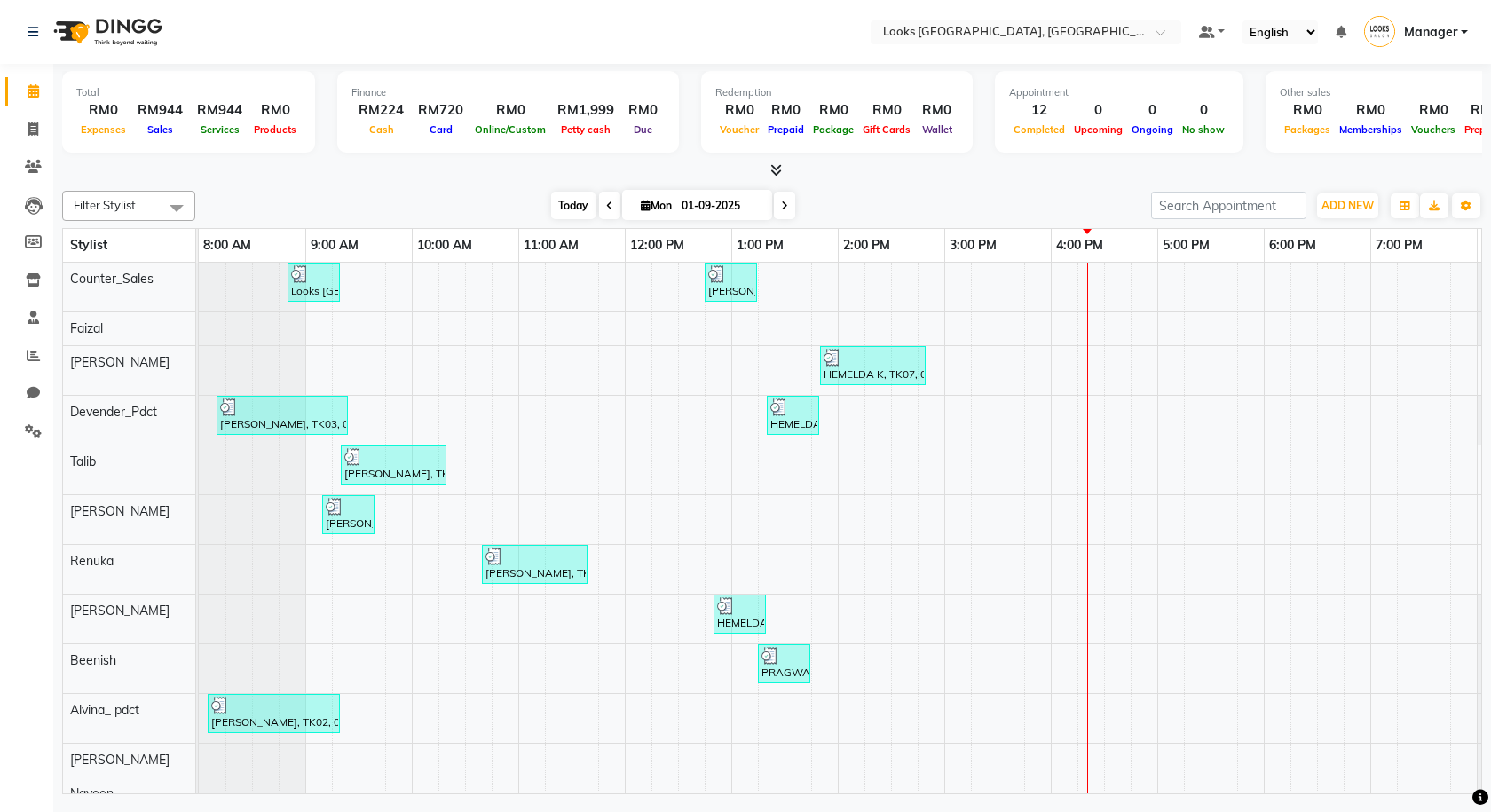
click at [556, 214] on span "Today" at bounding box center [573, 206] width 44 height 28
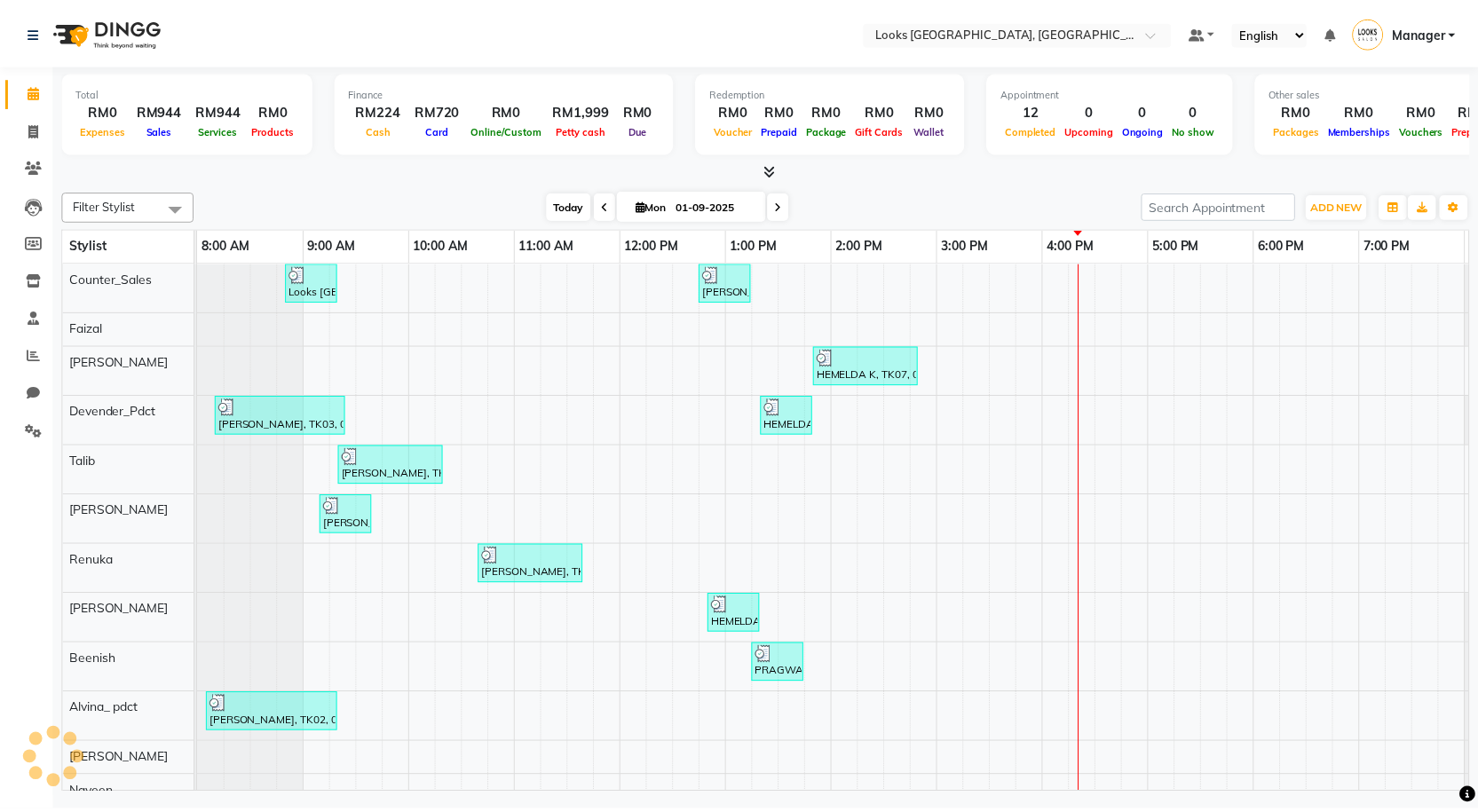
scroll to position [0, 102]
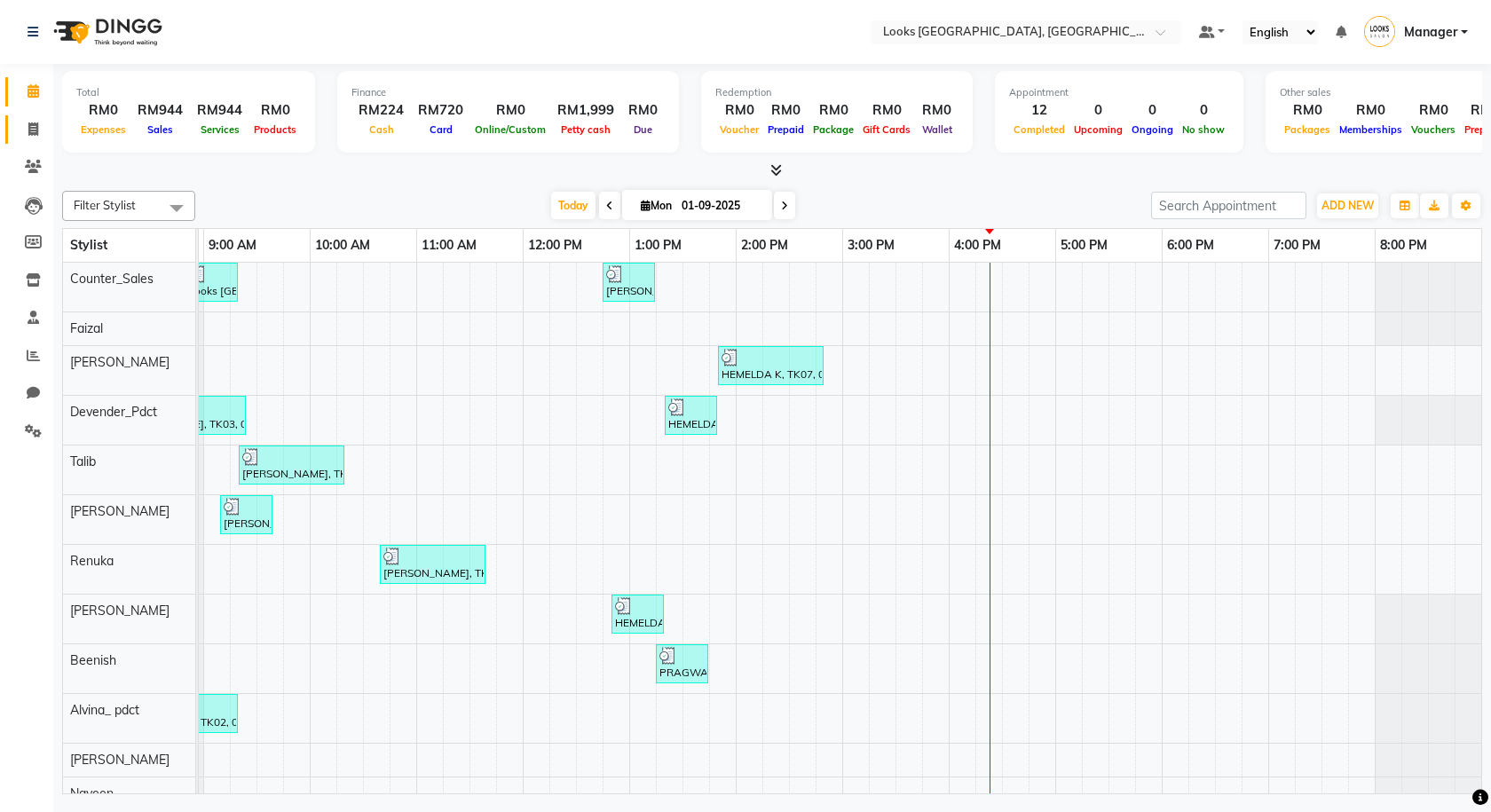
click at [18, 127] on span at bounding box center [33, 130] width 32 height 21
select select "service"
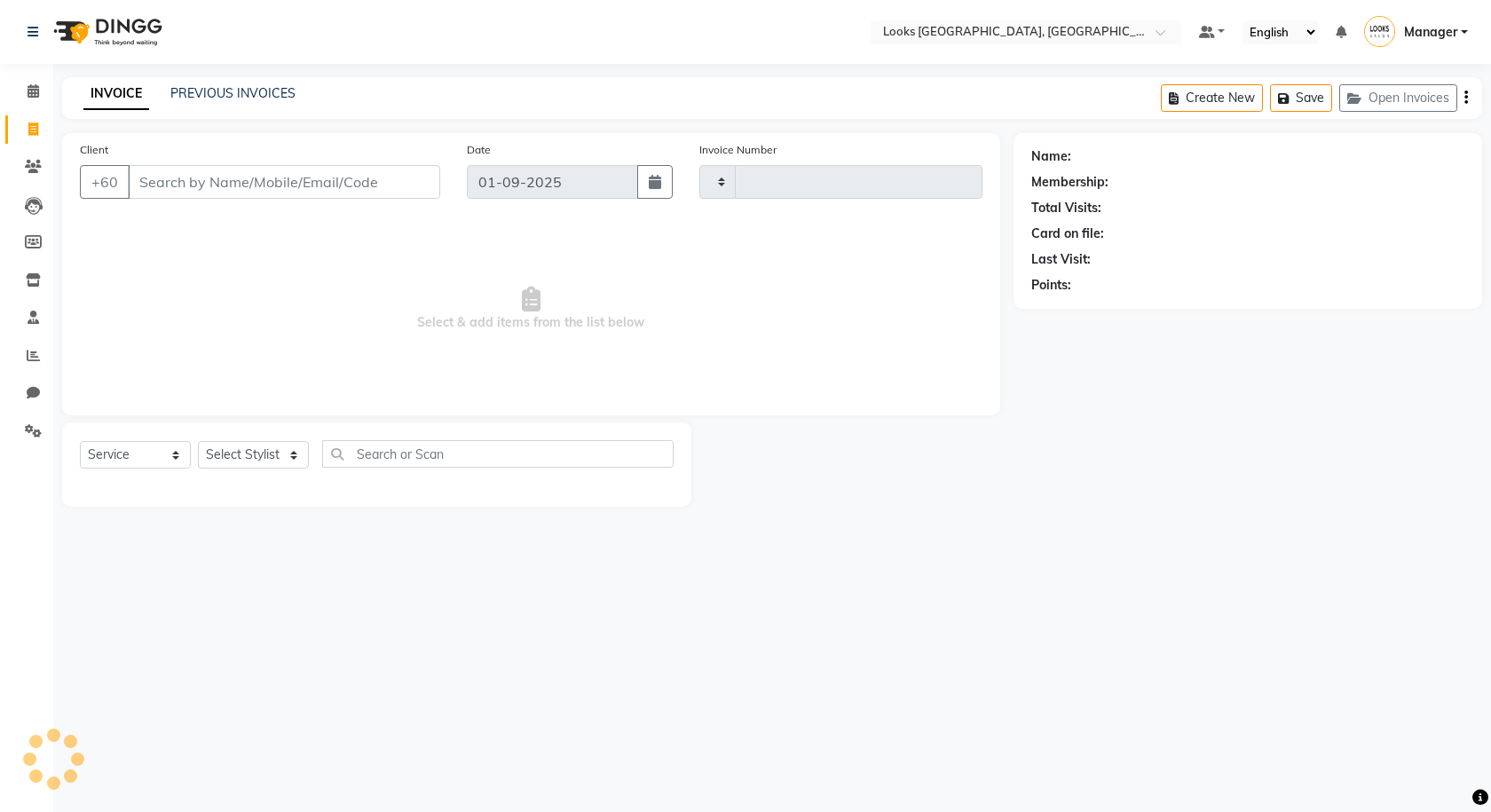
type input "1213"
select select "8109"
type input "16775375"
click at [417, 181] on span "Add Client" at bounding box center [394, 182] width 70 height 18
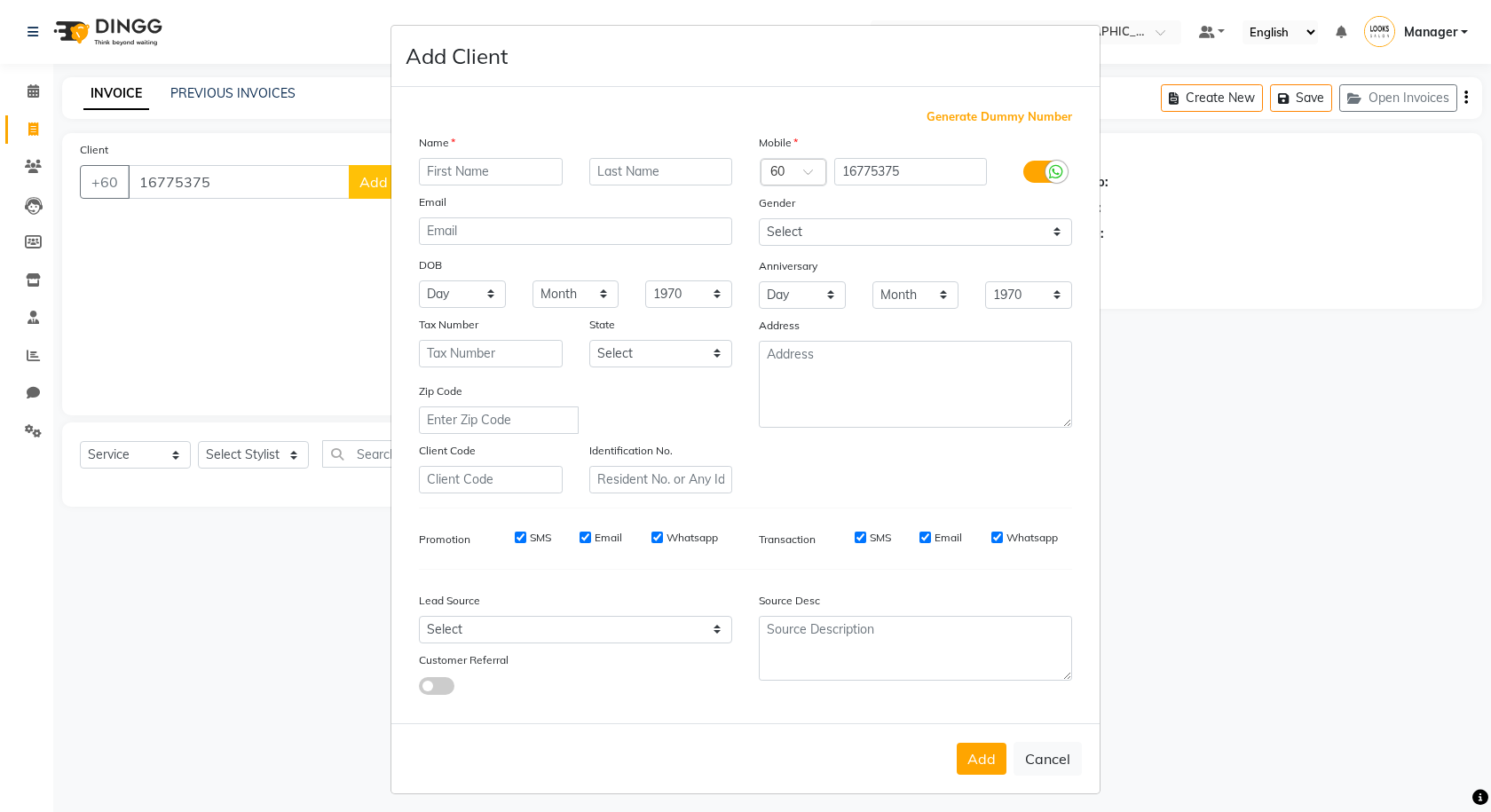
click at [1026, 166] on label at bounding box center [1043, 171] width 40 height 23
click at [0, 0] on input "checkbox" at bounding box center [0, 0] width 0 height 0
click at [526, 158] on input "text" at bounding box center [490, 171] width 144 height 28
type input "NAREN"
type input "K"
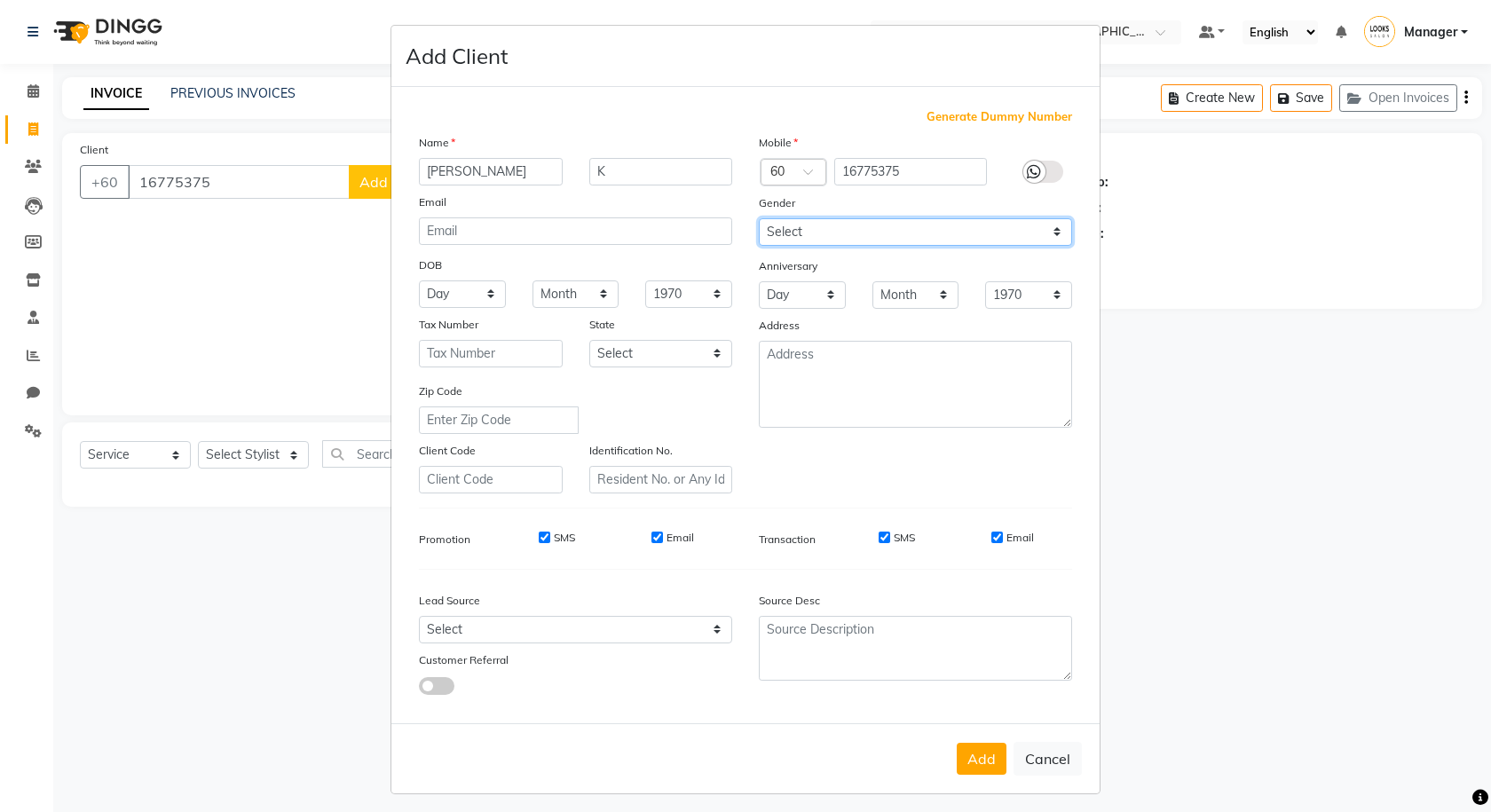
click at [964, 229] on select "Select Male Female Other Prefer Not To Say" at bounding box center [916, 232] width 313 height 28
click at [759, 219] on select "Select Male Female Other Prefer Not To Say" at bounding box center [916, 232] width 313 height 28
click at [974, 217] on div "Gender" at bounding box center [915, 206] width 340 height 25
click at [973, 244] on select "Select Male Female Other Prefer Not To Say" at bounding box center [916, 232] width 313 height 28
select select "male"
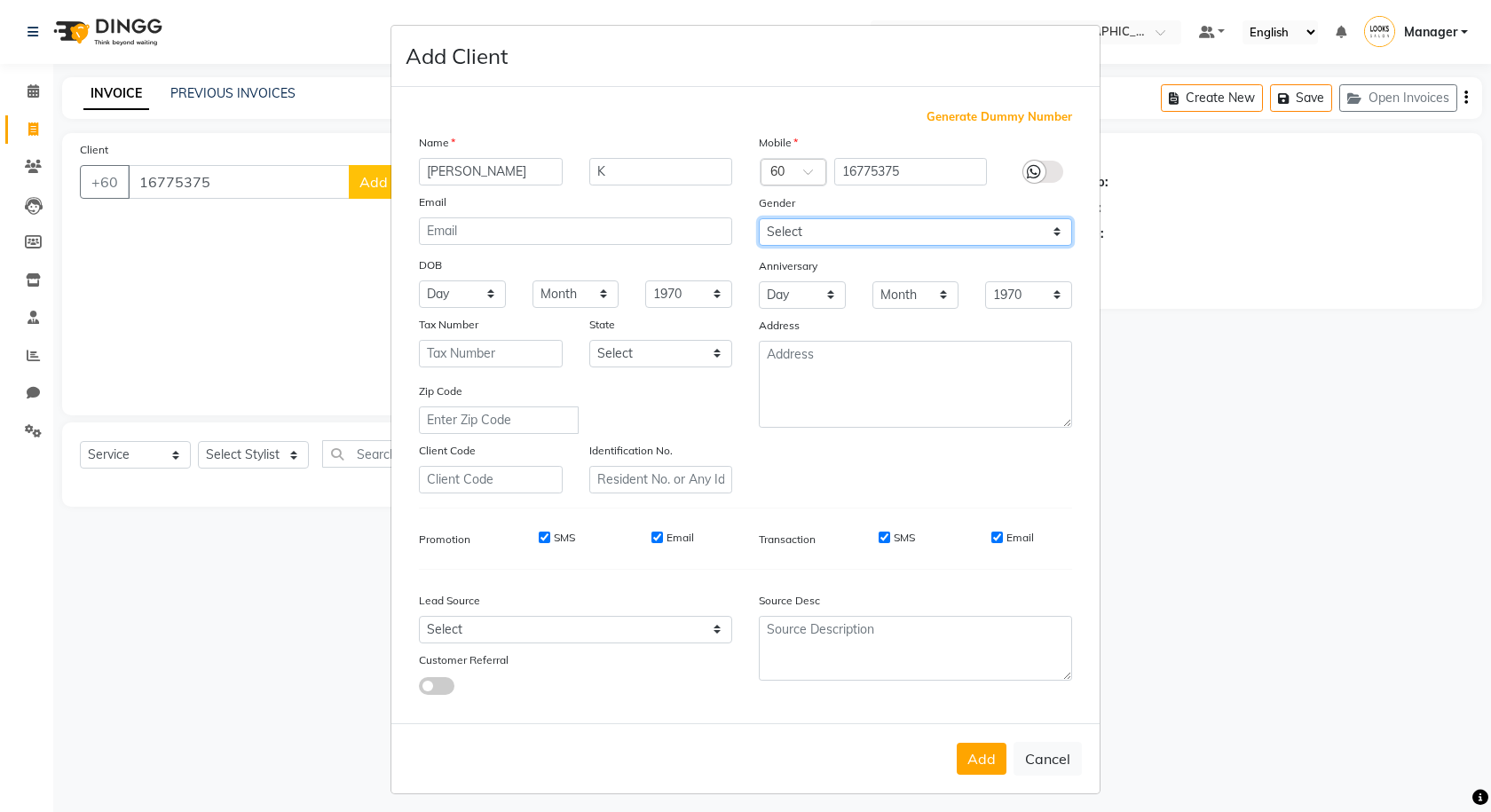
click at [759, 219] on select "Select Male Female Other Prefer Not To Say" at bounding box center [916, 232] width 313 height 28
click at [967, 750] on button "Add" at bounding box center [982, 758] width 49 height 31
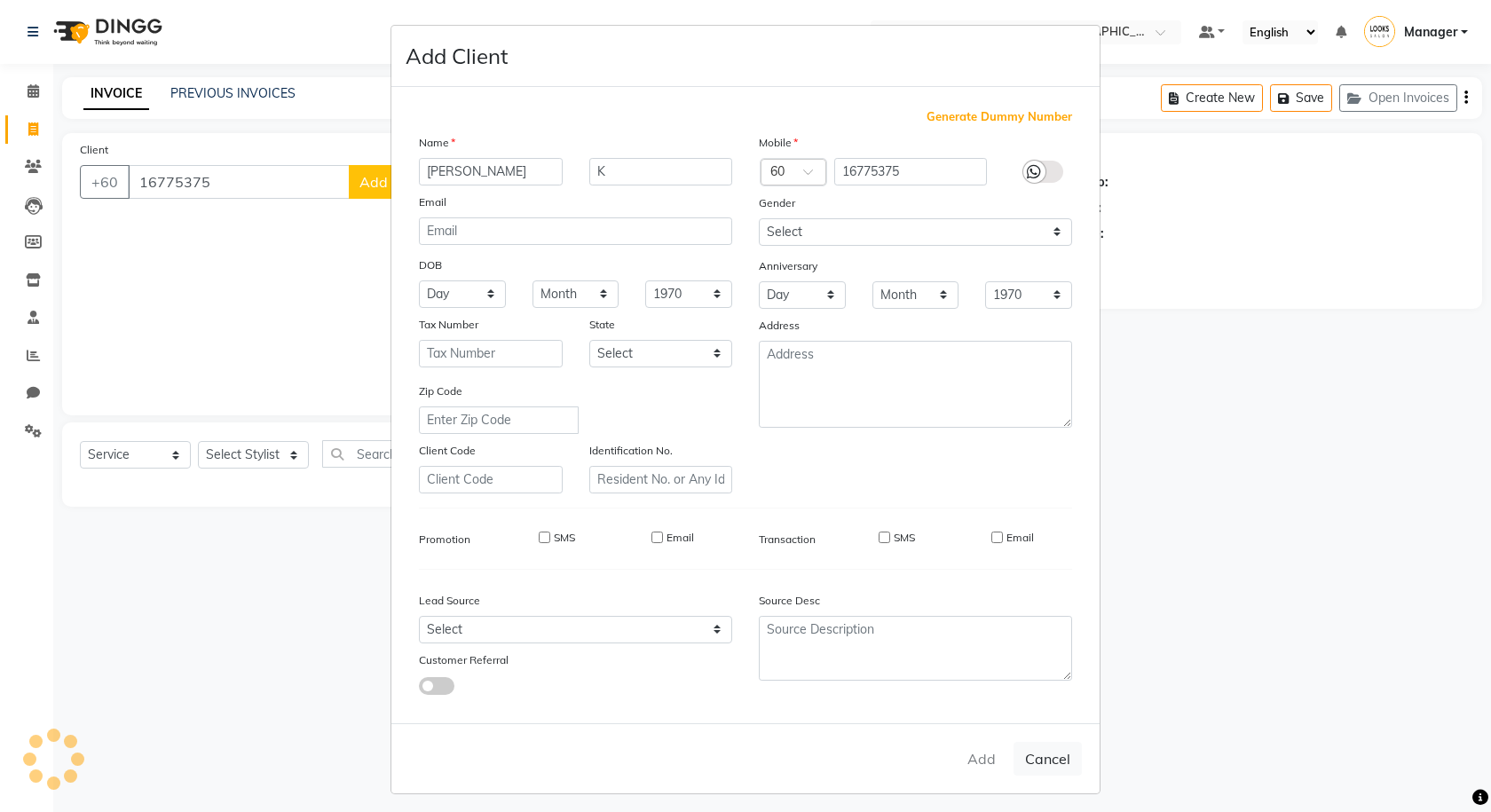
select select
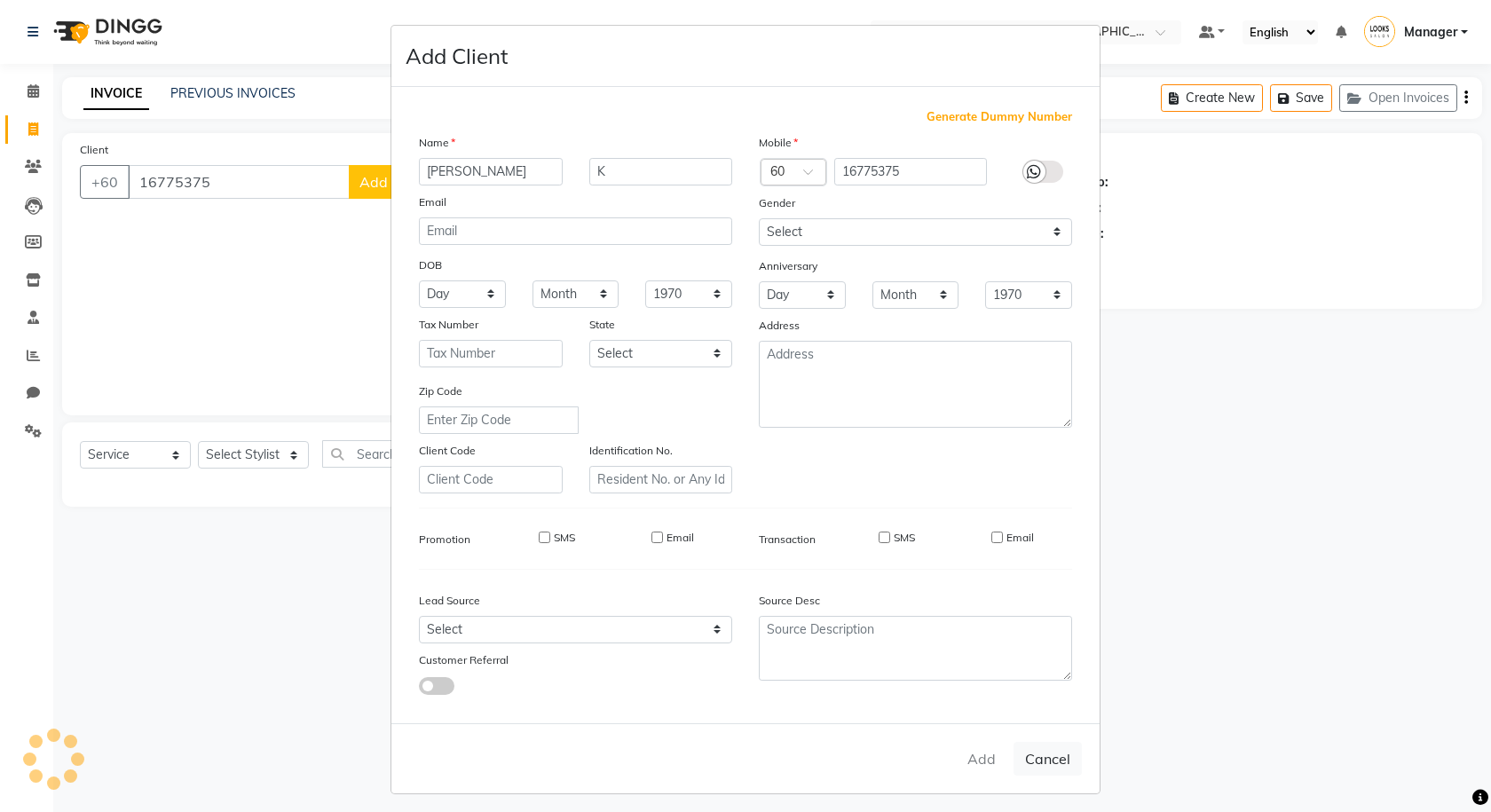
select select
checkbox input "false"
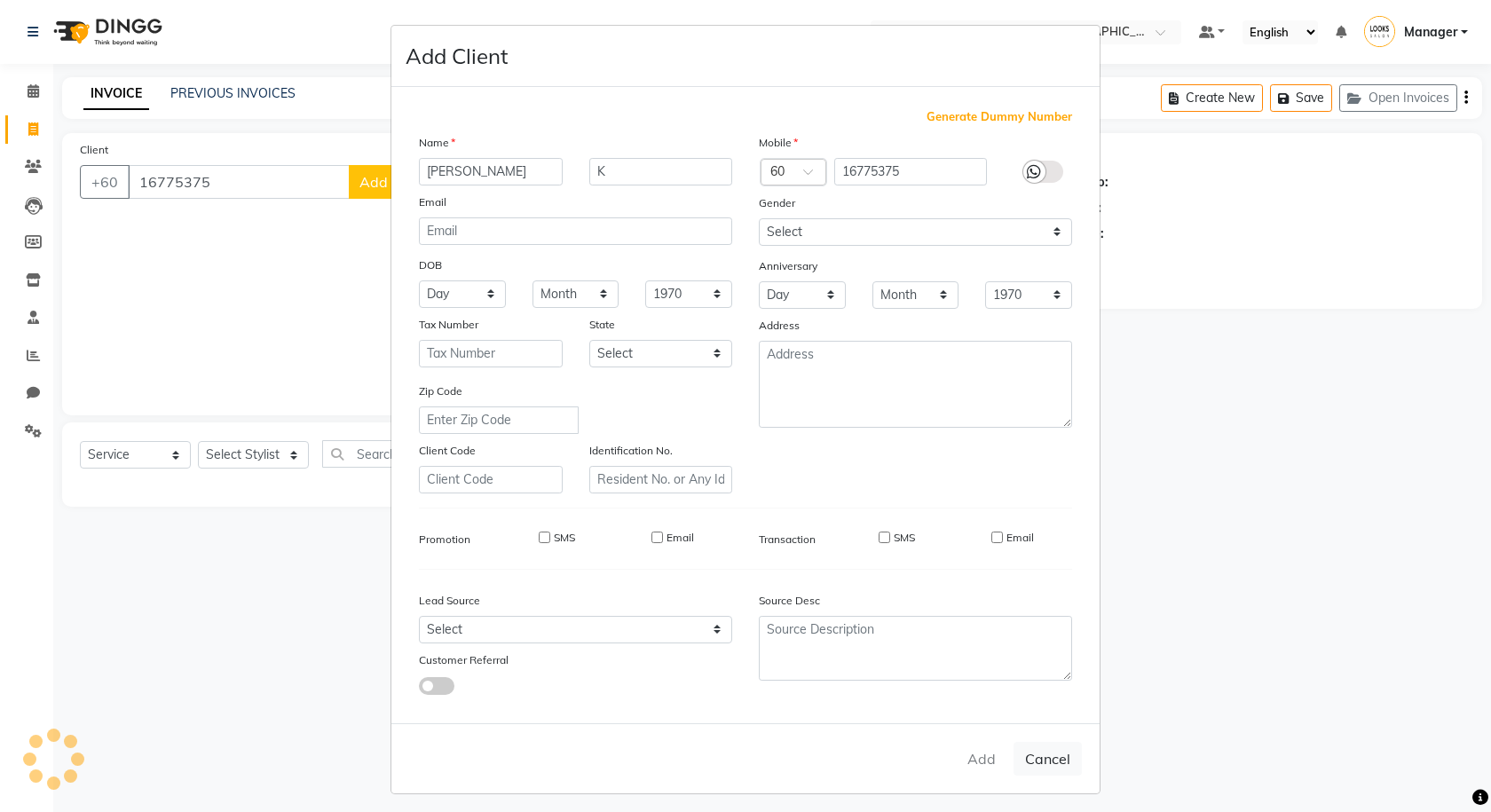
checkbox input "false"
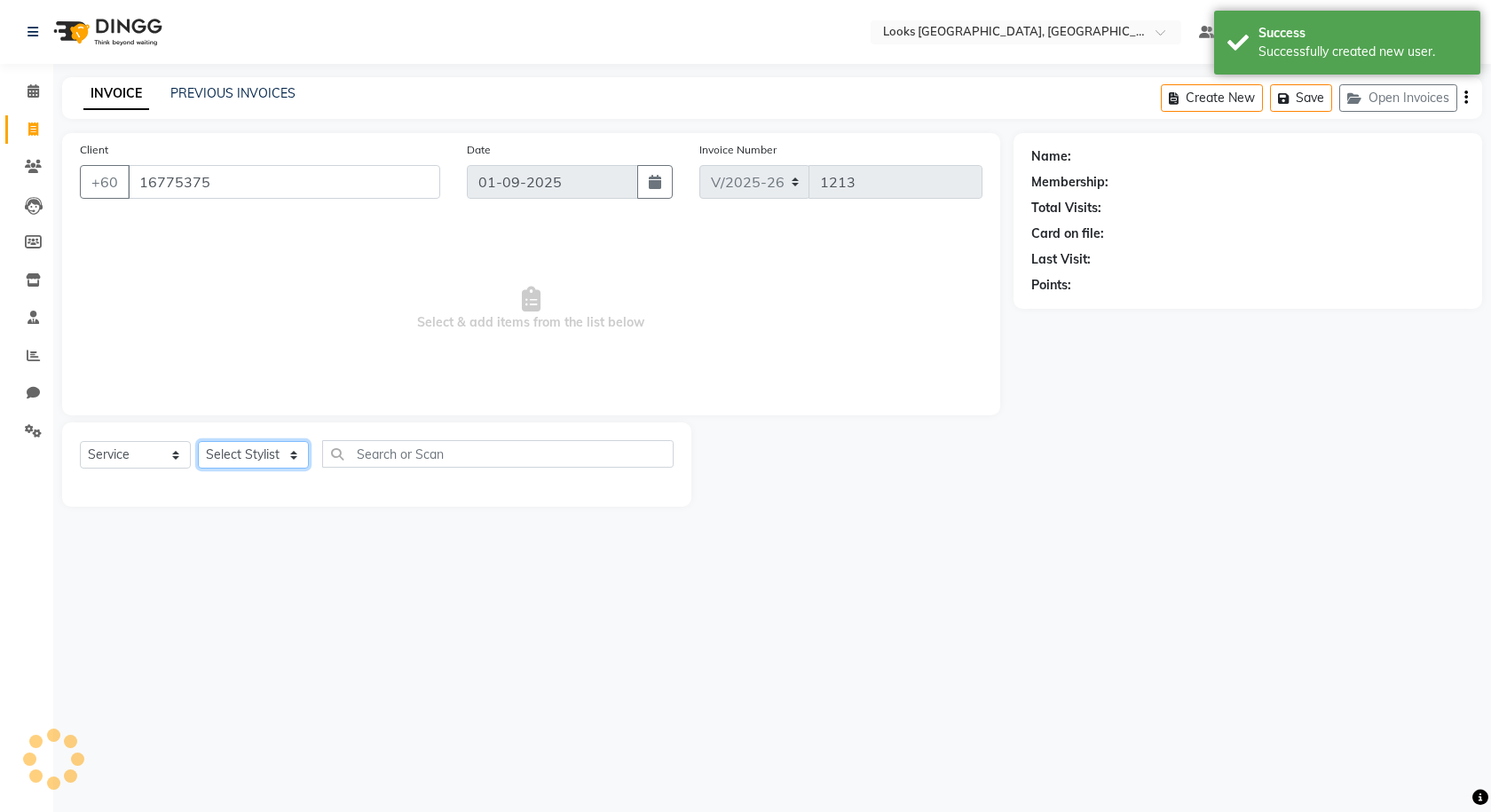
click at [267, 451] on select "Select Stylist Alvina_ pdct Awaiz_Mgr Beenish Counter_Sales Cynthia_pdct Devend…" at bounding box center [253, 455] width 111 height 28
select select "75537"
click at [198, 441] on select "Select Stylist Alvina_ pdct Awaiz_Mgr Beenish Counter_Sales Cynthia_pdct Devend…" at bounding box center [253, 455] width 111 height 28
select select "1: Object"
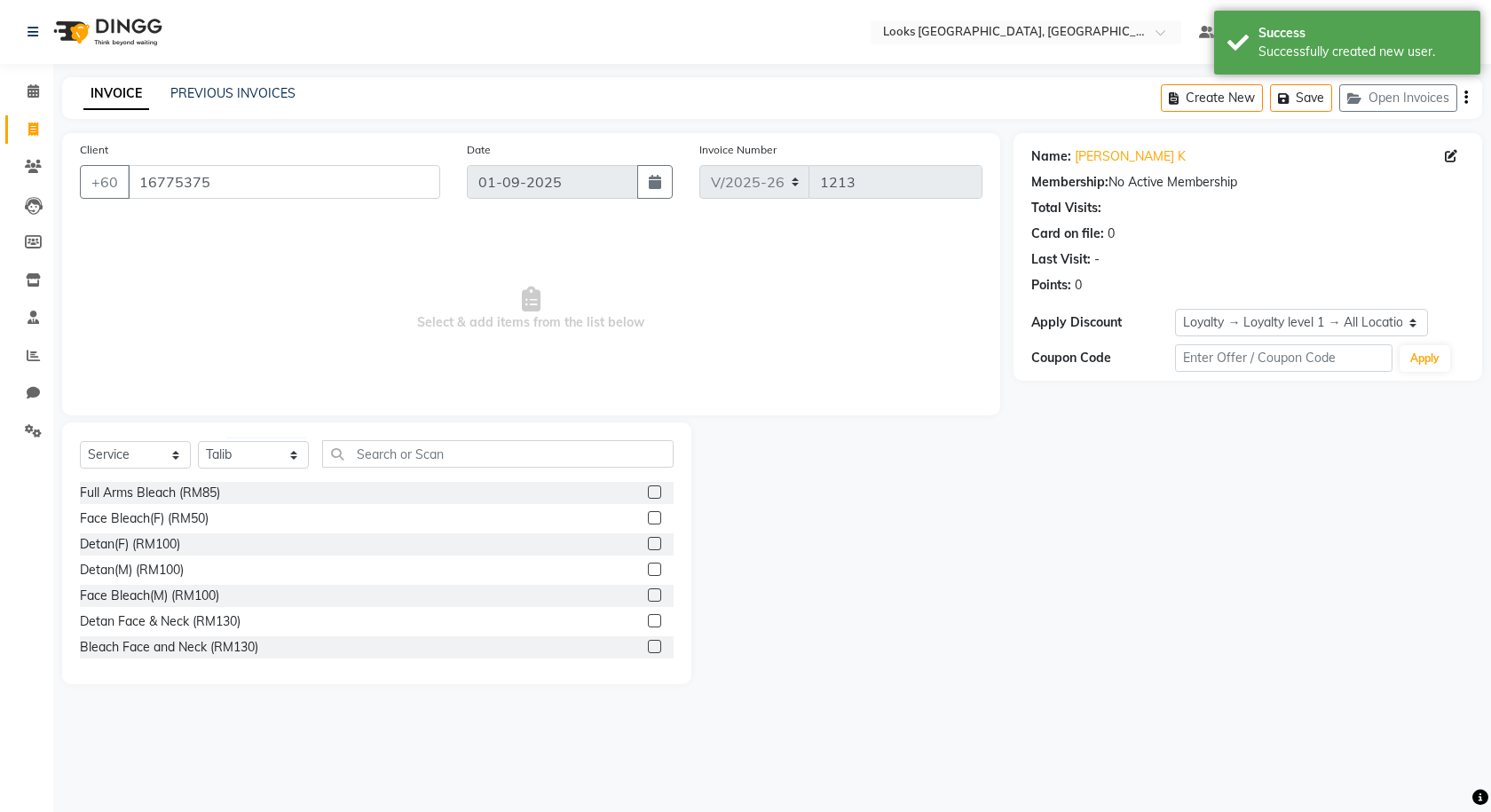
click at [372, 468] on div "Select Service Product Membership Package Voucher Prepaid Gift Card Select Styl…" at bounding box center [376, 461] width 594 height 41
click at [376, 458] on input "text" at bounding box center [497, 454] width 352 height 28
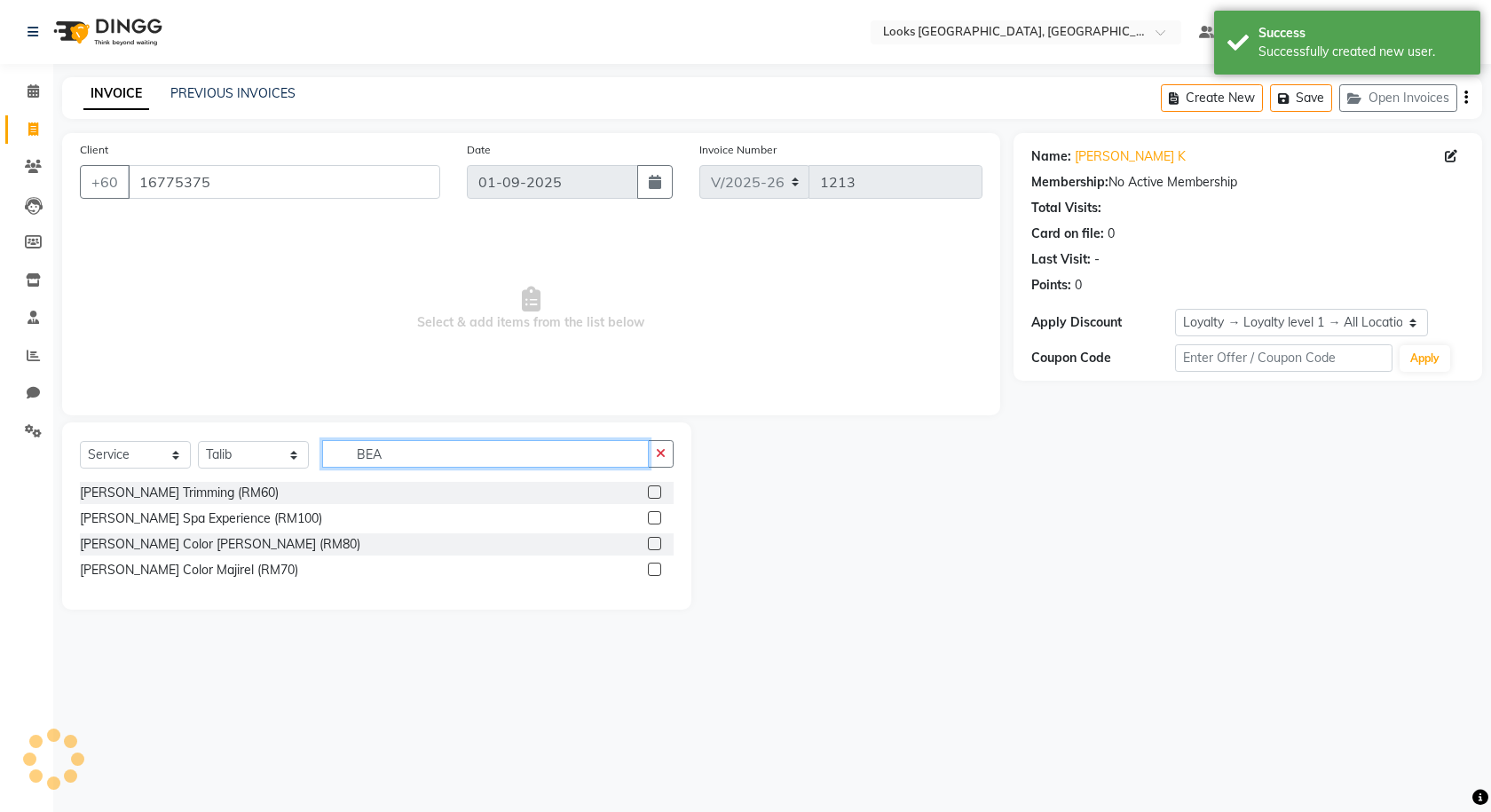
type input "BEA"
click at [657, 489] on label at bounding box center [655, 492] width 14 height 14
click at [657, 489] on input "checkbox" at bounding box center [654, 493] width 12 height 12
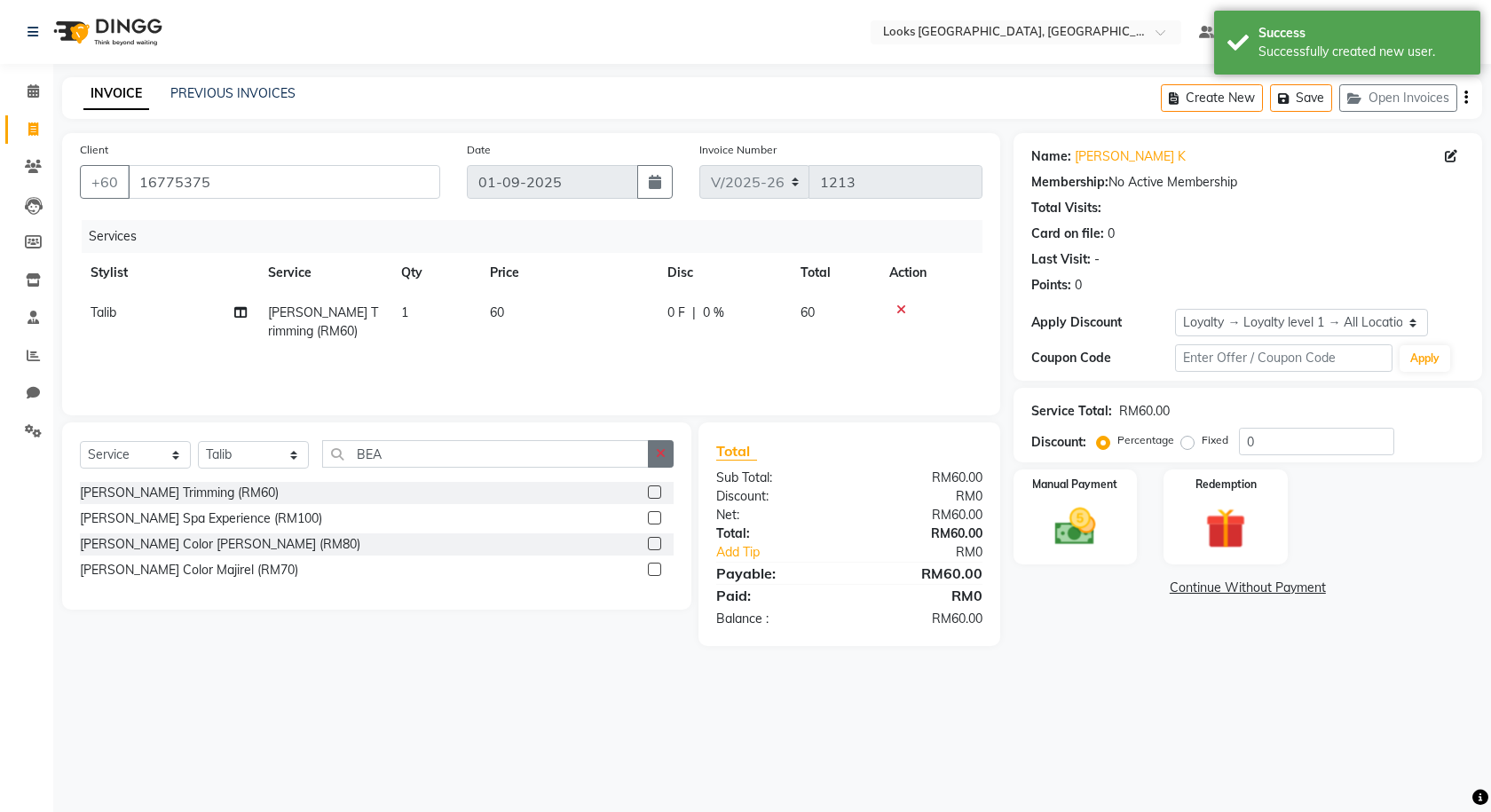
checkbox input "false"
click at [656, 456] on icon "button" at bounding box center [661, 453] width 10 height 13
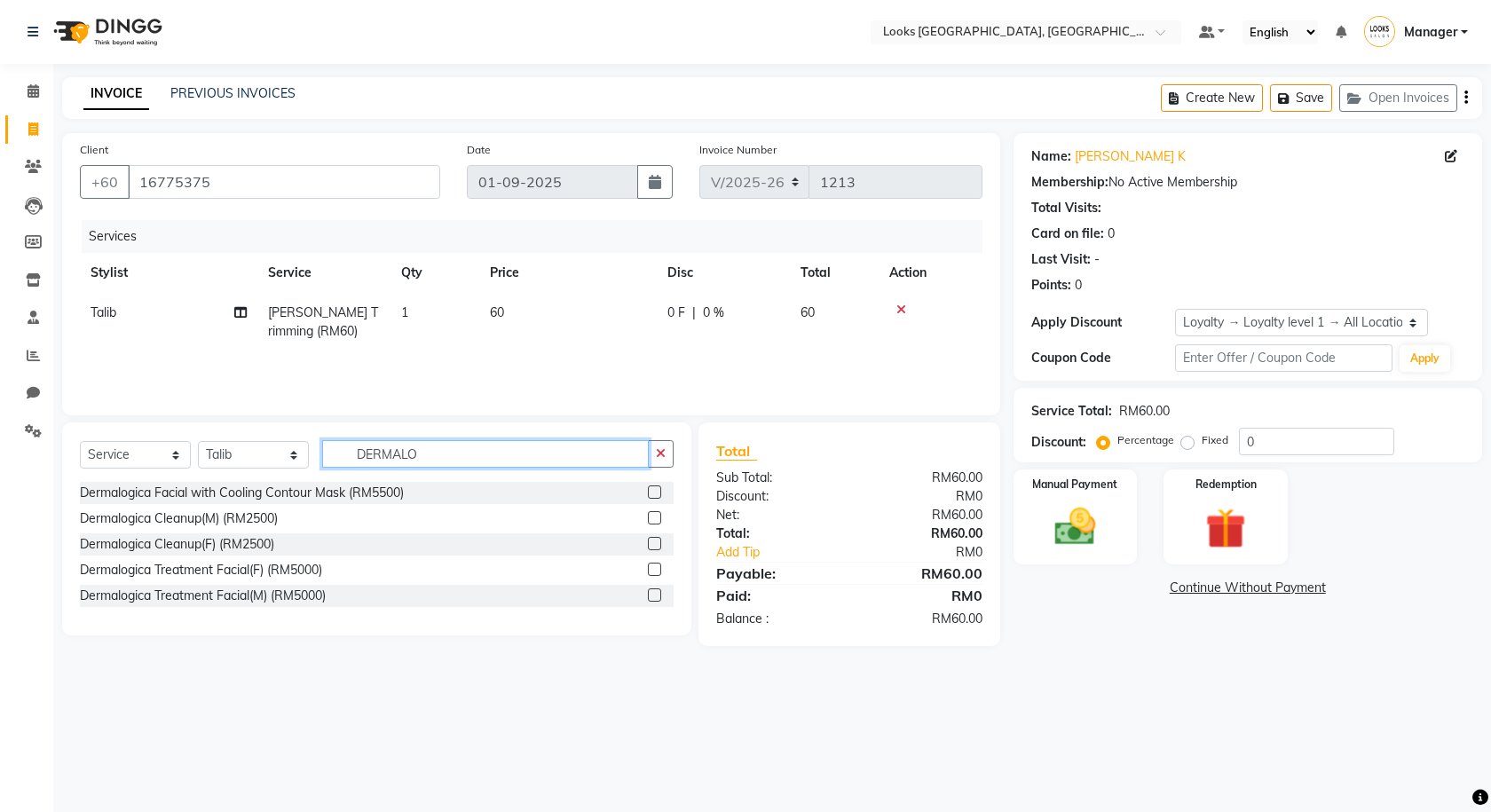
type input "DERMALO"
click at [652, 516] on label at bounding box center [655, 518] width 14 height 14
click at [652, 516] on input "checkbox" at bounding box center [654, 519] width 12 height 12
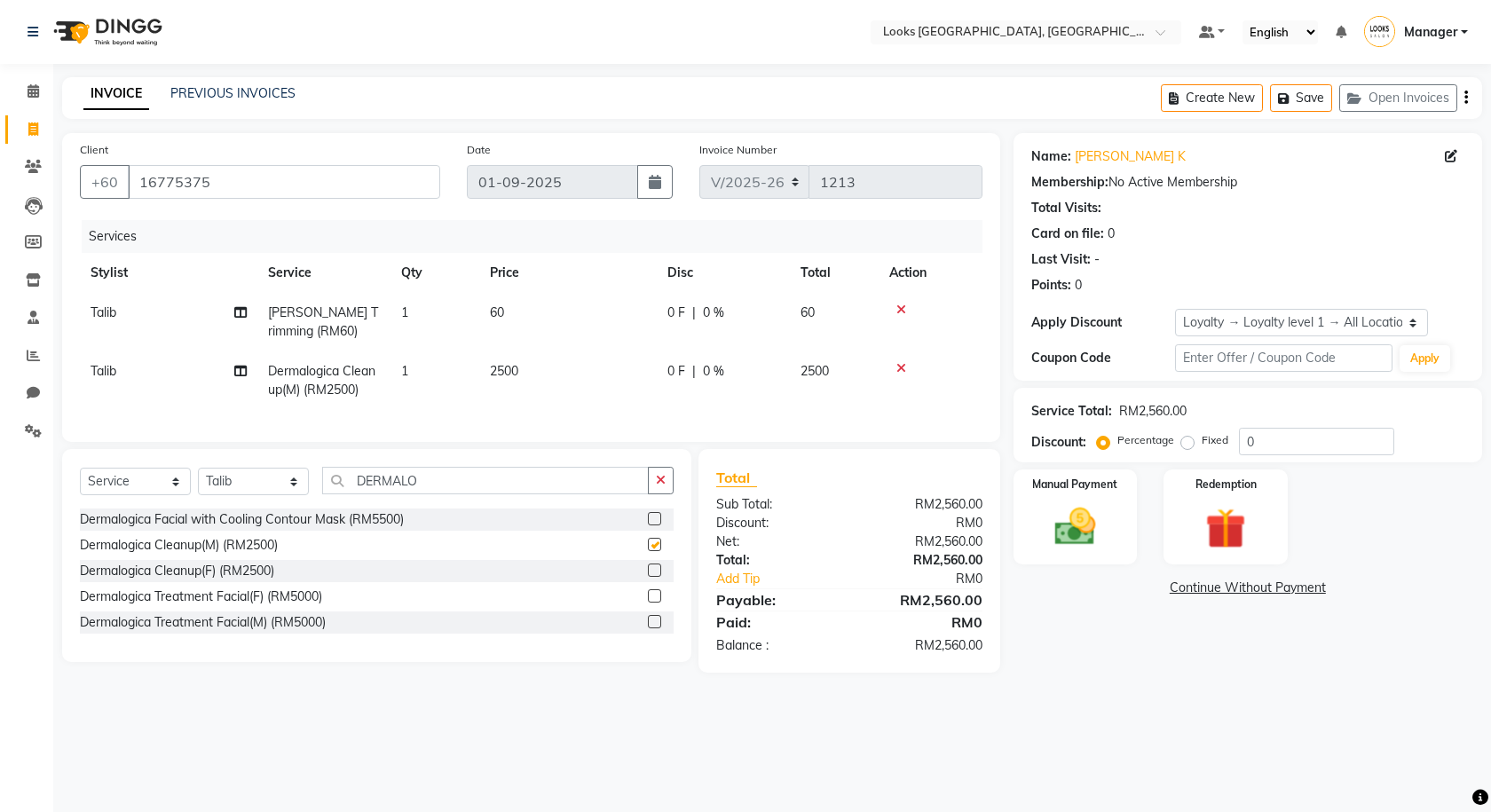
checkbox input "false"
click at [561, 373] on td "2500" at bounding box center [568, 380] width 177 height 58
select select "75537"
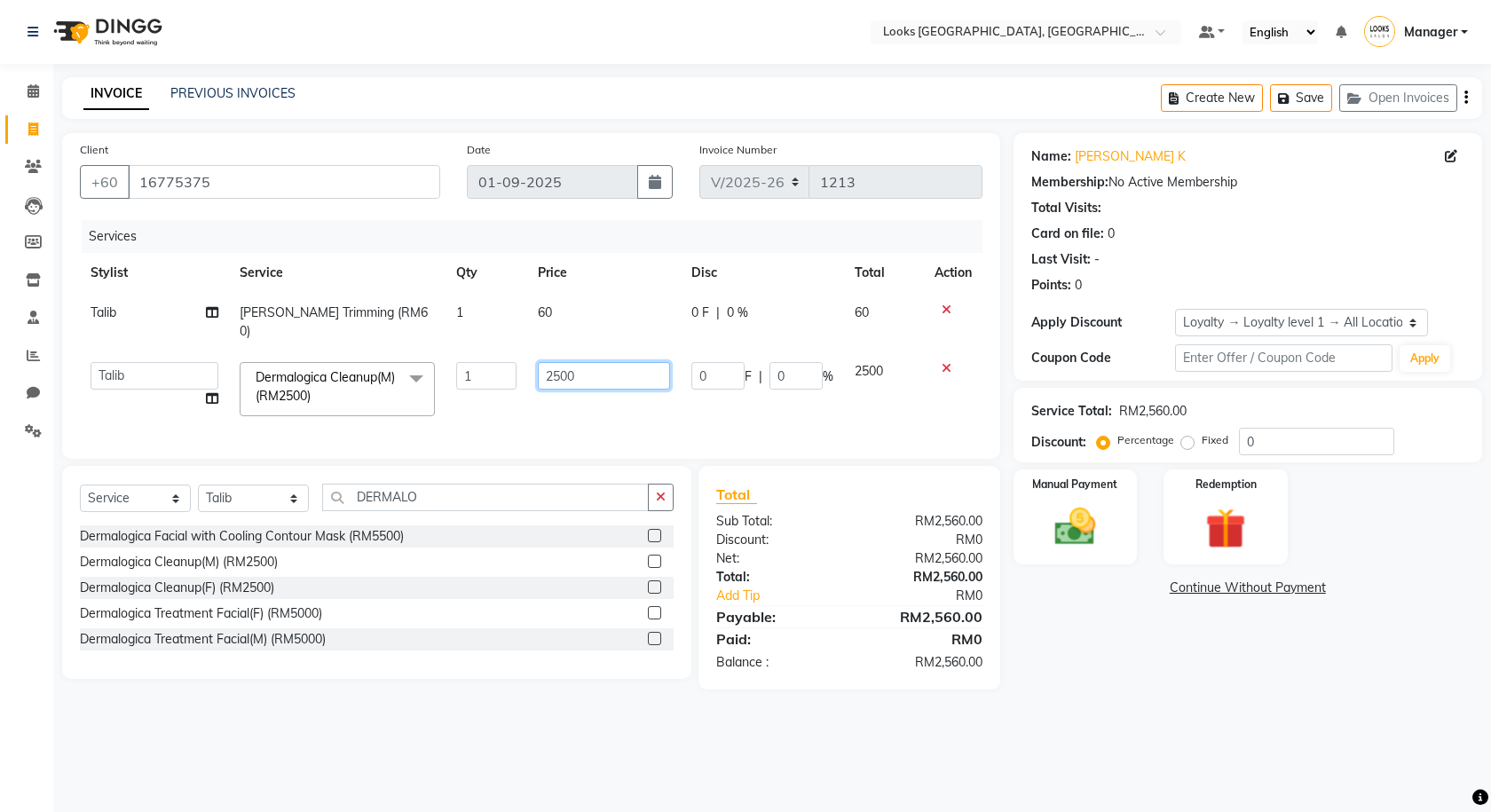
drag, startPoint x: 595, startPoint y: 348, endPoint x: 509, endPoint y: 348, distance: 86.0
click at [509, 351] on tr "Alvina_ pdct Awaiz_Mgr Beenish Counter_Sales Cynthia_pdct Devender_Pdct Faizal …" at bounding box center [531, 389] width 903 height 76
type input "200"
click at [563, 338] on tbody "Talib Beard Trimming (RM60) 1 60 0 F | 0 % 60 Alvina_ pdct Awaiz_Mgr Beenish Co…" at bounding box center [531, 359] width 903 height 134
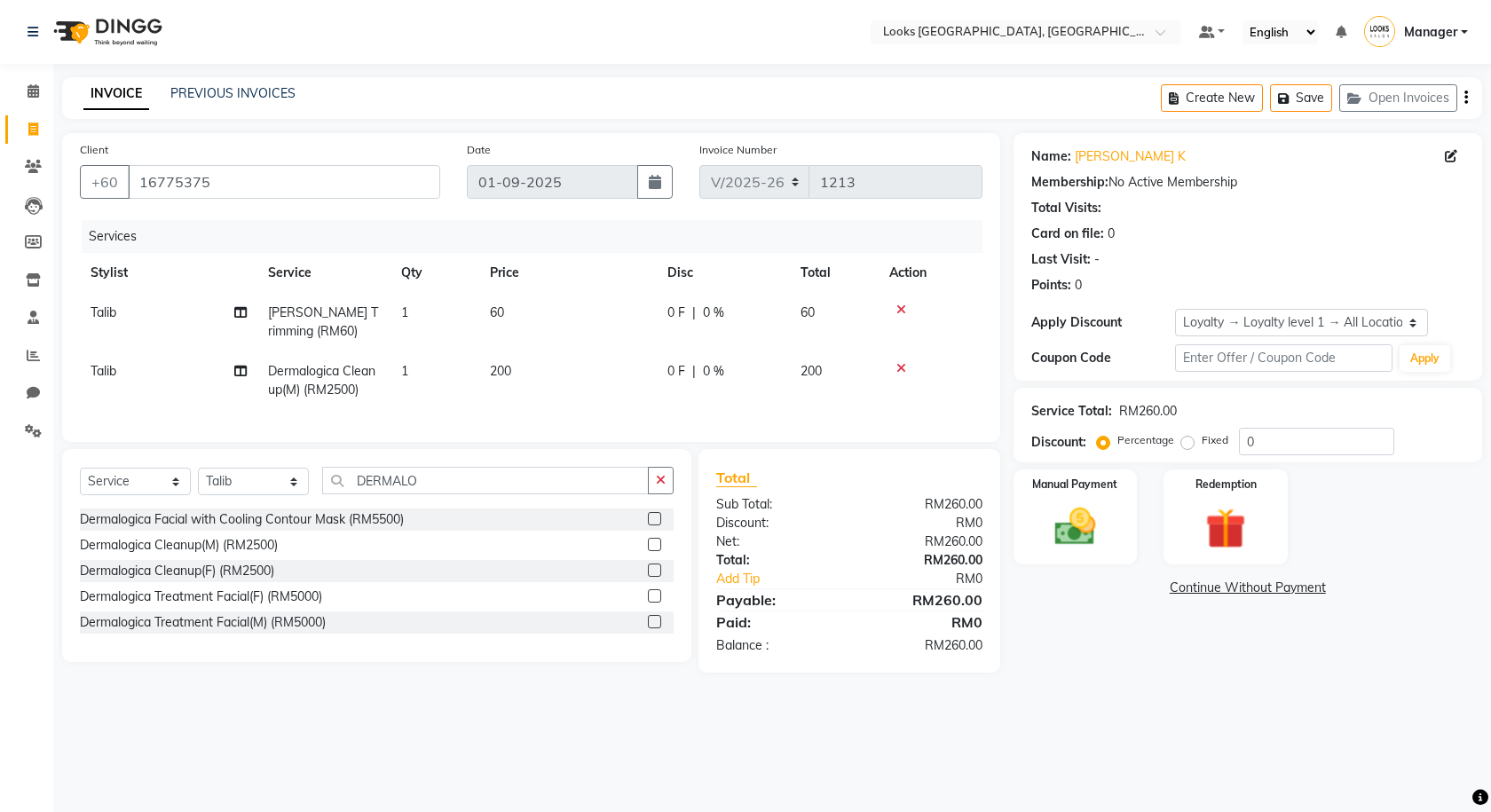
click at [678, 304] on span "0 F" at bounding box center [677, 312] width 18 height 19
select select "75537"
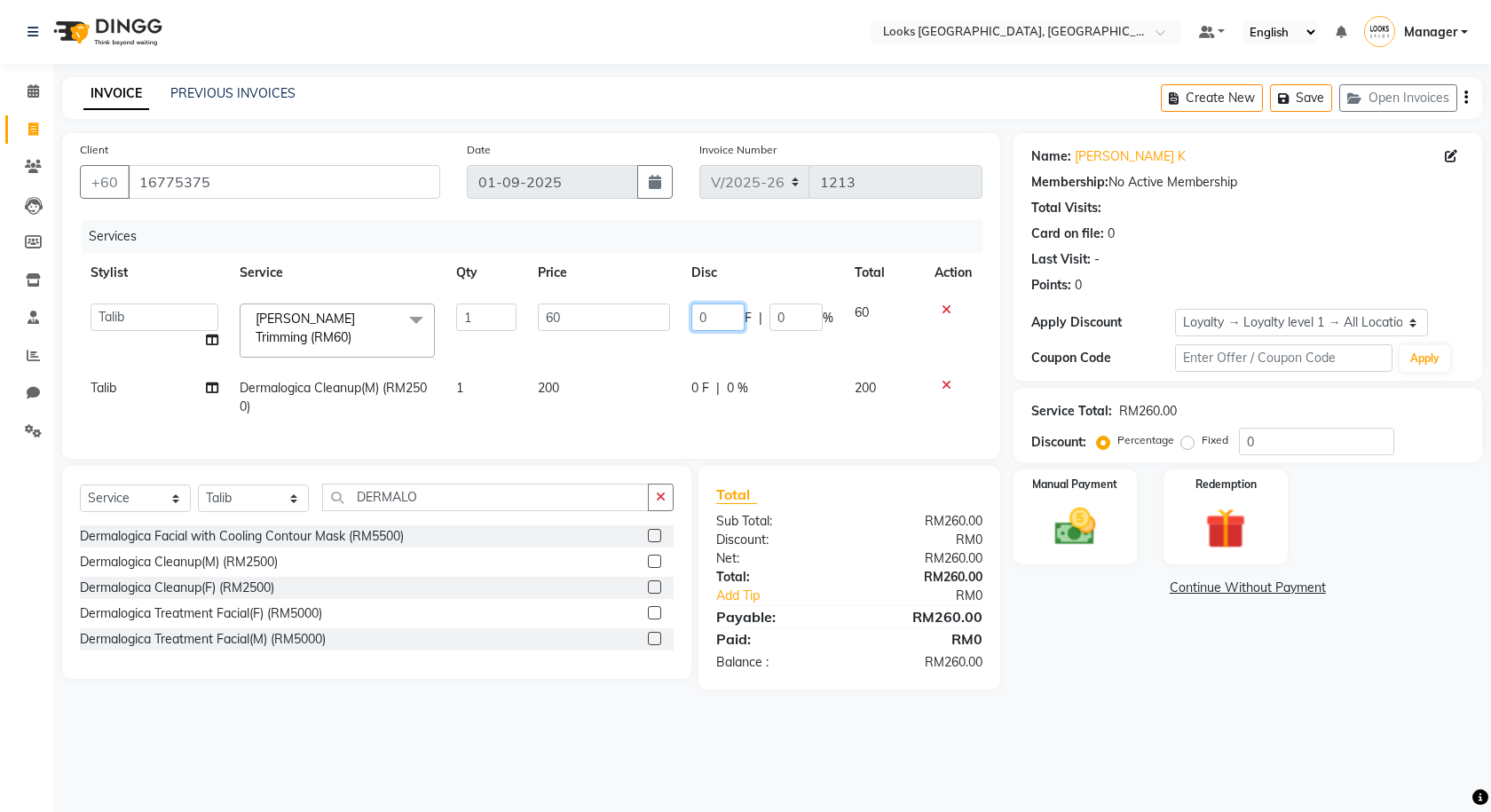
drag, startPoint x: 716, startPoint y: 313, endPoint x: 653, endPoint y: 306, distance: 63.4
click at [653, 306] on tr "Alvina_ pdct Awaiz_Mgr Beenish Counter_Sales Cynthia_pdct Devender_Pdct Faizal …" at bounding box center [531, 330] width 903 height 76
type input "22"
click at [1070, 678] on div "Name: Naren K Membership: No Active Membership Total Visits: Card on file: 0 La…" at bounding box center [1254, 410] width 482 height 556
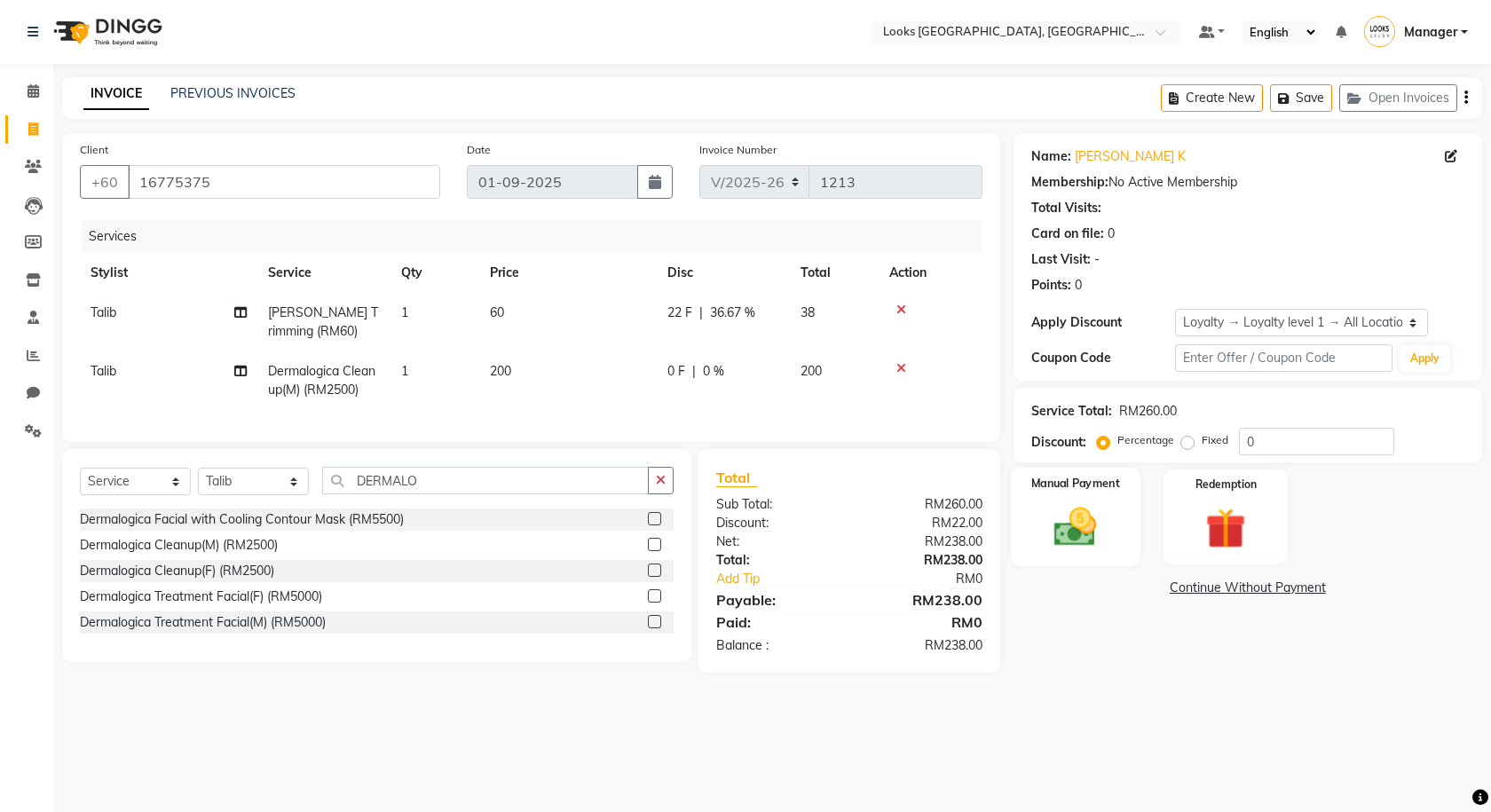
click at [1121, 482] on label "Manual Payment" at bounding box center [1075, 482] width 89 height 17
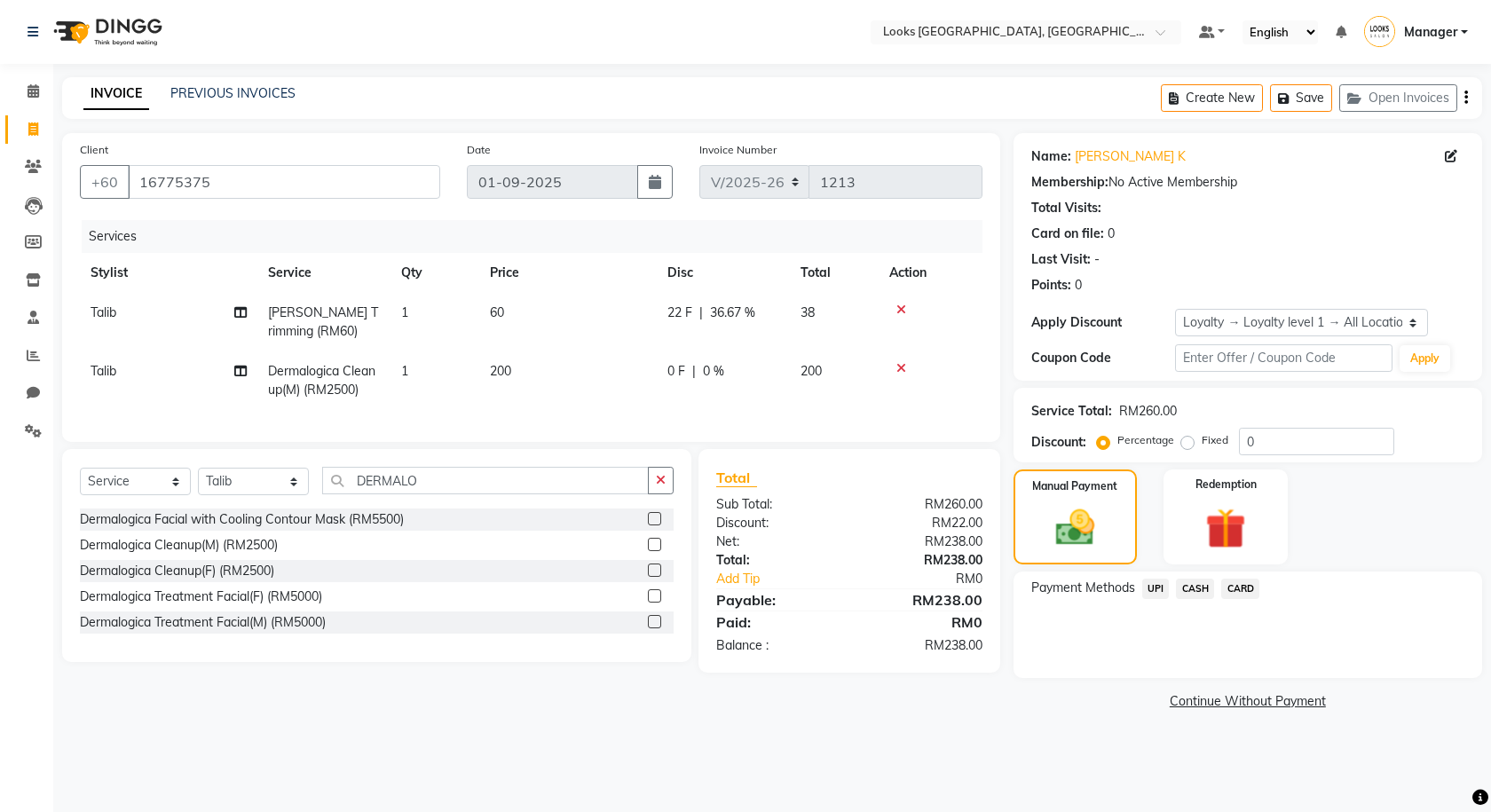
click at [1235, 591] on span "CARD" at bounding box center [1240, 589] width 38 height 21
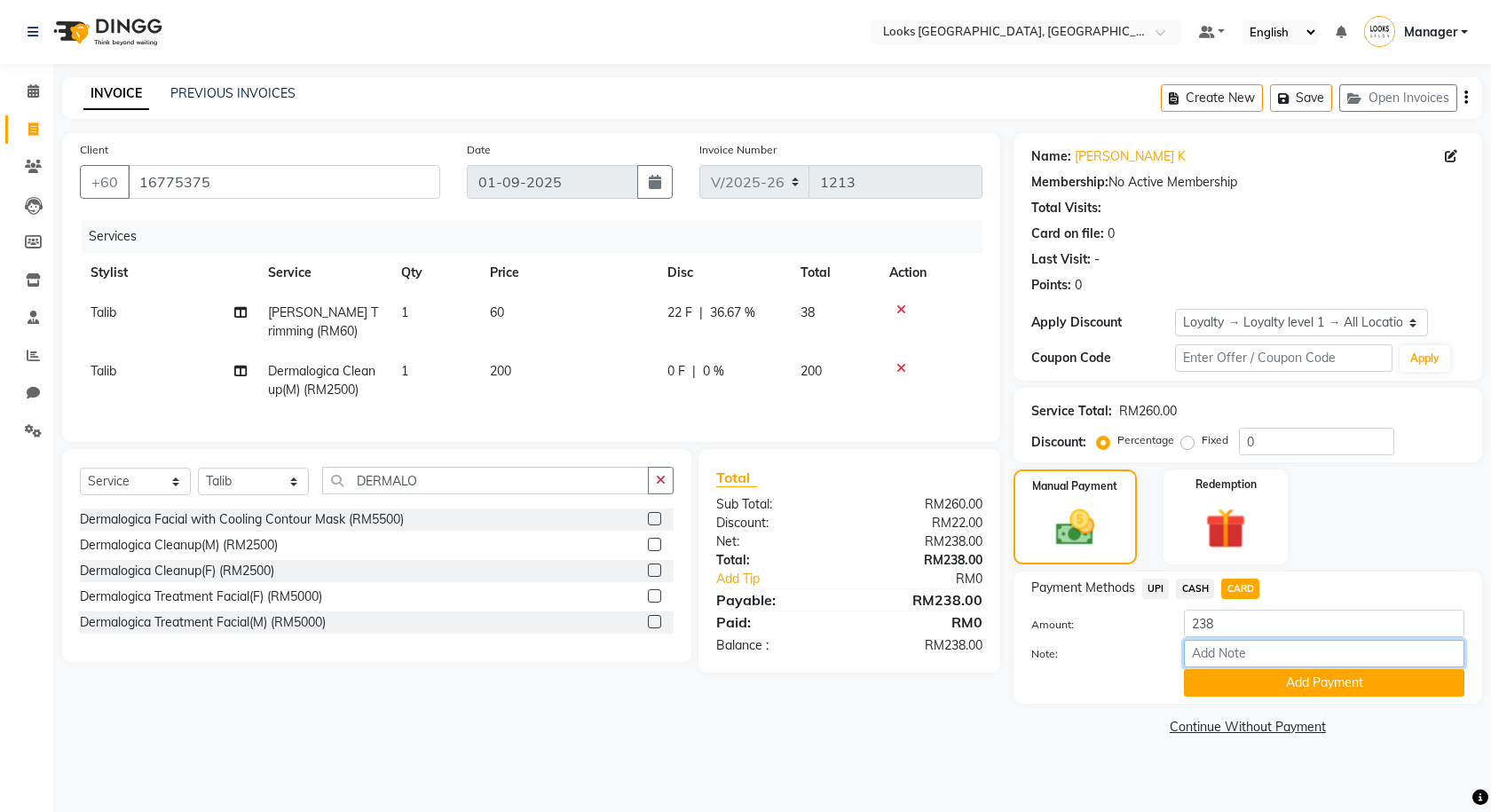
click at [1251, 652] on input "Note:" at bounding box center [1324, 654] width 281 height 28
type input "2011"
click at [1290, 691] on button "Add Payment" at bounding box center [1324, 683] width 281 height 28
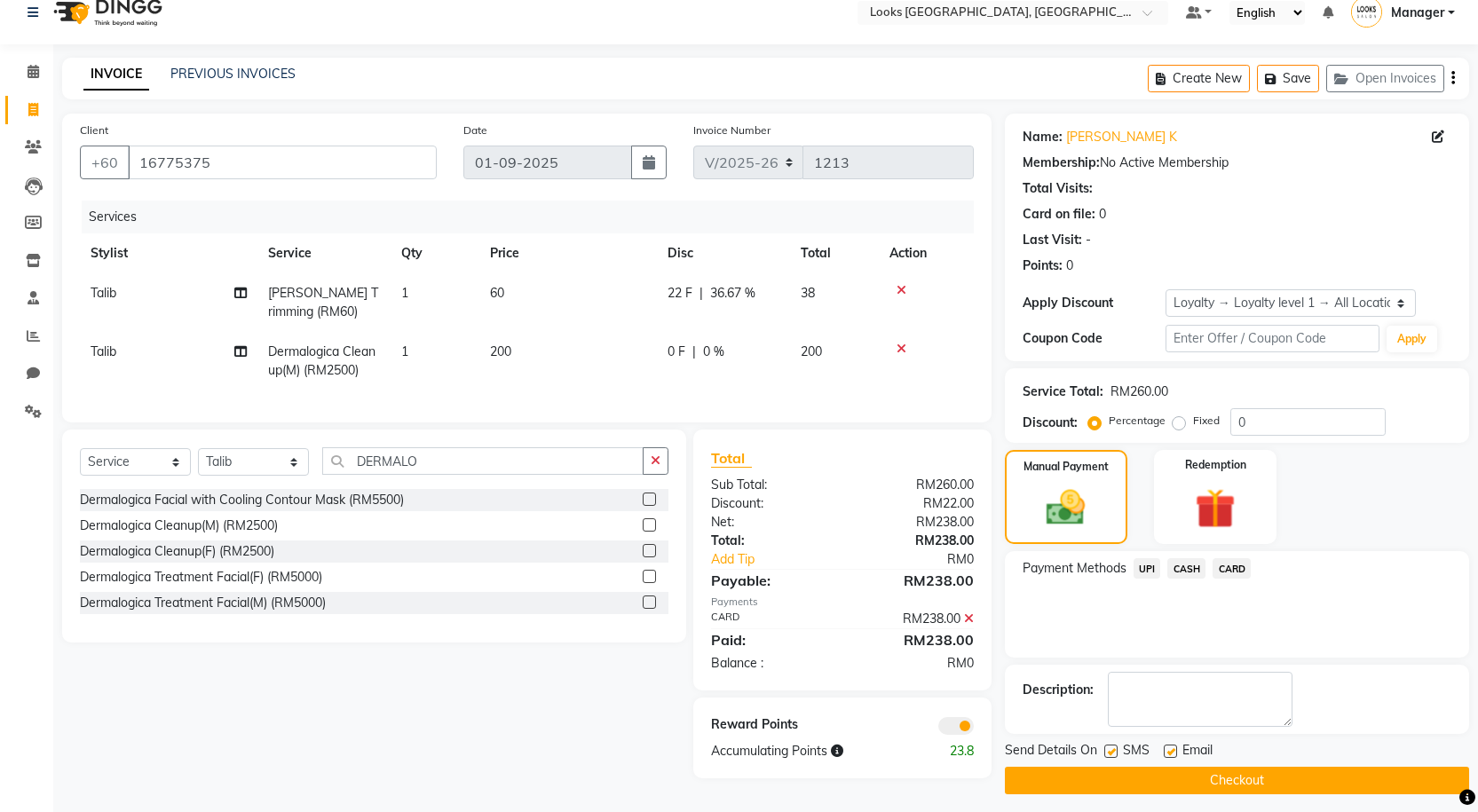
scroll to position [29, 0]
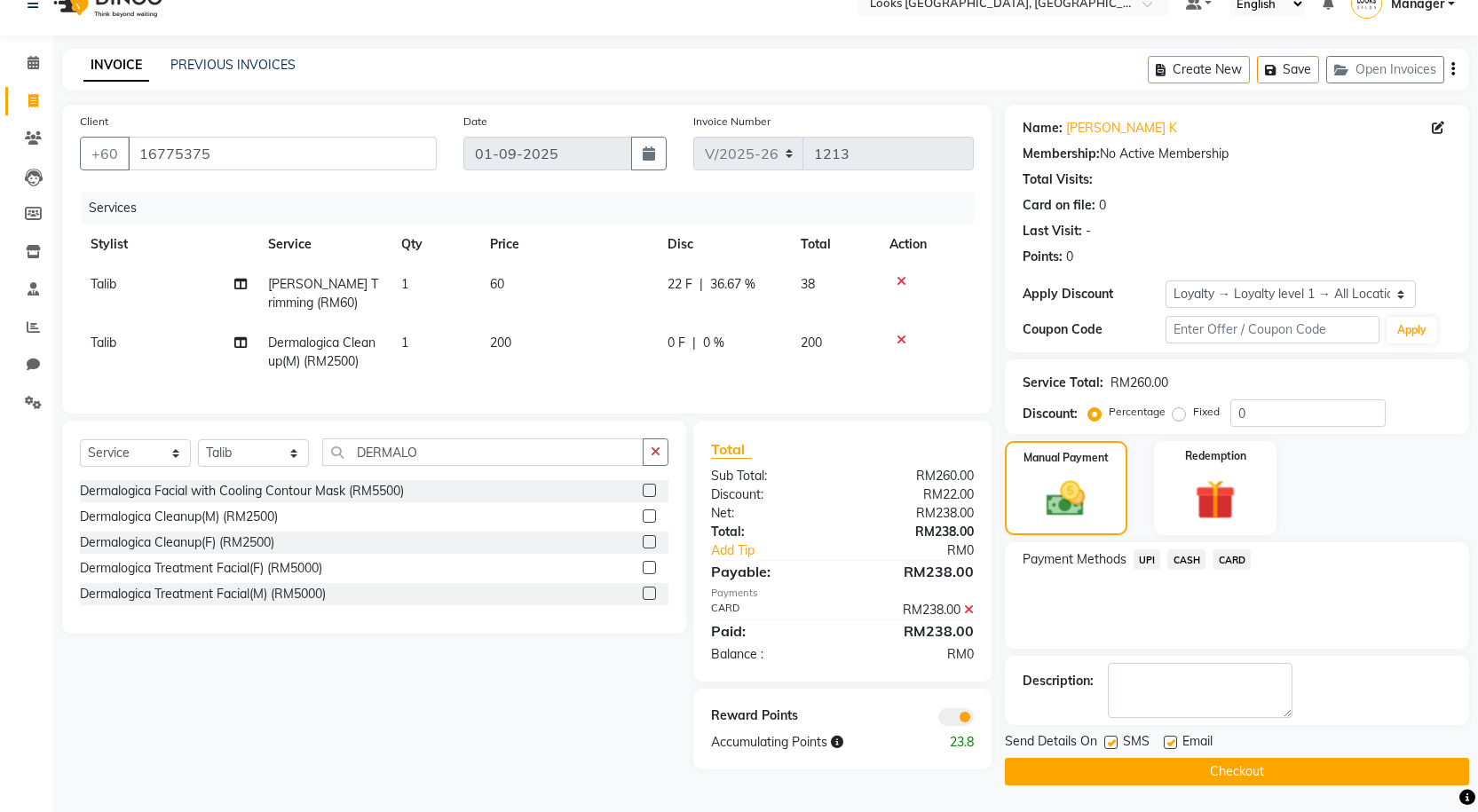
click at [954, 724] on span at bounding box center [956, 717] width 35 height 18
click at [974, 719] on input "checkbox" at bounding box center [974, 719] width 0 height 0
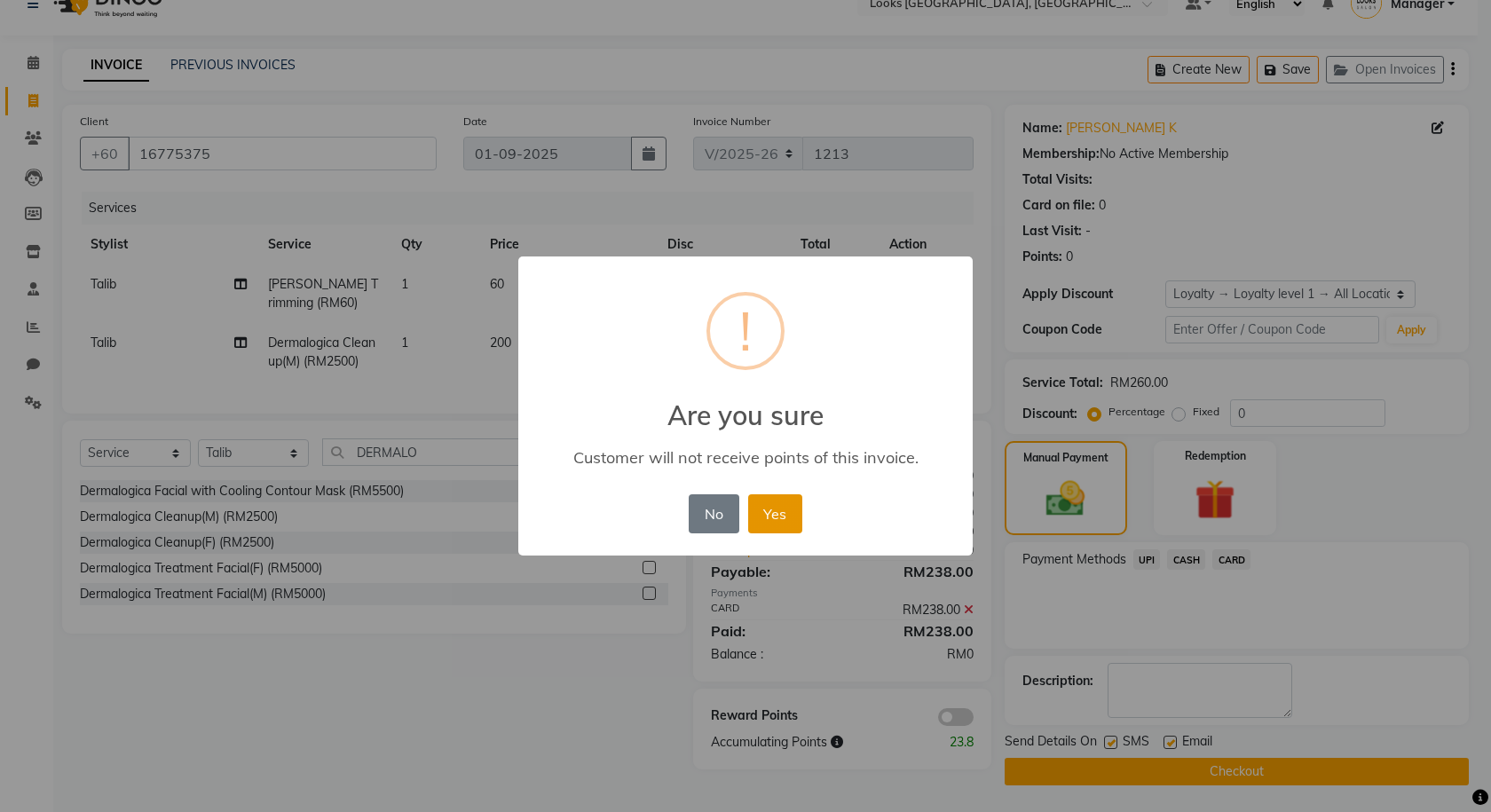
click at [779, 514] on button "Yes" at bounding box center [775, 514] width 54 height 39
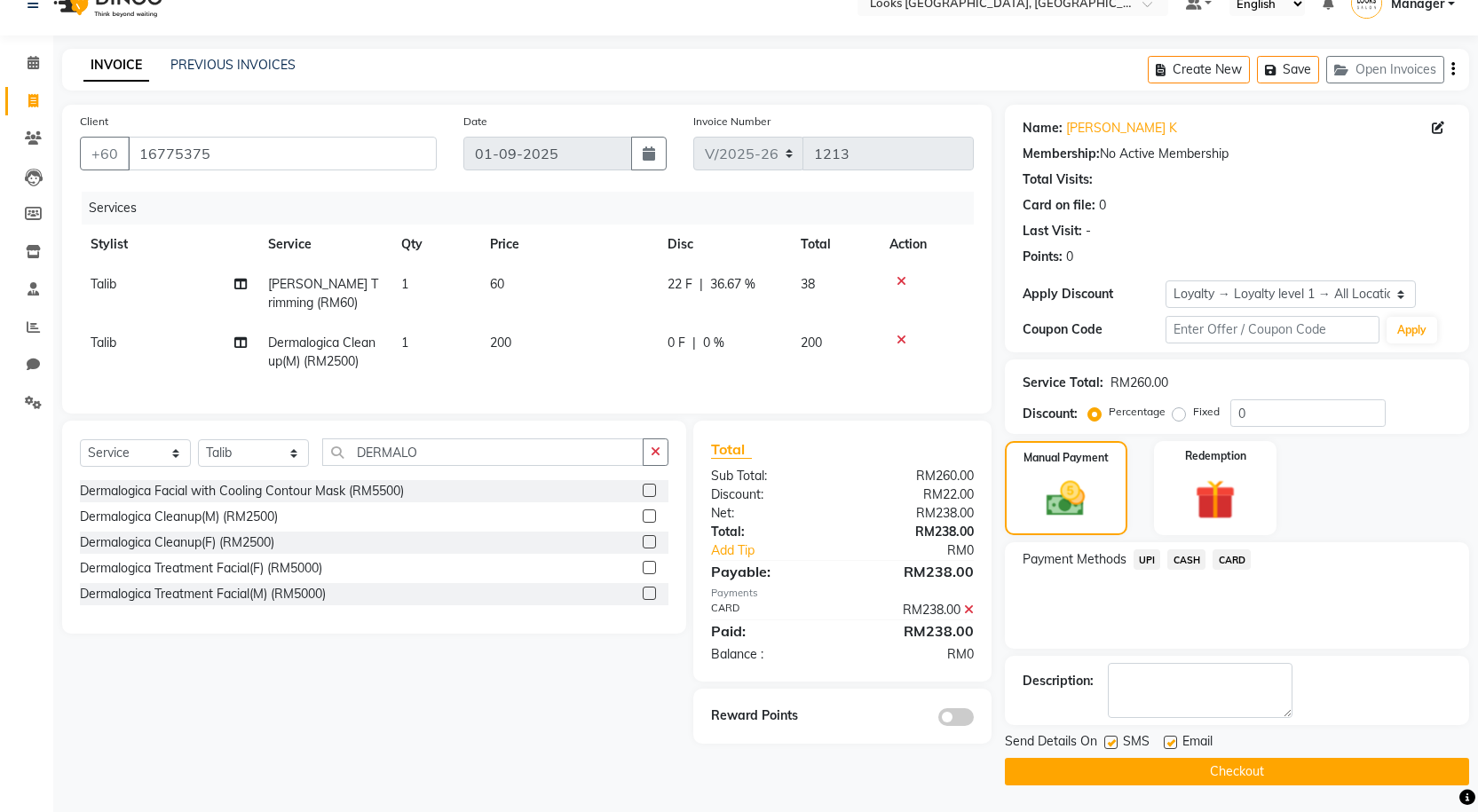
click at [1238, 772] on button "Checkout" at bounding box center [1236, 772] width 464 height 28
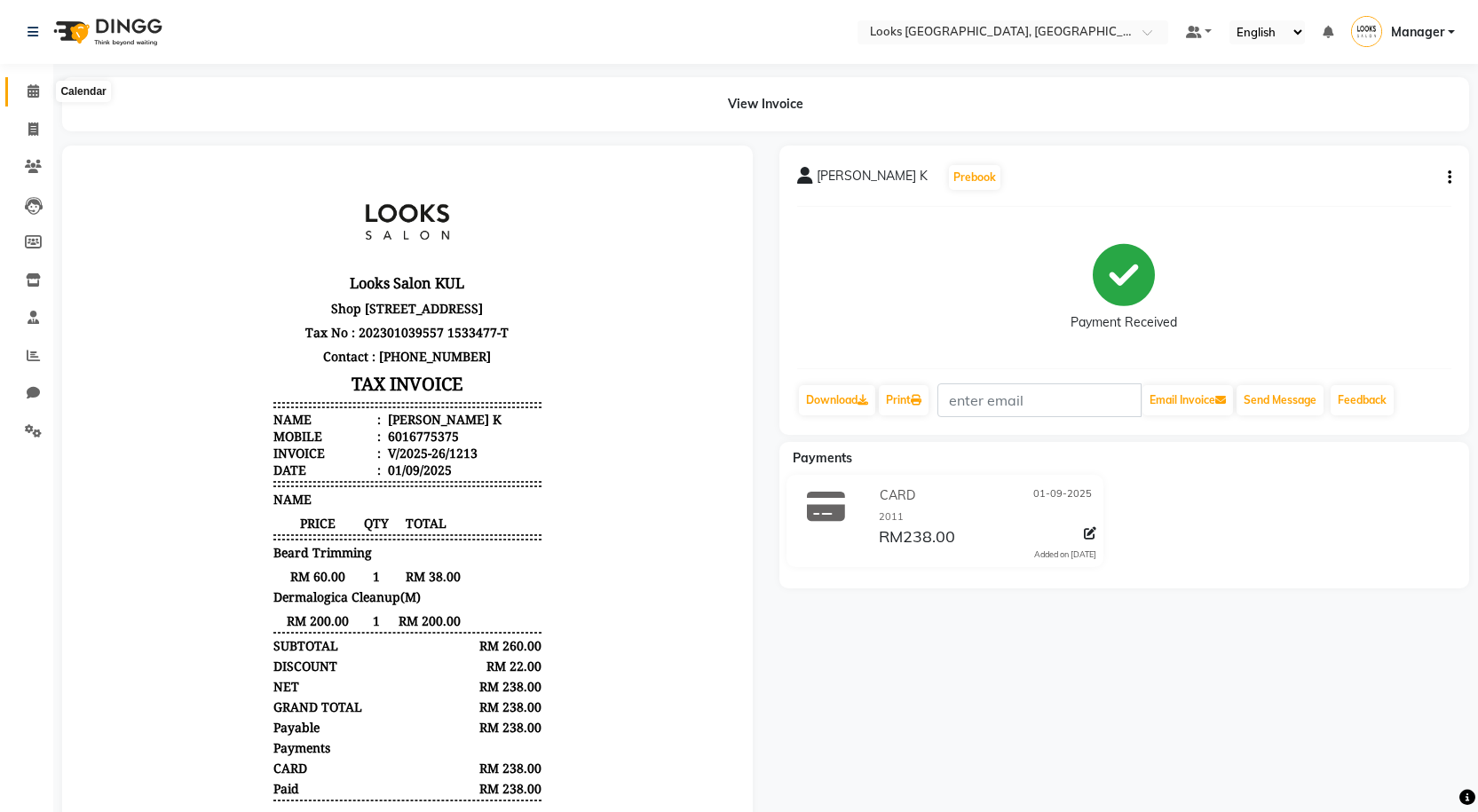
click at [39, 83] on span at bounding box center [33, 92] width 32 height 21
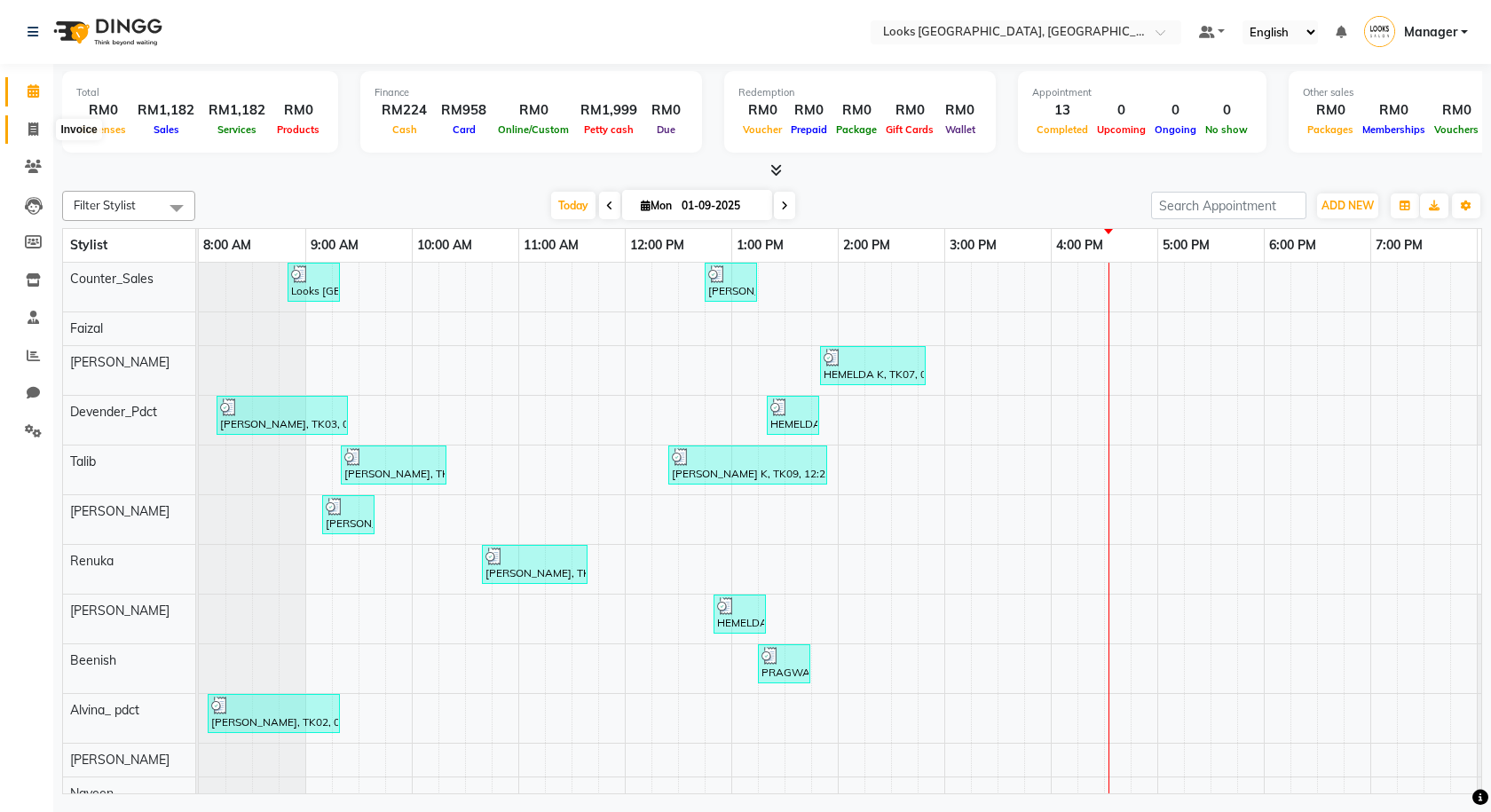
click at [34, 122] on icon at bounding box center [33, 129] width 10 height 14
select select "service"
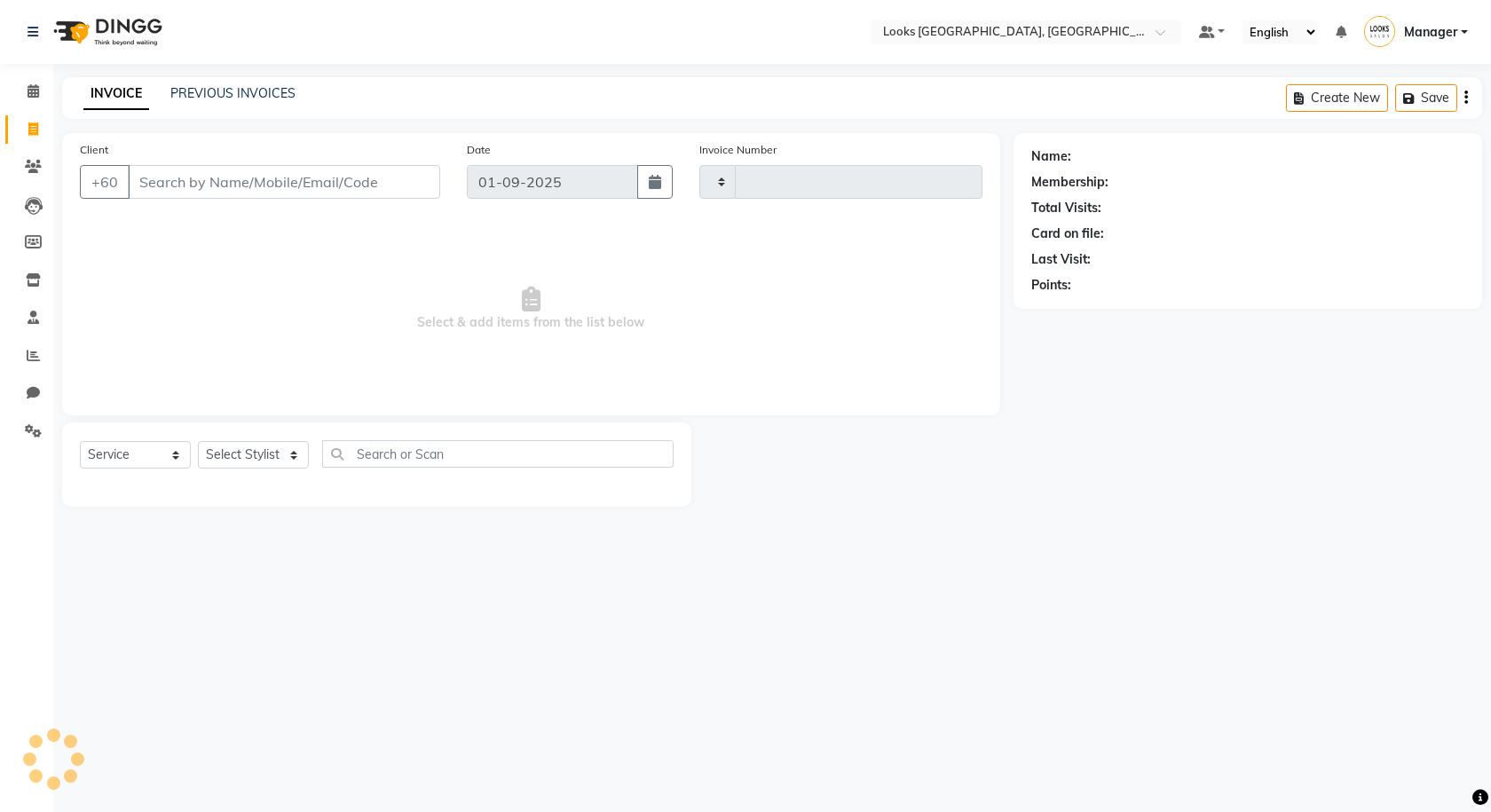
drag, startPoint x: 34, startPoint y: 121, endPoint x: 63, endPoint y: 140, distance: 34.7
click at [55, 134] on body "Select Location × Looks Kuala Lumpur, Malaysia Default Panel My Panel English E…" at bounding box center [746, 406] width 1491 height 812
type input "1214"
select select "8109"
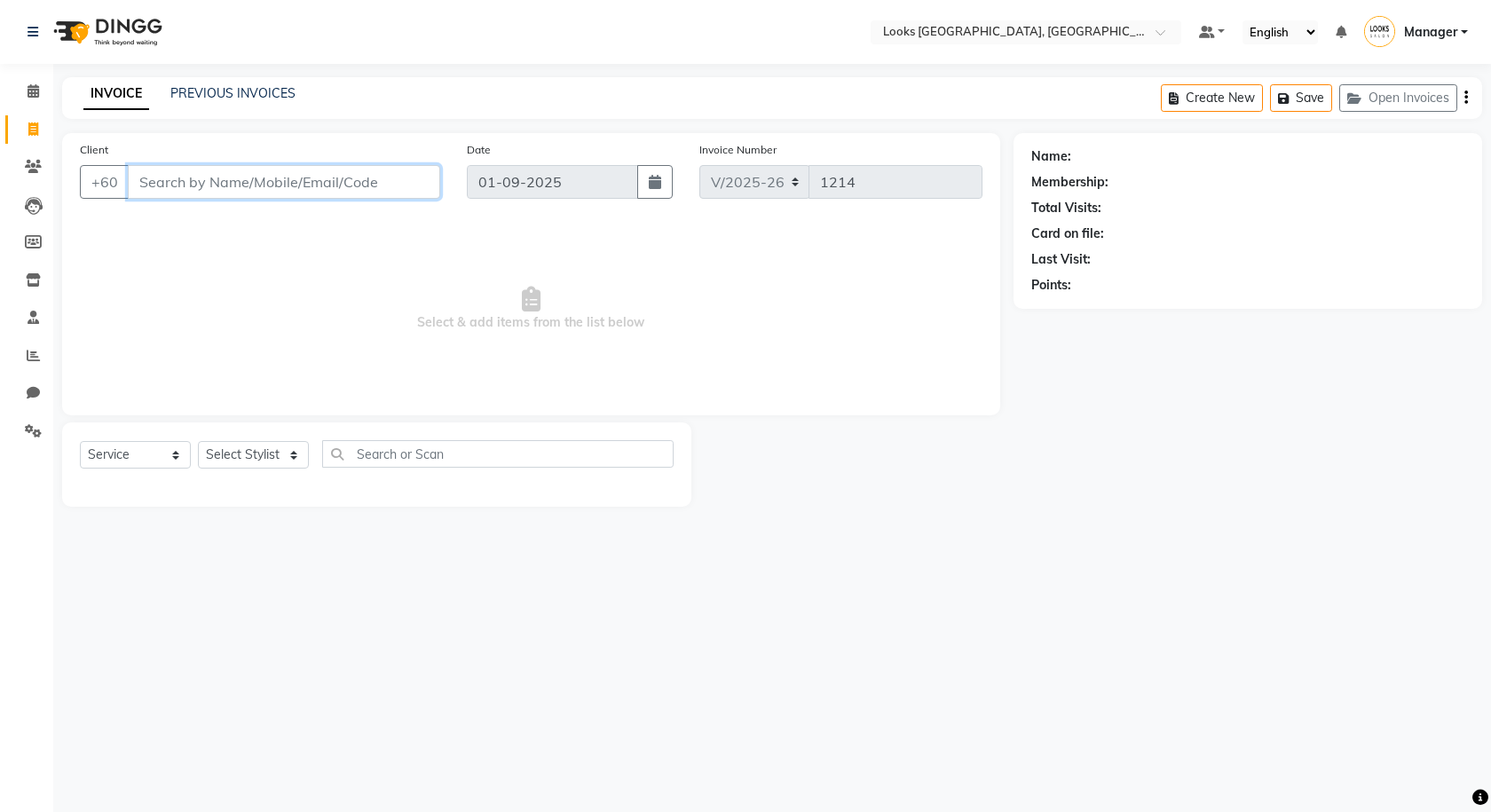
click at [213, 180] on input "Client" at bounding box center [284, 182] width 312 height 33
click at [1414, 98] on button "Open Invoices" at bounding box center [1398, 98] width 118 height 28
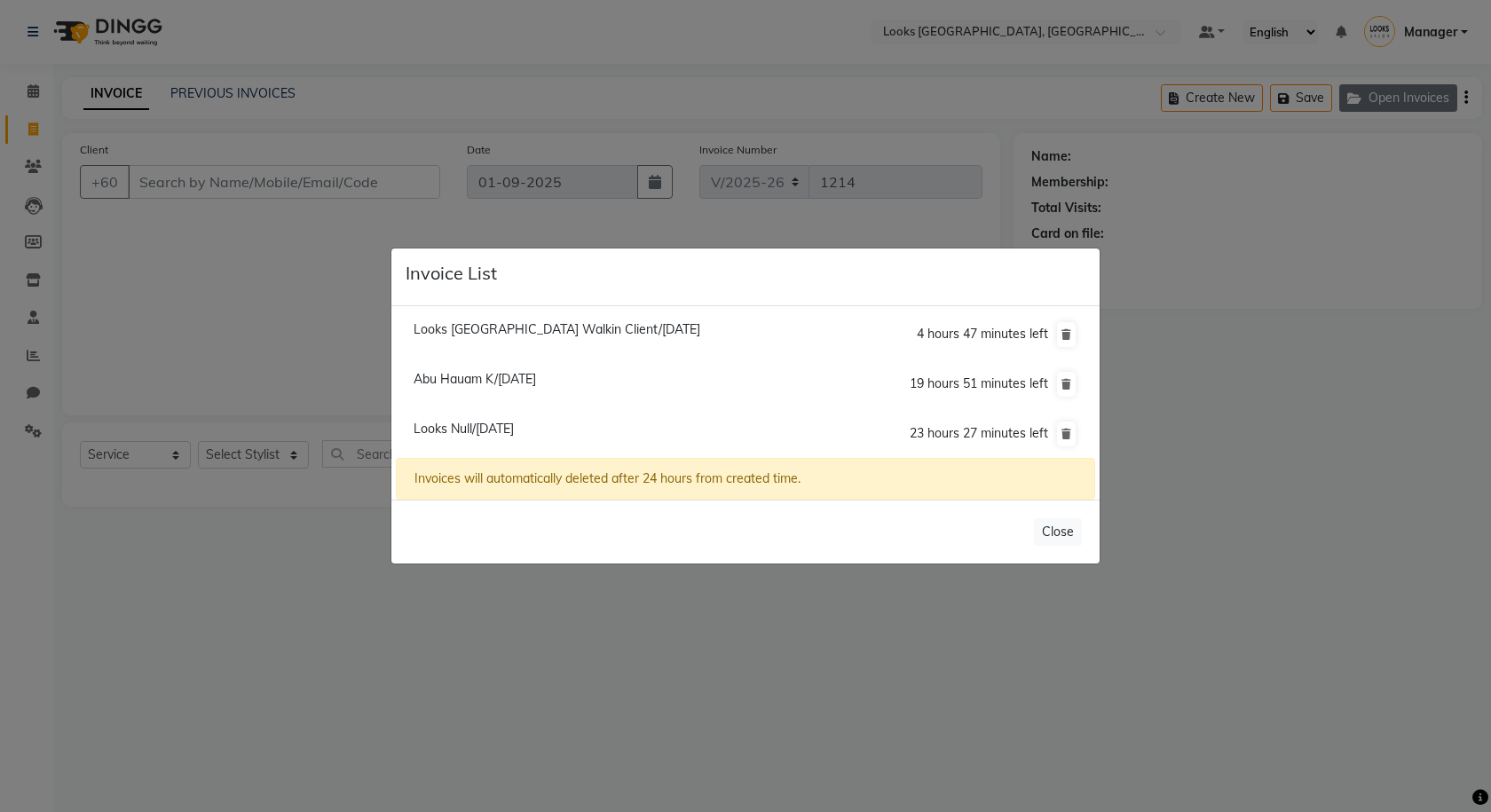
click at [1414, 98] on ngb-modal-window "Invoice List Looks Kuala Lumpur Walkin Client/31 August 2025 4 hours 47 minutes…" at bounding box center [746, 406] width 1491 height 812
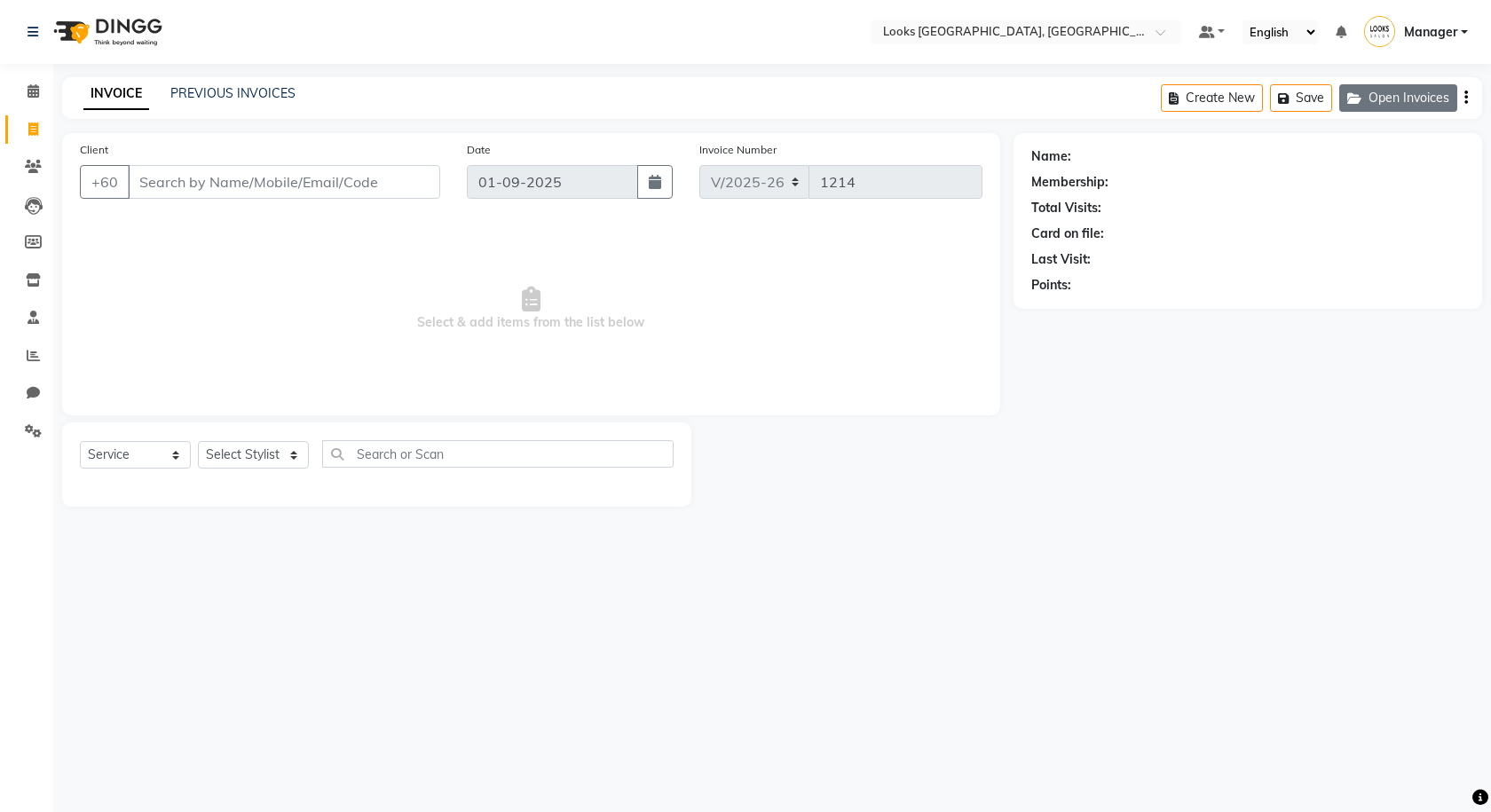
click at [1418, 97] on button "Open Invoices" at bounding box center [1398, 98] width 118 height 28
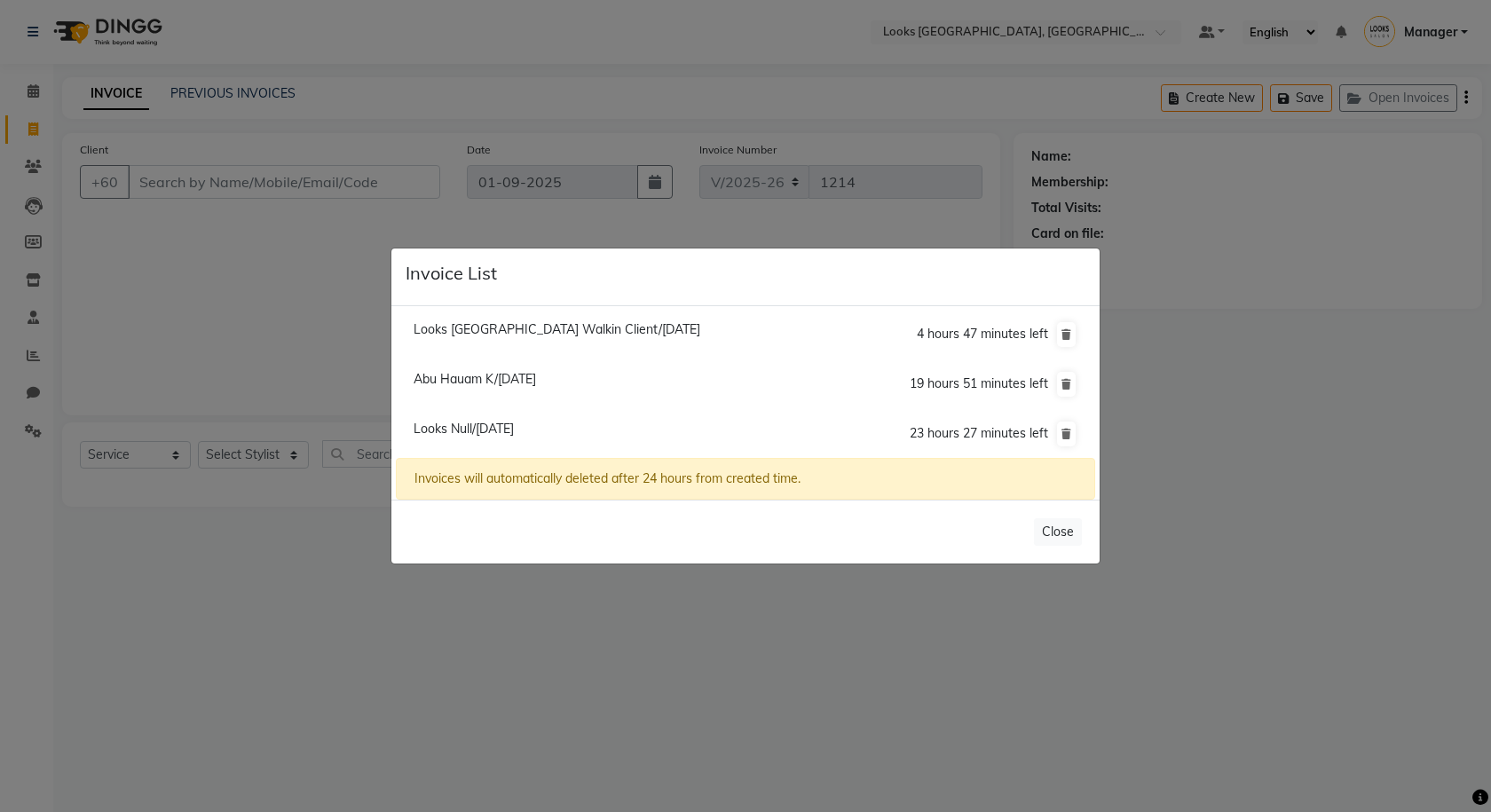
click at [1418, 98] on ngb-modal-window "Invoice List Looks Kuala Lumpur Walkin Client/31 August 2025 4 hours 47 minutes…" at bounding box center [746, 406] width 1491 height 812
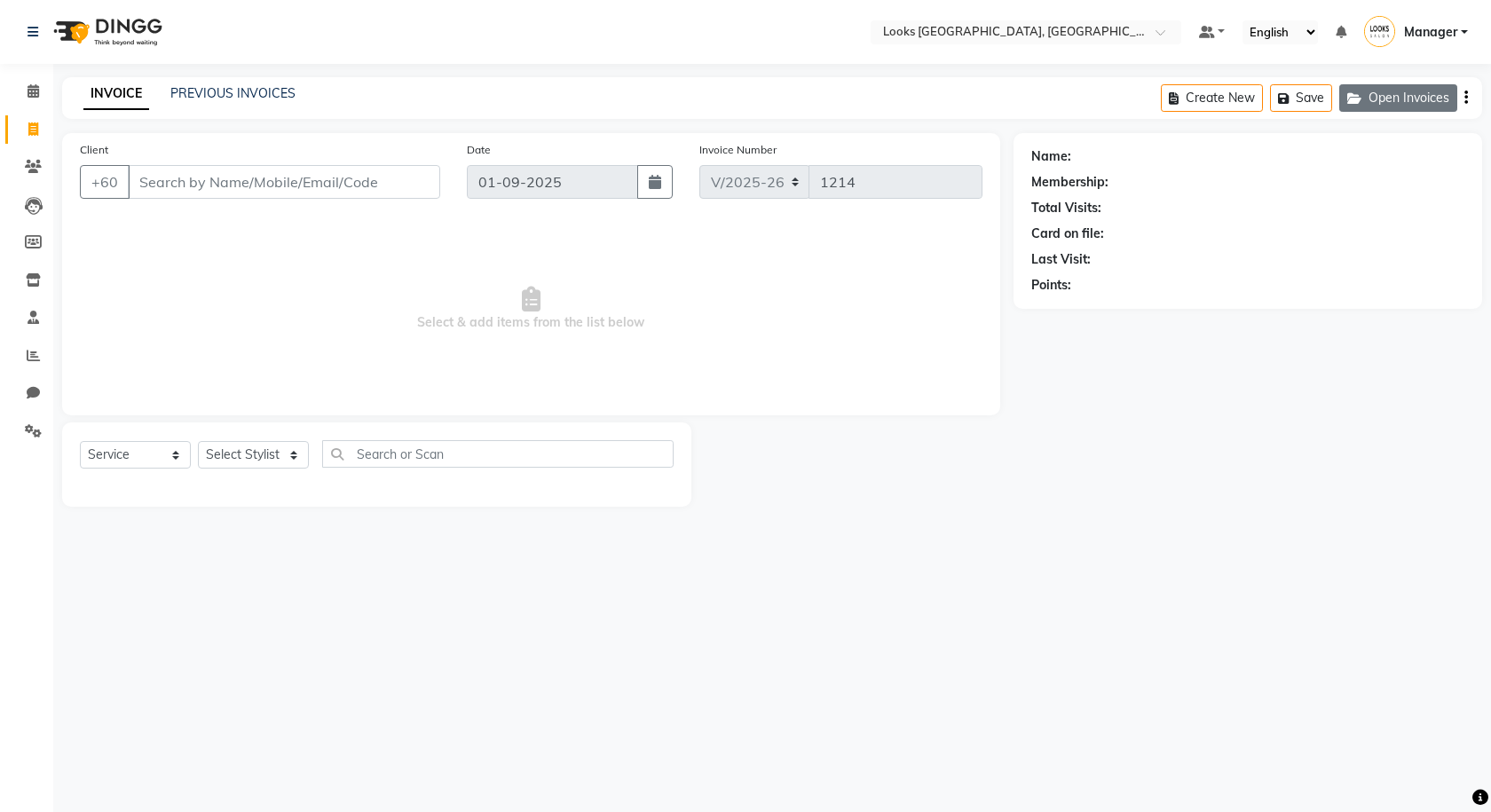
click at [1400, 90] on button "Open Invoices" at bounding box center [1398, 98] width 118 height 28
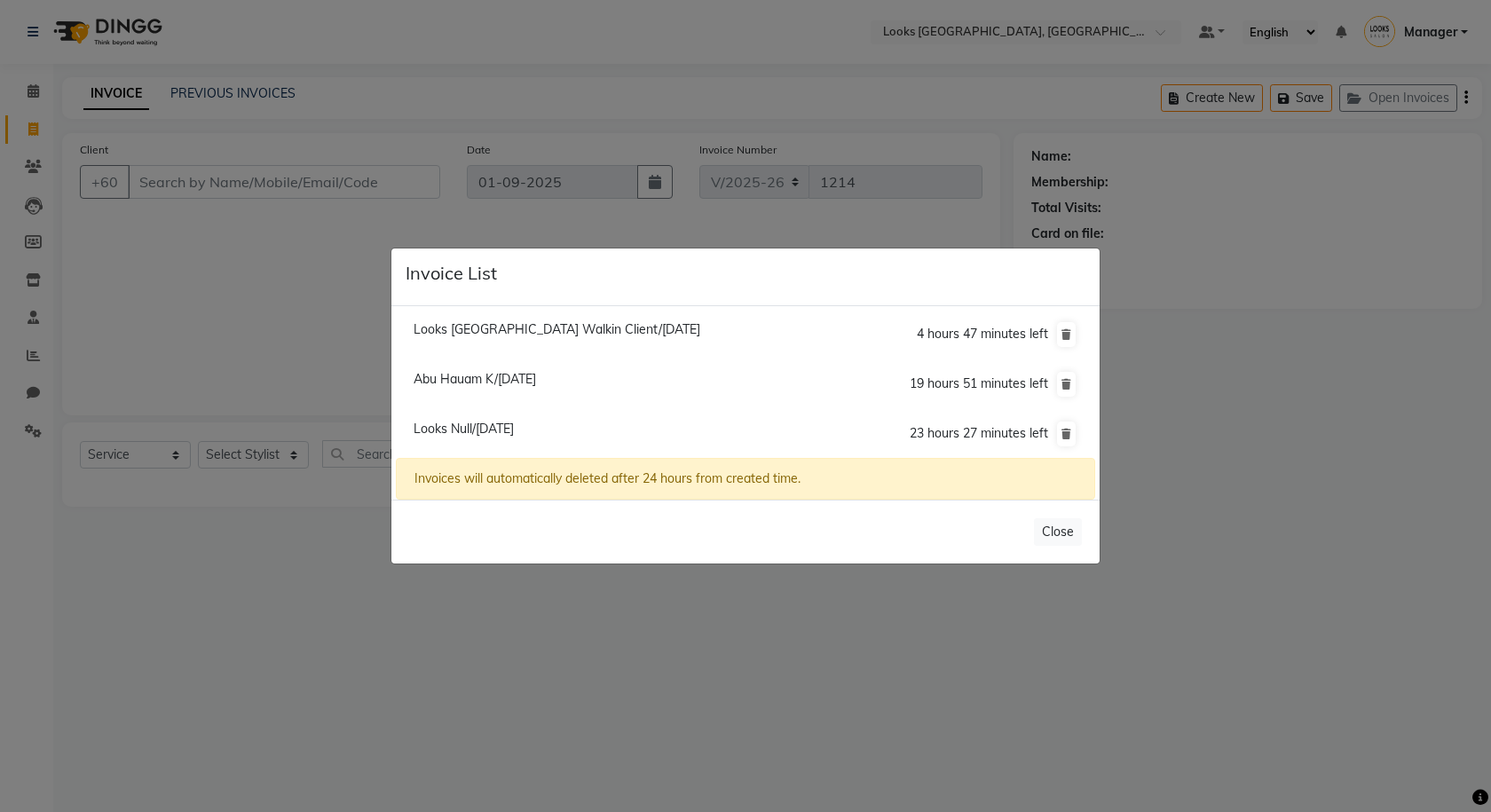
click at [484, 424] on span "Looks Null/01 September 2025" at bounding box center [464, 428] width 100 height 16
type input "919199999999"
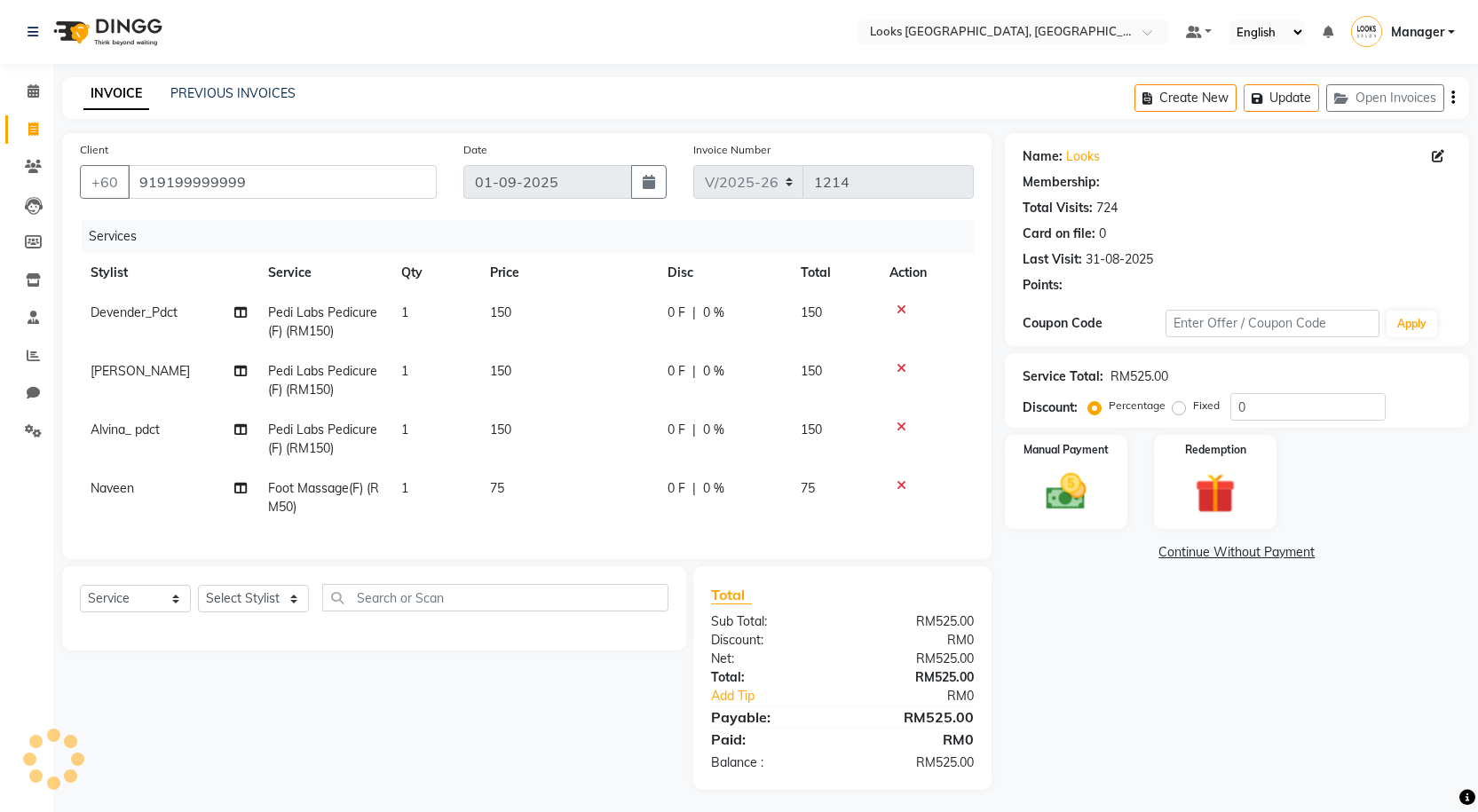
select select "1: Object"
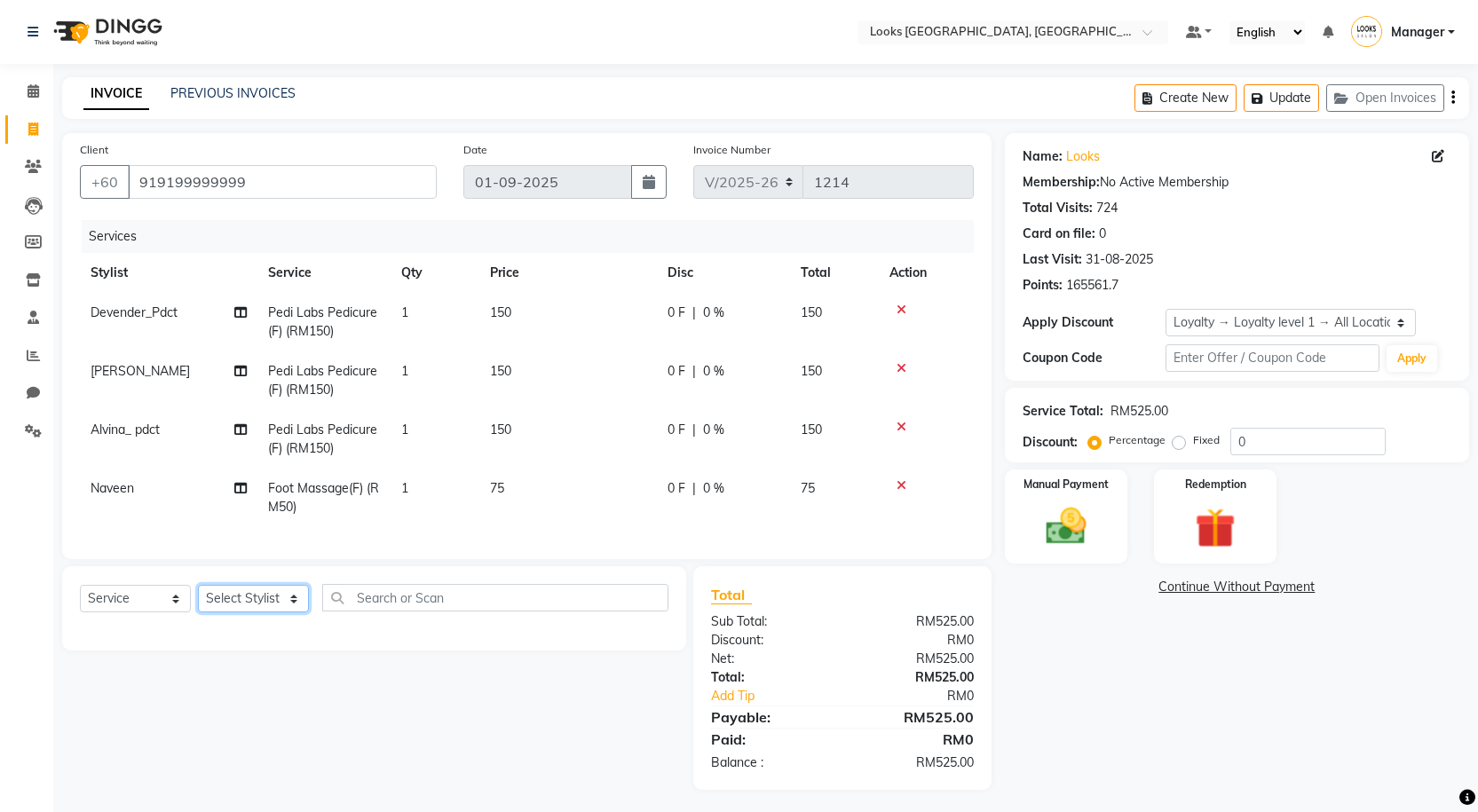
click at [282, 611] on select "Select Stylist Alvina_ pdct Awaiz_Mgr Beenish Counter_Sales Cynthia_pdct Devend…" at bounding box center [253, 598] width 111 height 28
select select "75534"
click at [198, 598] on select "Select Stylist Alvina_ pdct Awaiz_Mgr Beenish Counter_Sales Cynthia_pdct Devend…" at bounding box center [253, 598] width 111 height 28
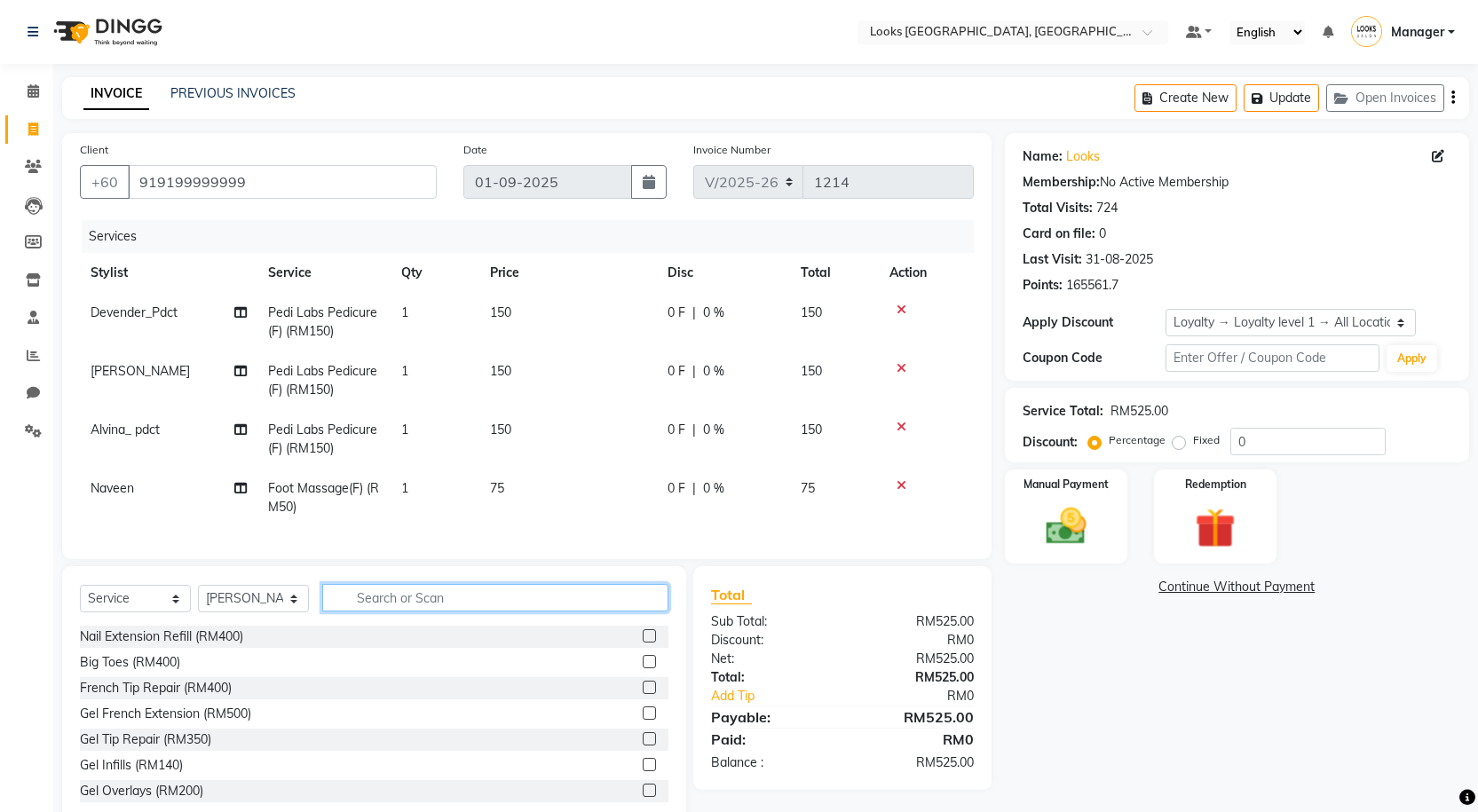
click at [436, 611] on input "text" at bounding box center [495, 597] width 347 height 28
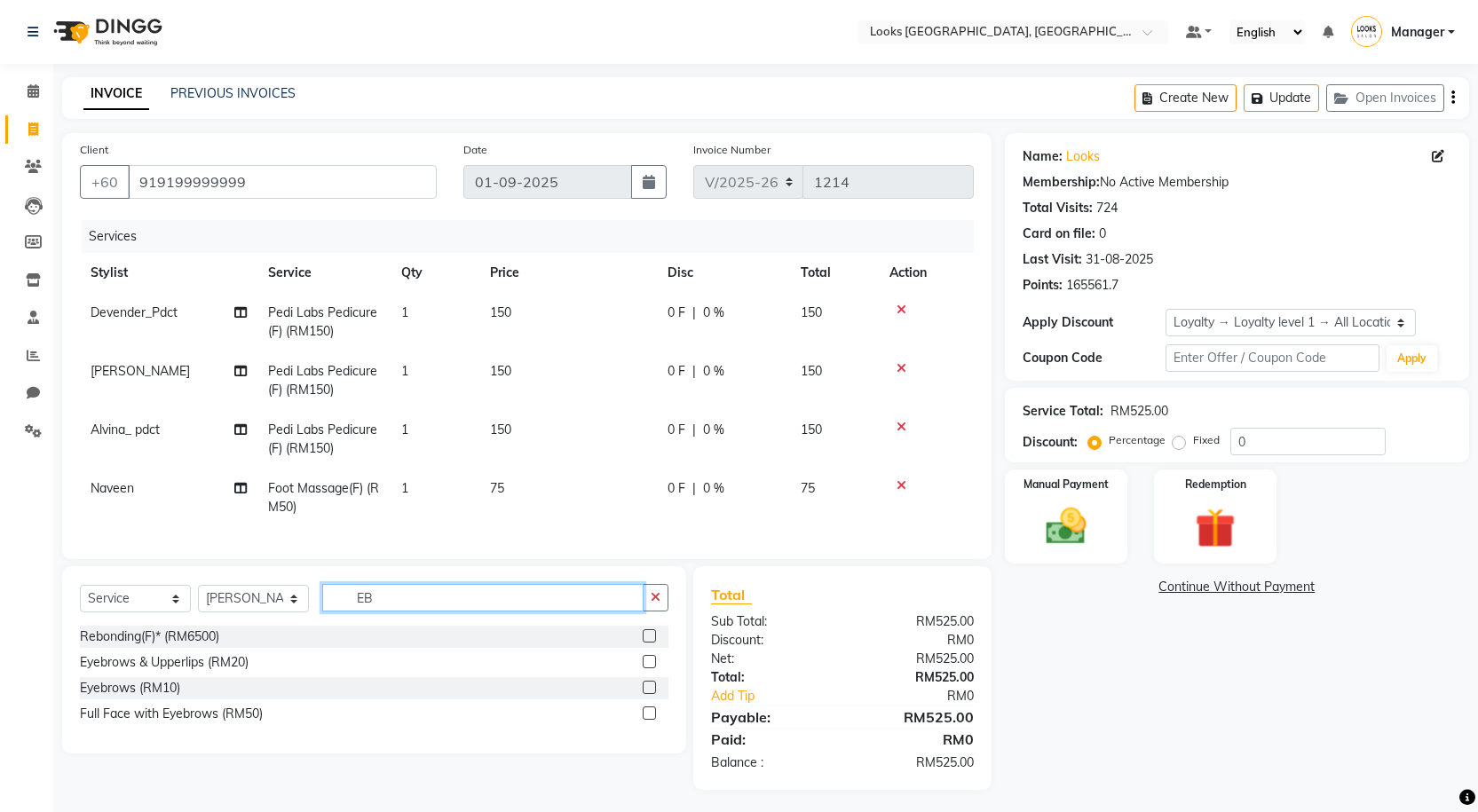
type input "EB"
click at [656, 698] on div at bounding box center [656, 688] width 26 height 23
click at [657, 698] on div at bounding box center [656, 688] width 26 height 23
click at [670, 702] on div "Select Service Product Membership Package Voucher Prepaid Gift Card Select Styl…" at bounding box center [374, 659] width 624 height 187
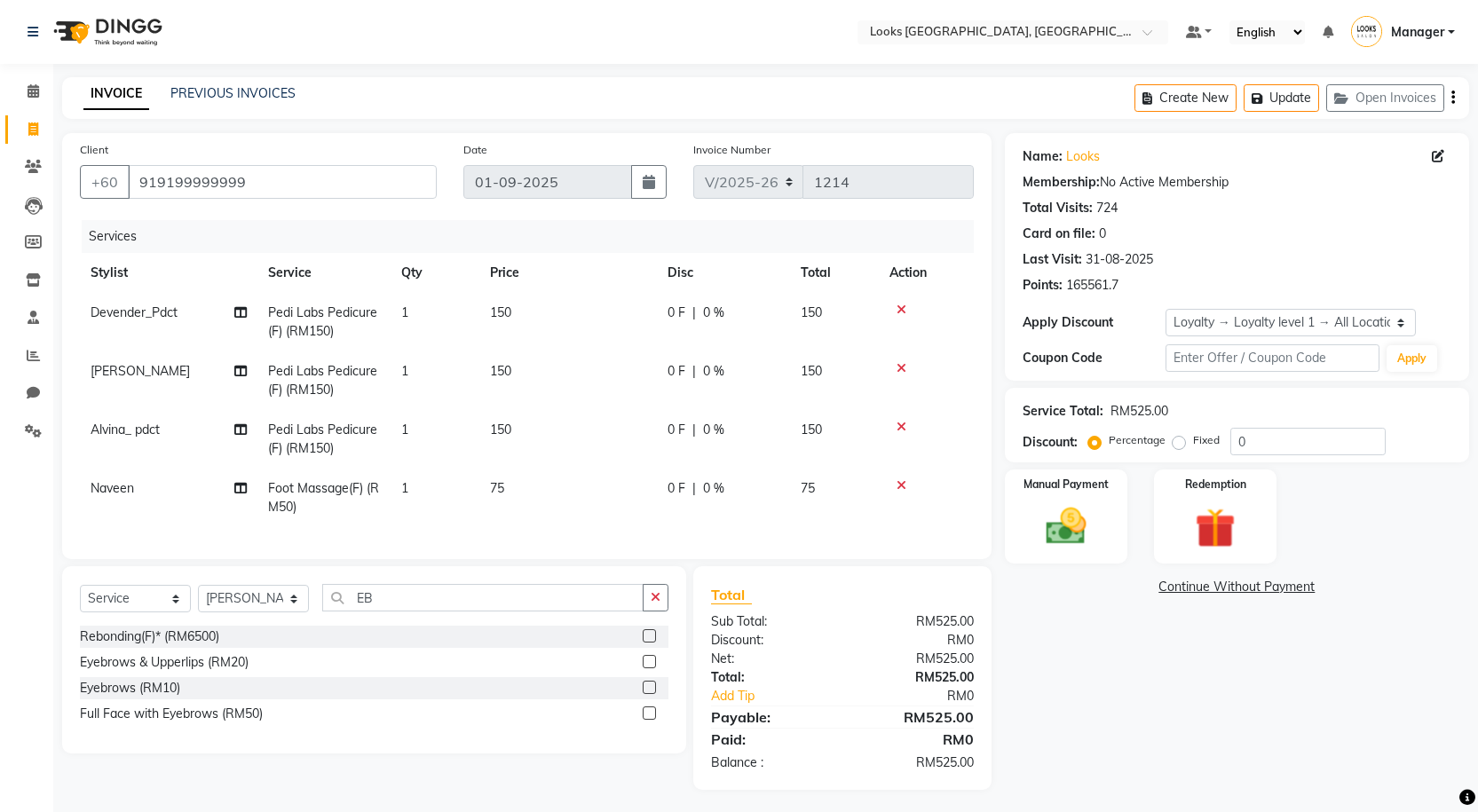
click at [653, 694] on label at bounding box center [650, 687] width 14 height 14
click at [653, 694] on input "checkbox" at bounding box center [649, 688] width 12 height 12
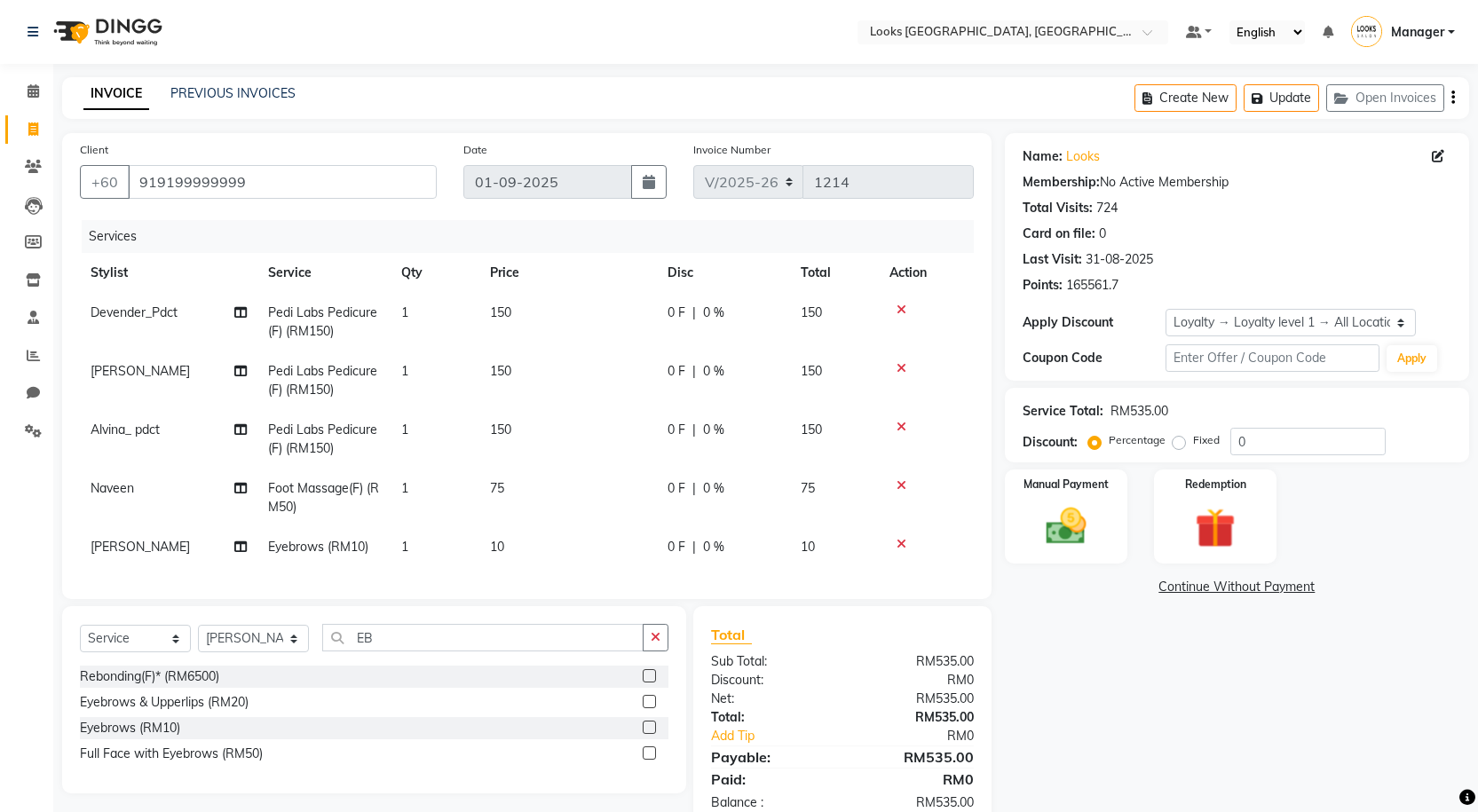
click at [652, 733] on label at bounding box center [650, 727] width 14 height 14
click at [652, 733] on input "checkbox" at bounding box center [649, 728] width 12 height 12
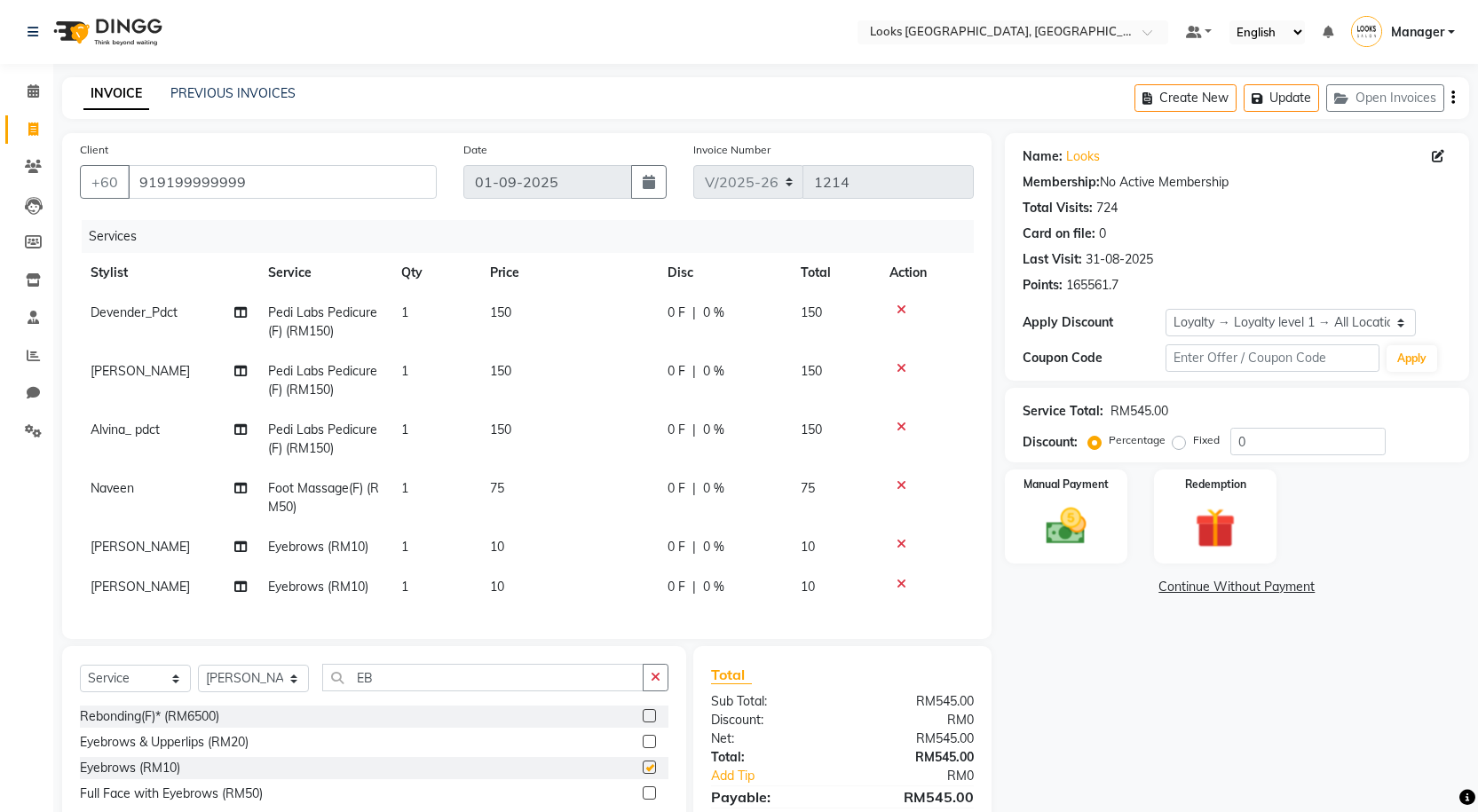
checkbox input "false"
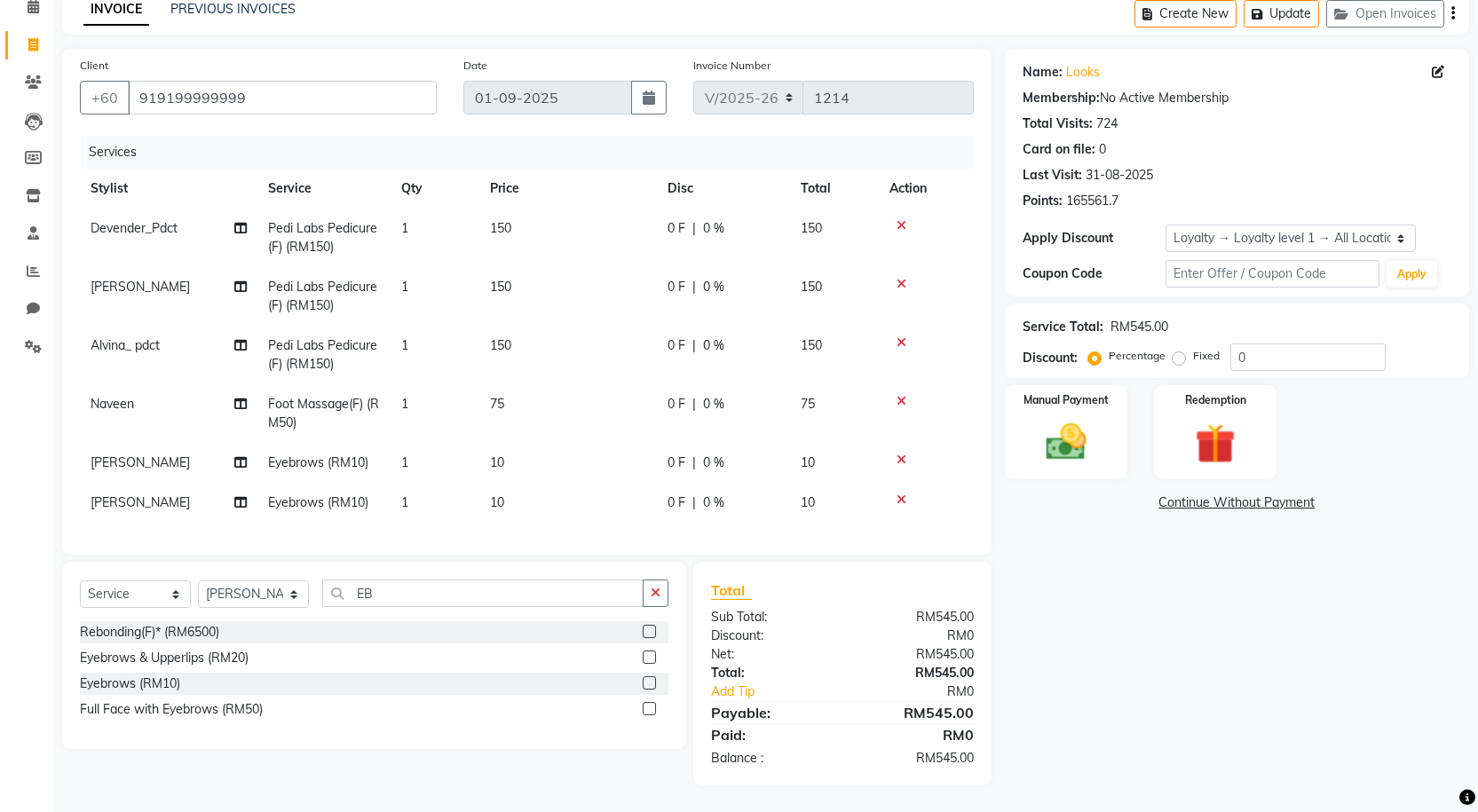
scroll to position [97, 0]
click at [520, 386] on td "75" at bounding box center [568, 412] width 177 height 58
select select "90435"
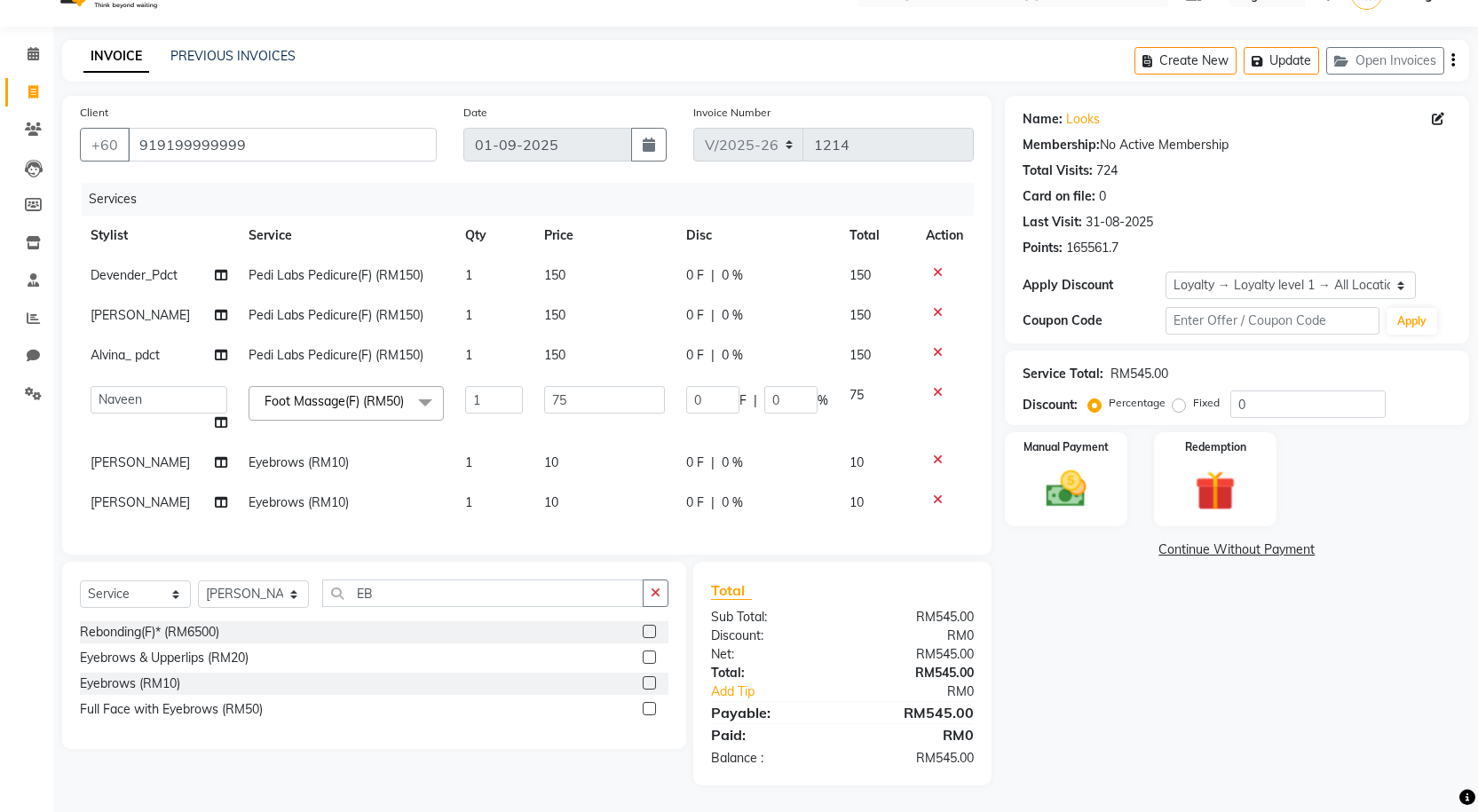
scroll to position [58, 0]
click at [587, 386] on input "75" at bounding box center [605, 400] width 121 height 28
type input "7"
type input "50"
click at [579, 386] on input "50" at bounding box center [605, 400] width 121 height 28
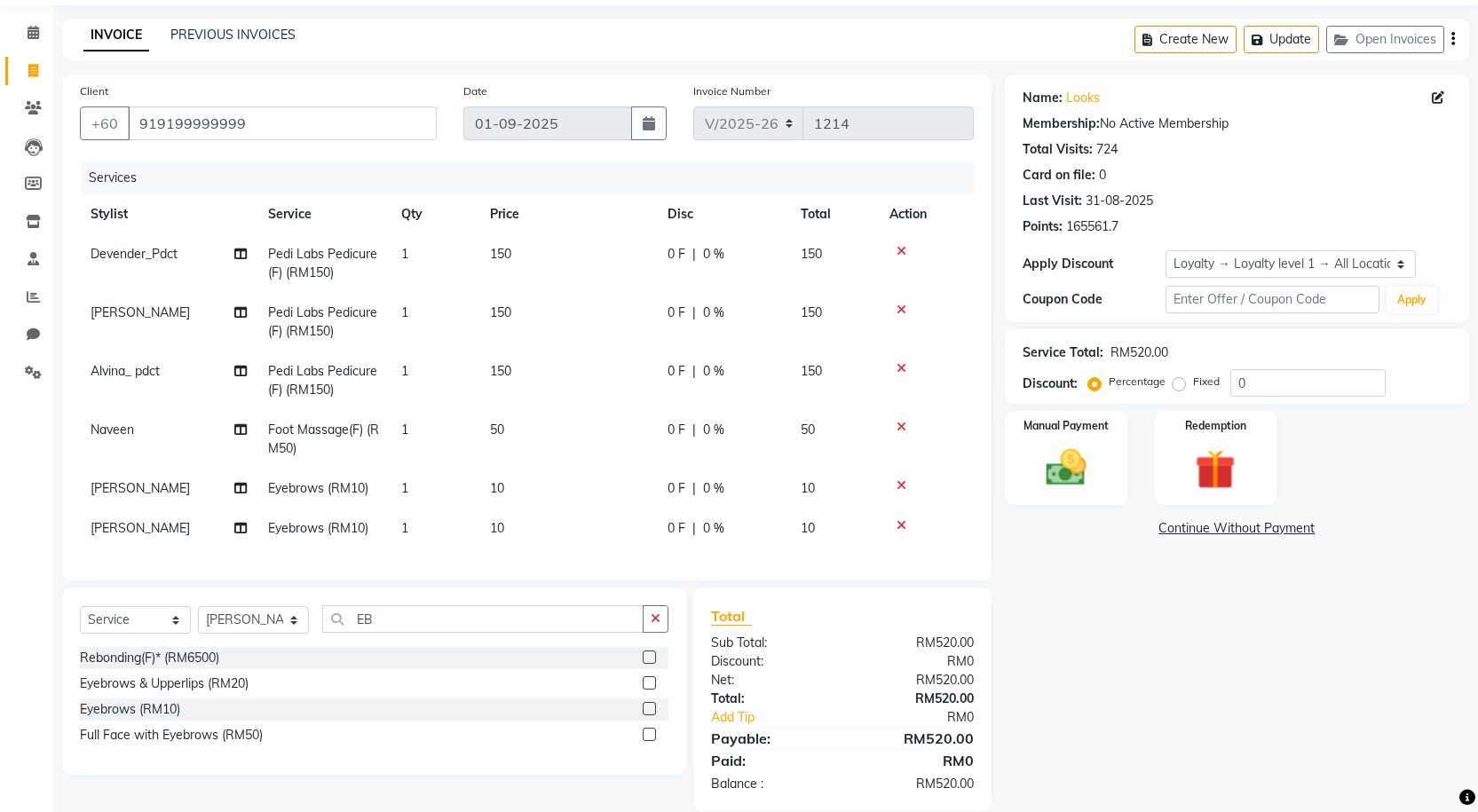
click at [575, 406] on tbody "Devender_Pdct Pedi Labs Pedicure(F) (RM150) 1 150 0 F | 0 % 150 Cynthia_pdct Pe…" at bounding box center [527, 391] width 894 height 314
click at [412, 620] on input "EB" at bounding box center [482, 619] width 321 height 28
type input "E"
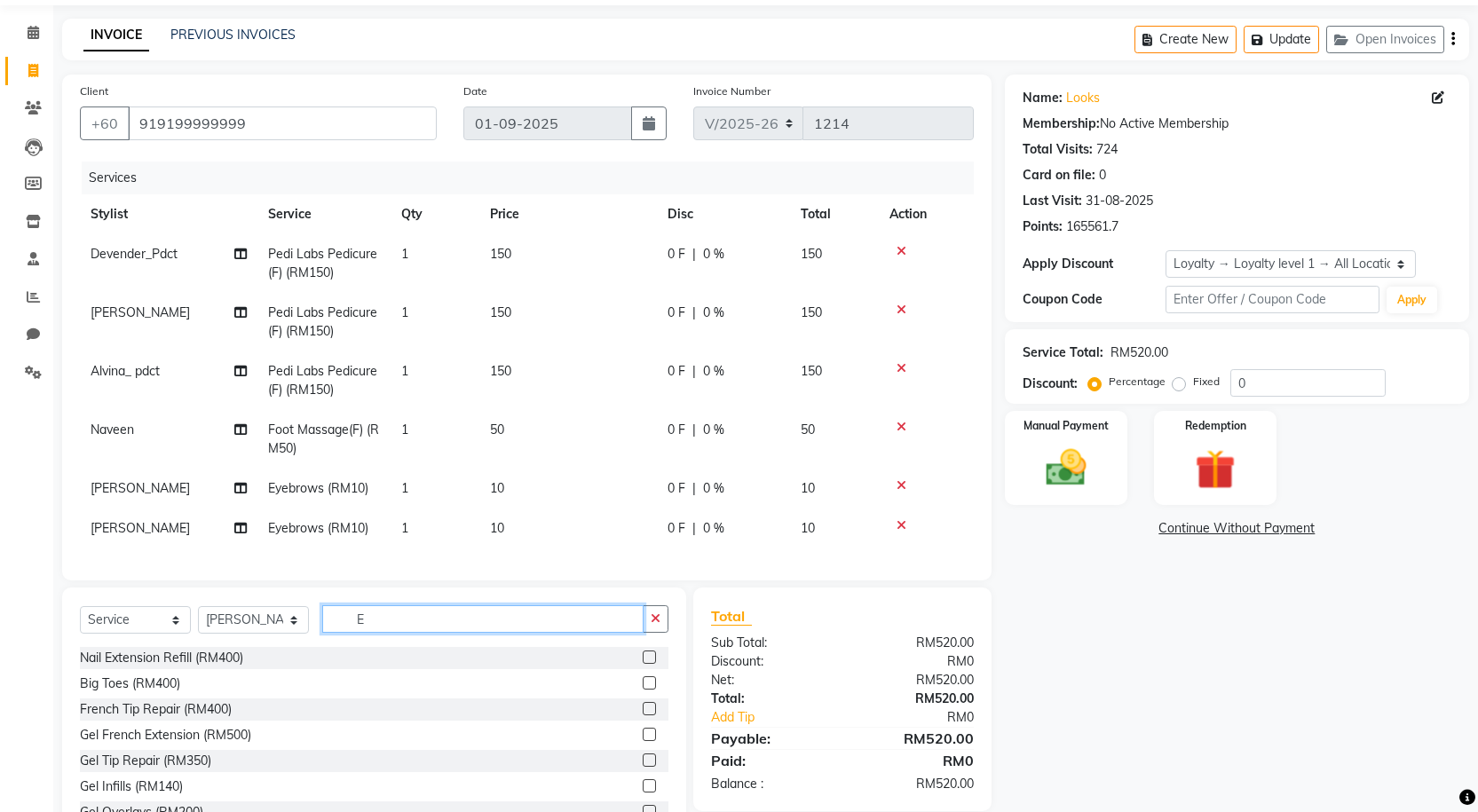
type input "EB"
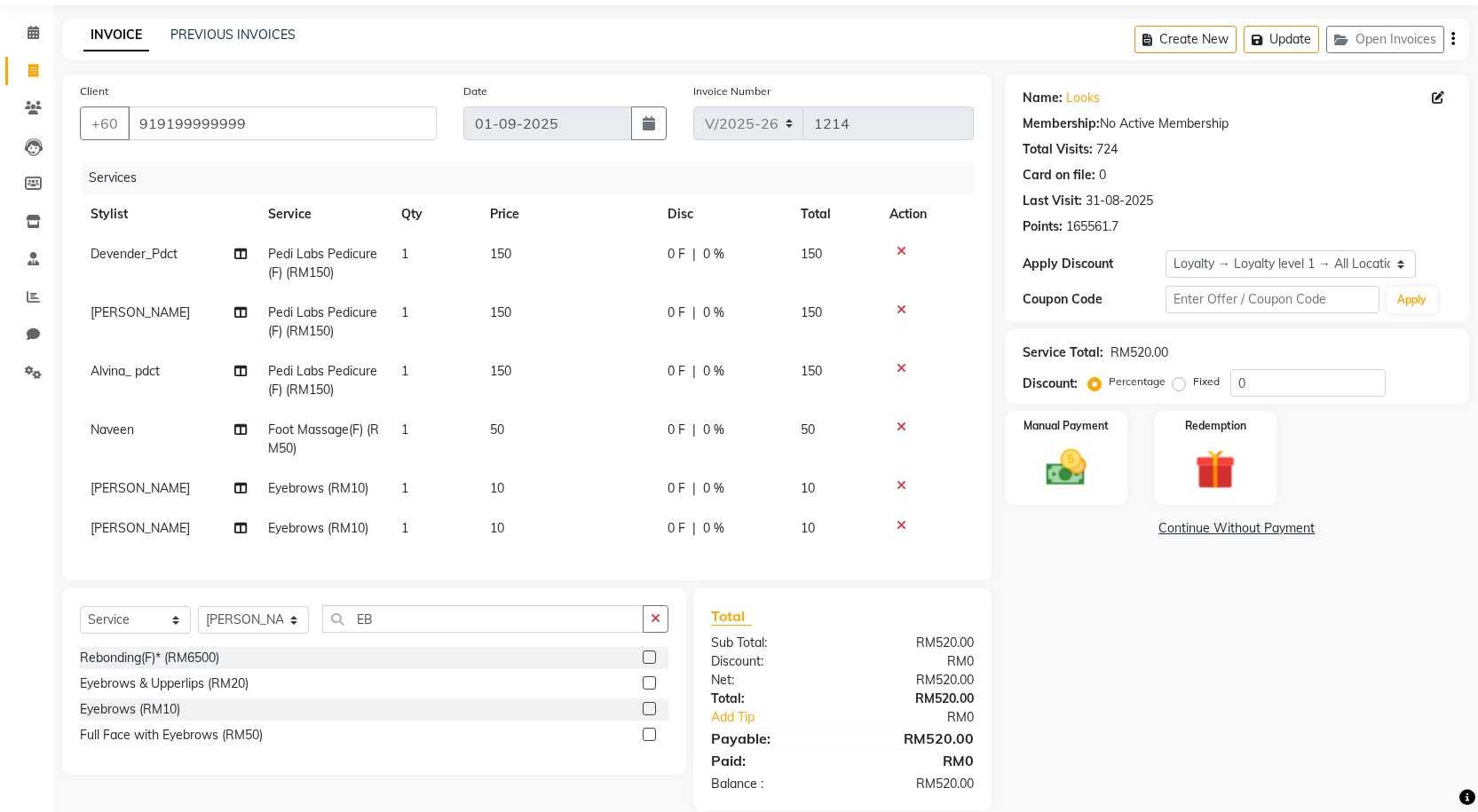
click at [644, 689] on label at bounding box center [650, 683] width 14 height 14
click at [644, 689] on input "checkbox" at bounding box center [649, 684] width 12 height 12
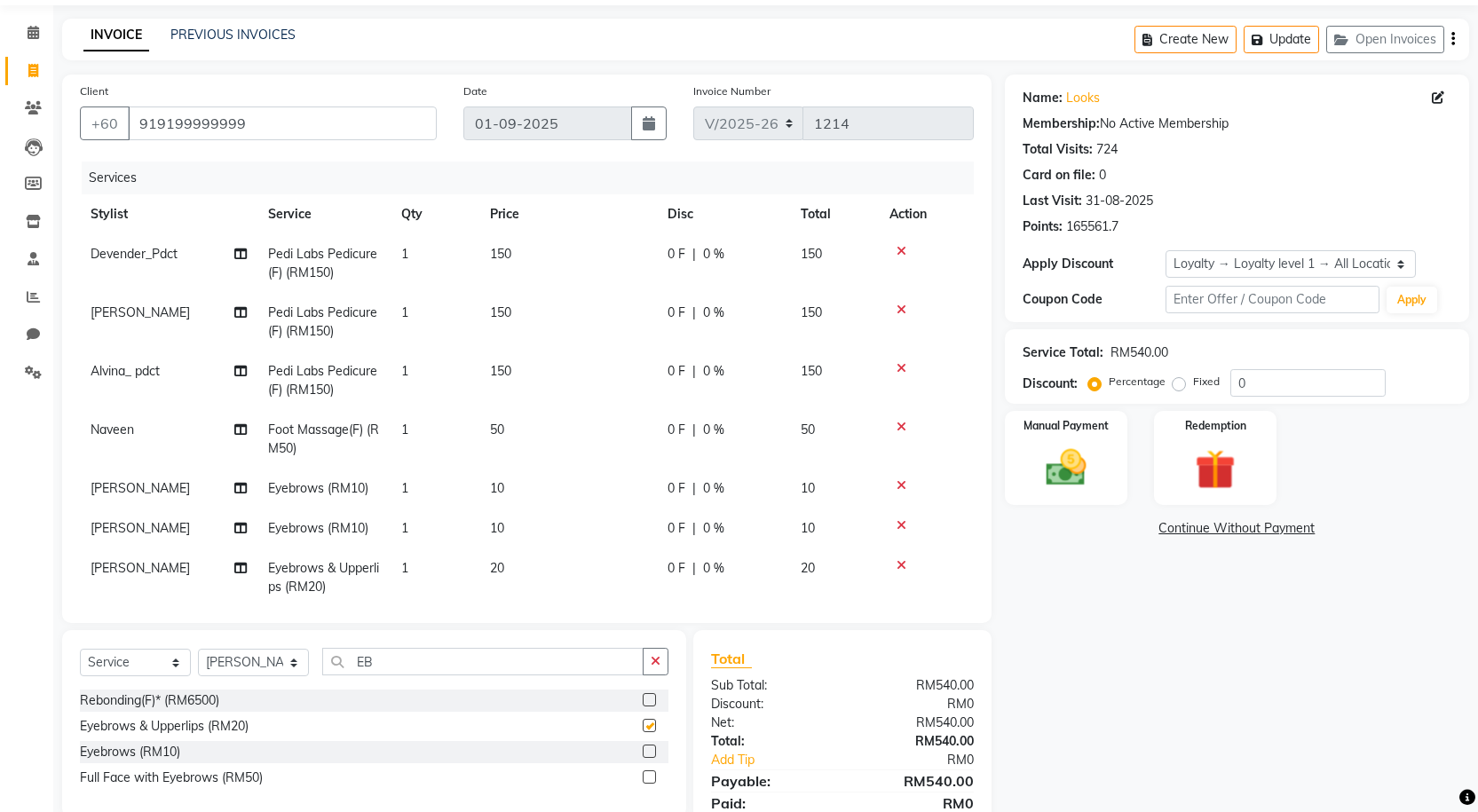
checkbox input "false"
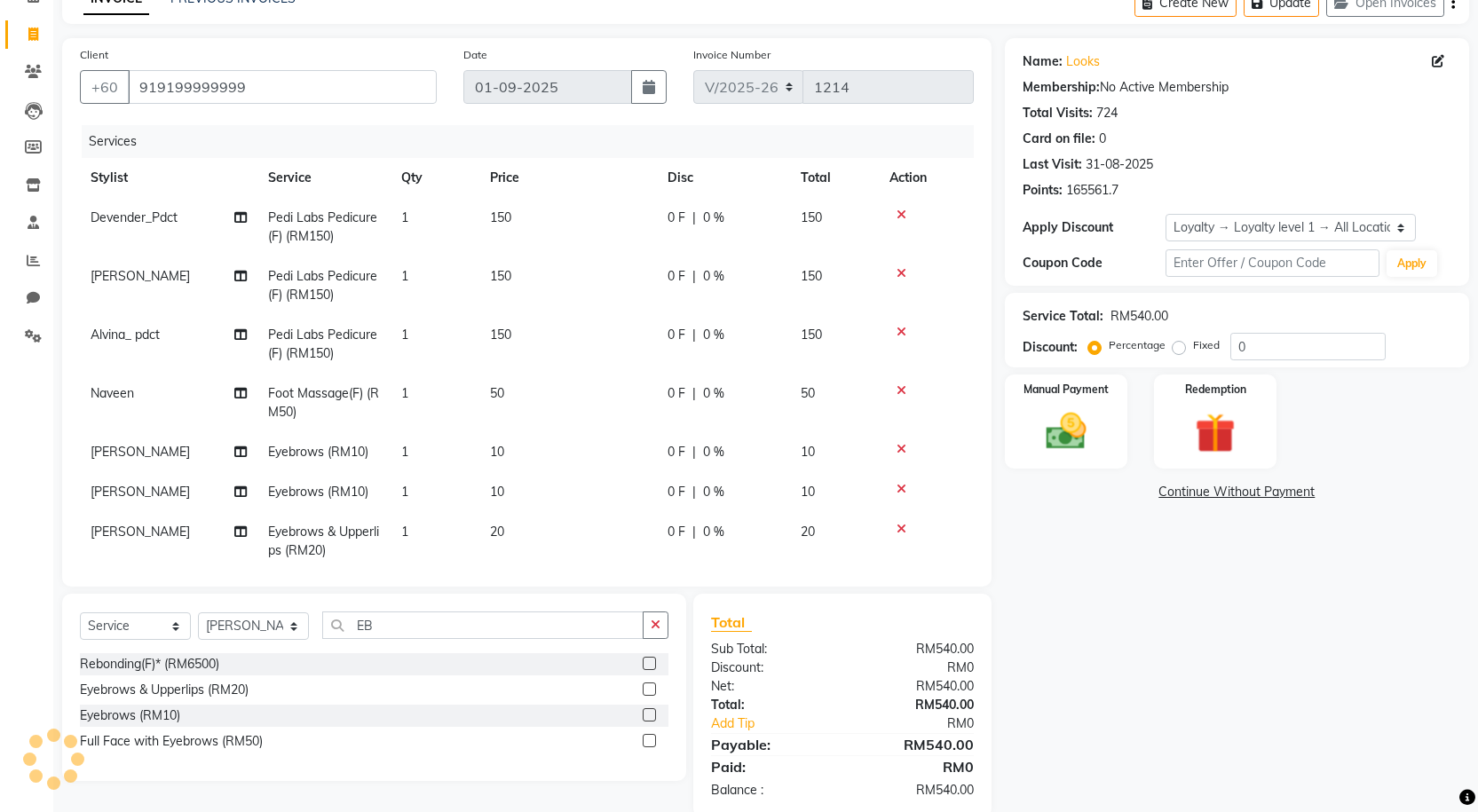
scroll to position [127, 0]
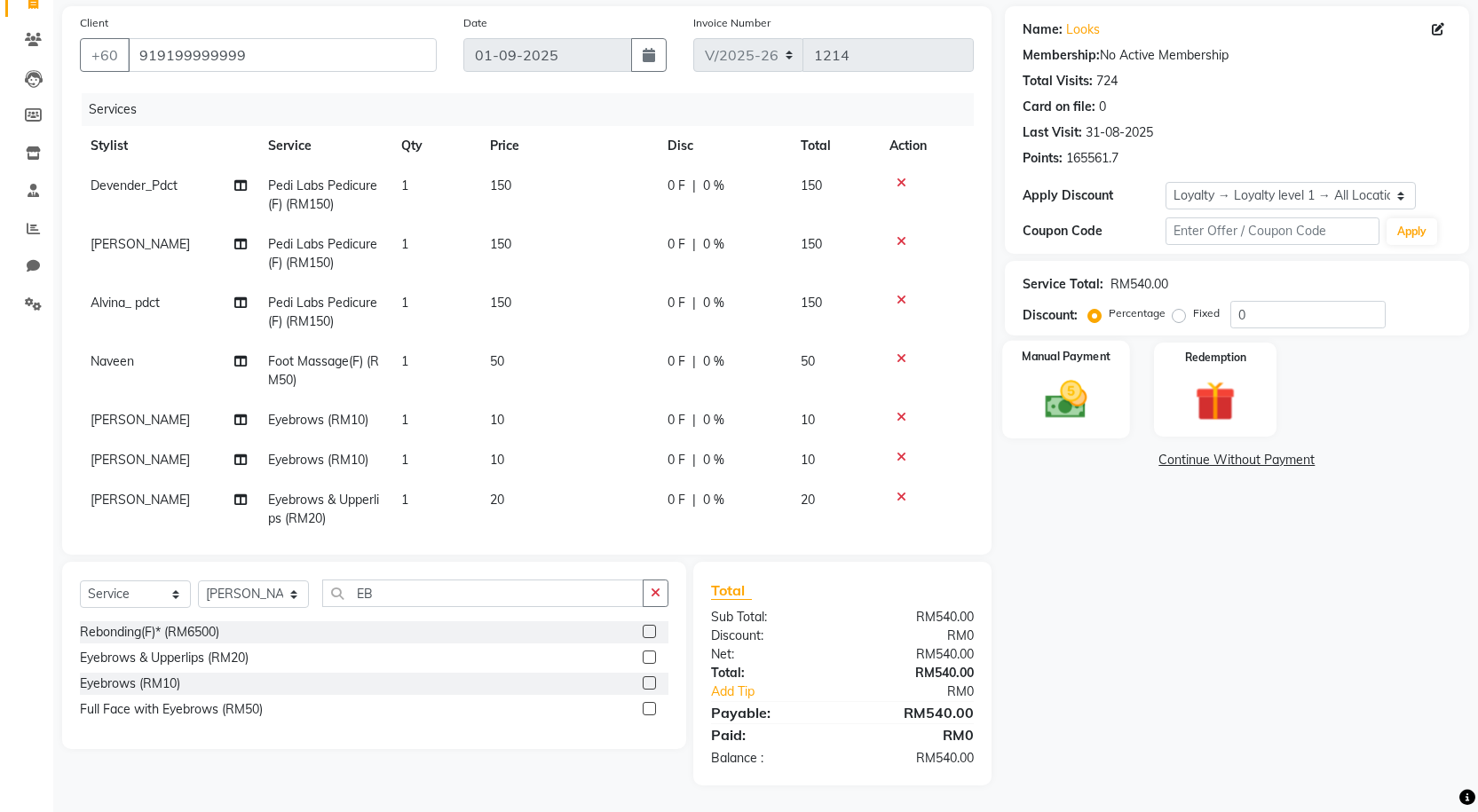
click at [1073, 406] on img at bounding box center [1064, 399] width 68 height 48
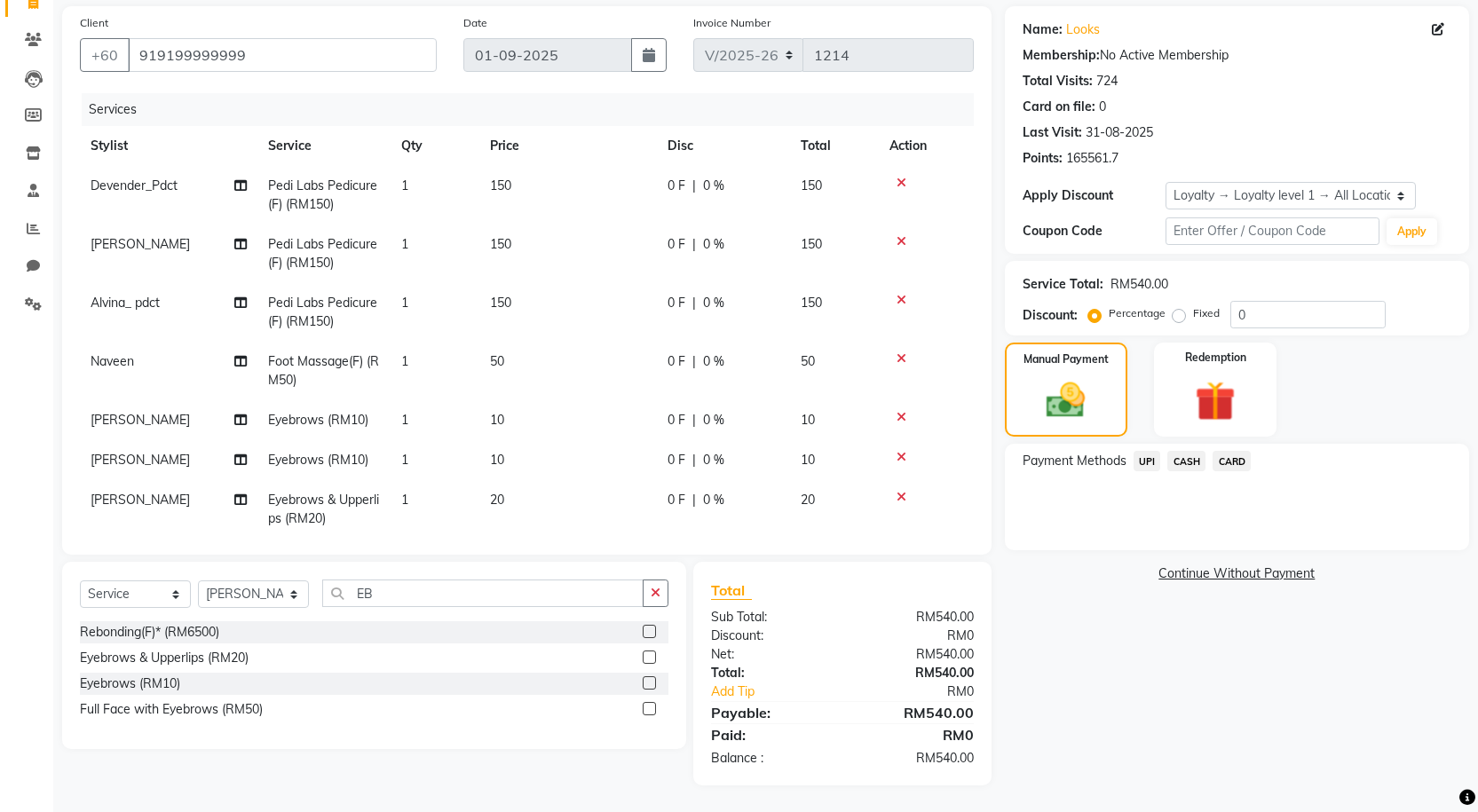
click at [1182, 461] on span "CASH" at bounding box center [1186, 461] width 38 height 21
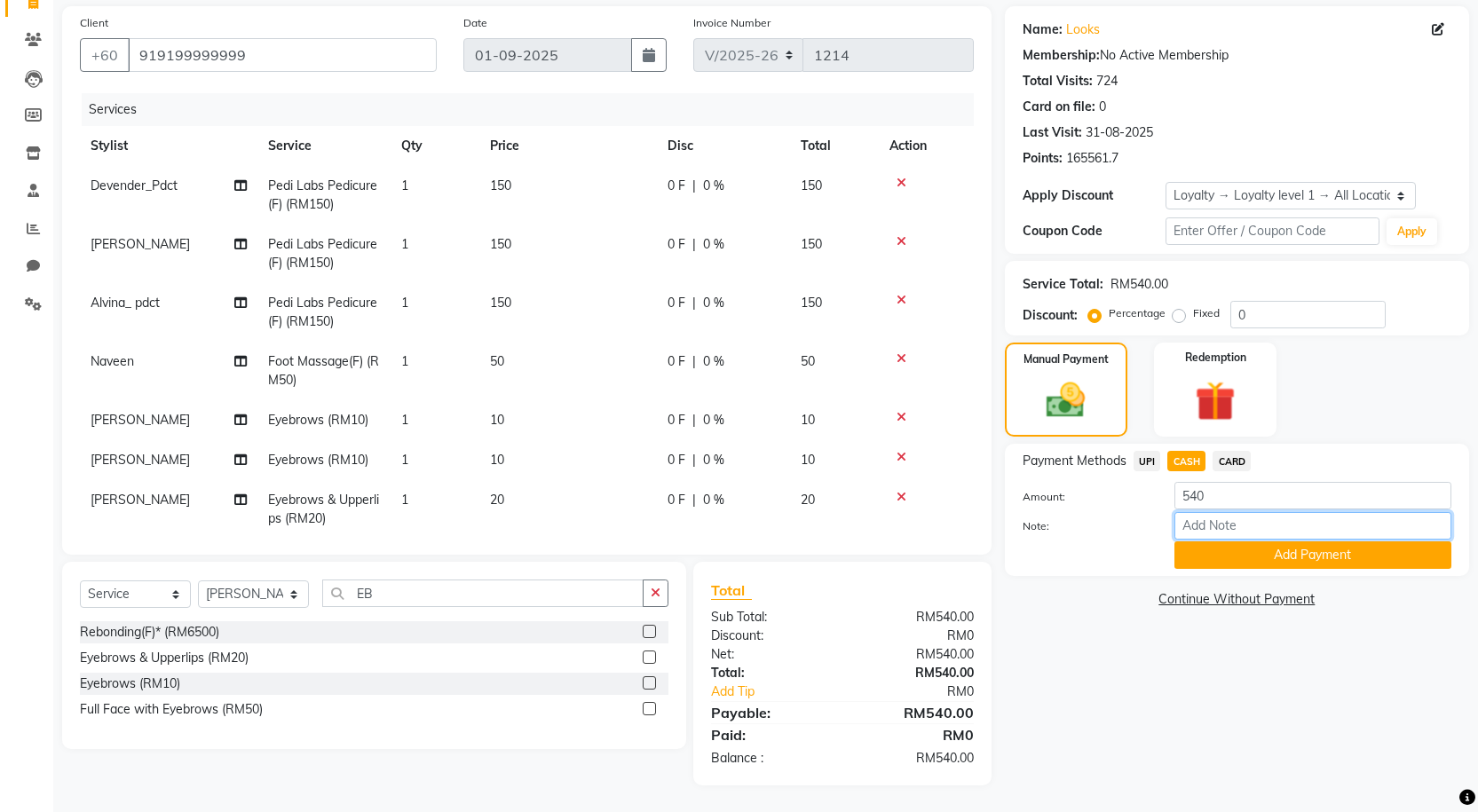
click at [1207, 530] on input "Note:" at bounding box center [1313, 526] width 277 height 28
type input "cash"
click at [1244, 554] on button "Add Payment" at bounding box center [1313, 555] width 277 height 28
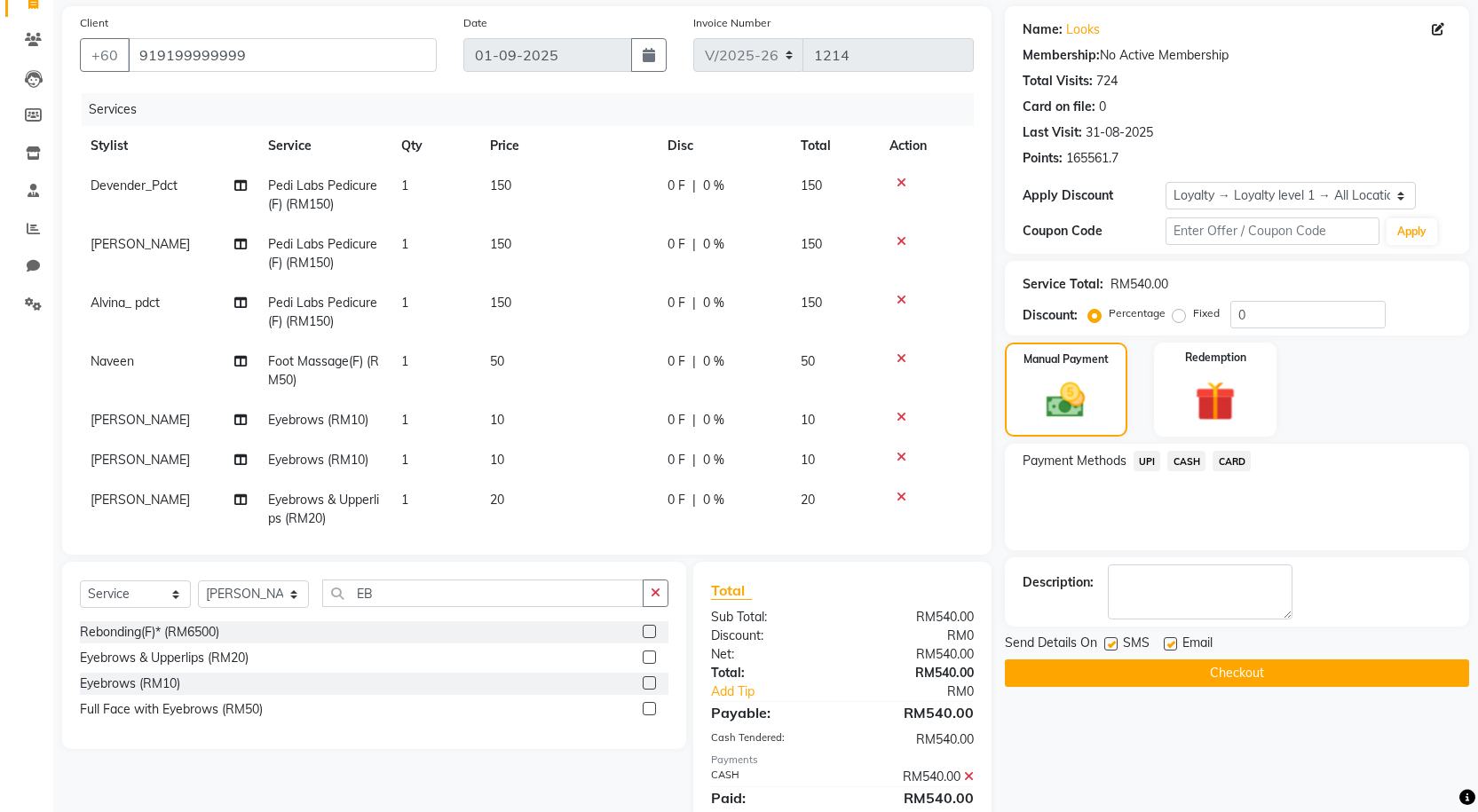
click at [1166, 673] on button "Checkout" at bounding box center [1236, 673] width 464 height 28
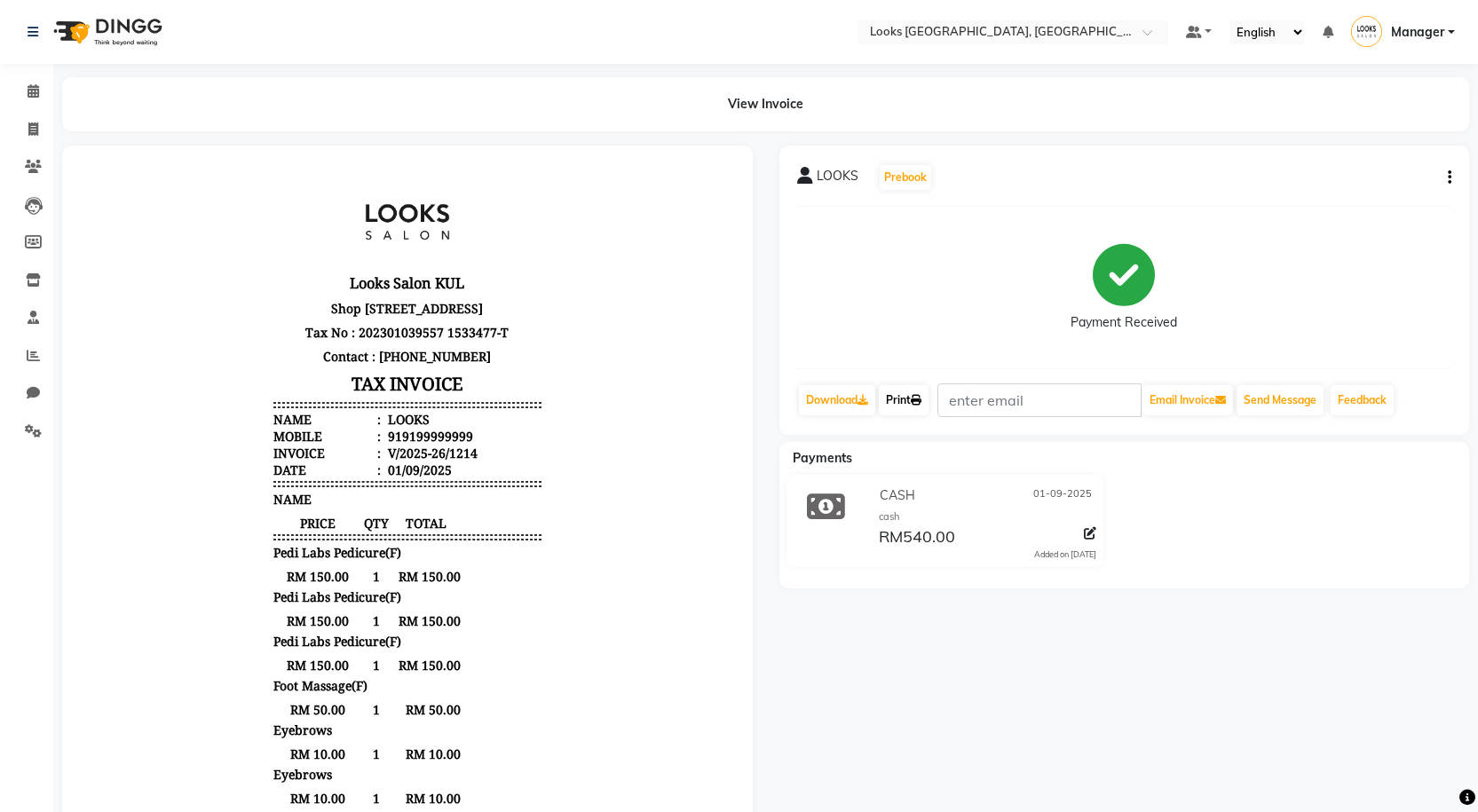
click at [895, 403] on link "Print" at bounding box center [903, 400] width 49 height 31
click at [33, 92] on icon at bounding box center [33, 92] width 12 height 14
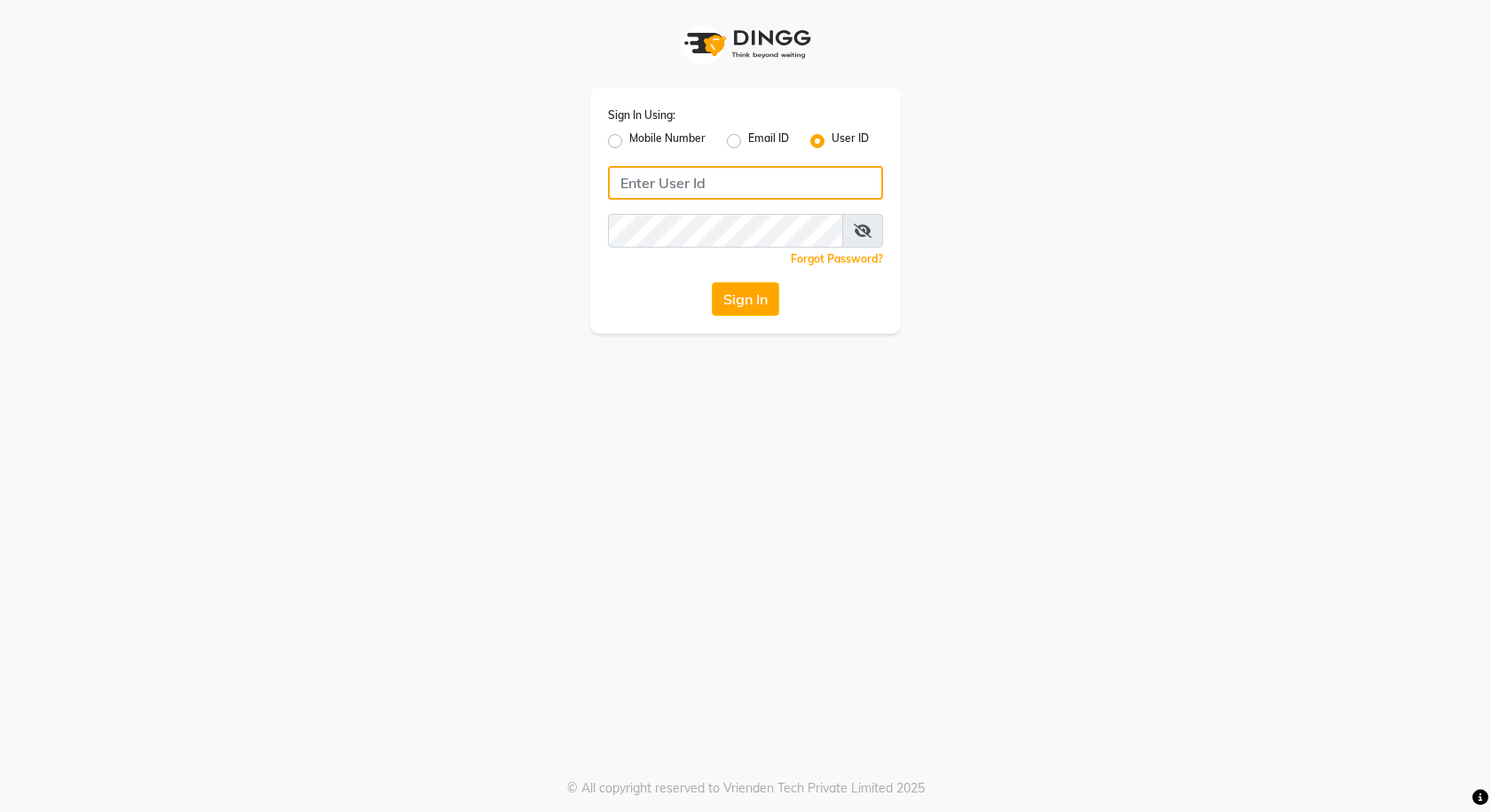
type input "e3591-01"
click at [731, 295] on button "Sign In" at bounding box center [746, 299] width 68 height 33
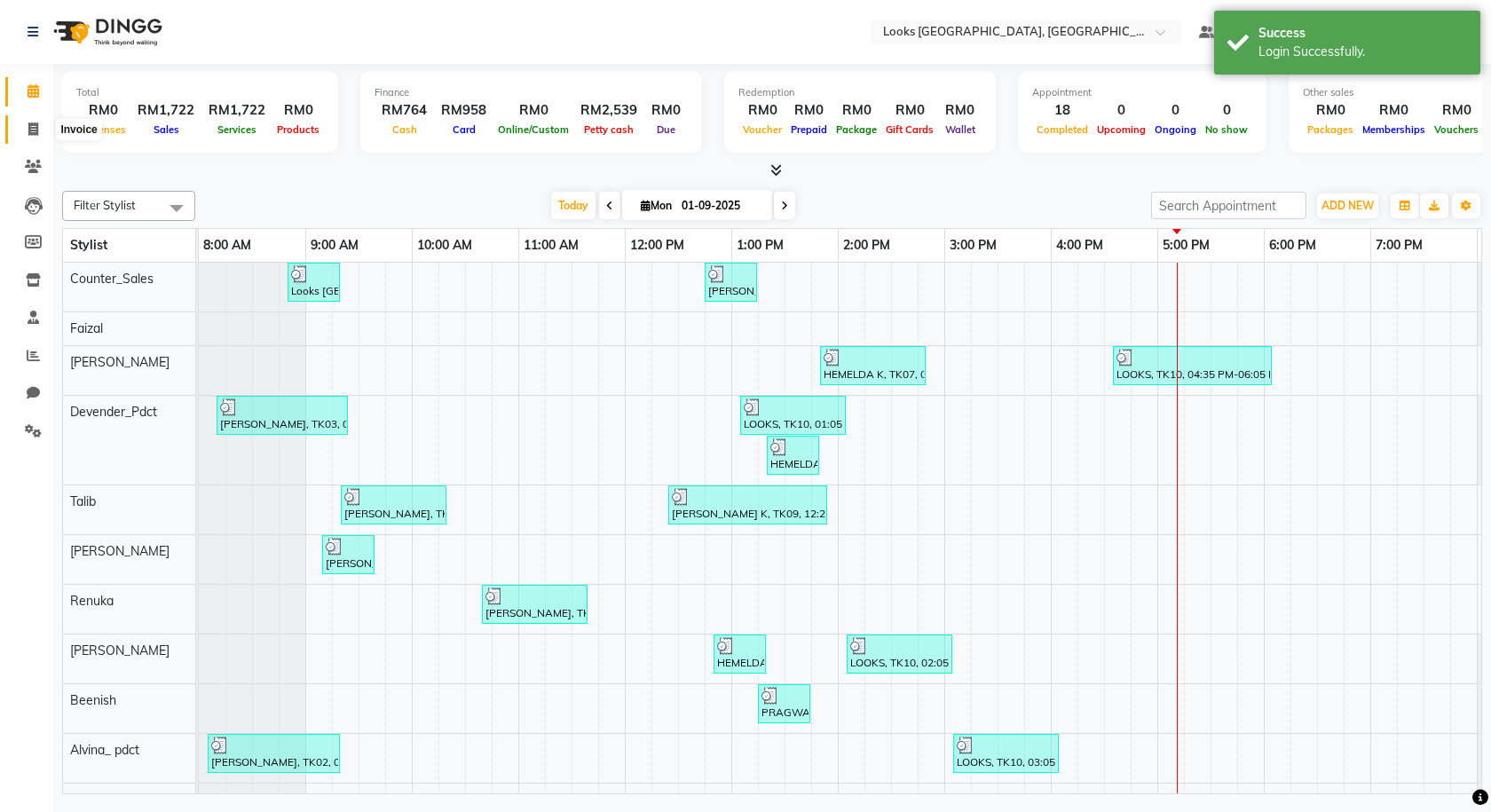
click at [25, 131] on span at bounding box center [33, 130] width 32 height 21
select select "service"
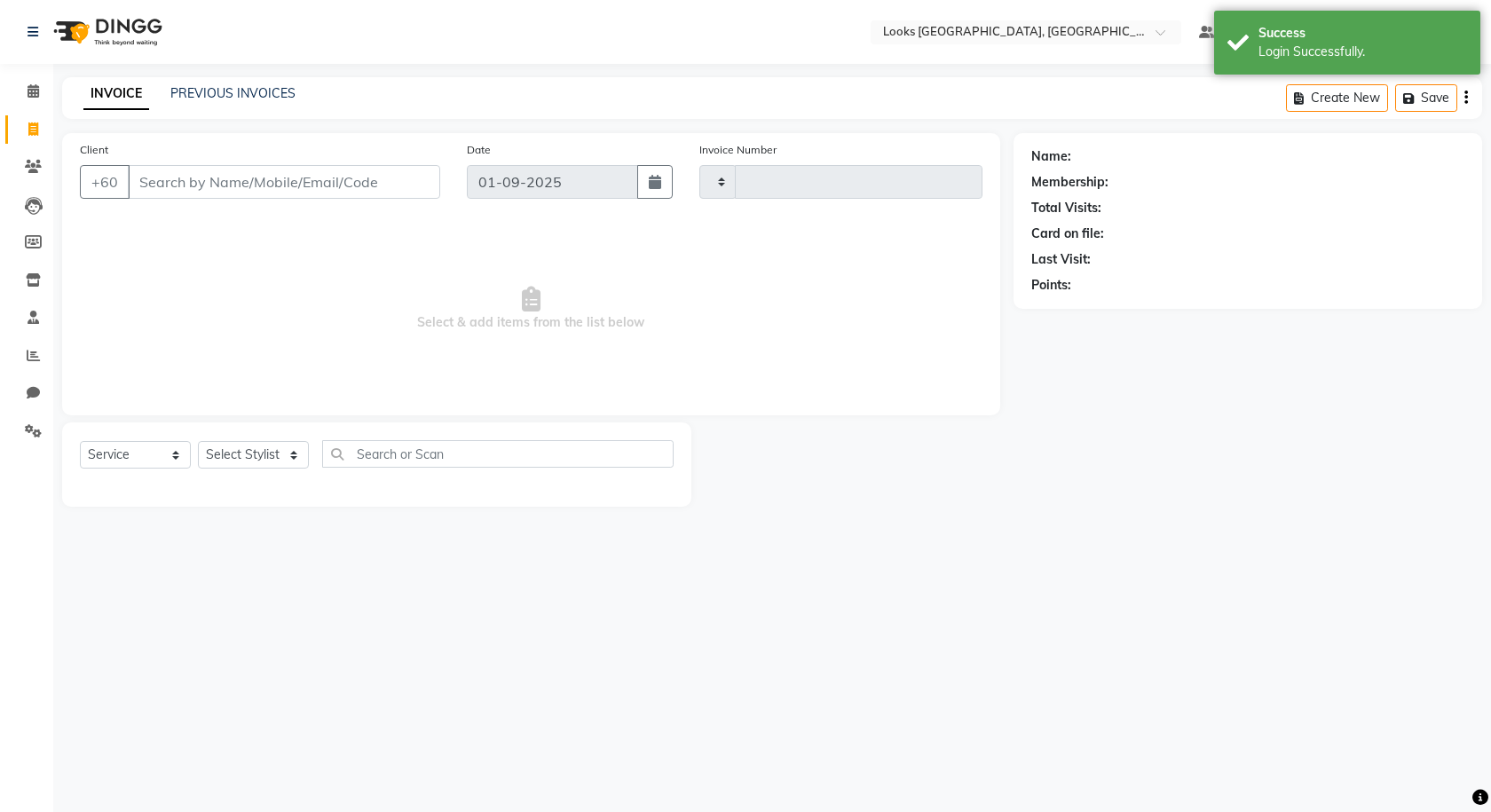
type input "1215"
select select "8109"
click at [228, 100] on link "PREVIOUS INVOICES" at bounding box center [232, 94] width 125 height 16
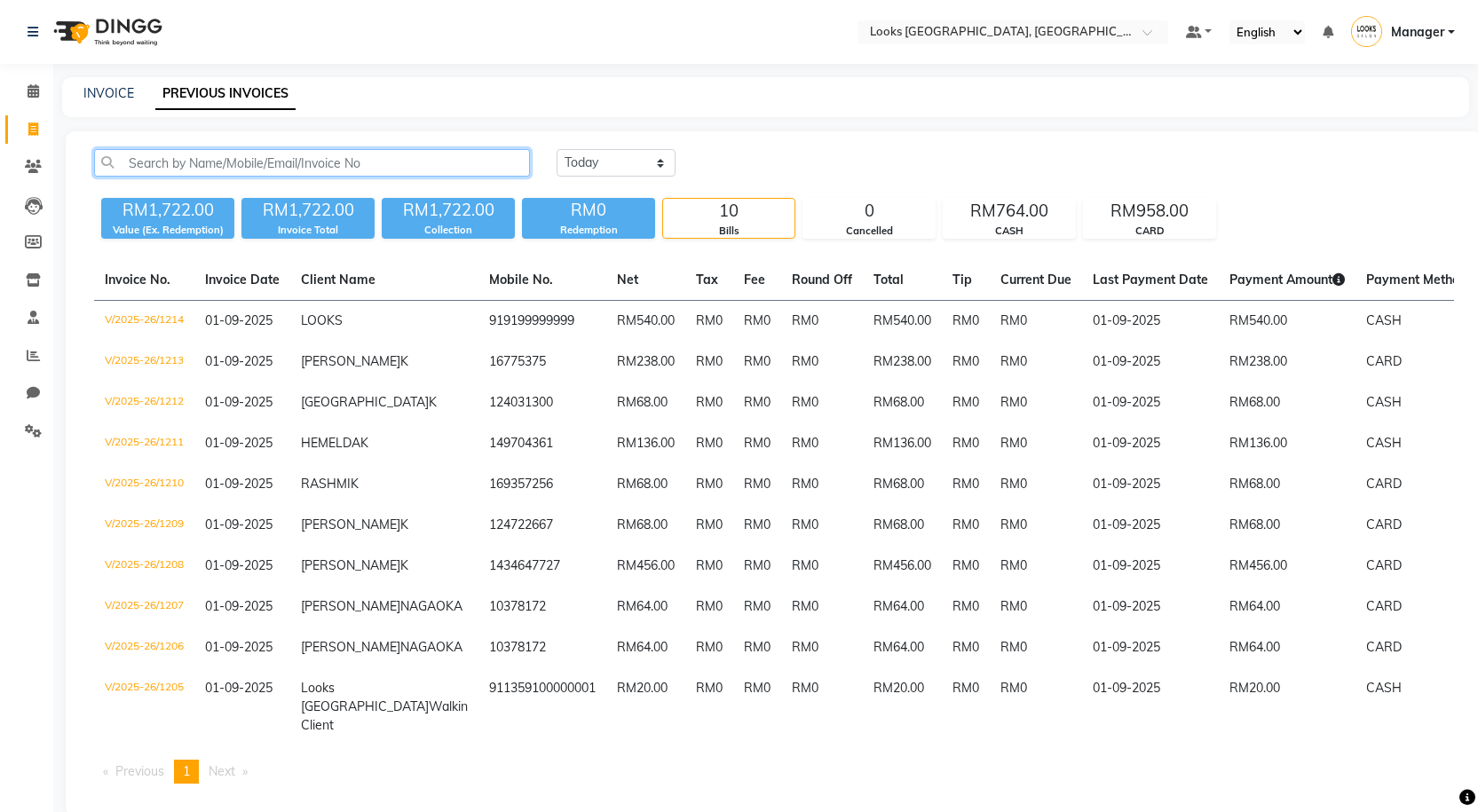
click at [243, 161] on input "text" at bounding box center [312, 162] width 436 height 28
type input "1"
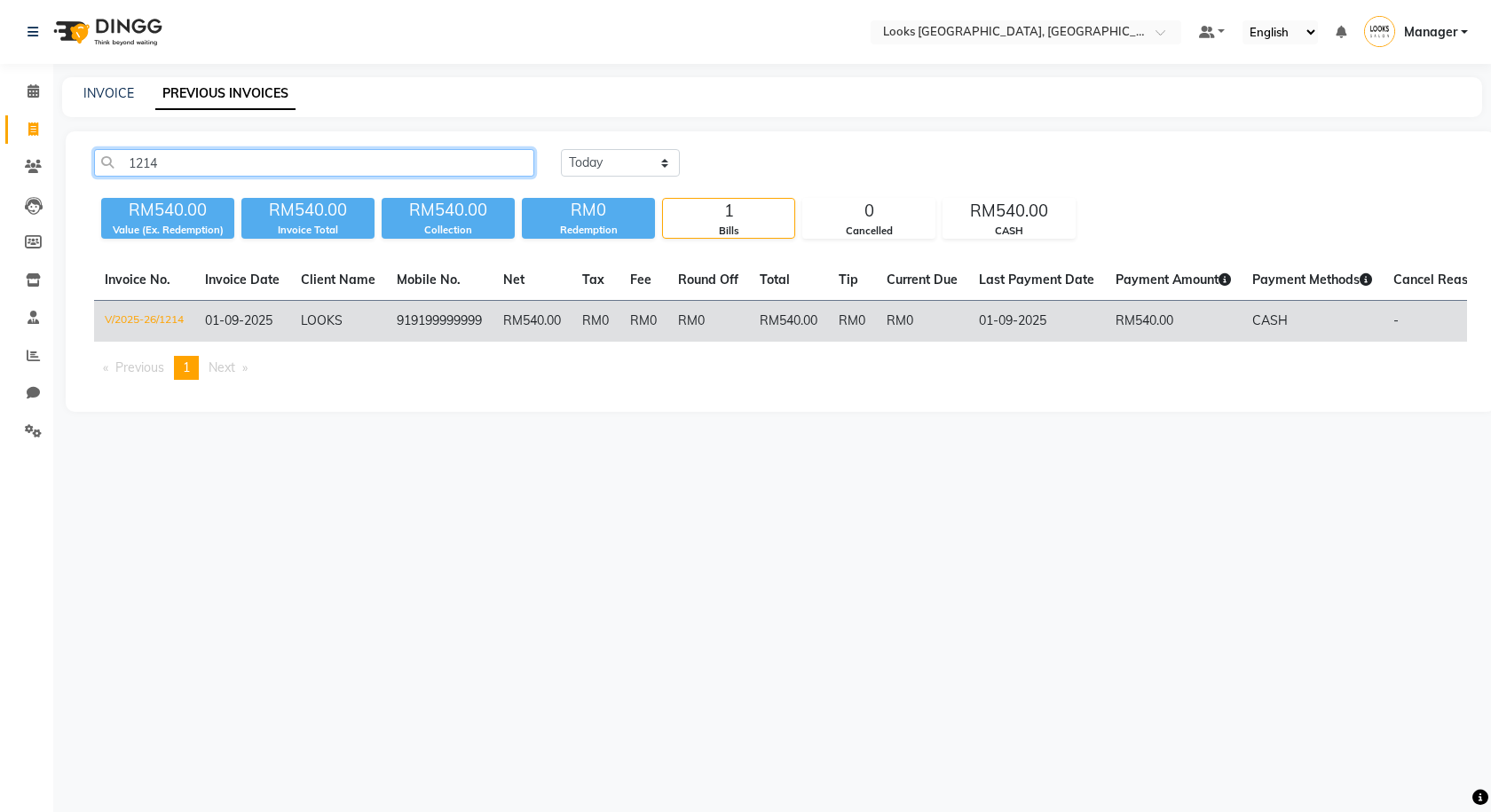
type input "1214"
click at [289, 310] on td "01-09-2025" at bounding box center [241, 322] width 96 height 41
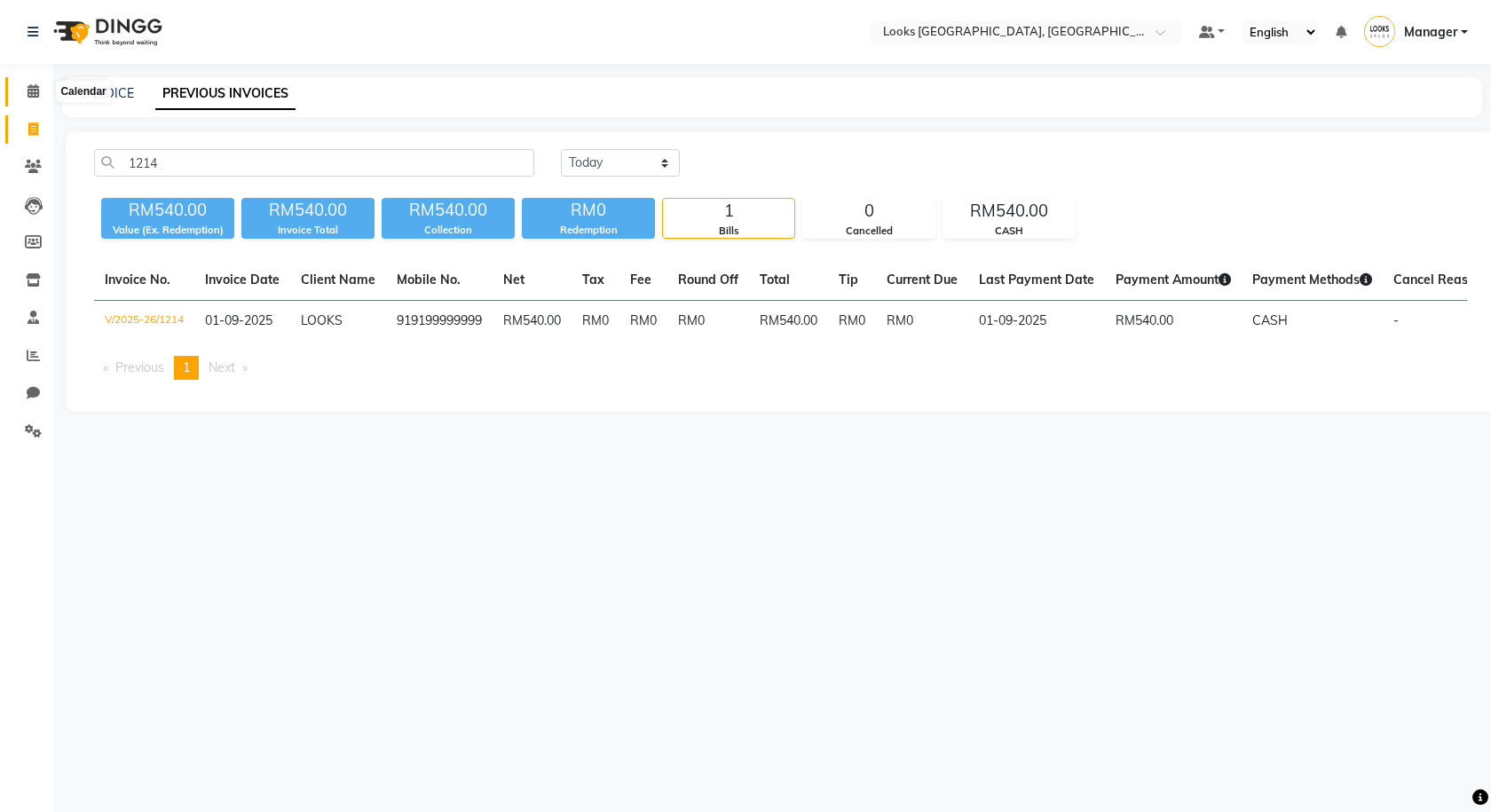
click at [41, 86] on span at bounding box center [33, 92] width 32 height 21
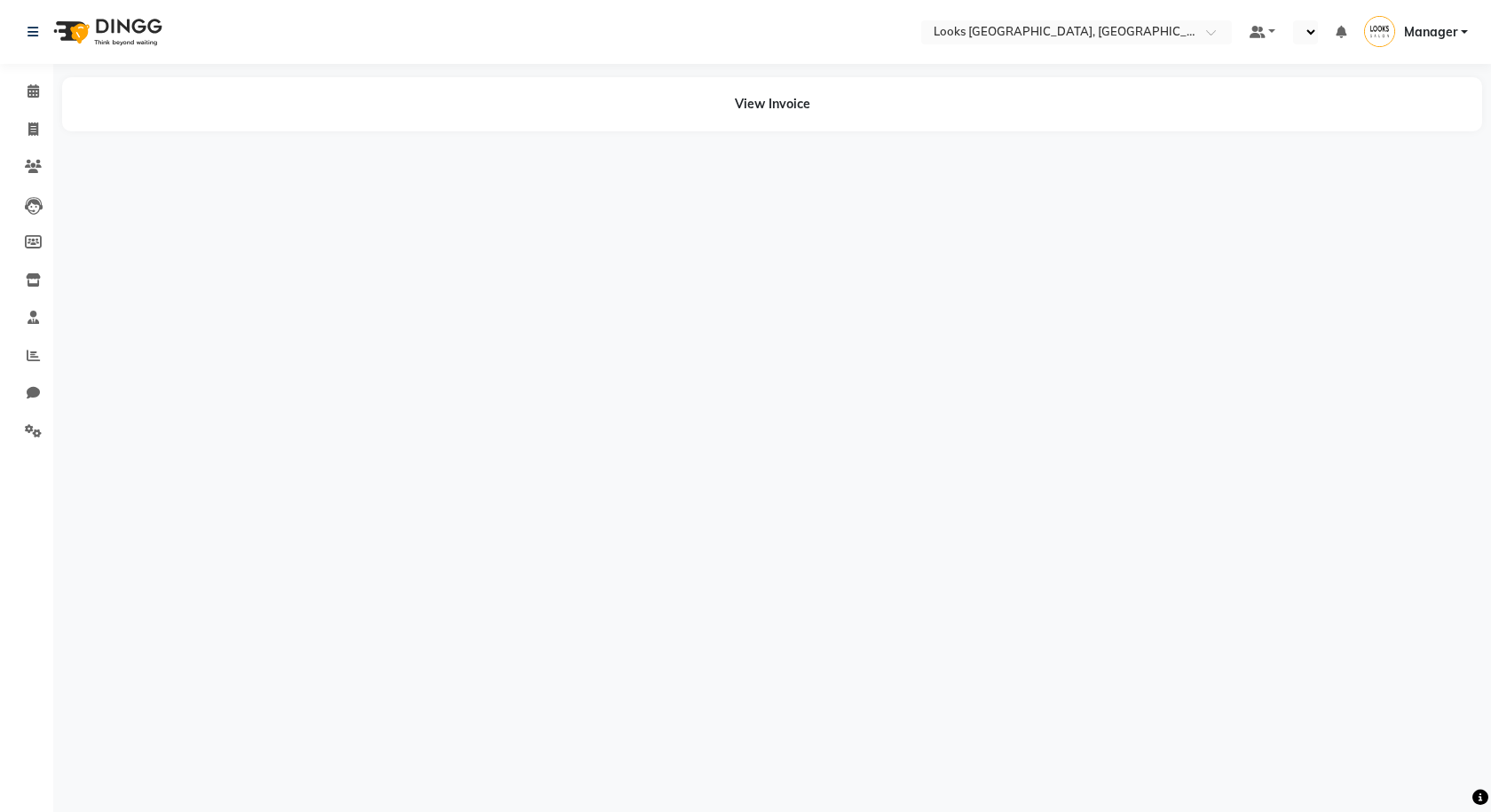
select select "en"
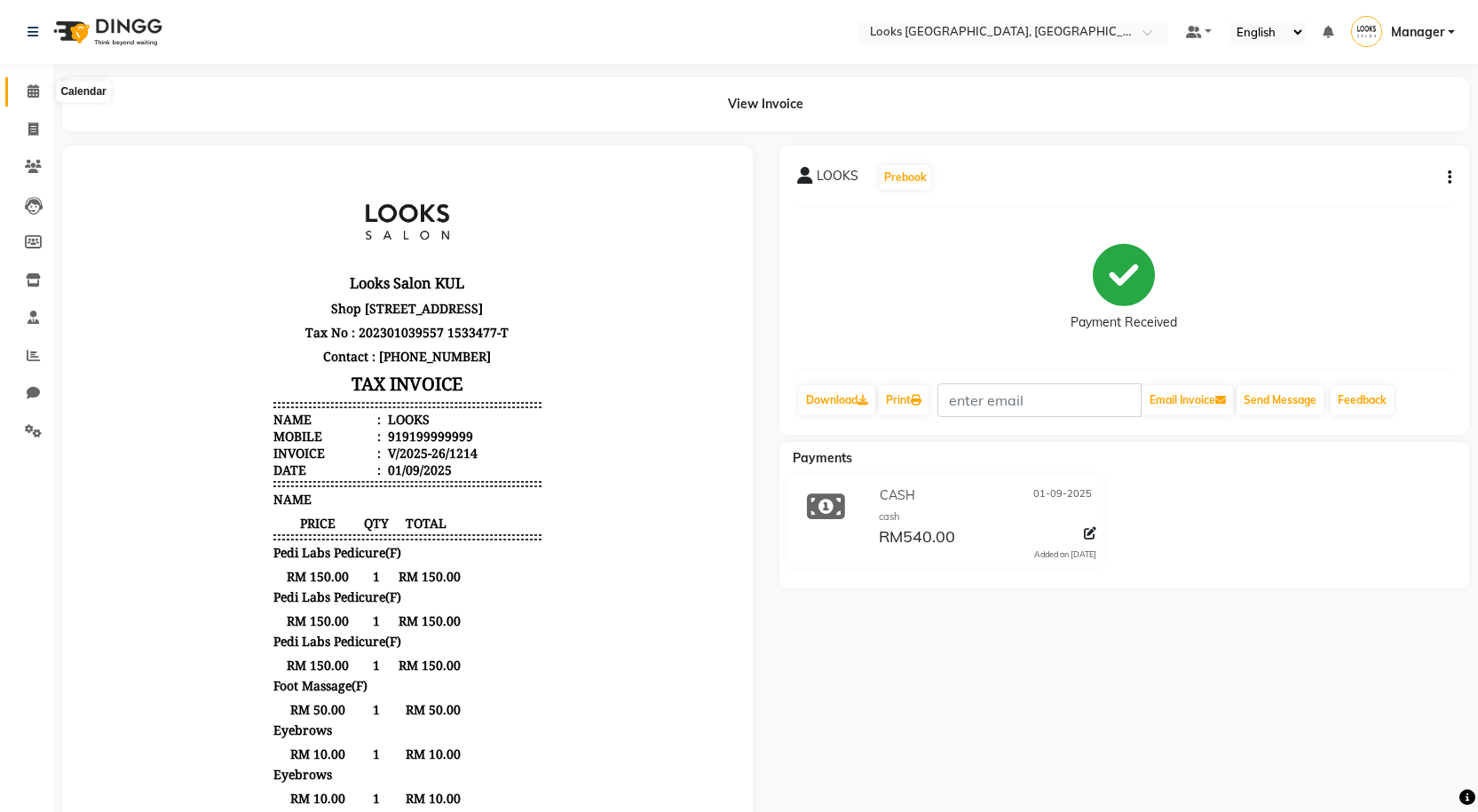
click at [36, 94] on icon at bounding box center [33, 92] width 12 height 14
